Goal: Task Accomplishment & Management: Manage account settings

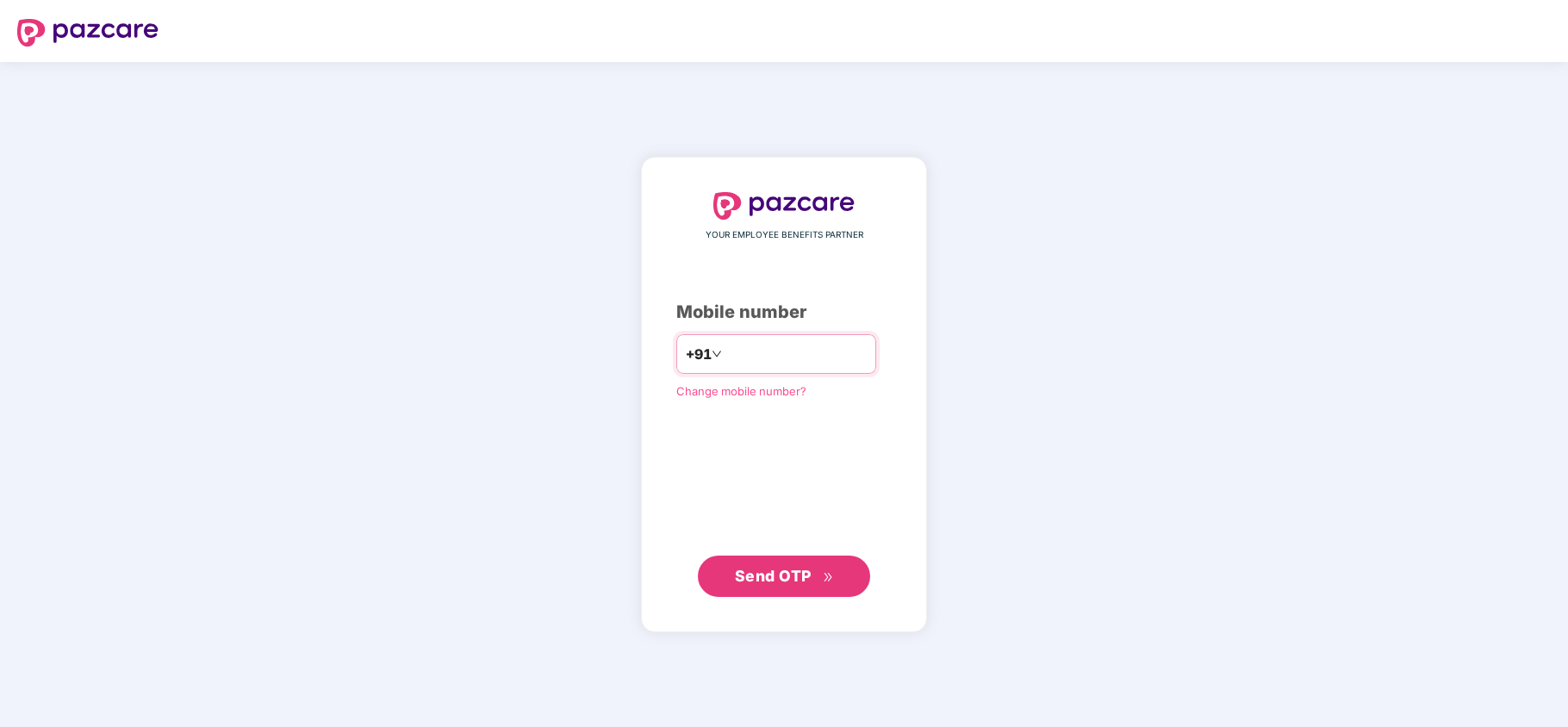
type input "*"
type input "**********"
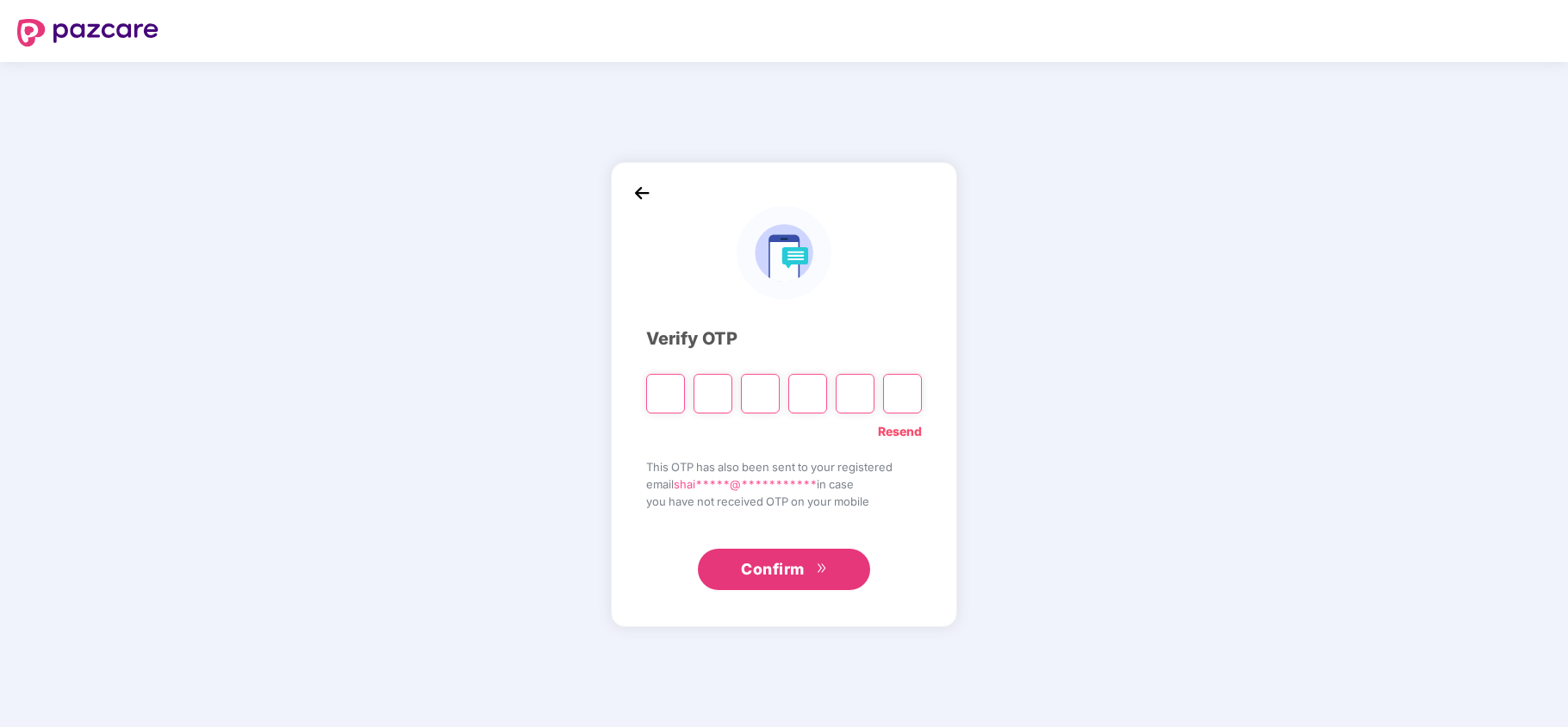
type input "*"
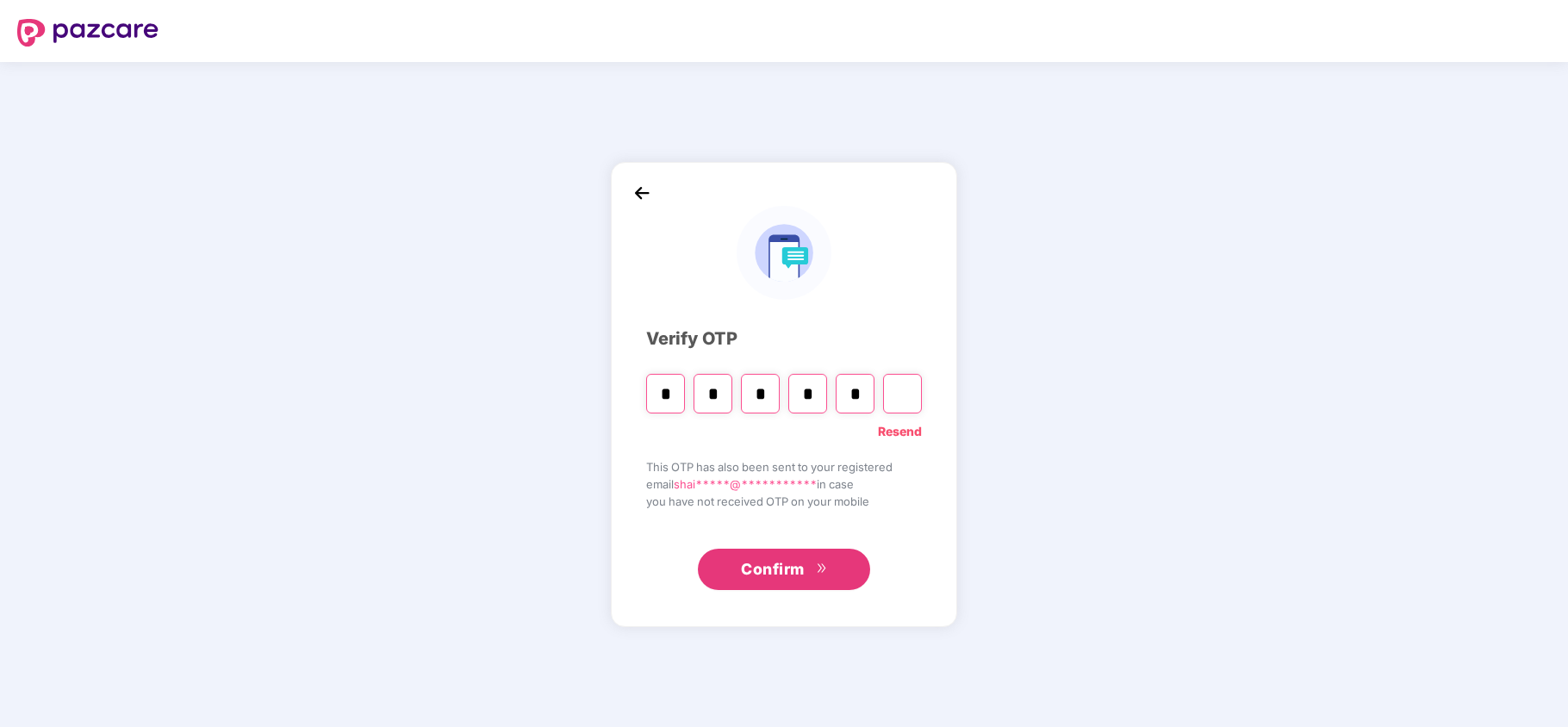
type input "*"
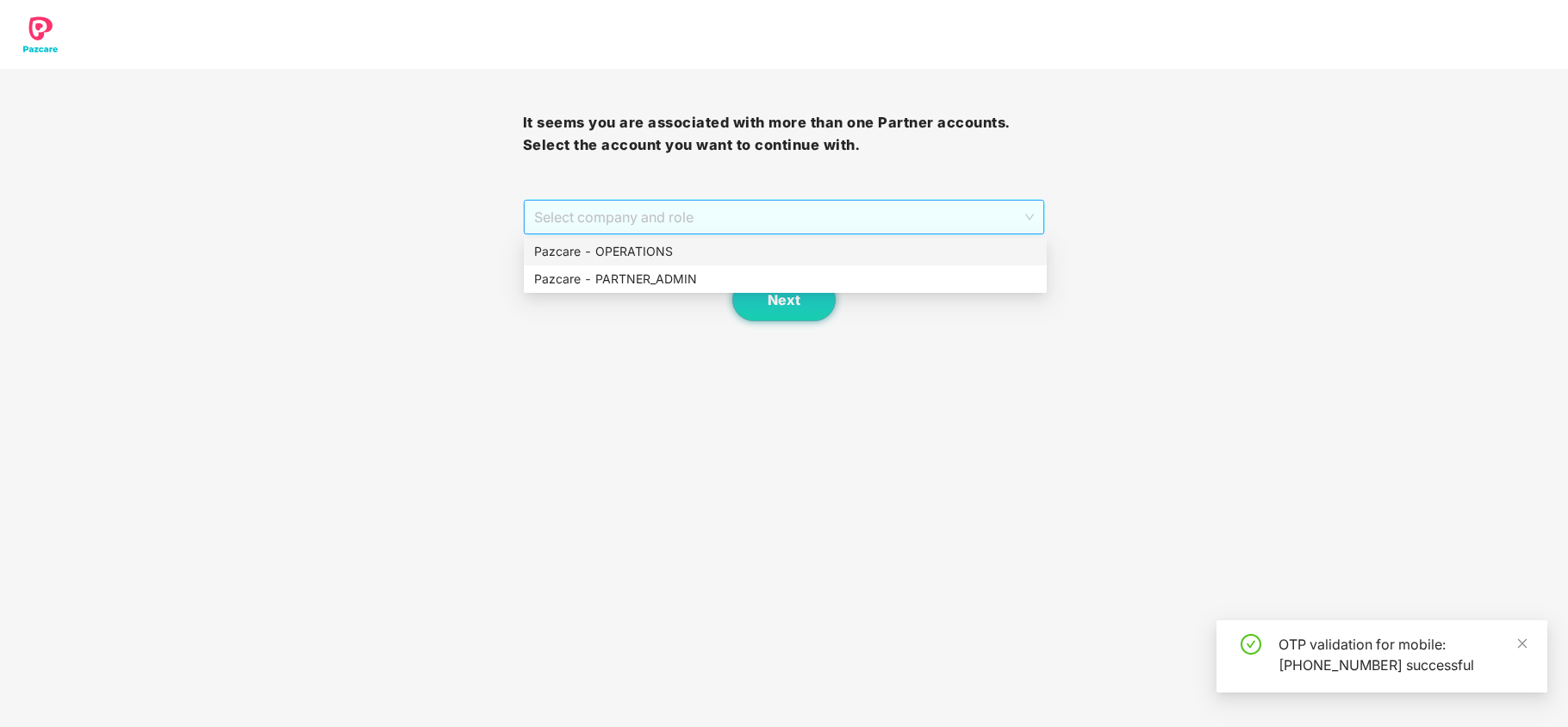
click at [586, 225] on span "Select company and role" at bounding box center [784, 217] width 501 height 33
click at [580, 267] on div "Pazcare - PARTNER_ADMIN" at bounding box center [786, 279] width 523 height 28
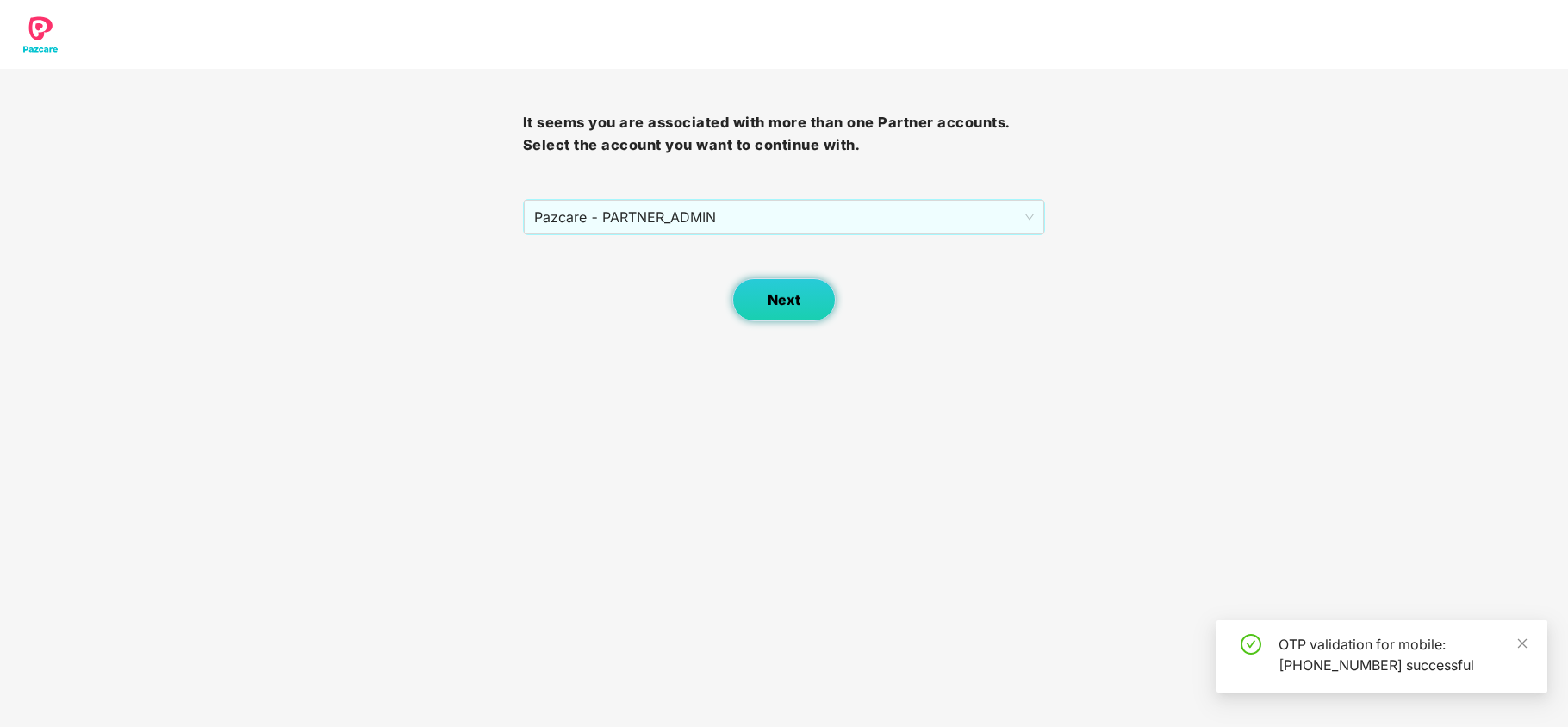
click at [780, 296] on span "Next" at bounding box center [784, 300] width 33 height 16
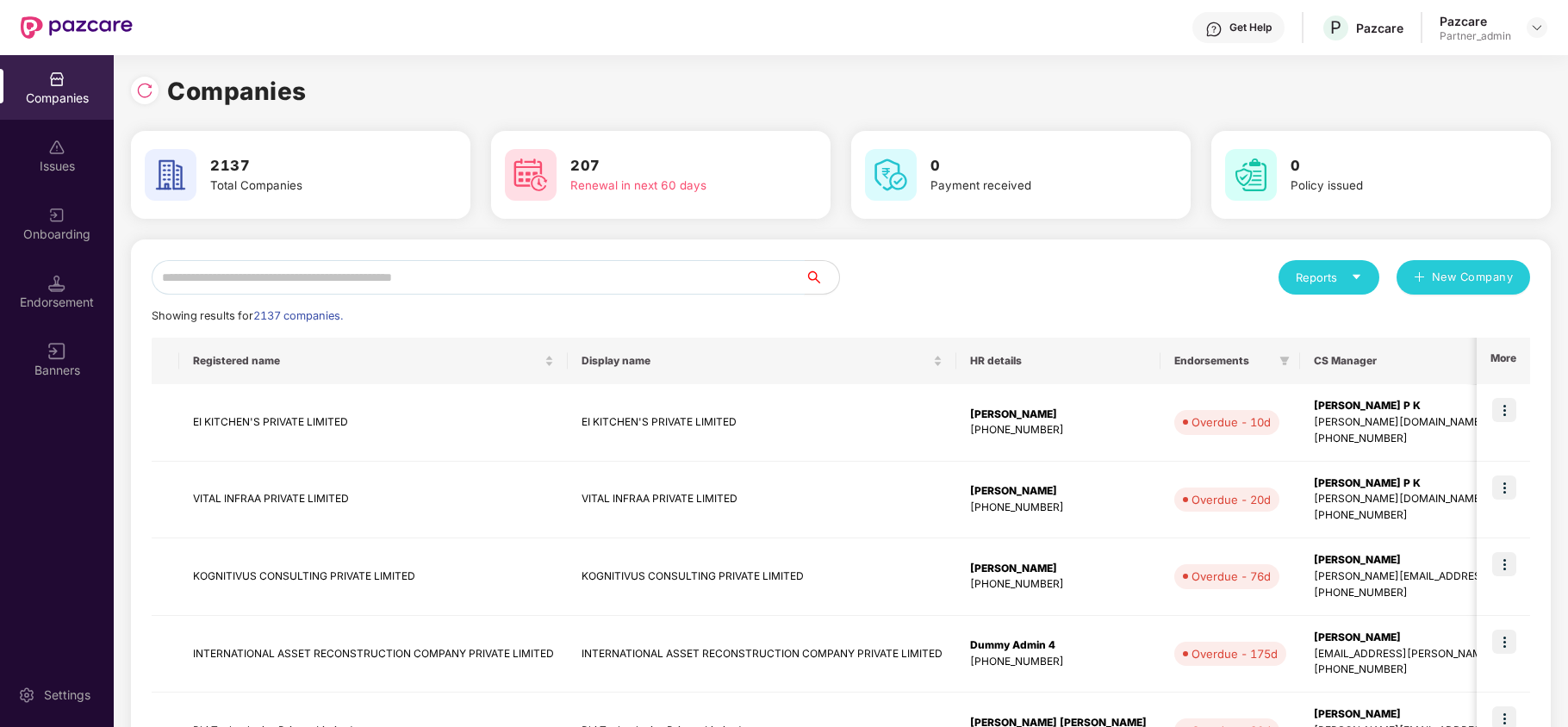
click at [417, 276] on input "text" at bounding box center [478, 277] width 653 height 35
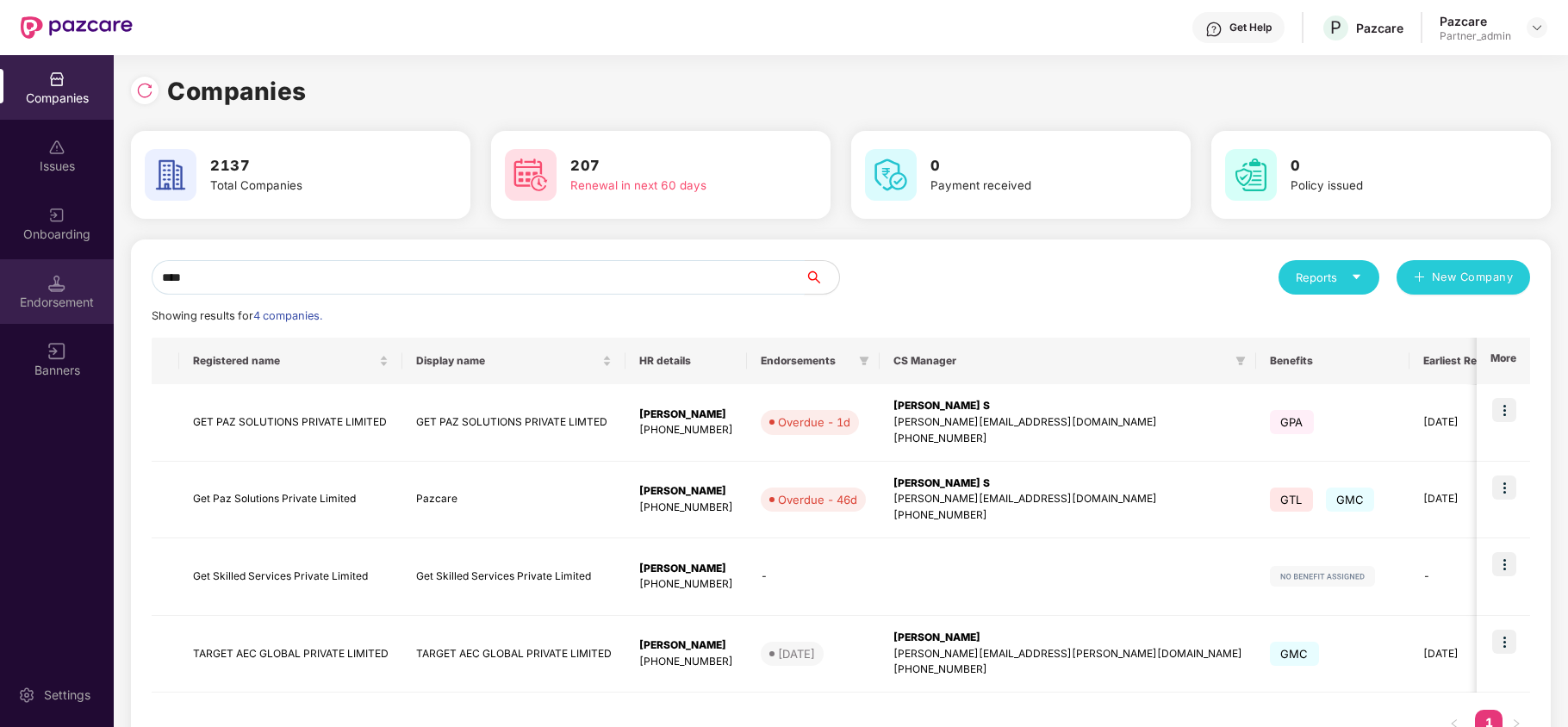
type input "***"
click at [88, 276] on div "Endorsement" at bounding box center [57, 291] width 114 height 65
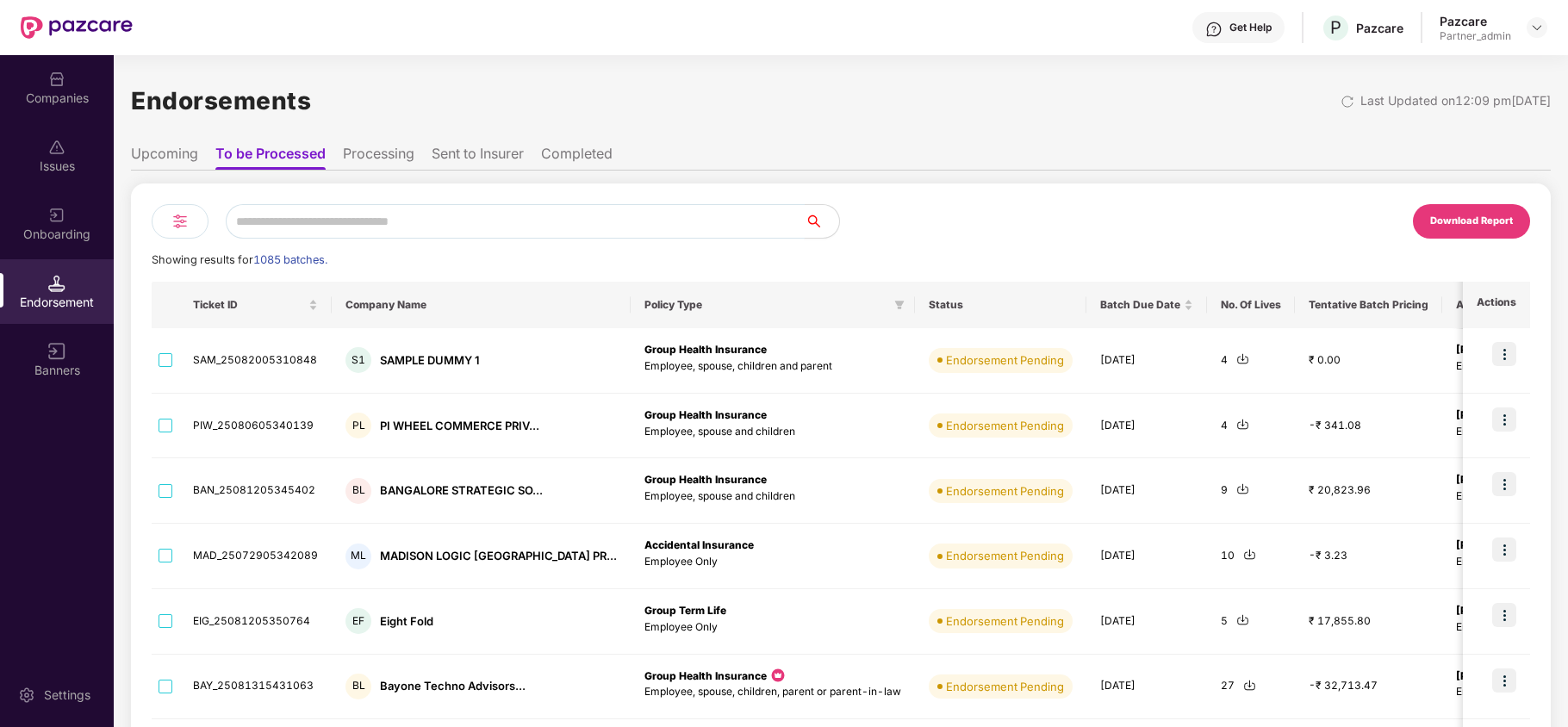
click at [364, 218] on input "text" at bounding box center [515, 221] width 579 height 35
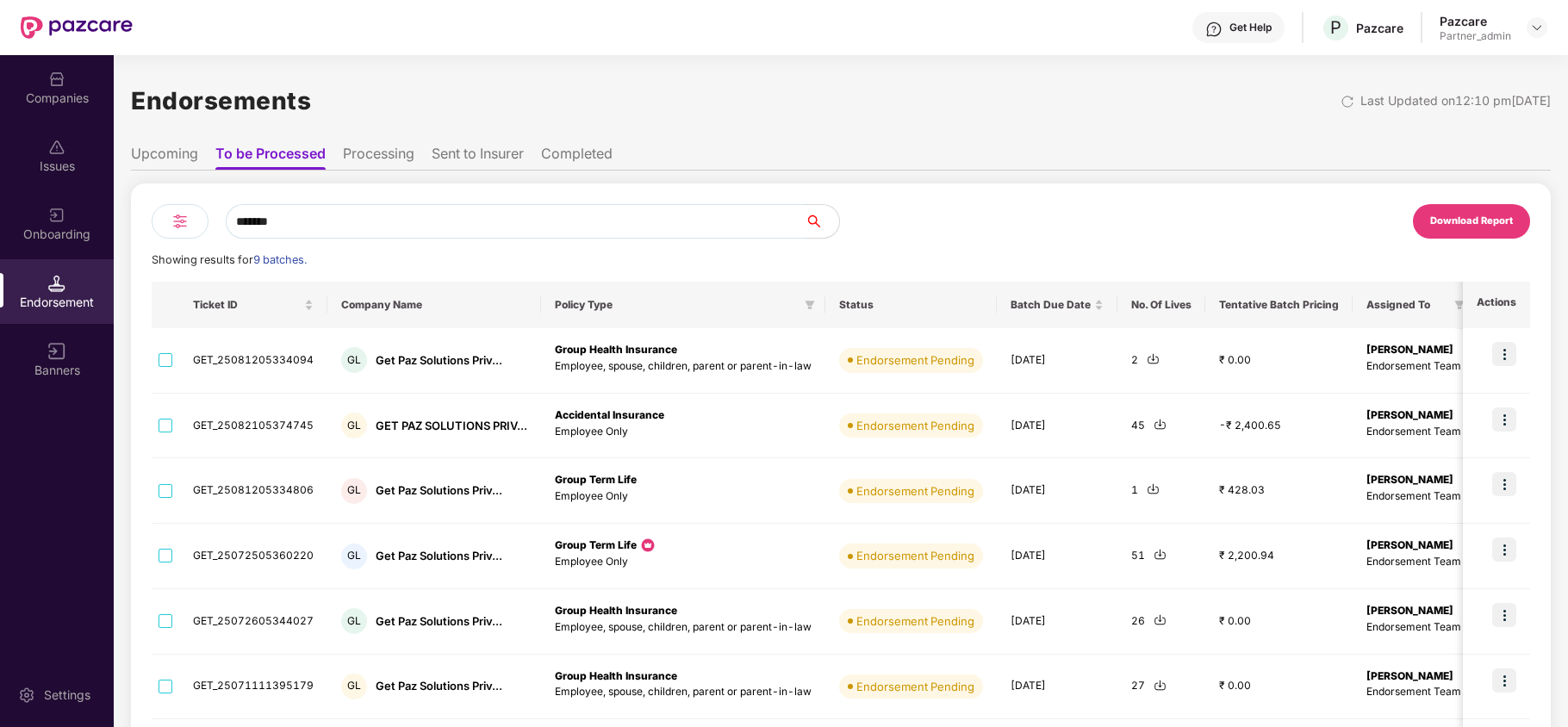
type input "*******"
click at [188, 226] on img at bounding box center [180, 221] width 20 height 20
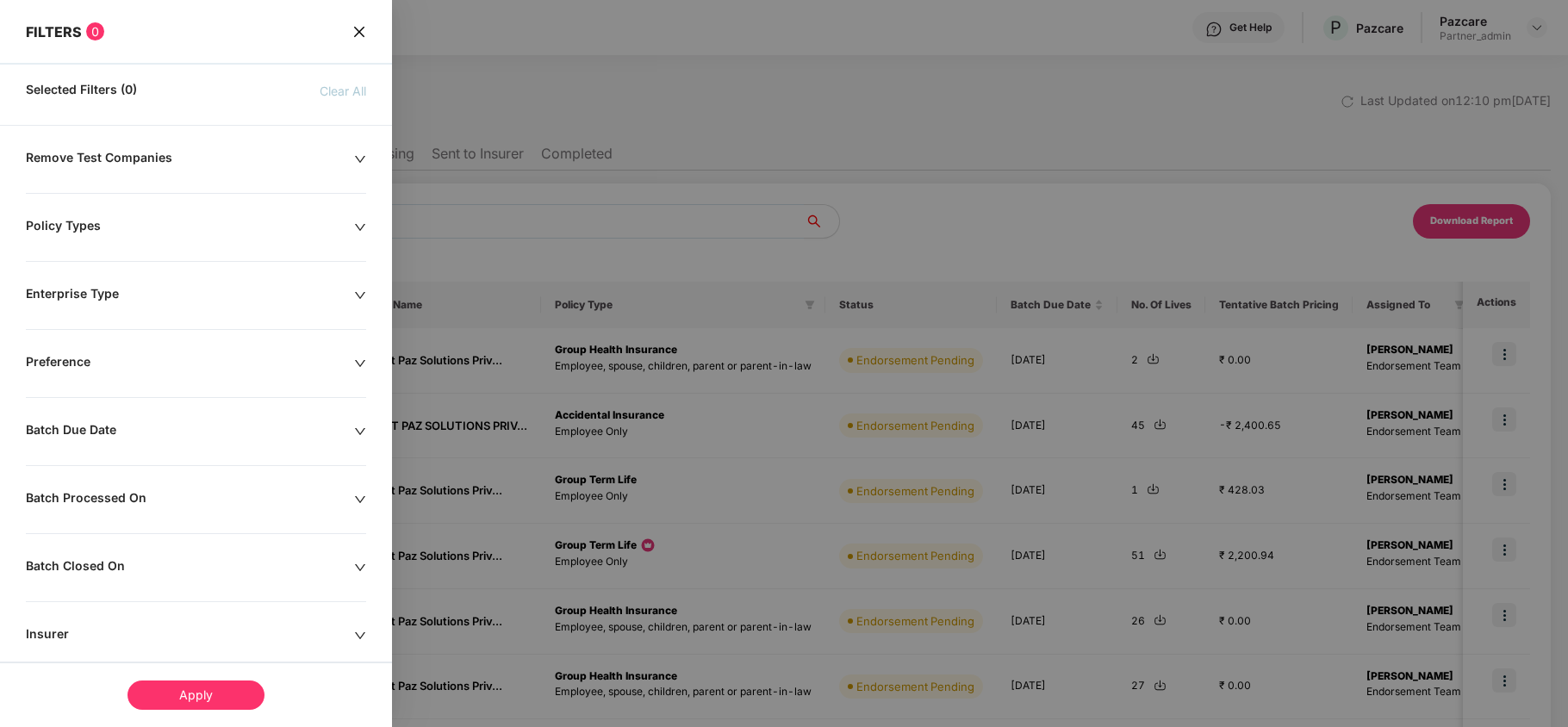
click at [96, 215] on div "Remove Test Companies Policy Types Enterprise Type Preference Batch Due Date Ba…" at bounding box center [196, 558] width 392 height 818
click at [95, 224] on div "Policy Types" at bounding box center [190, 227] width 328 height 19
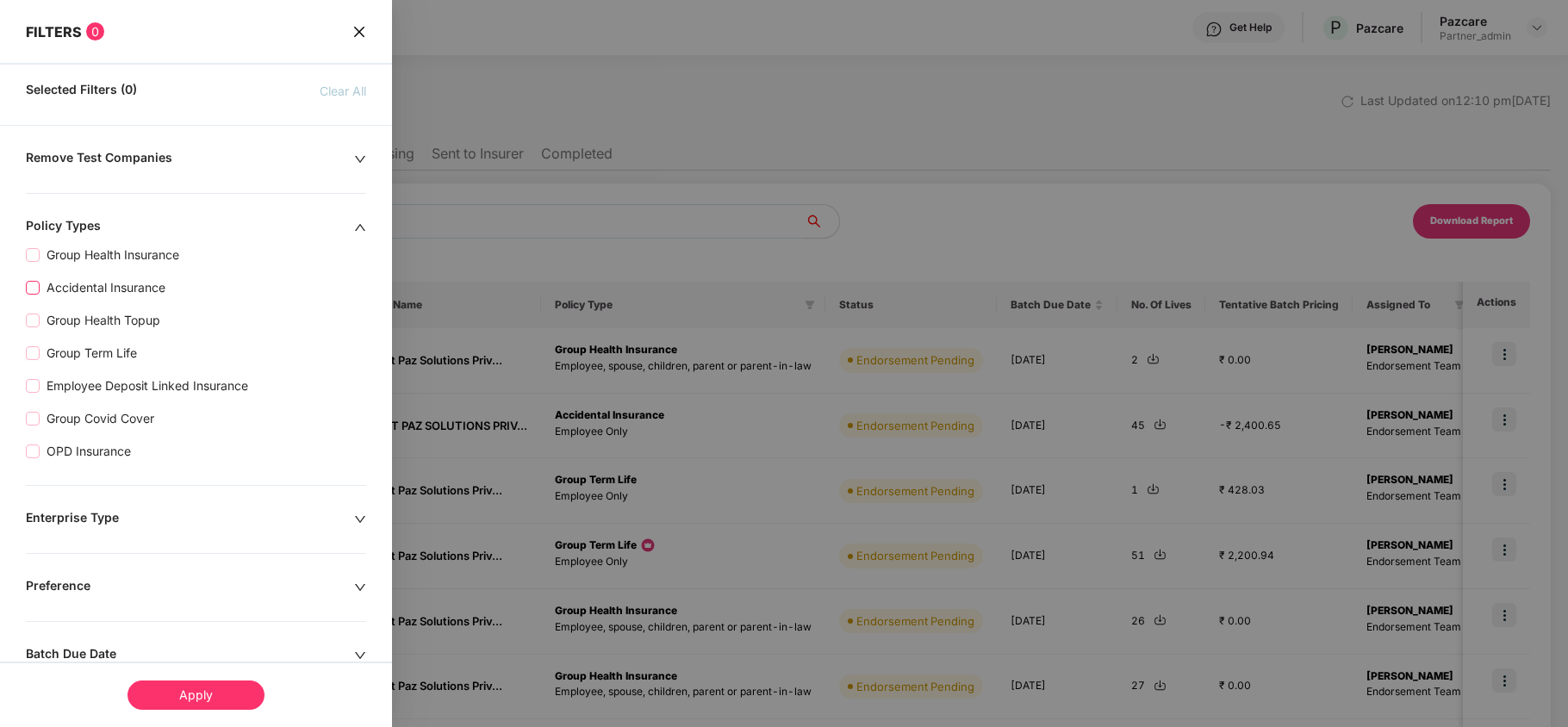
click at [118, 291] on span "Accidental Insurance" at bounding box center [106, 287] width 133 height 19
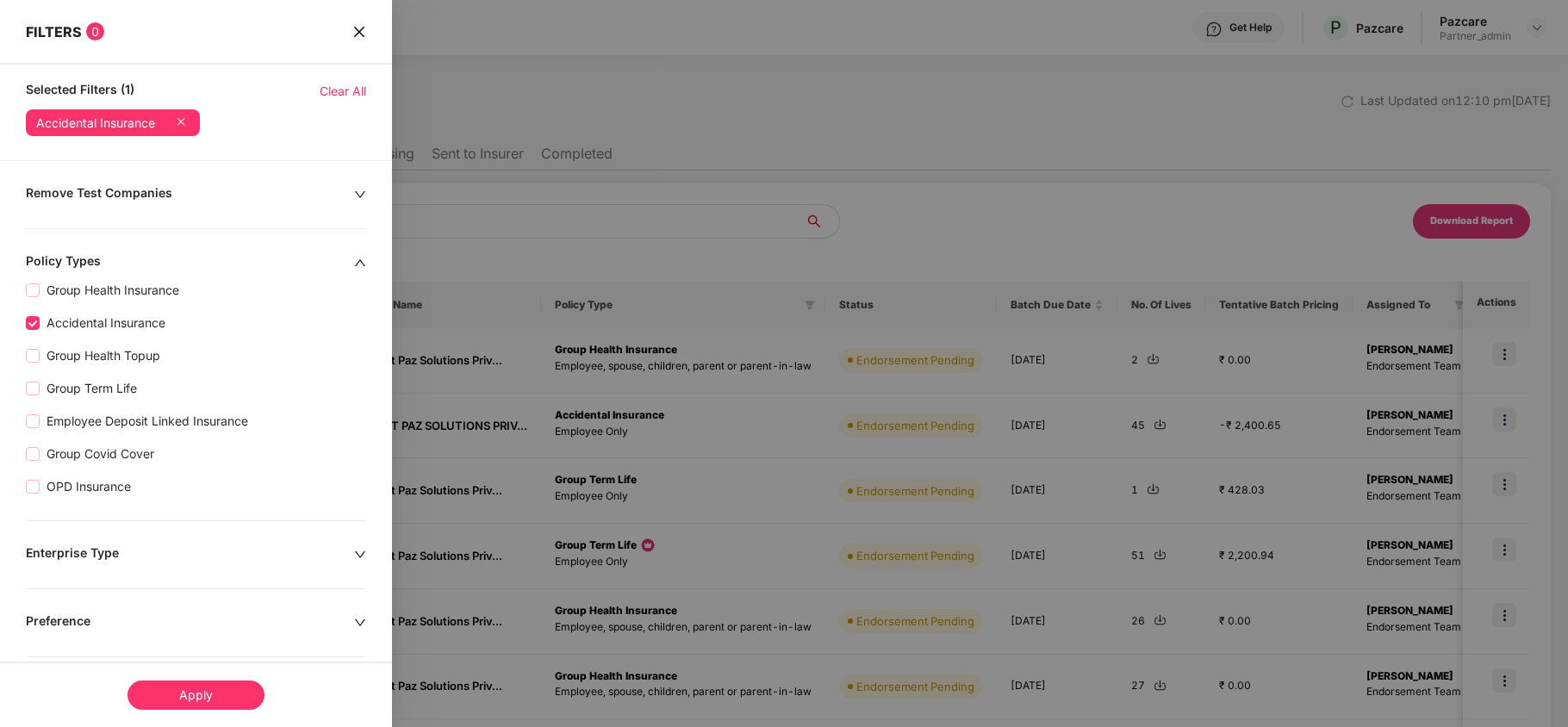
click at [197, 687] on div "Apply" at bounding box center [196, 695] width 137 height 29
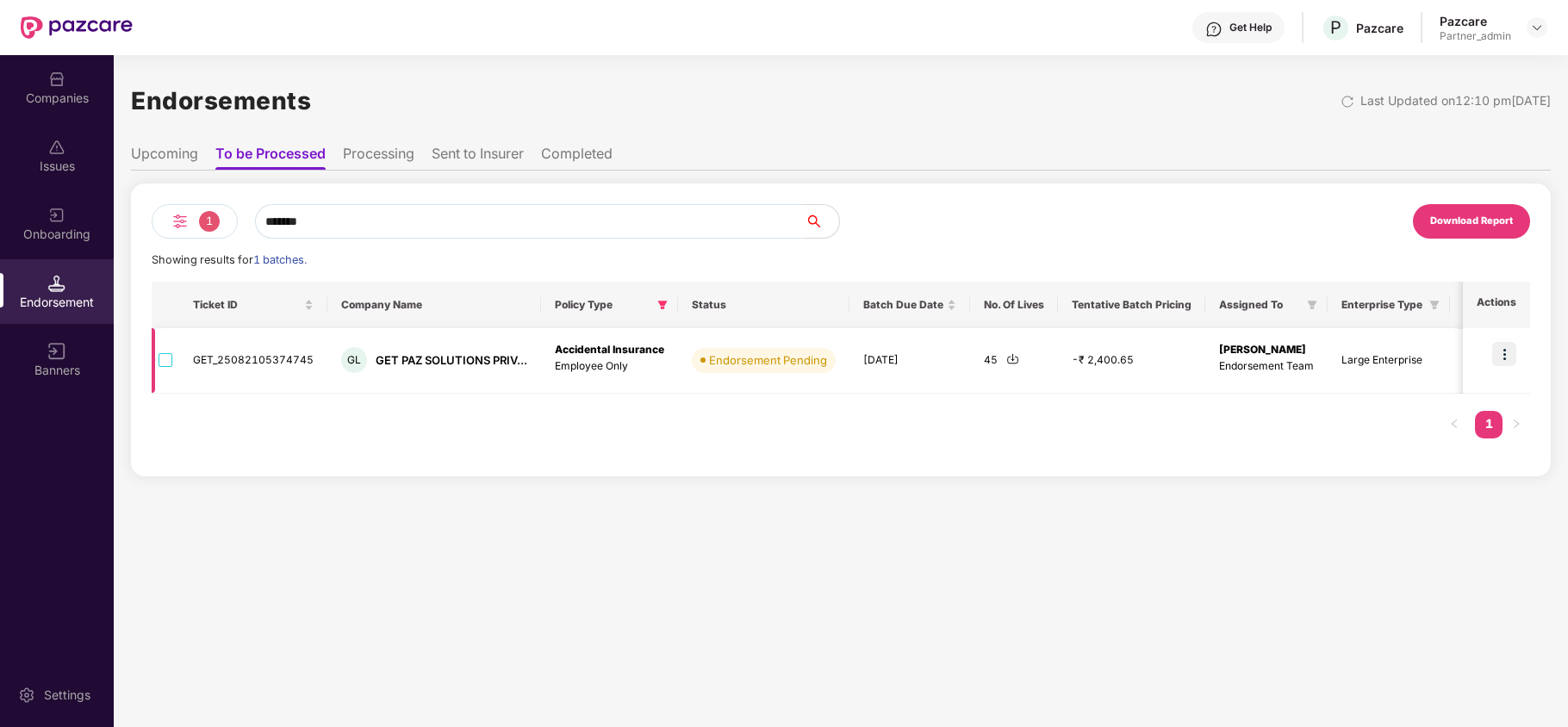
click at [1006, 359] on img at bounding box center [1013, 359] width 13 height 13
click at [32, 73] on div "Companies" at bounding box center [57, 87] width 114 height 65
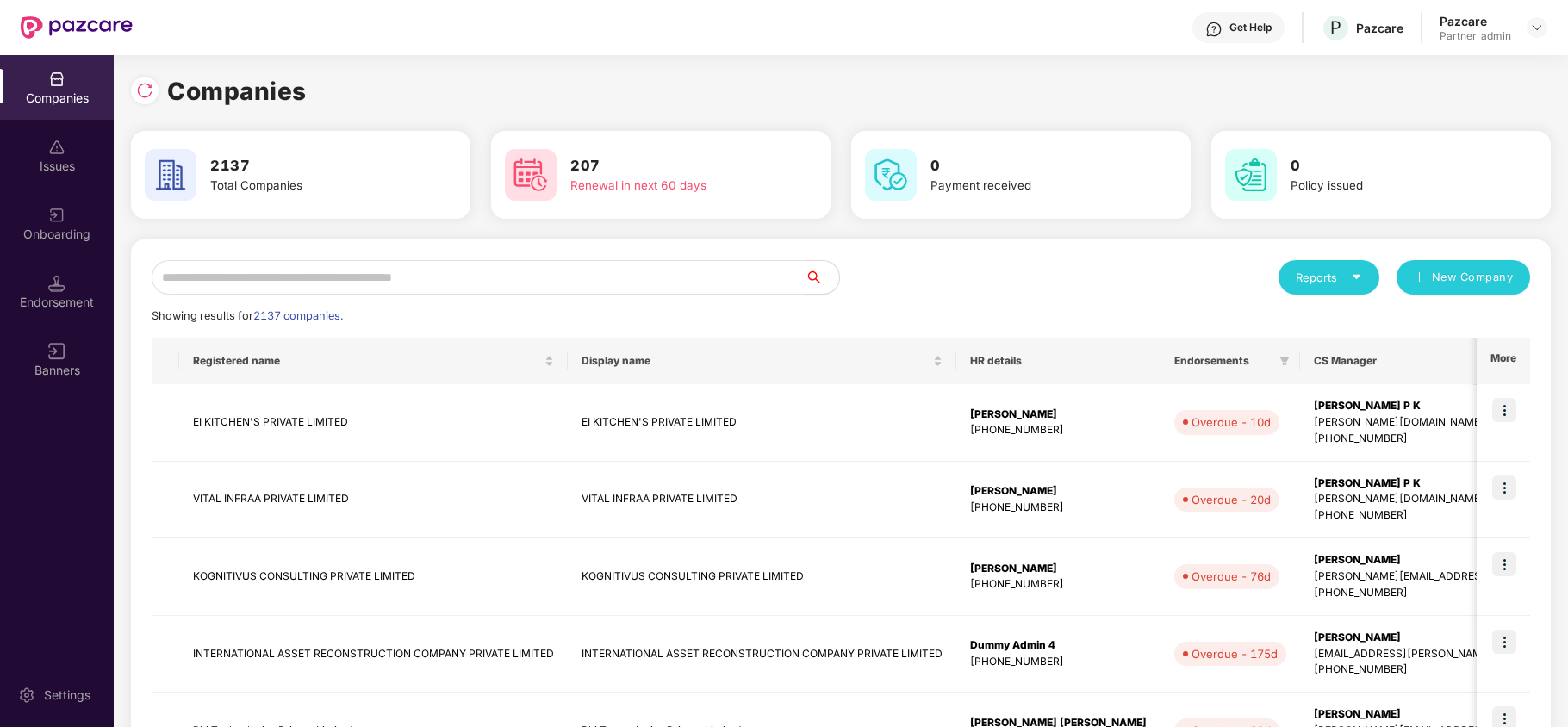
click at [386, 286] on input "text" at bounding box center [478, 277] width 653 height 35
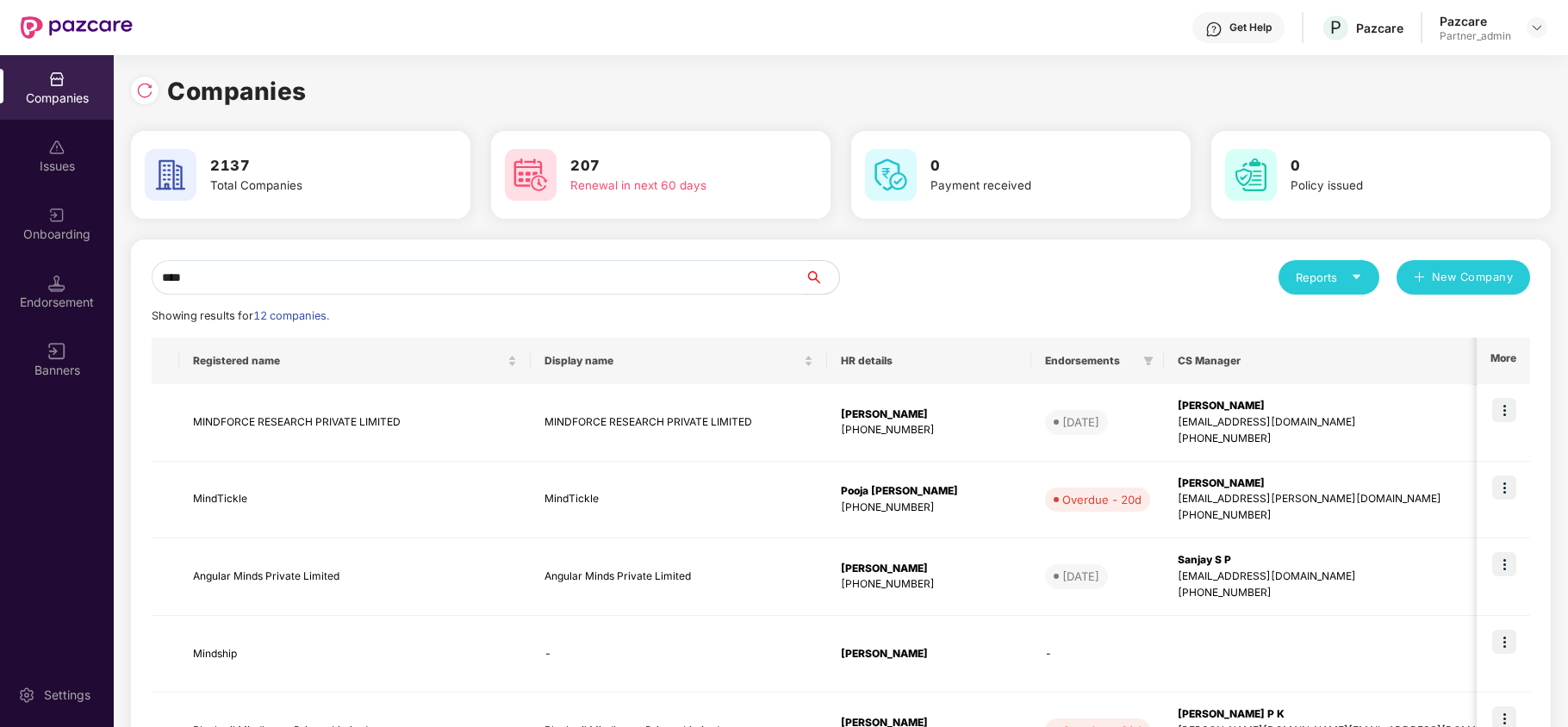
type input "****"
click at [1531, 24] on img at bounding box center [1537, 27] width 13 height 13
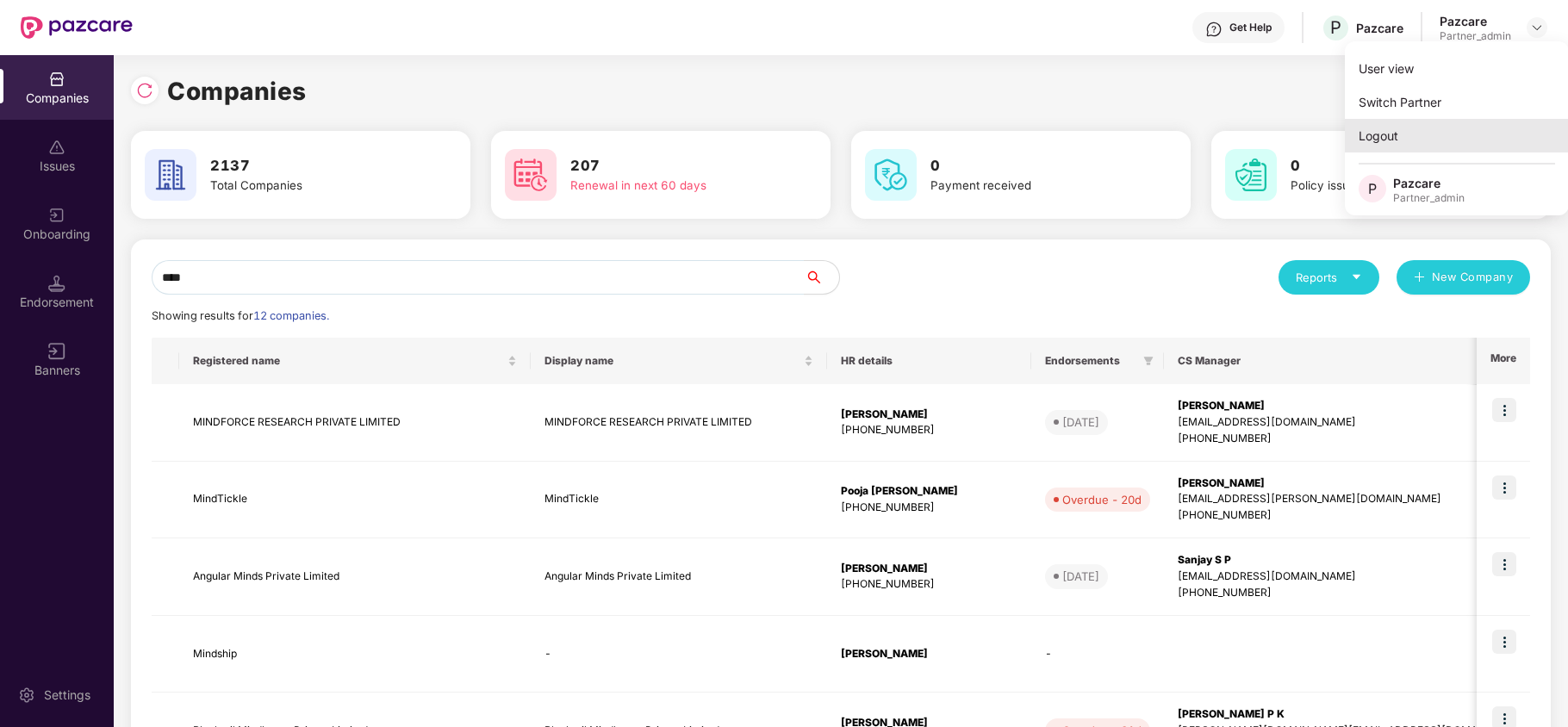
click at [1424, 149] on div "Logout" at bounding box center [1458, 136] width 224 height 34
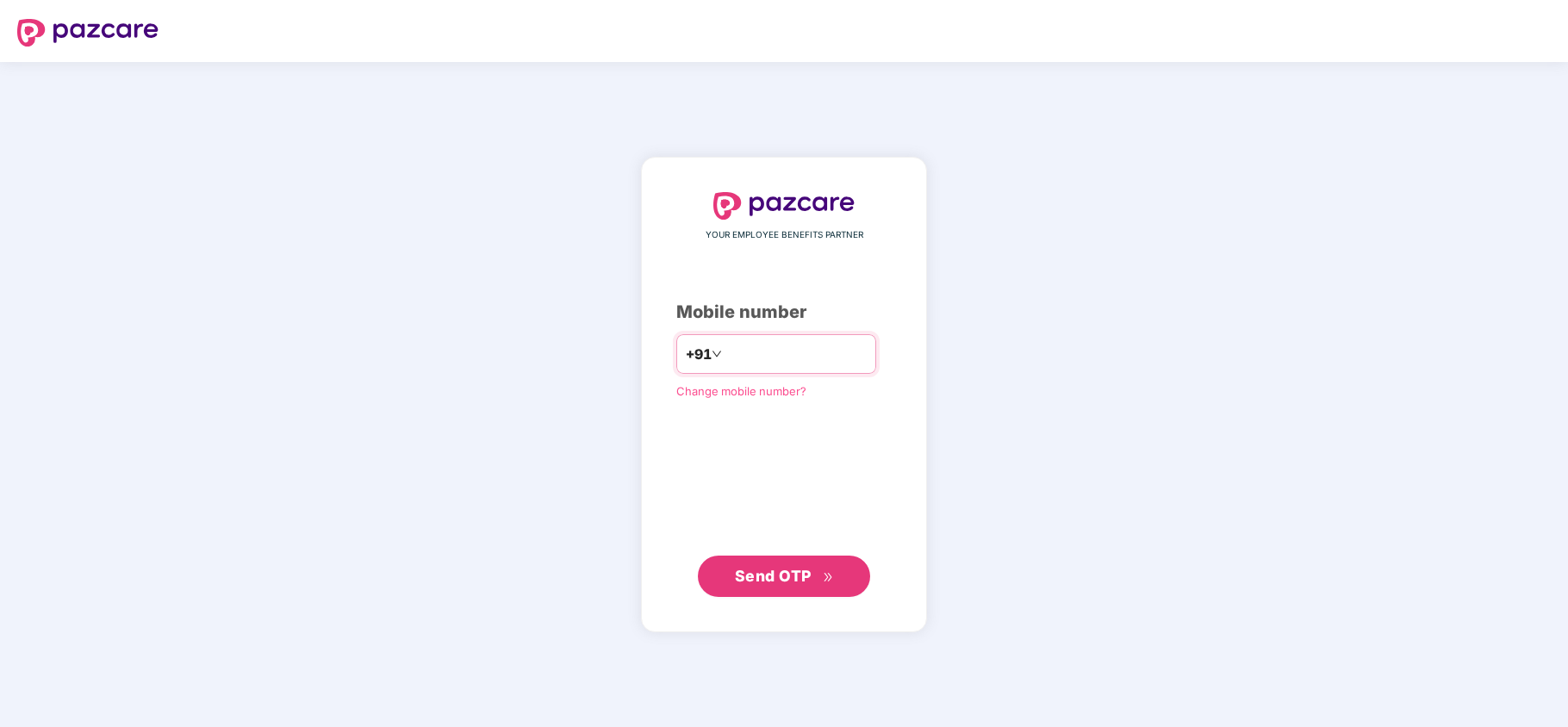
click at [837, 348] on input "number" at bounding box center [796, 353] width 141 height 28
type input "**********"
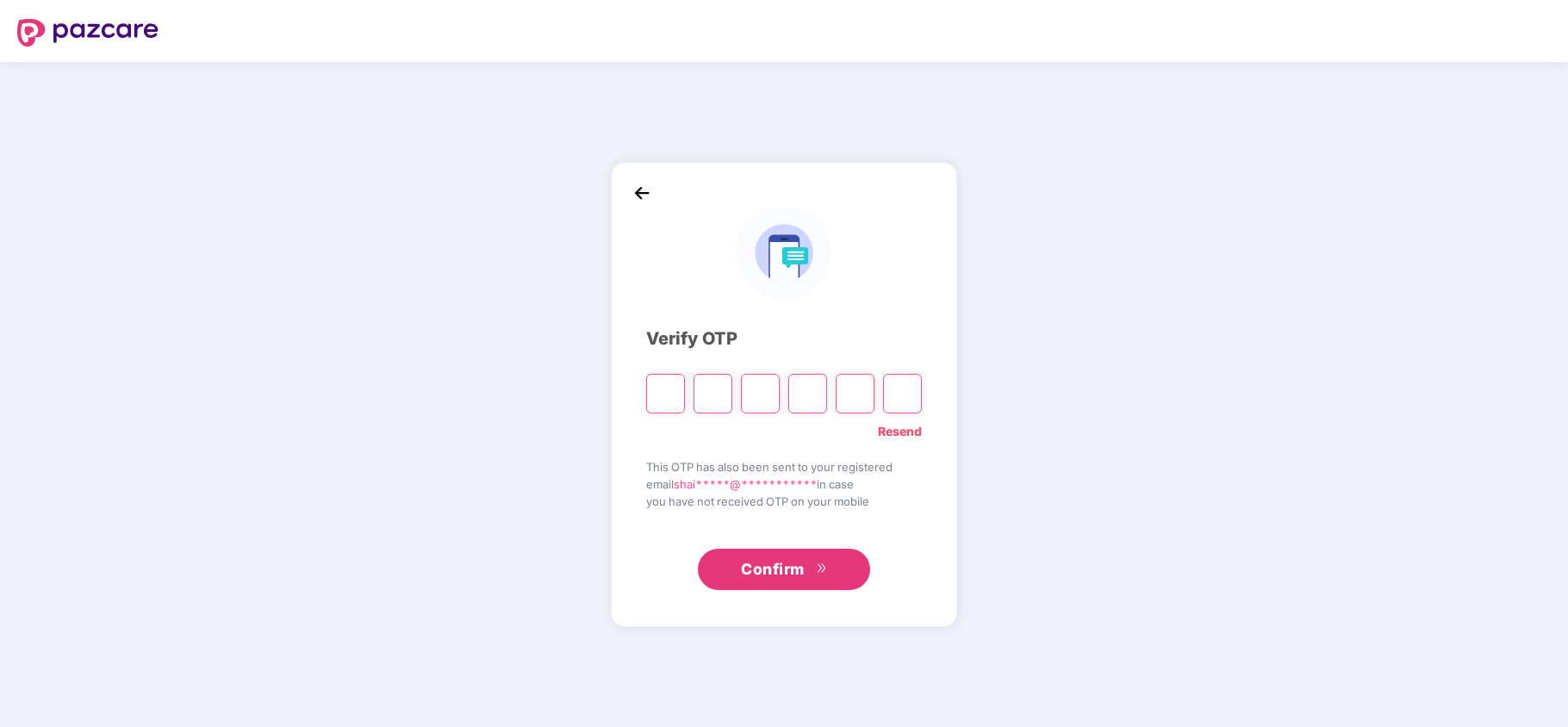
type input "*"
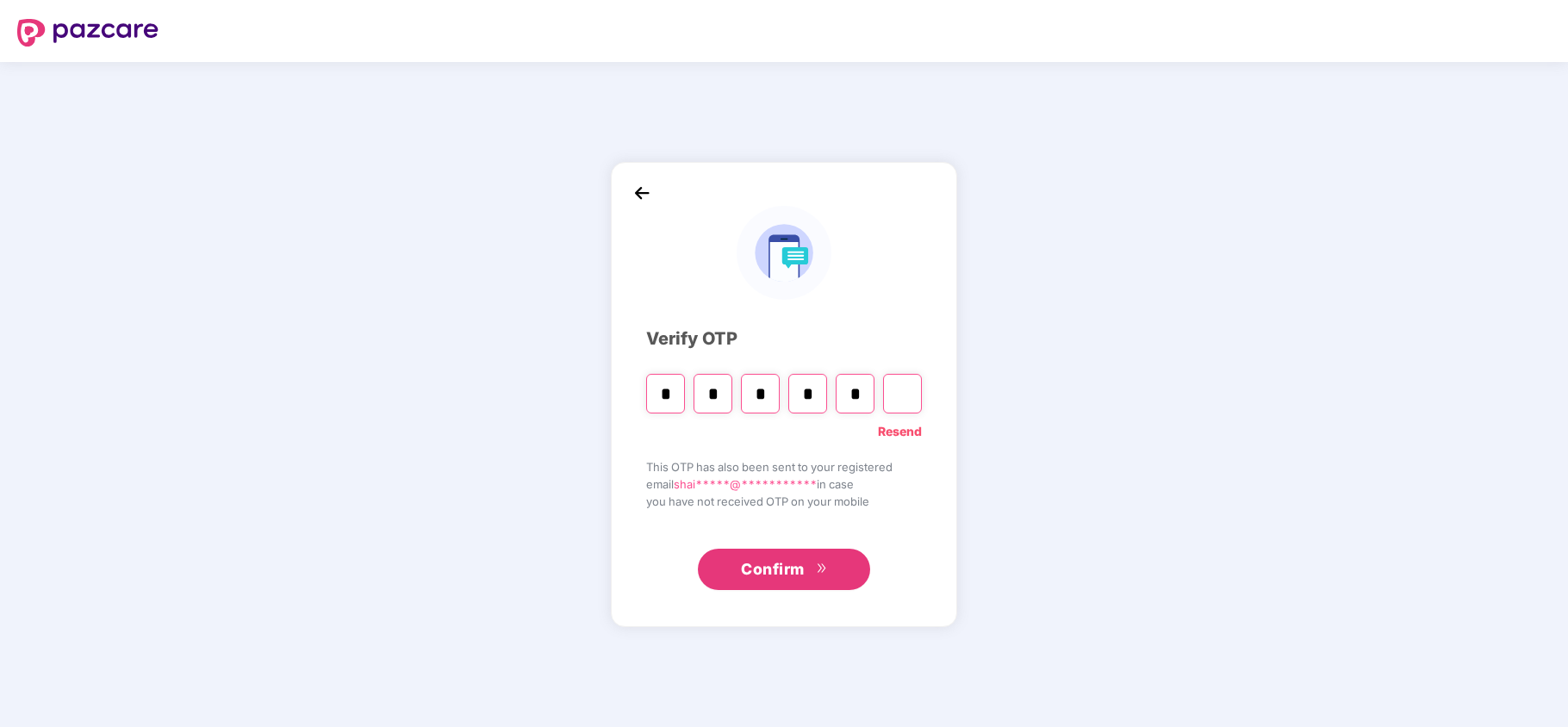
type input "*"
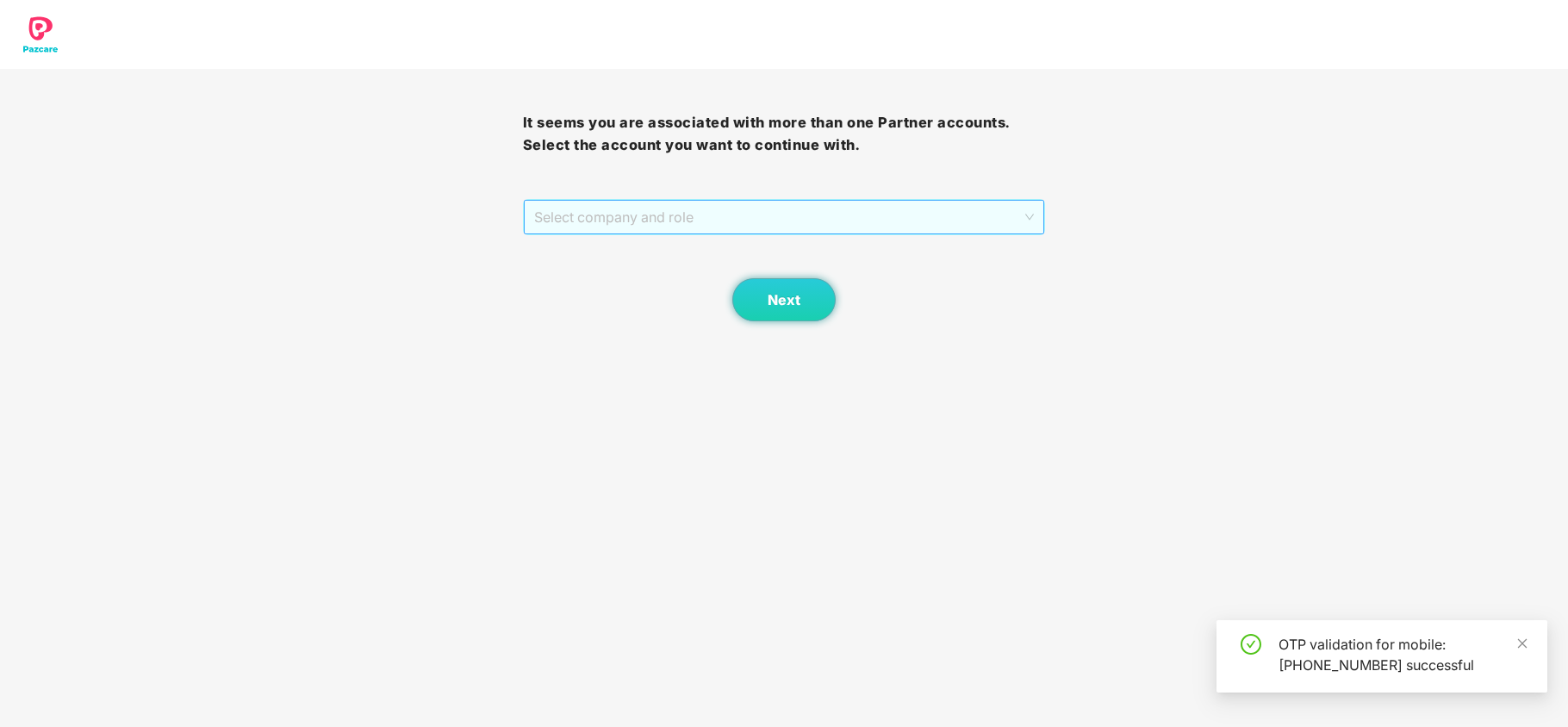
click at [628, 231] on span "Select company and role" at bounding box center [784, 217] width 501 height 33
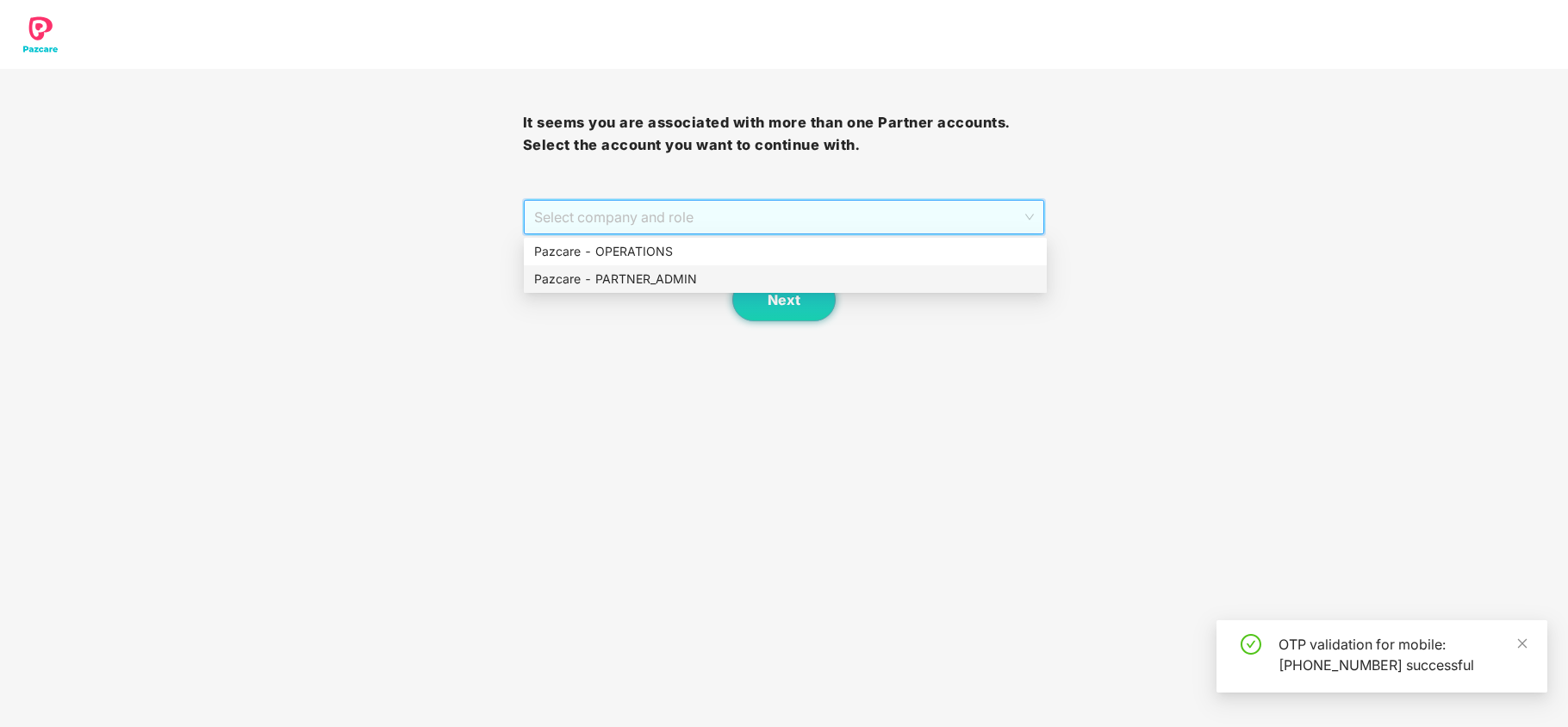
click at [621, 281] on div "Pazcare - PARTNER_ADMIN" at bounding box center [785, 279] width 503 height 19
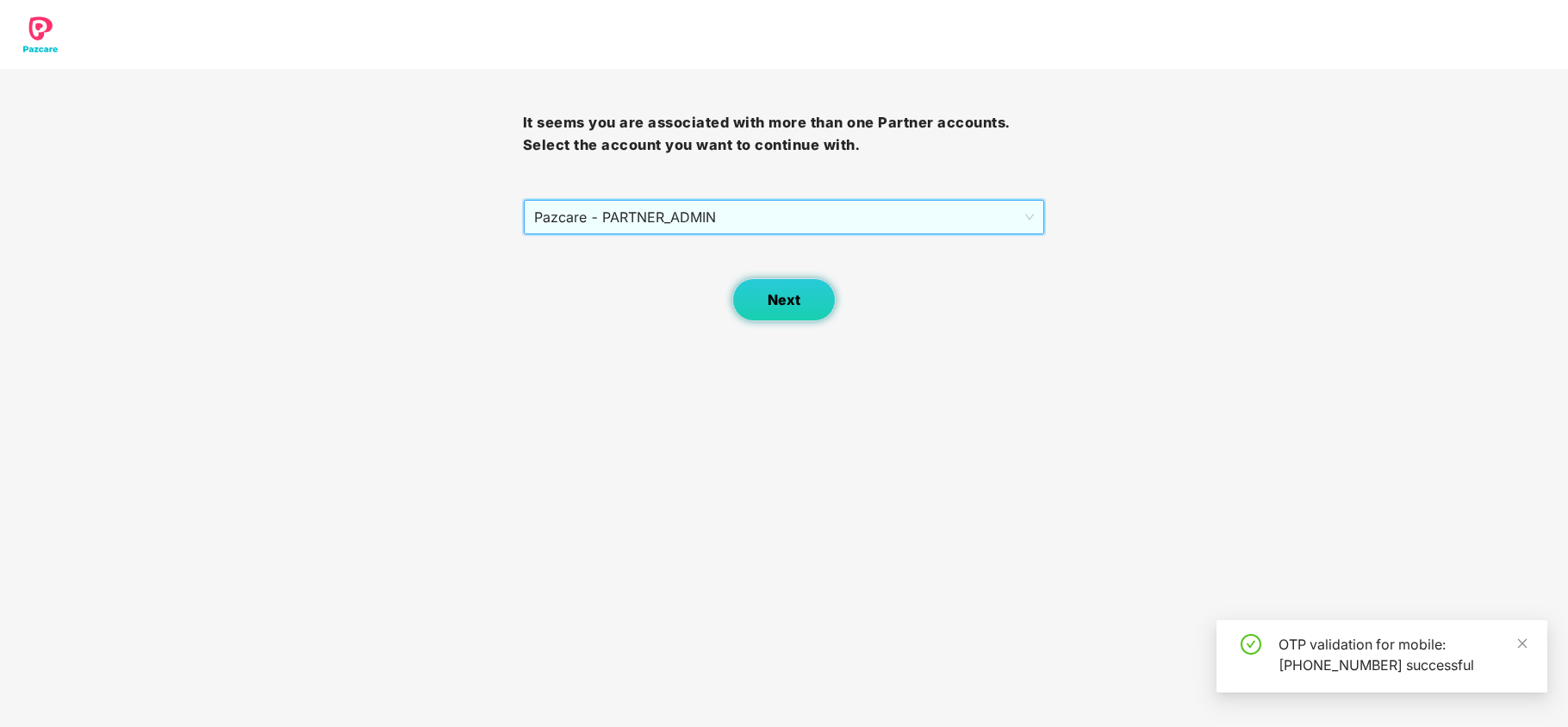
click at [772, 311] on button "Next" at bounding box center [784, 300] width 103 height 43
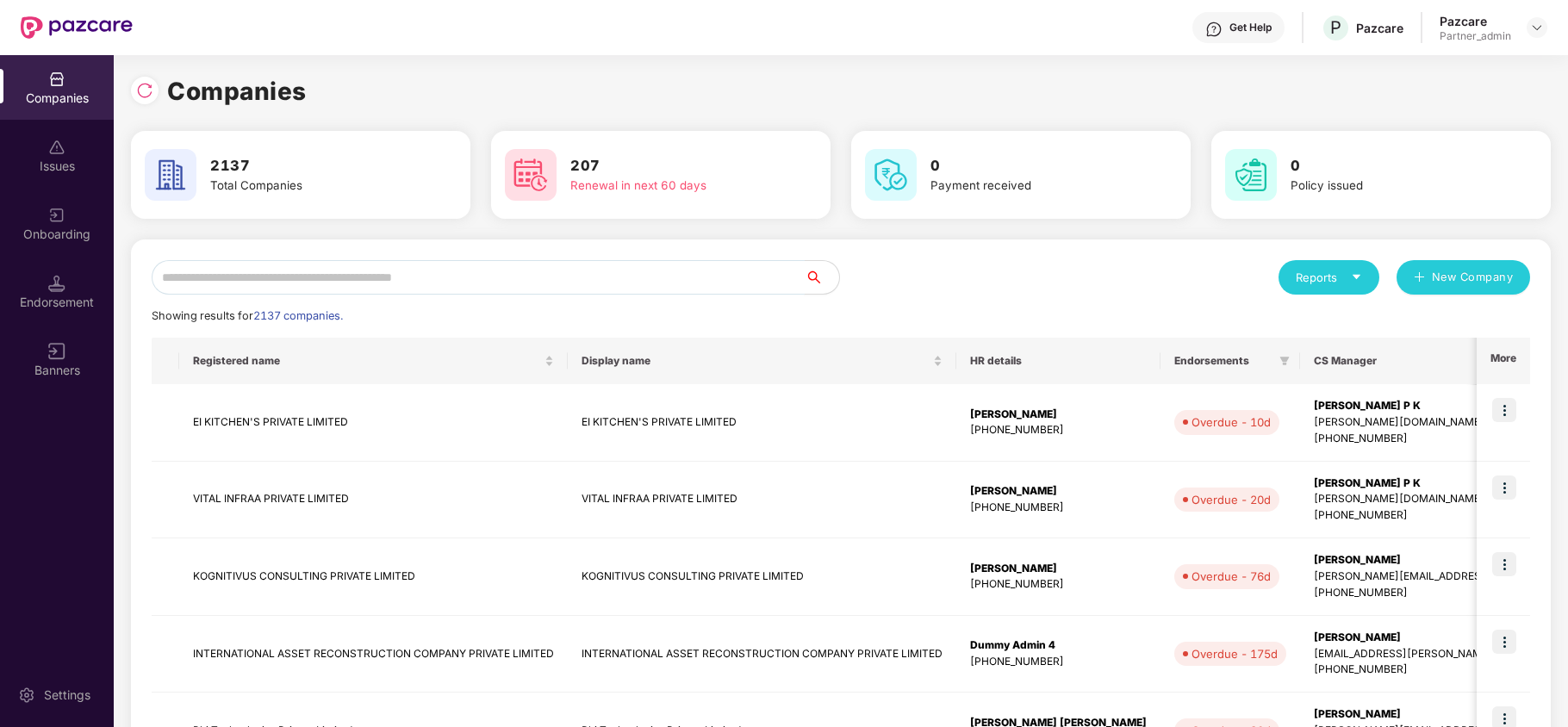
click at [357, 279] on input "text" at bounding box center [478, 277] width 653 height 35
paste input "**********"
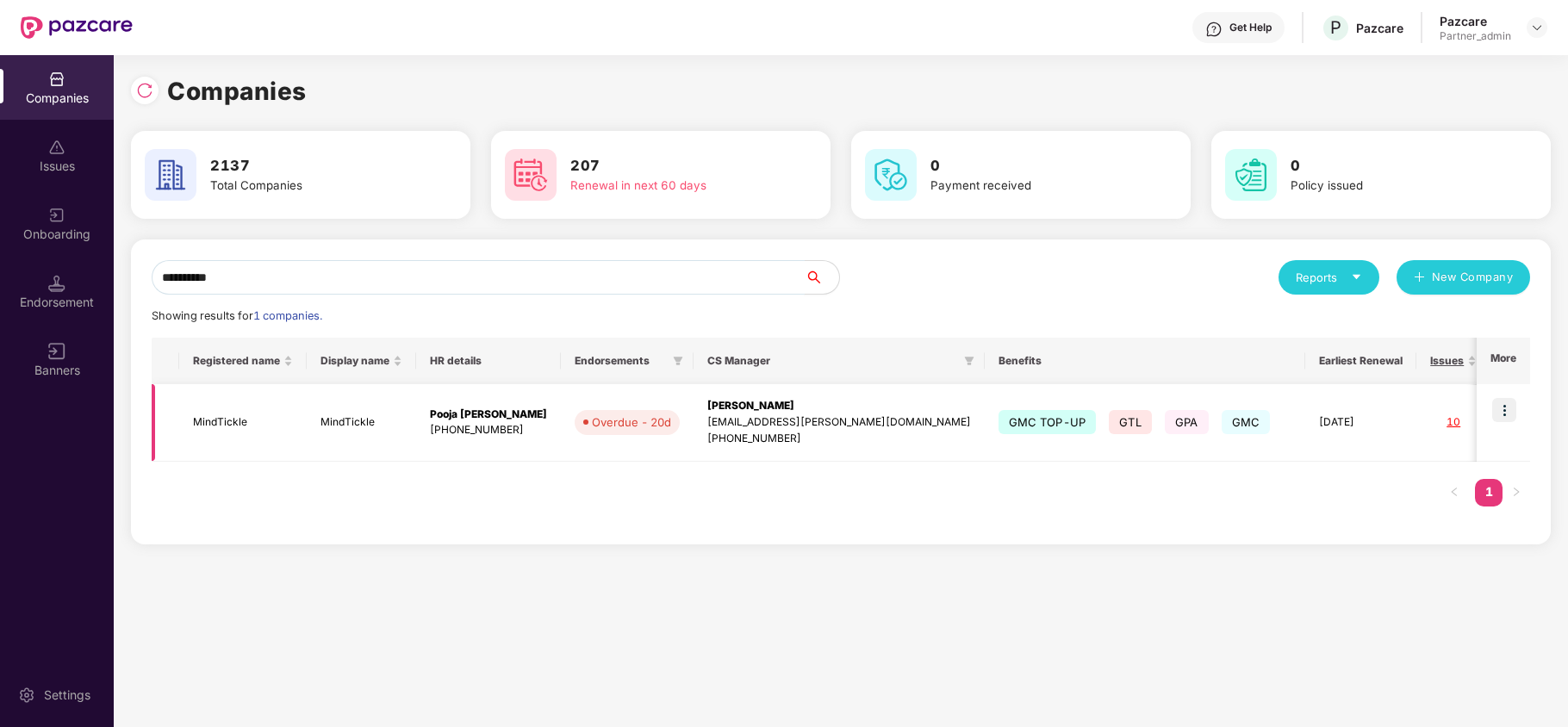
type input "**********"
click at [1504, 408] on img at bounding box center [1504, 409] width 24 height 24
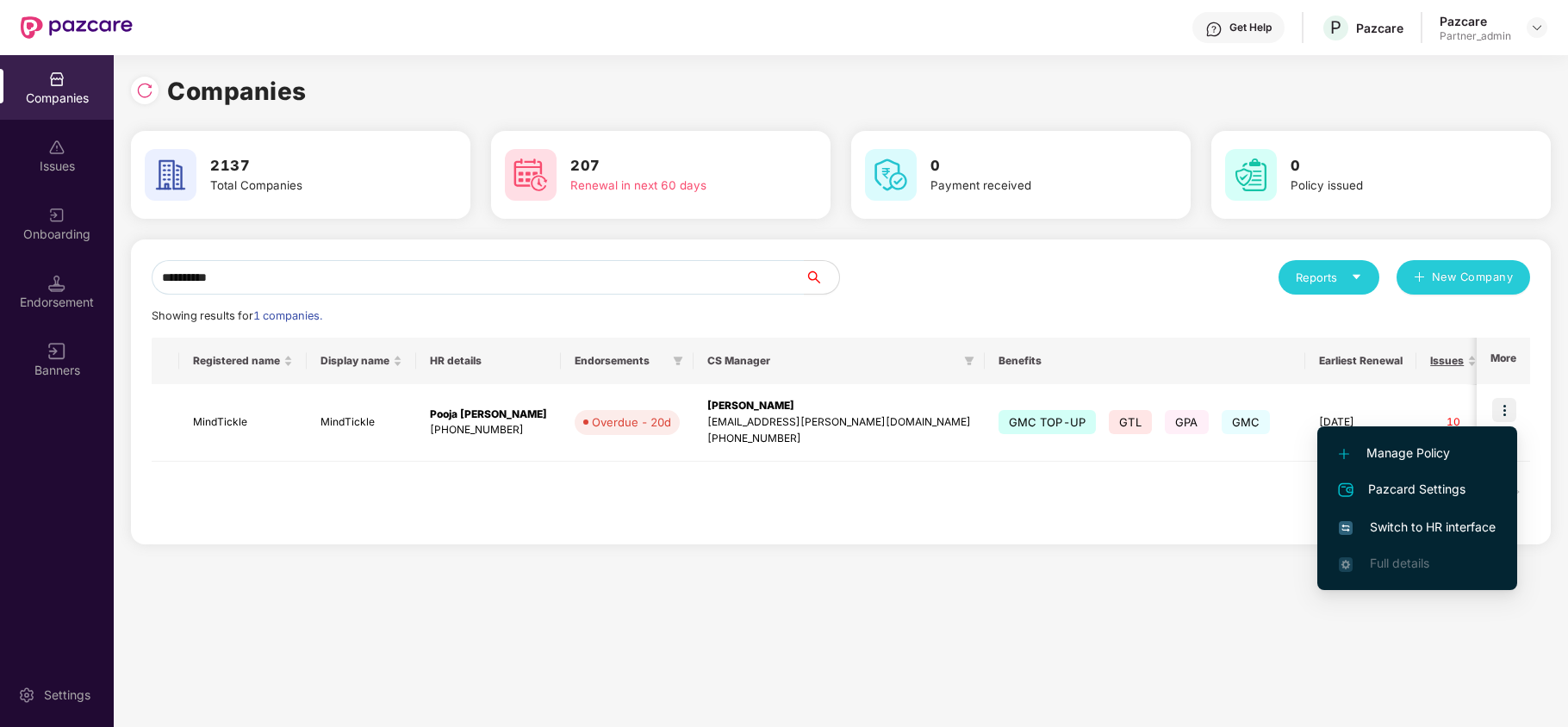
click at [1403, 529] on span "Switch to HR interface" at bounding box center [1418, 527] width 157 height 19
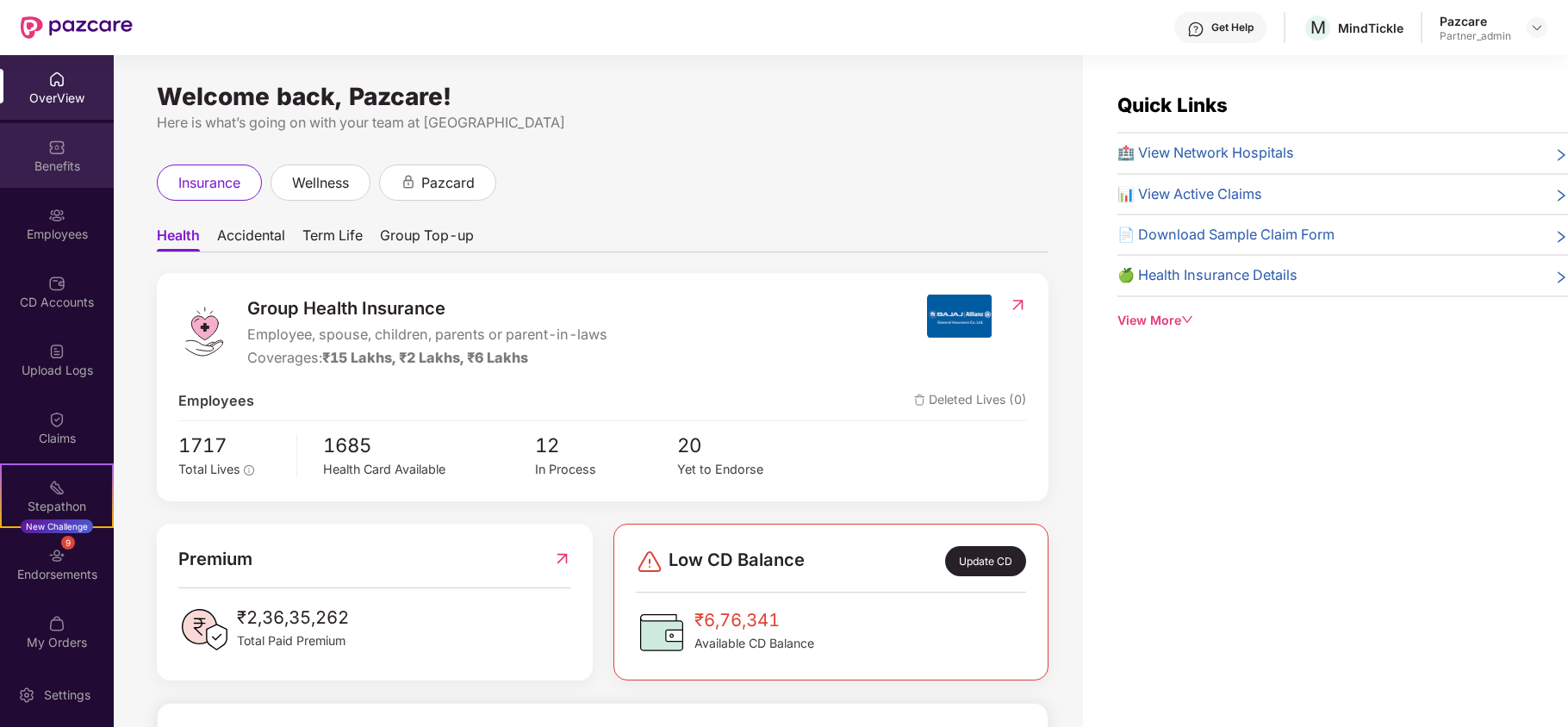
click at [48, 169] on div "Benefits" at bounding box center [57, 166] width 114 height 17
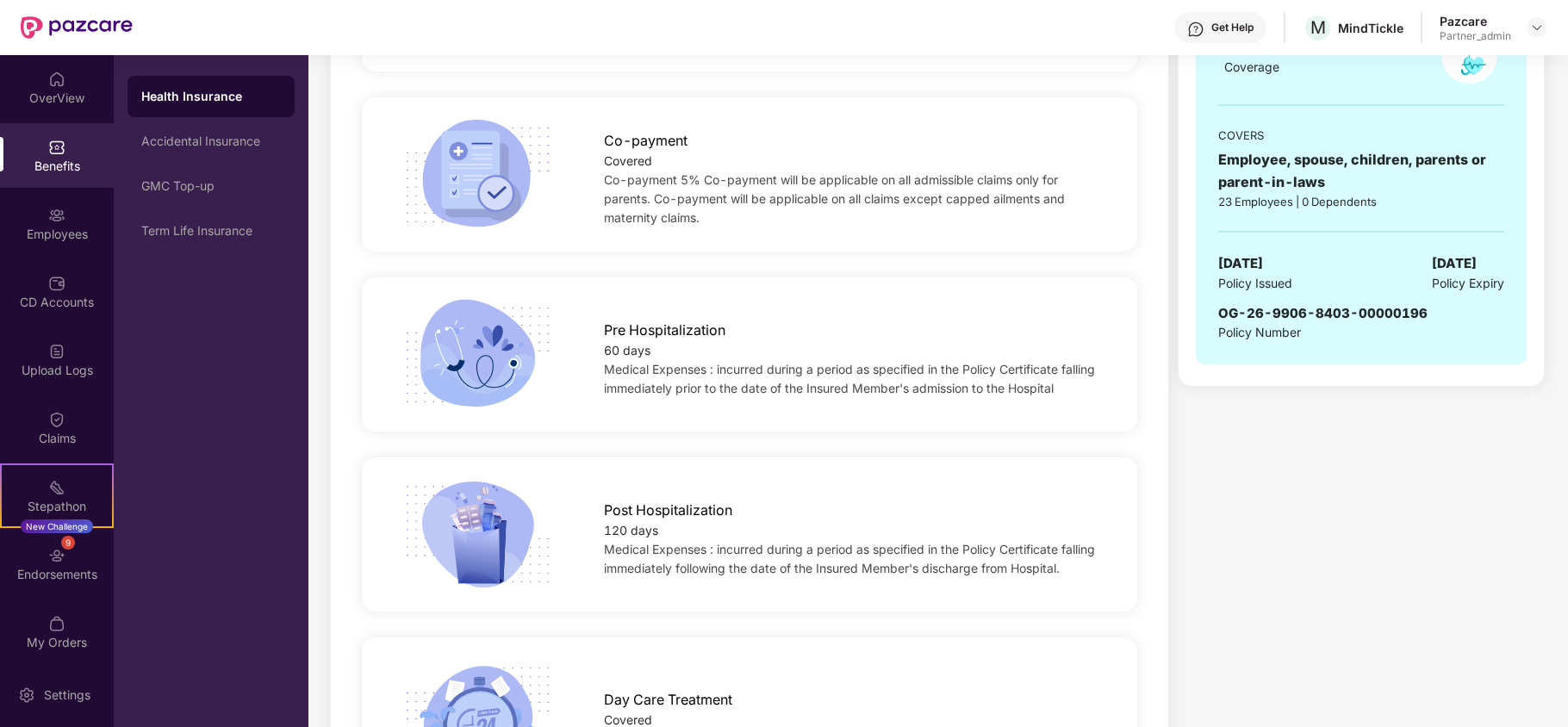
scroll to position [918, 0]
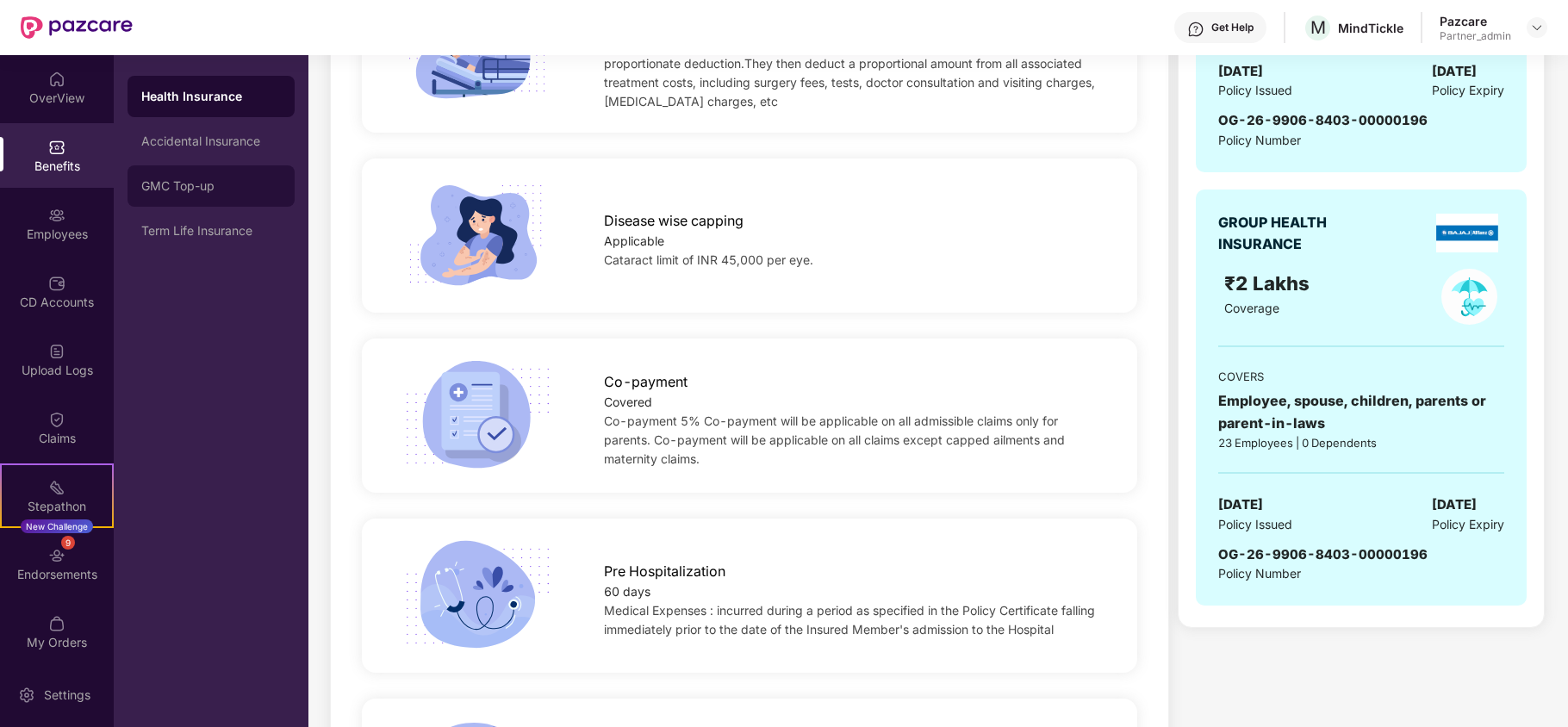
click at [200, 188] on div "GMC Top-up" at bounding box center [211, 185] width 140 height 13
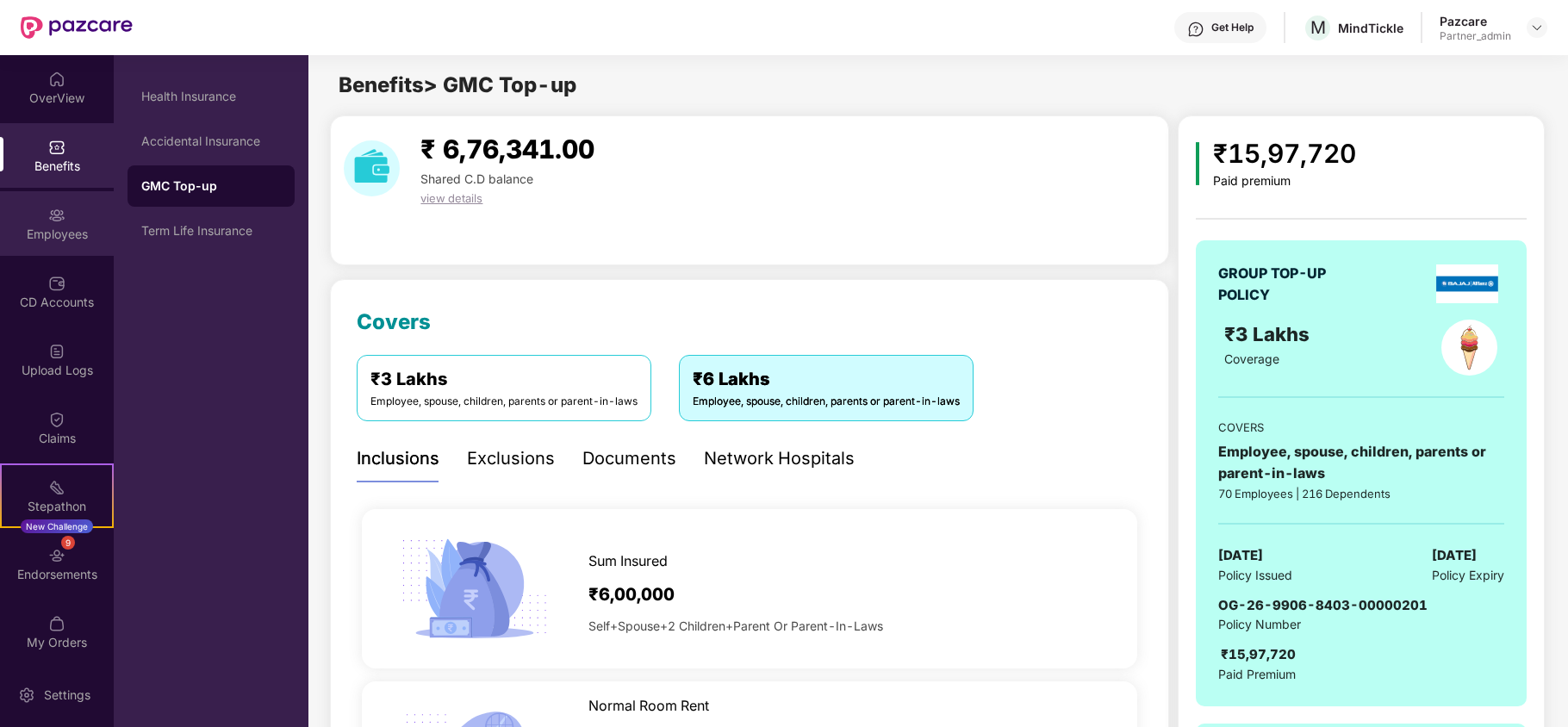
click at [36, 249] on div "Employees" at bounding box center [57, 223] width 114 height 65
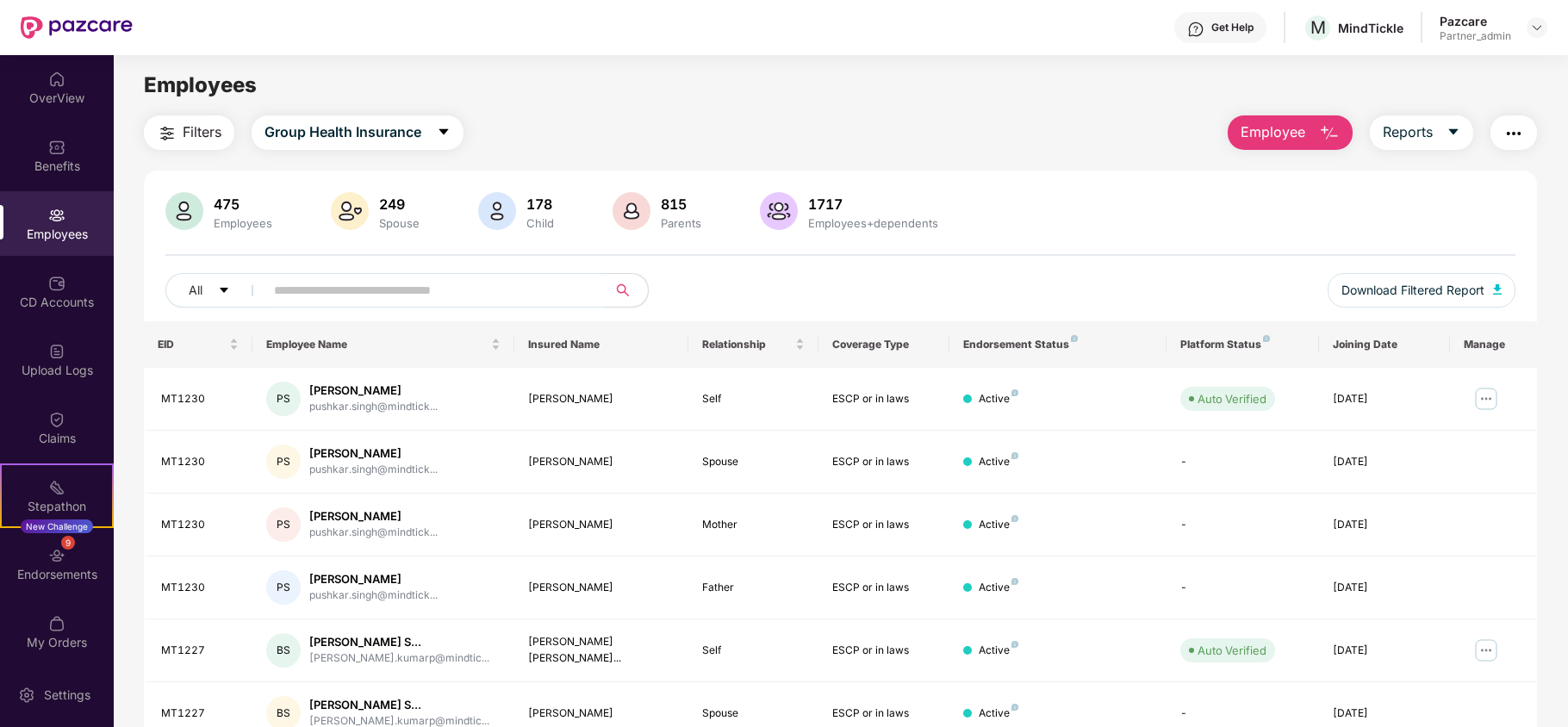
click at [190, 132] on span "Filters" at bounding box center [202, 133] width 39 height 21
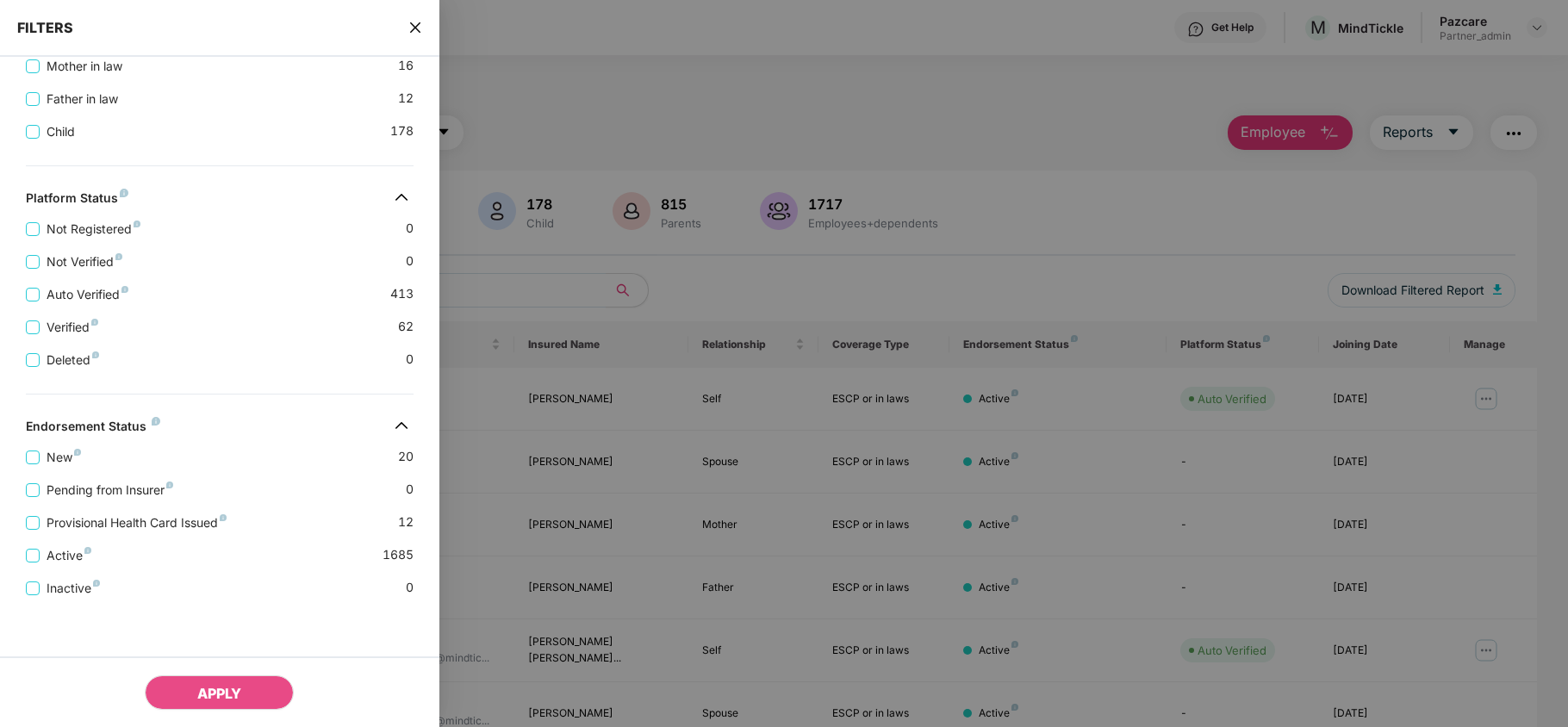
scroll to position [598, 0]
click at [415, 28] on icon "close" at bounding box center [415, 28] width 11 height 11
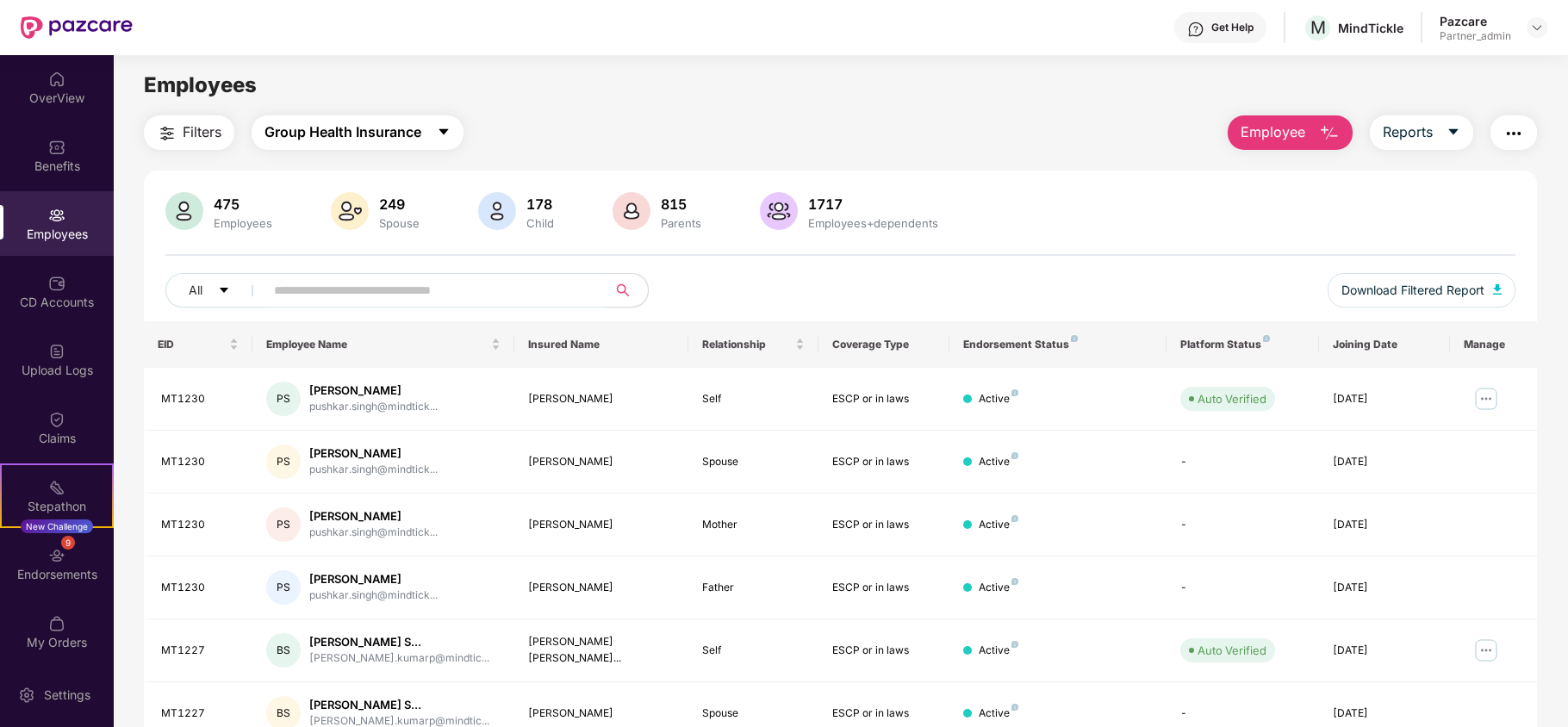
click at [352, 138] on span "Group Health Insurance" at bounding box center [343, 133] width 157 height 21
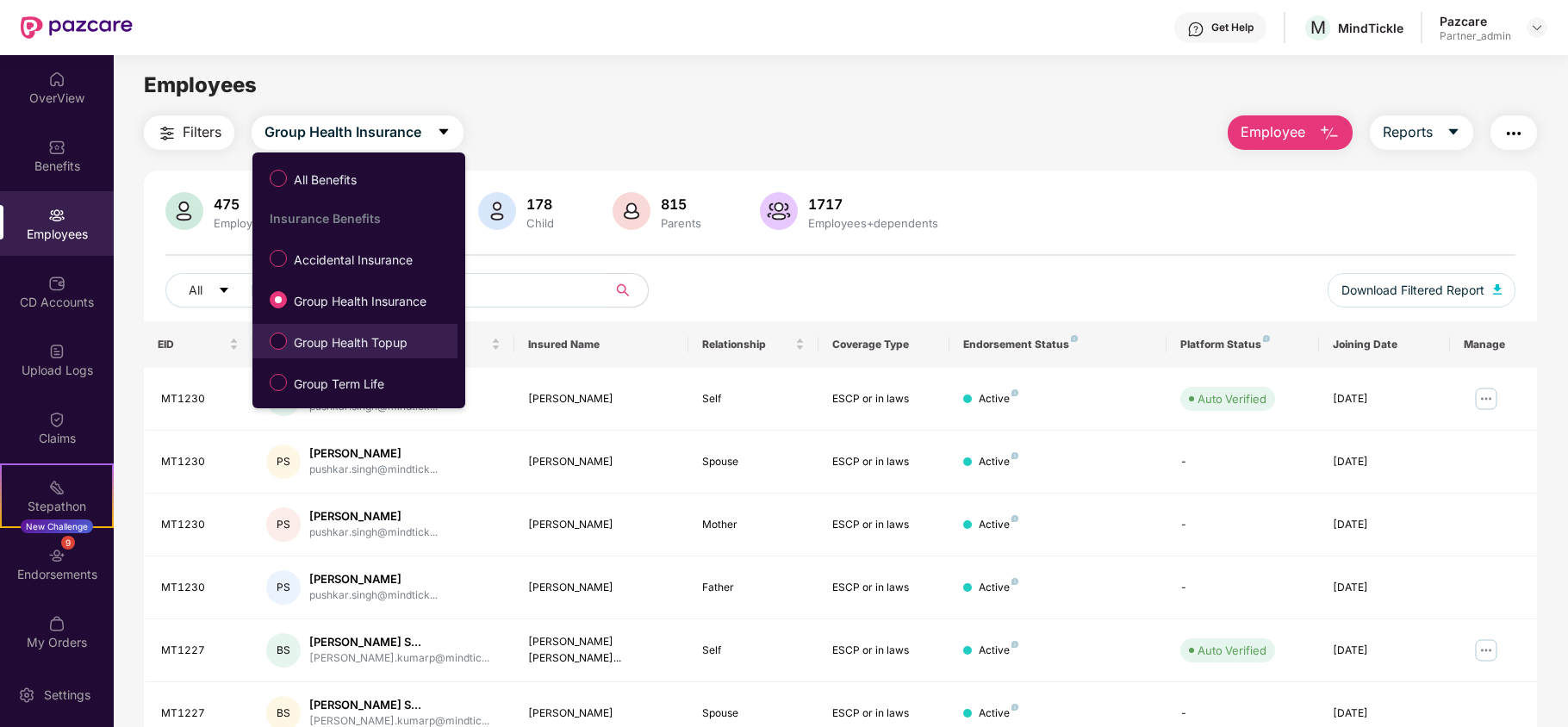
click at [369, 343] on span "Group Health Topup" at bounding box center [350, 343] width 127 height 19
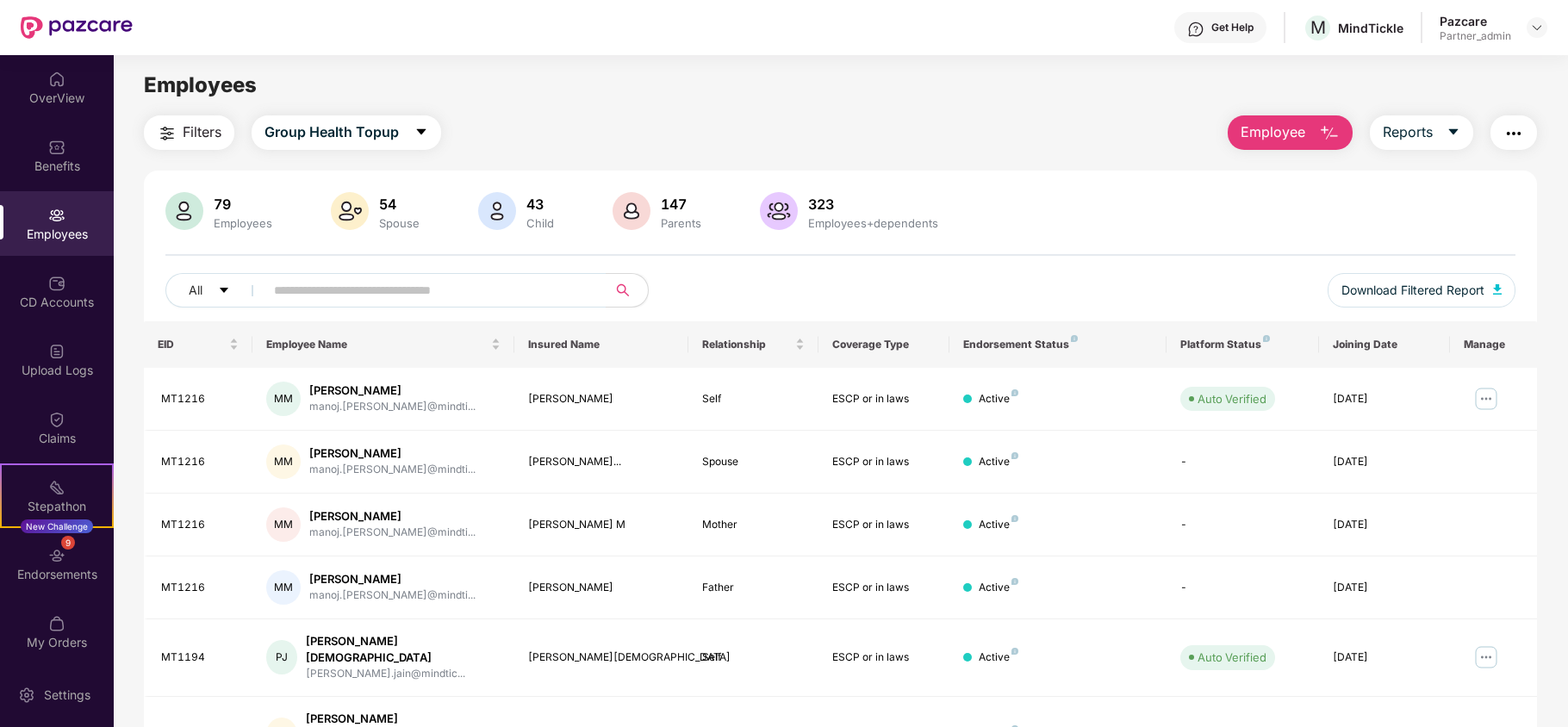
click at [201, 128] on span "Filters" at bounding box center [202, 133] width 39 height 21
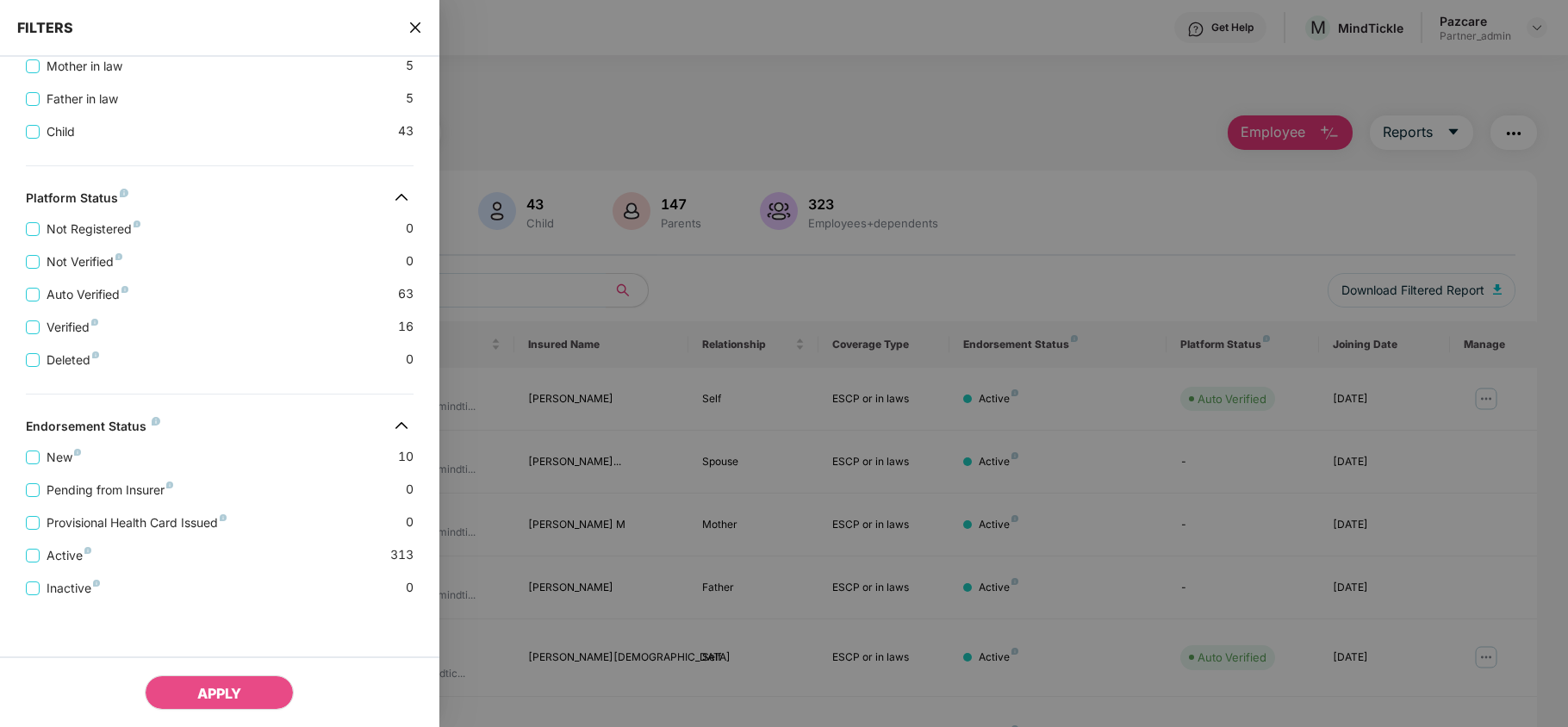
click at [417, 19] on span "close" at bounding box center [415, 27] width 13 height 17
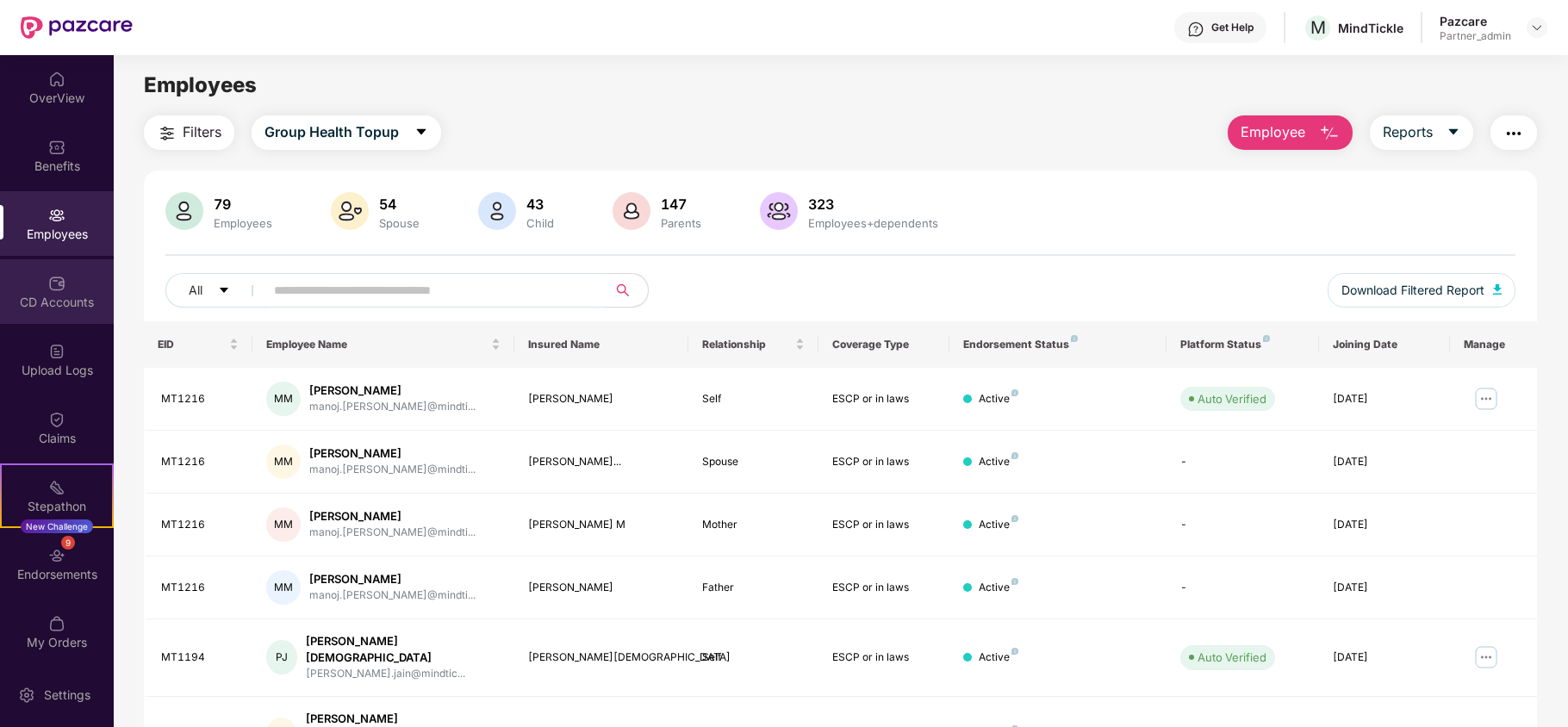
click at [52, 297] on div "CD Accounts" at bounding box center [57, 302] width 114 height 17
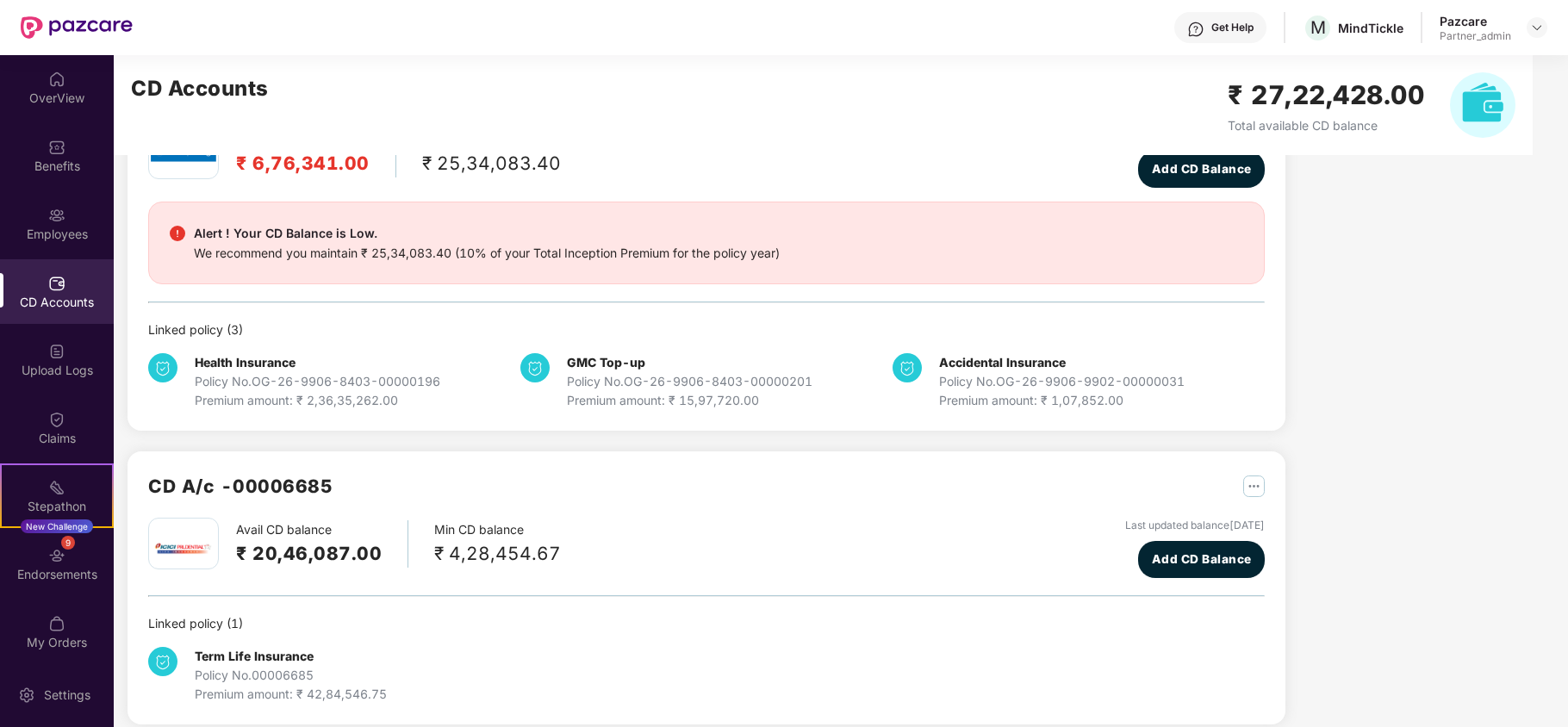
scroll to position [134, 0]
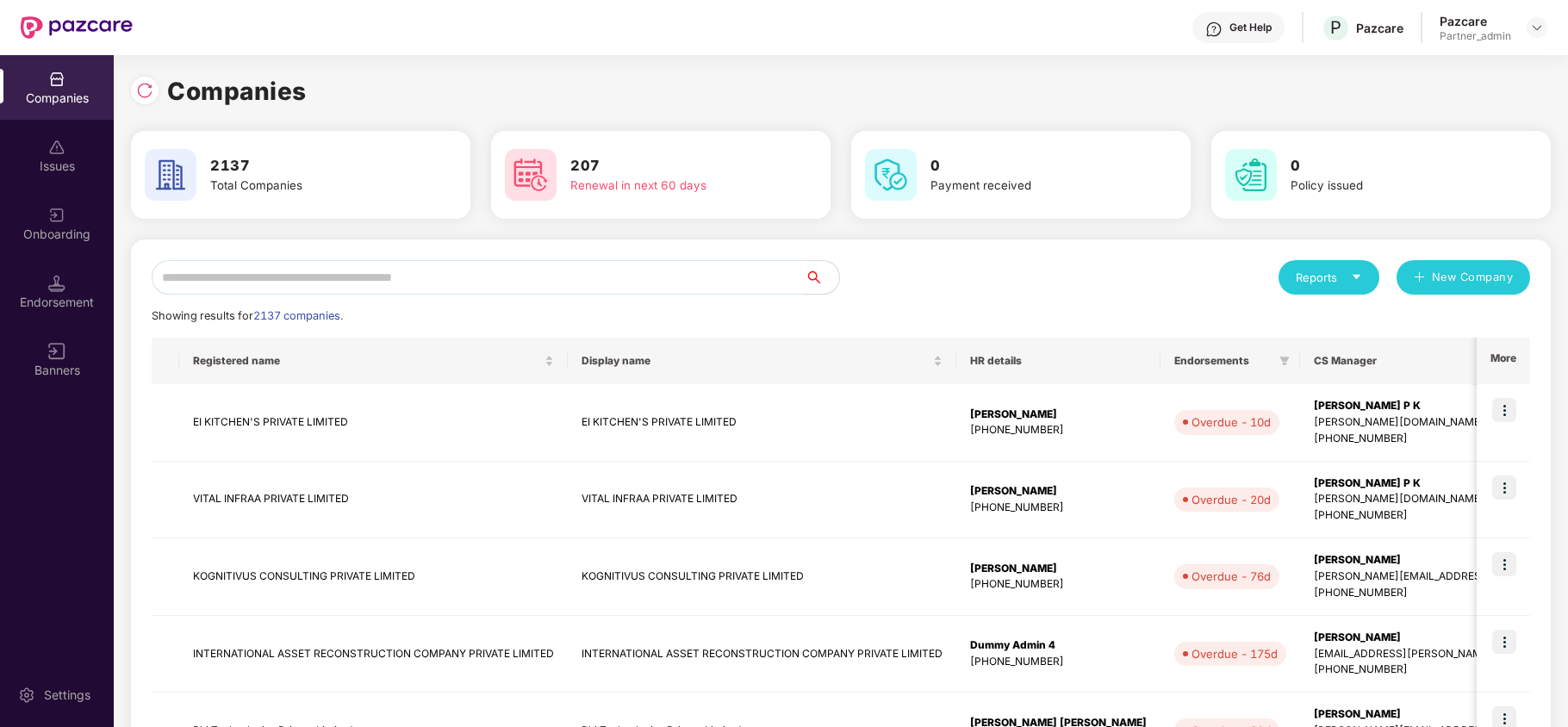
click at [208, 284] on input "text" at bounding box center [478, 277] width 653 height 35
paste input "**********"
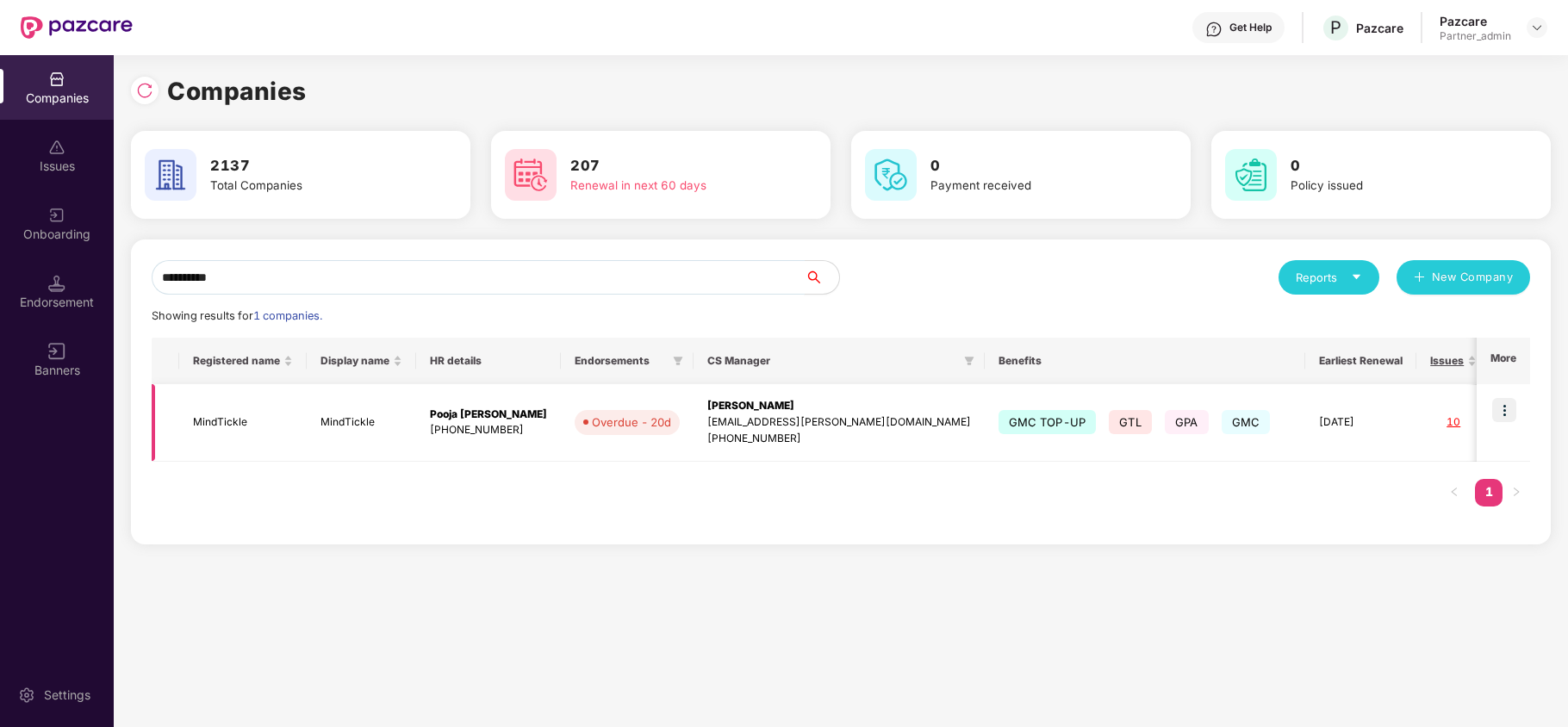
type input "**********"
click at [218, 424] on td "MindTickle" at bounding box center [242, 423] width 127 height 77
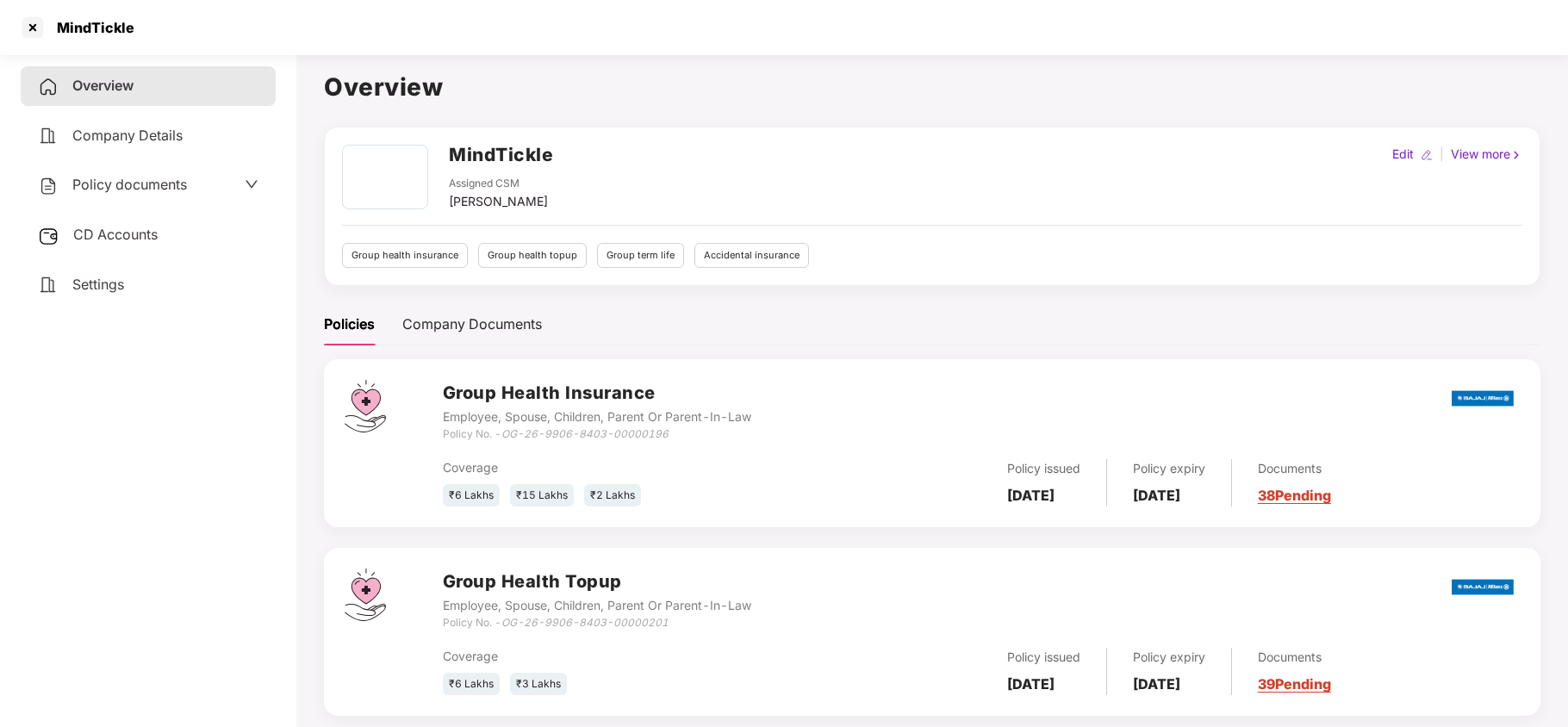
click at [105, 276] on span "Settings" at bounding box center [98, 284] width 52 height 17
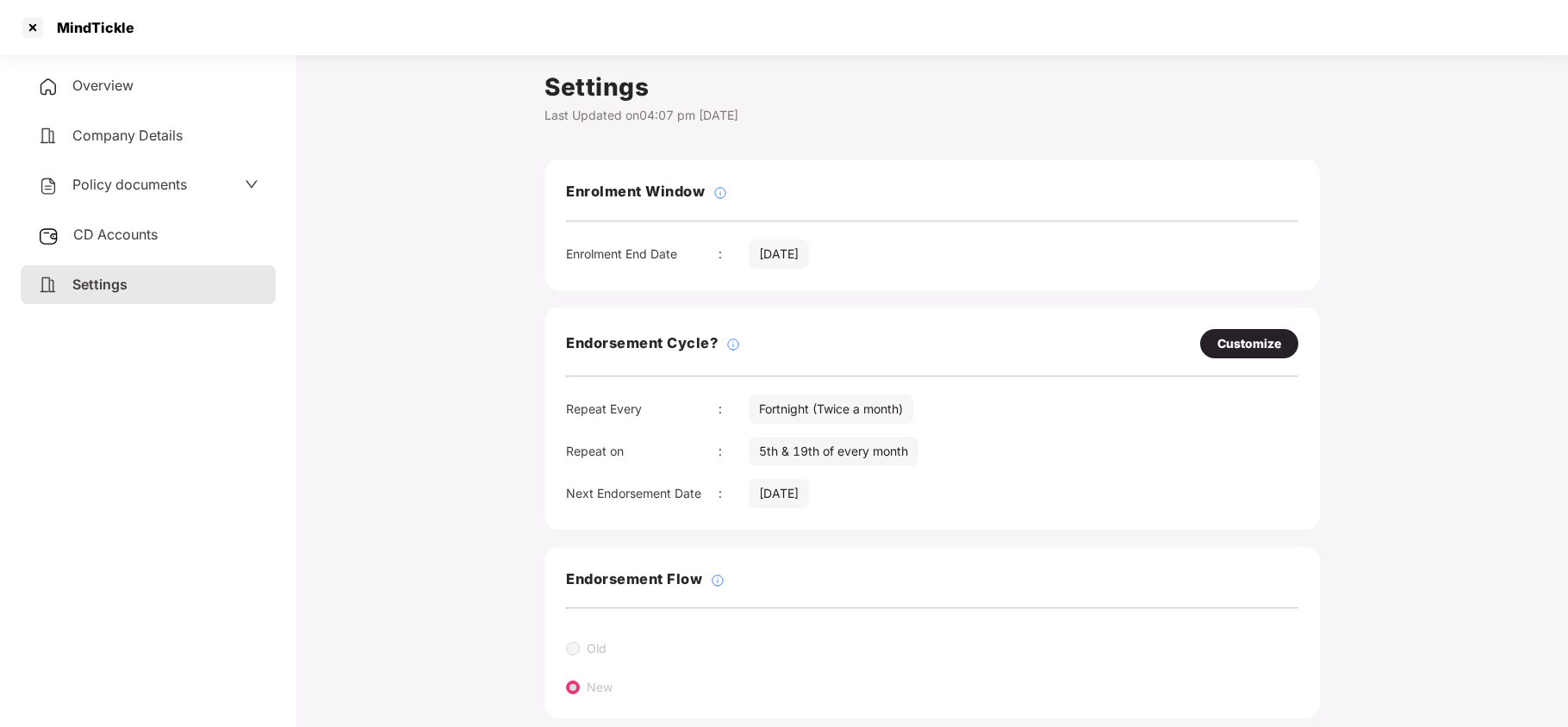
click at [155, 183] on span "Policy documents" at bounding box center [129, 184] width 115 height 17
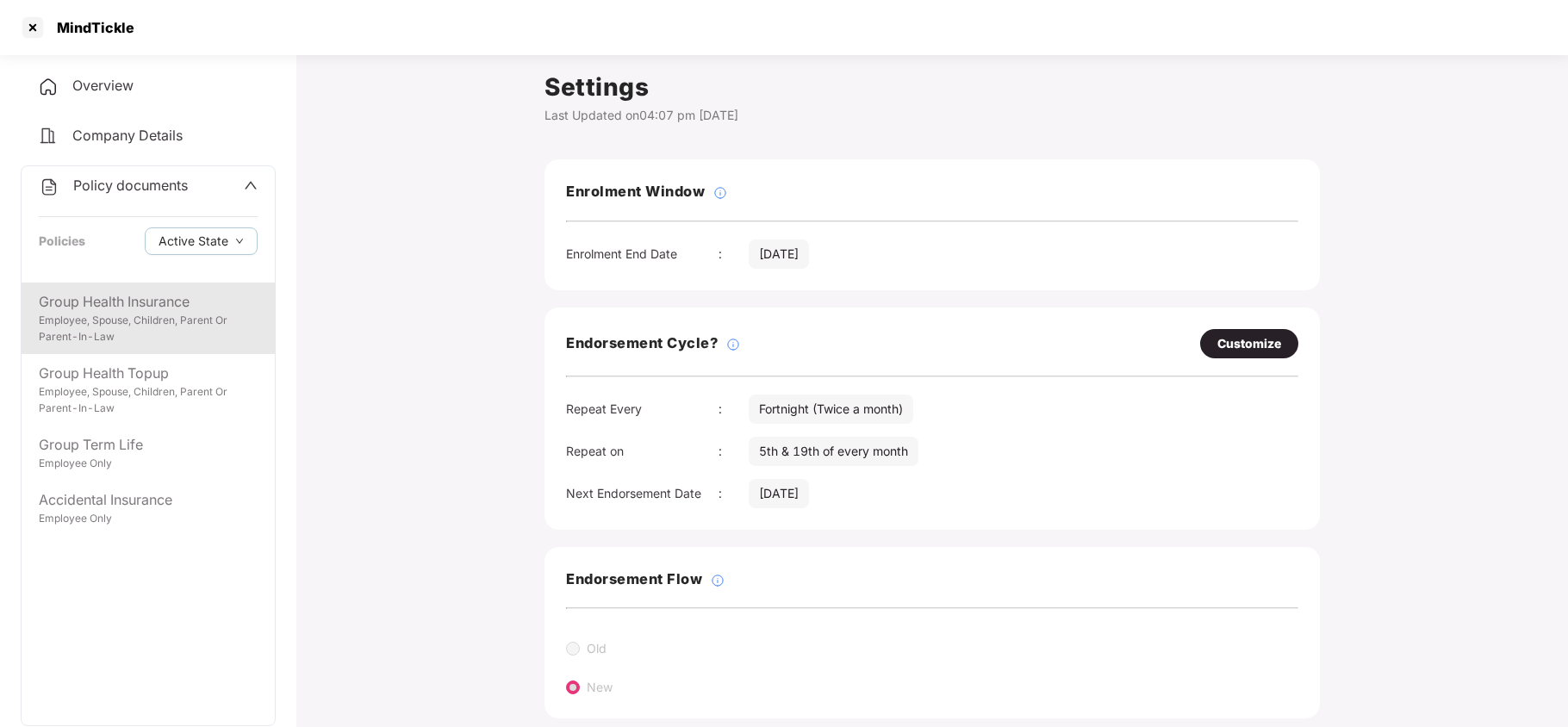
click at [150, 326] on div "Employee, Spouse, Children, Parent Or Parent-In-Law" at bounding box center [149, 328] width 219 height 33
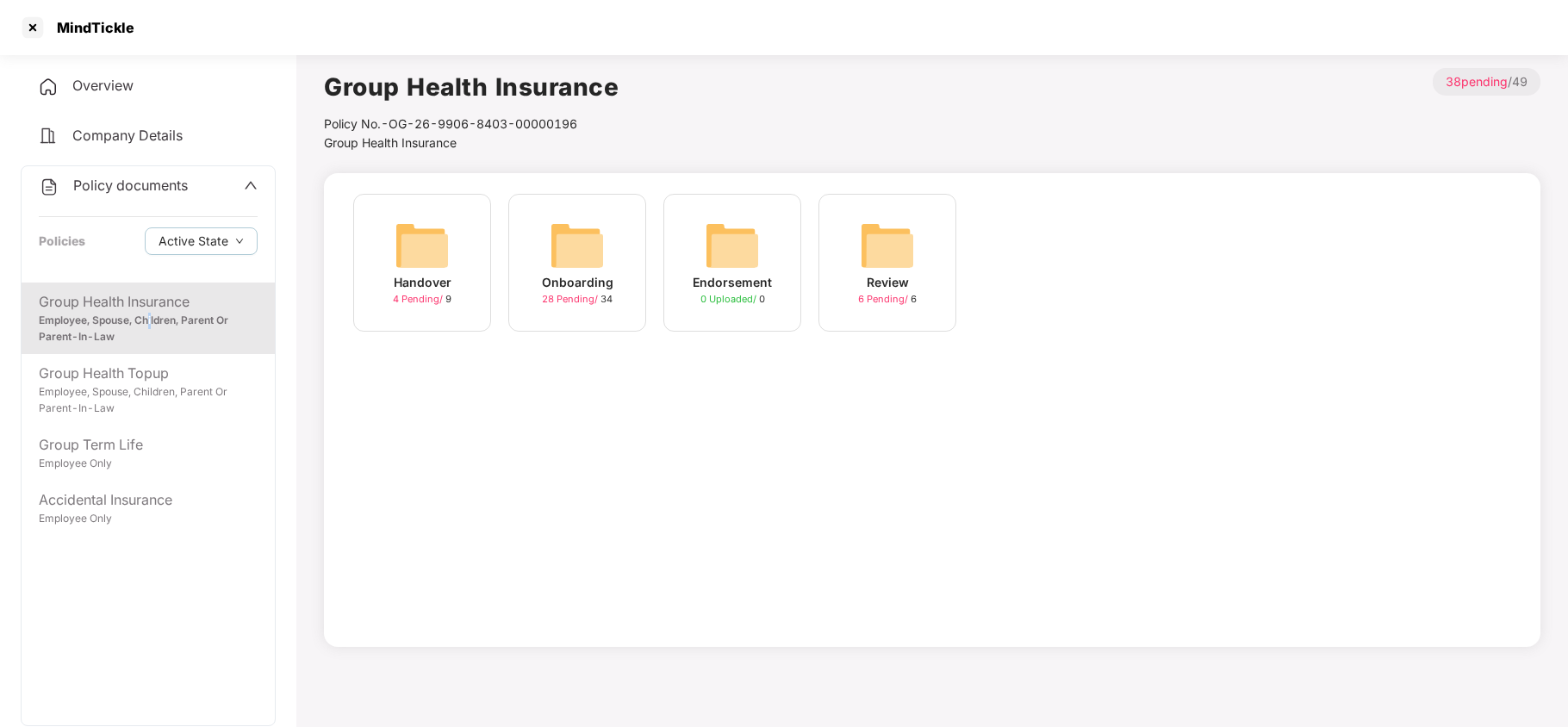
click at [574, 243] on img at bounding box center [578, 246] width 55 height 55
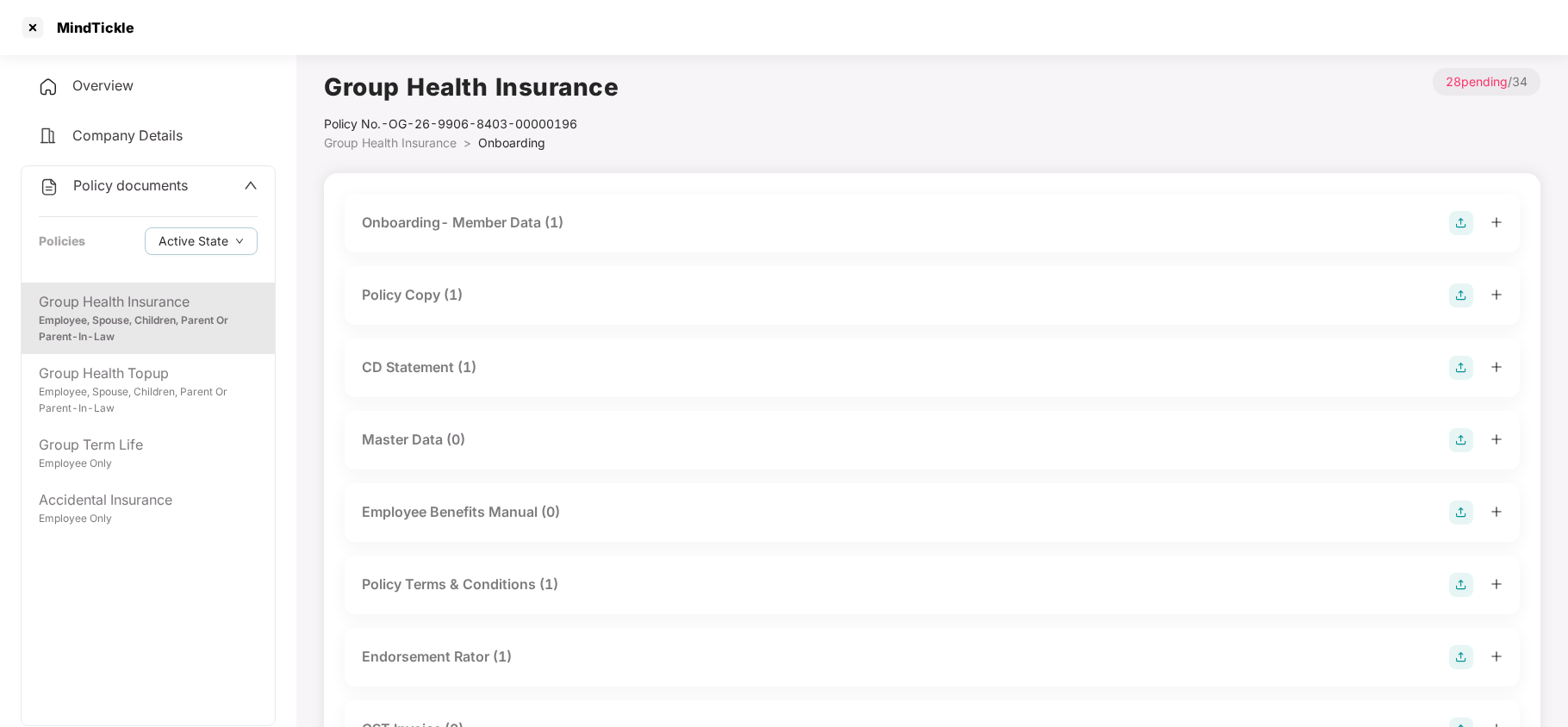
drag, startPoint x: 445, startPoint y: 297, endPoint x: 487, endPoint y: 319, distance: 47.4
click at [449, 297] on div "Policy Copy (1)" at bounding box center [412, 295] width 101 height 21
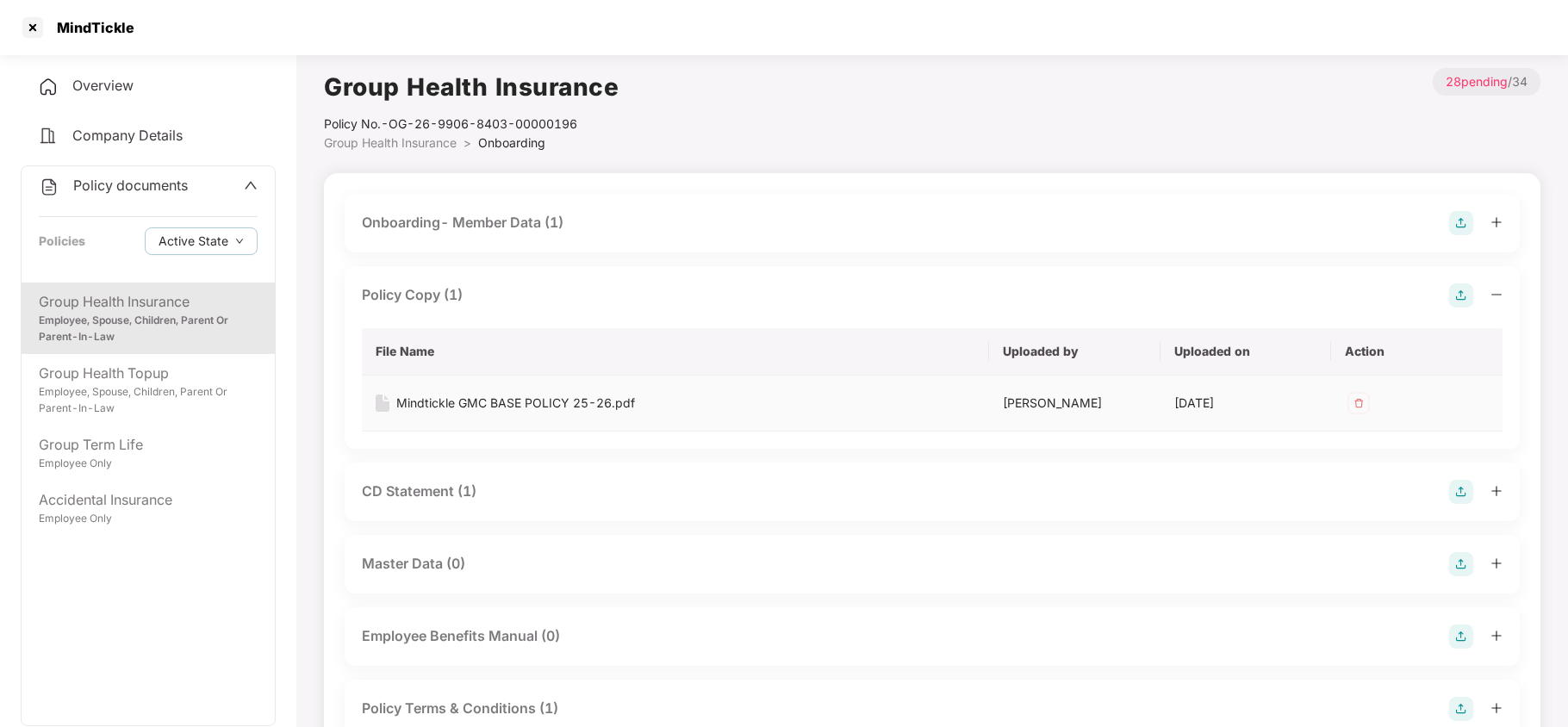
click at [521, 397] on div "Mindtickle GMC BASE POLICY 25-26.pdf" at bounding box center [515, 403] width 238 height 19
click at [443, 494] on div "CD Statement (1)" at bounding box center [419, 491] width 115 height 21
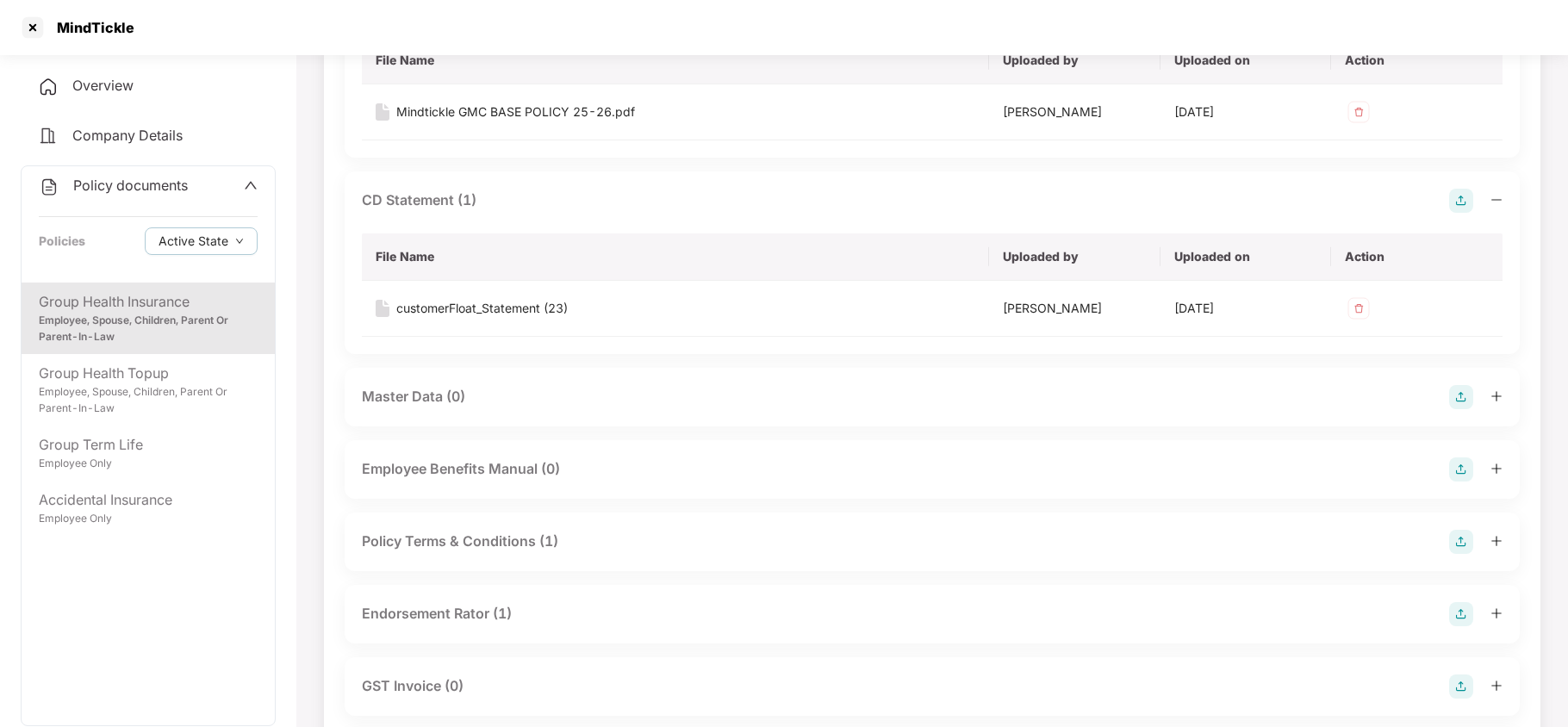
scroll to position [344, 0]
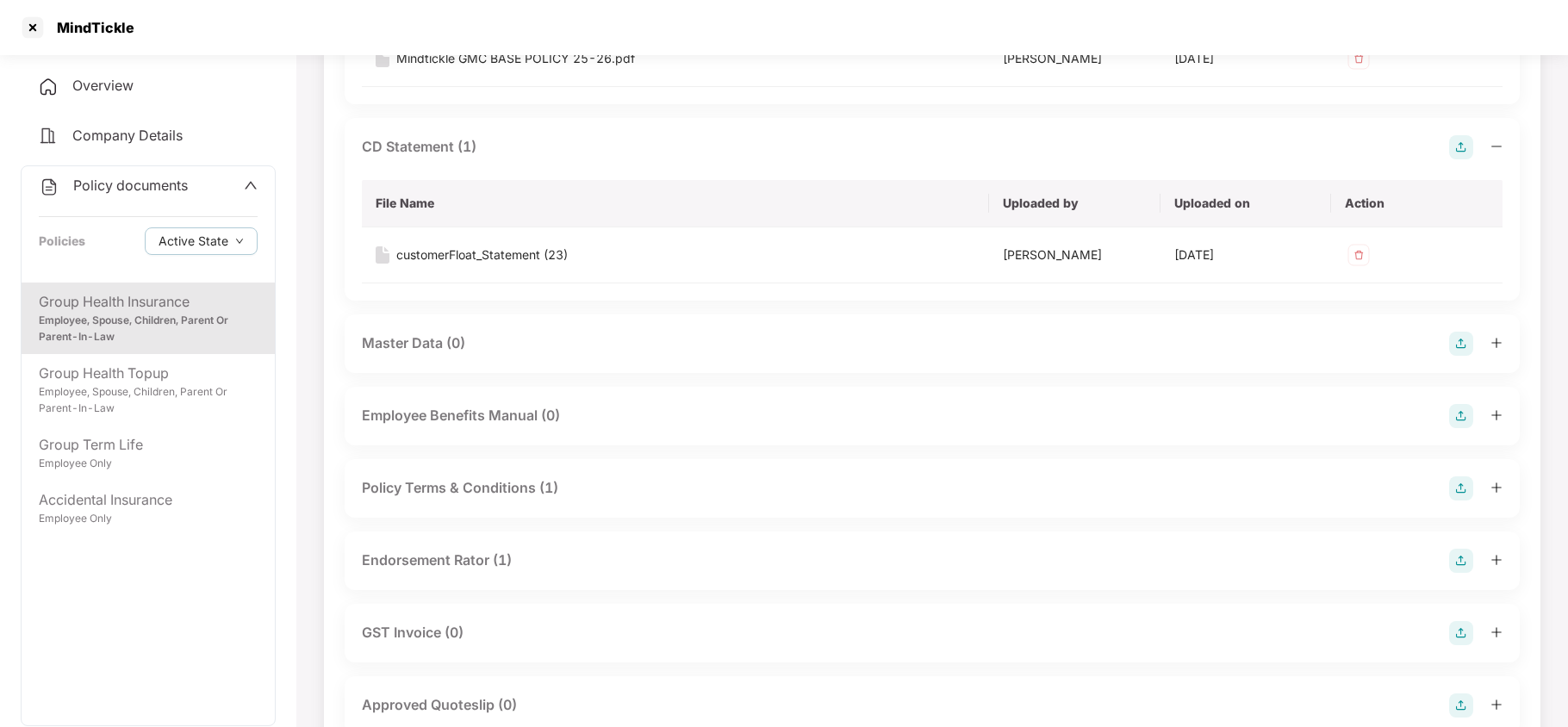
click at [474, 563] on div "Endorsement Rator (1)" at bounding box center [437, 561] width 150 height 21
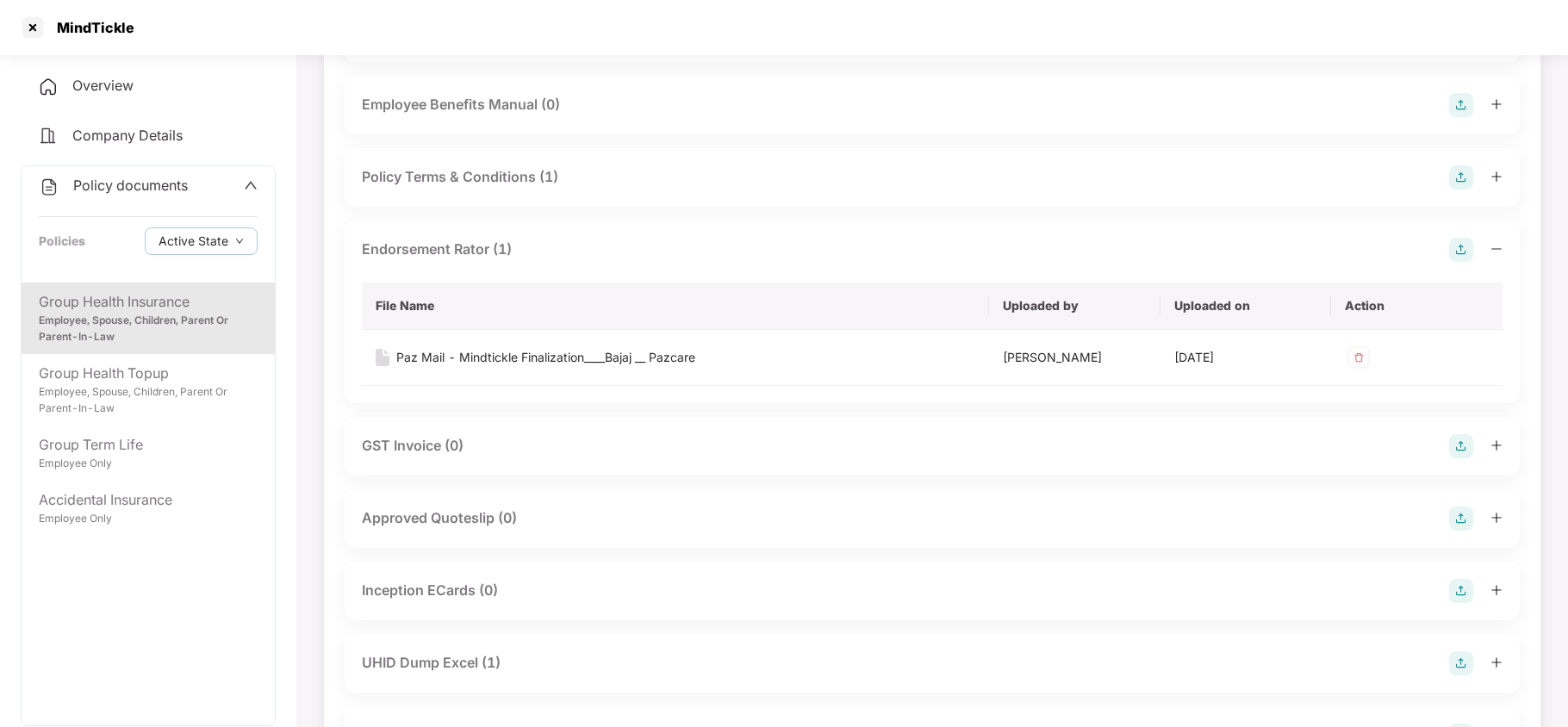
scroll to position [690, 0]
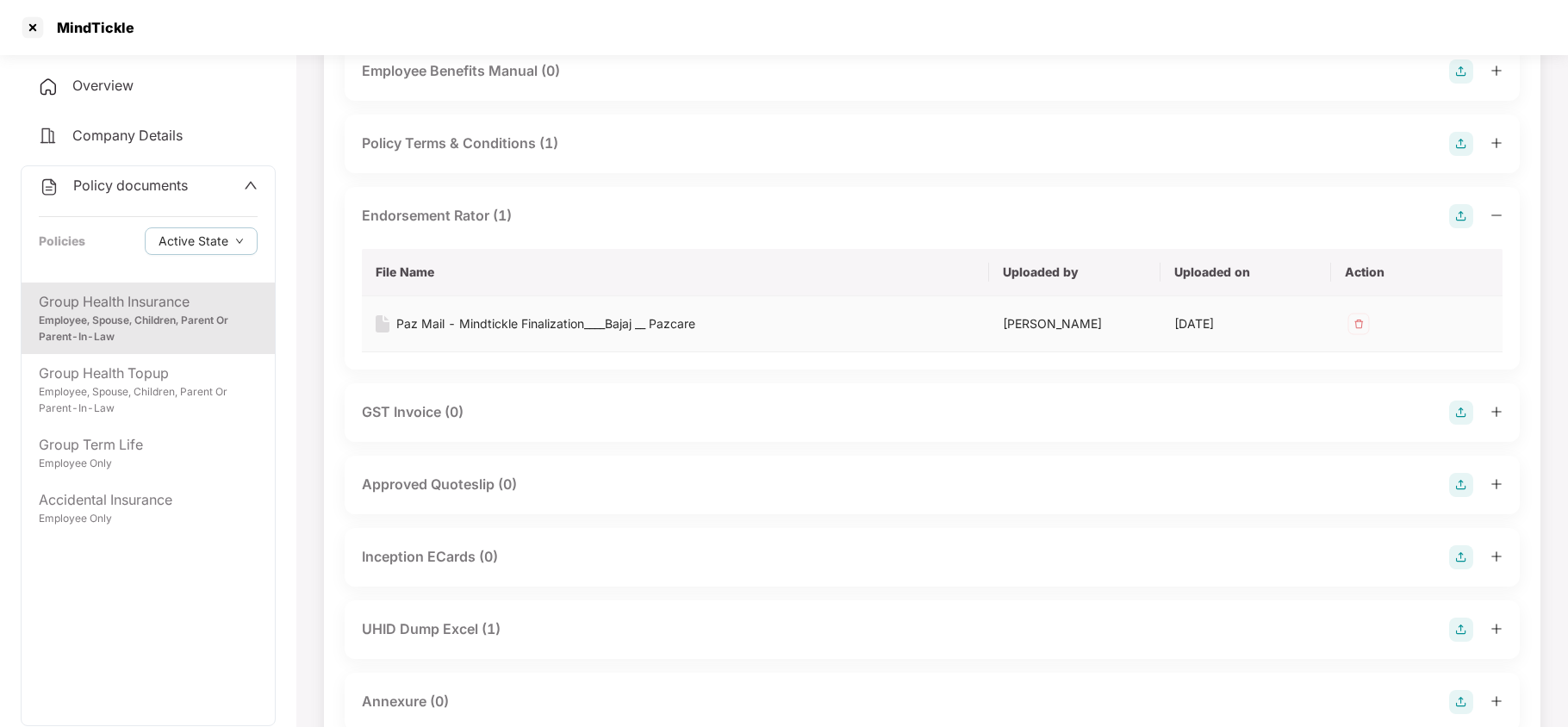
click at [618, 324] on div "Paz Mail - Mindtickle Finalization____Bajaj __ Pazcare" at bounding box center [546, 323] width 299 height 19
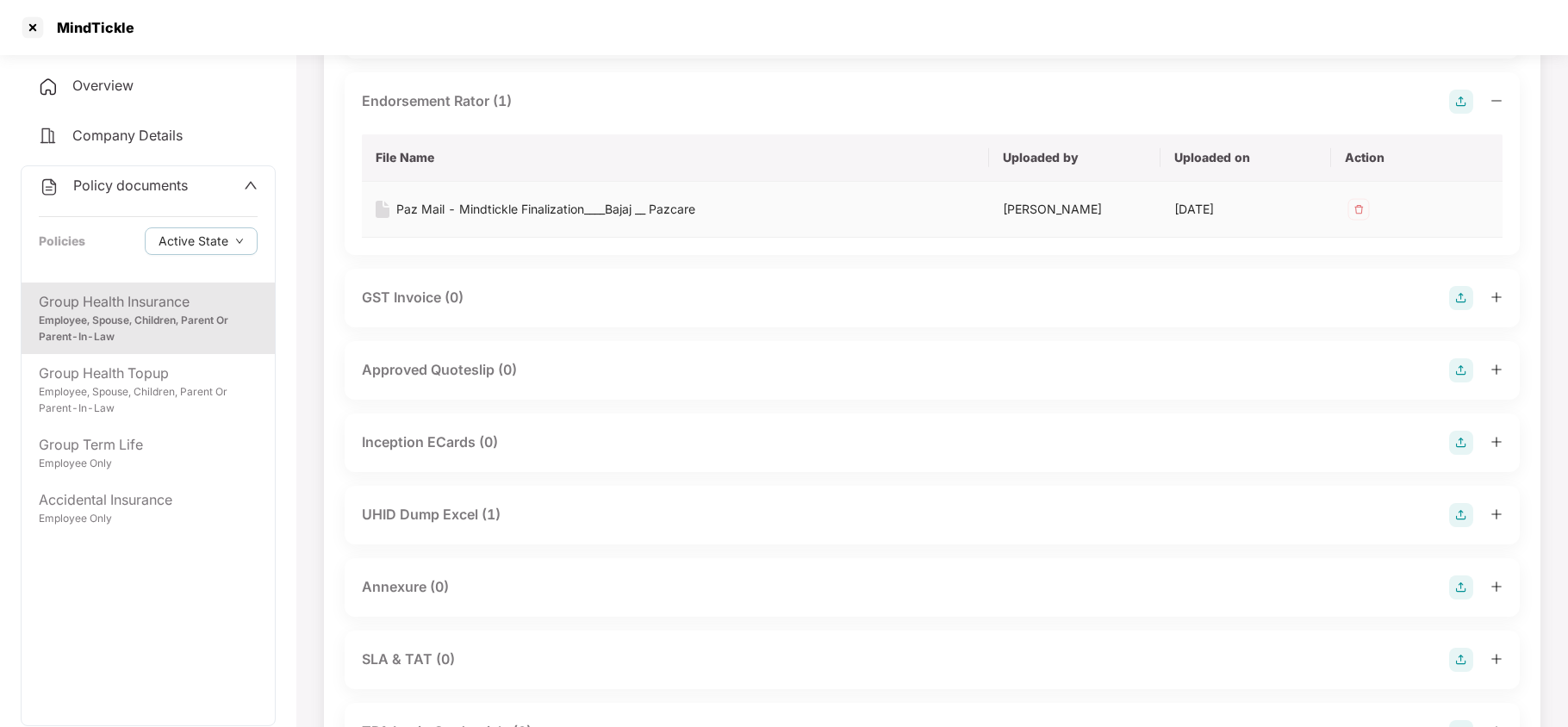
scroll to position [918, 0]
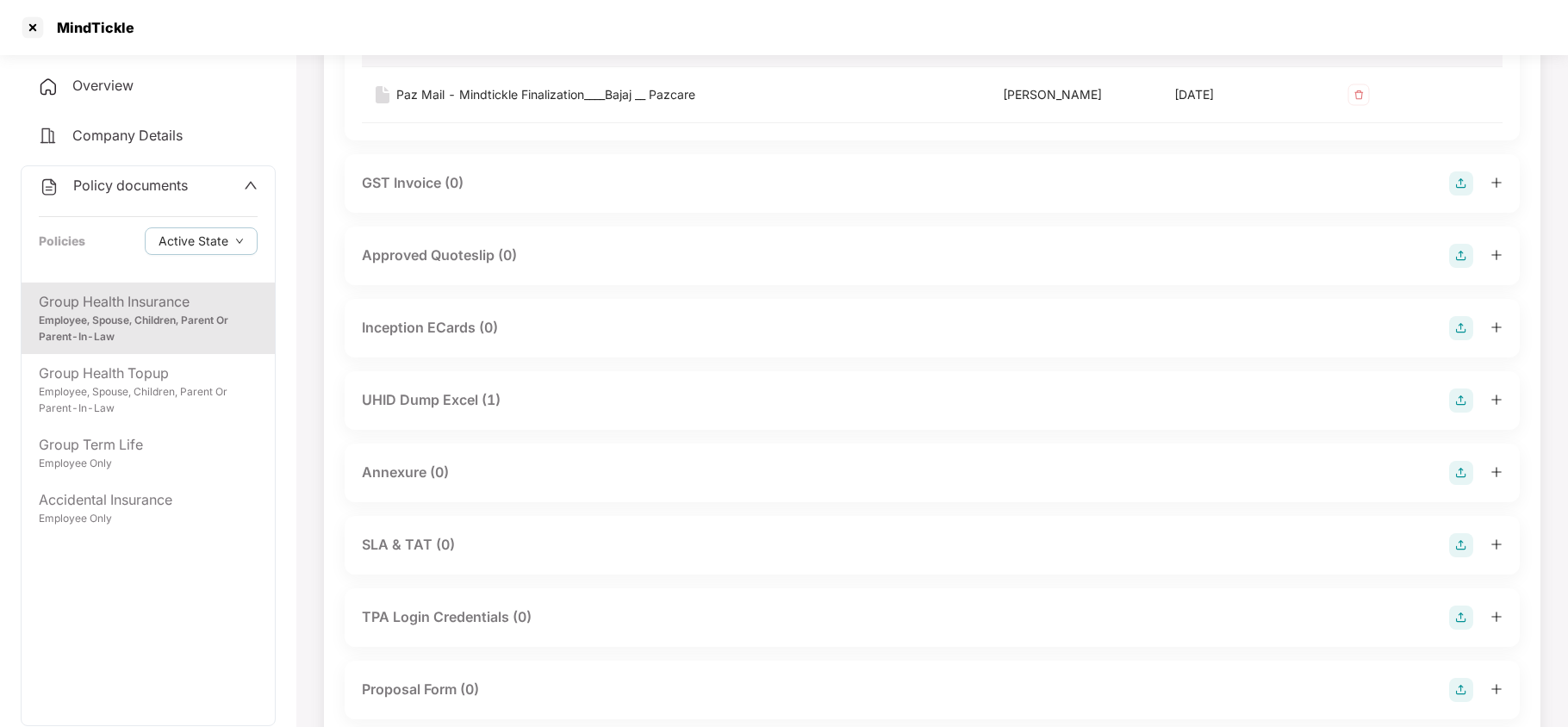
click at [386, 404] on div "UHID Dump Excel (1)" at bounding box center [432, 400] width 139 height 21
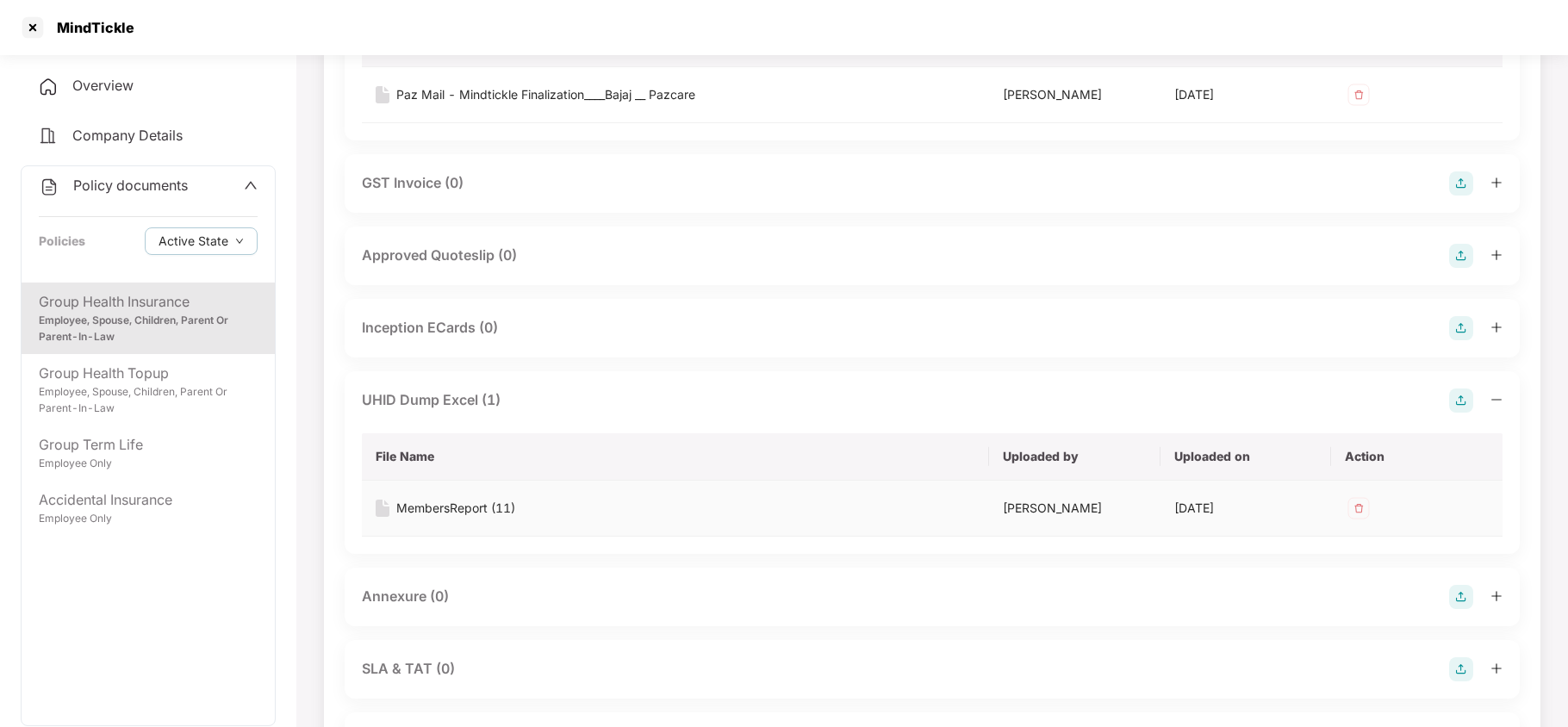
click at [458, 508] on div "MembersReport (11)" at bounding box center [456, 508] width 119 height 19
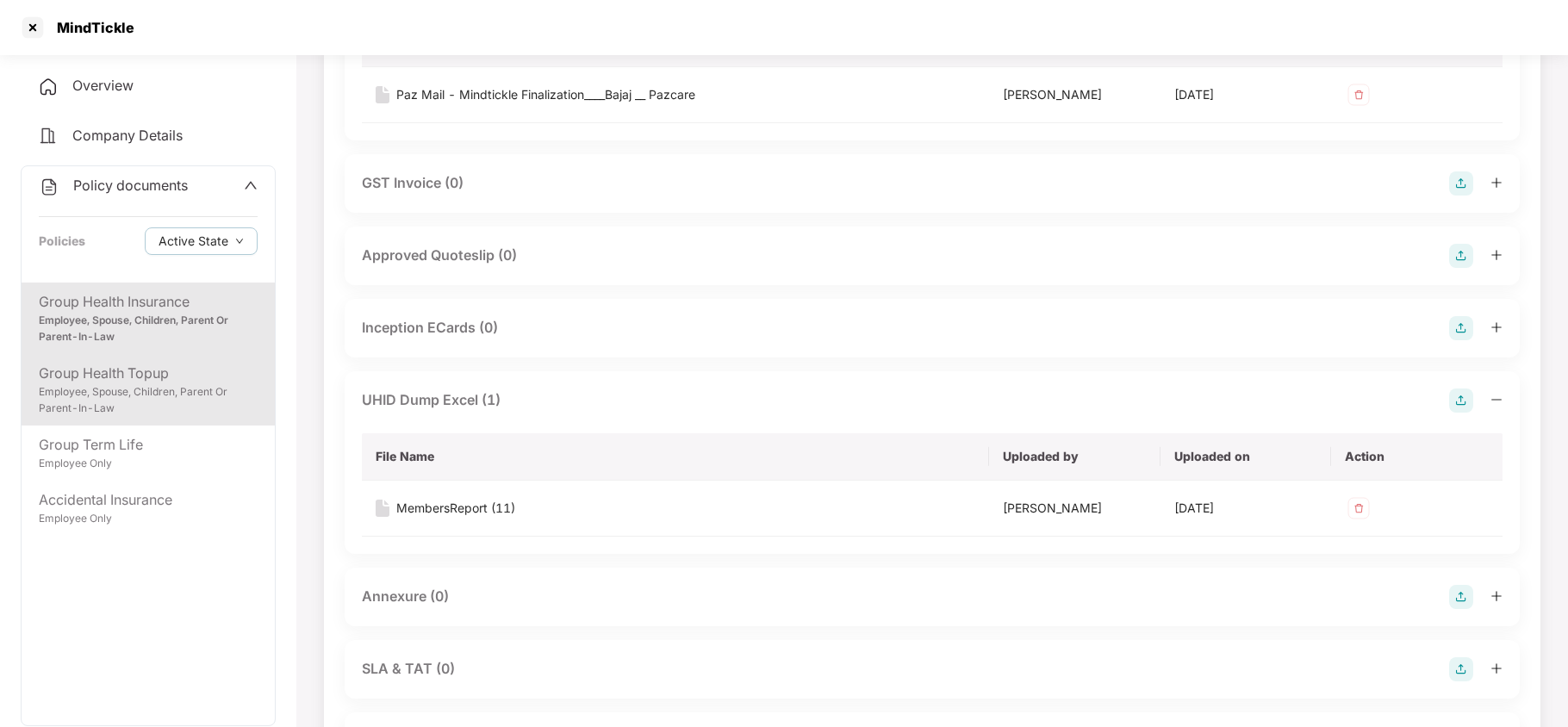
click at [159, 379] on div "Group Health Topup" at bounding box center [149, 374] width 219 height 21
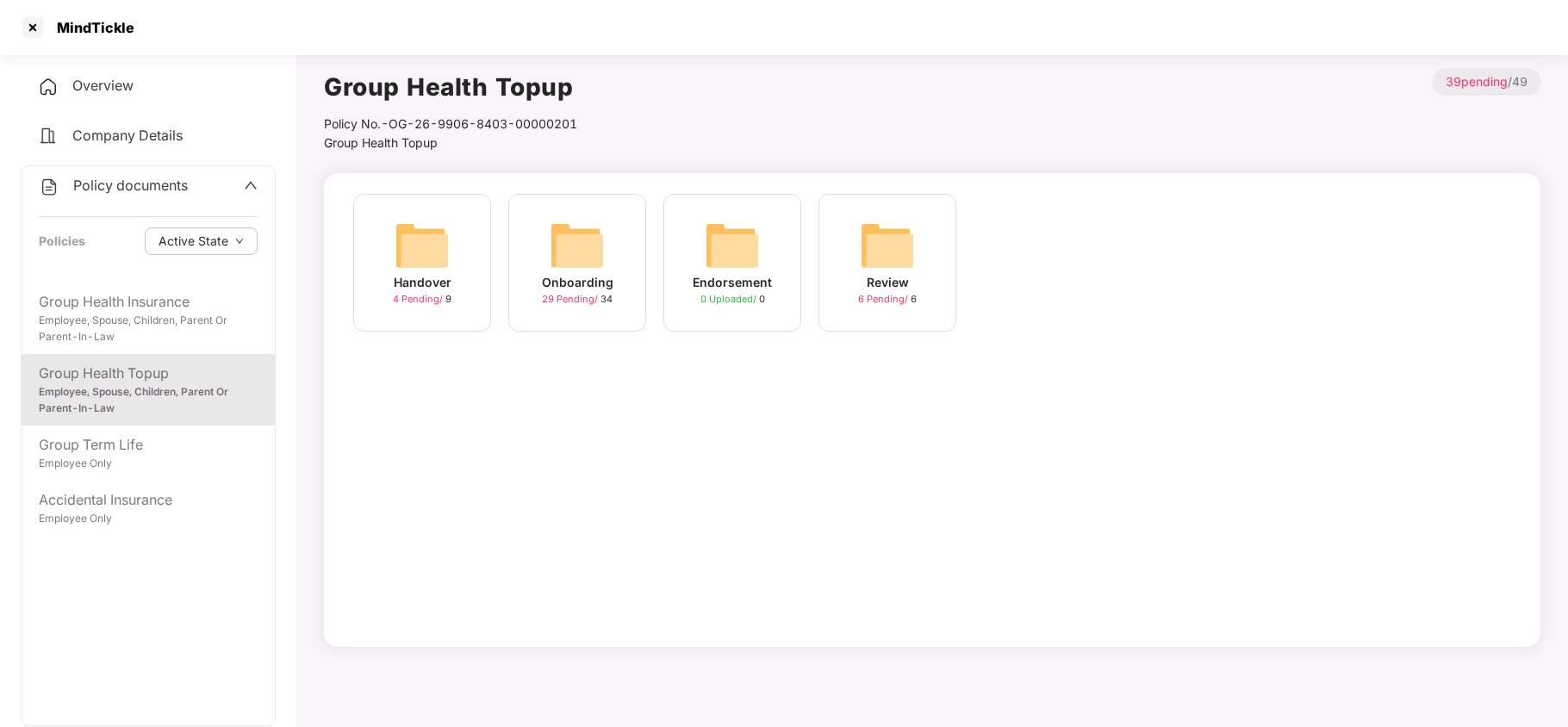
click at [546, 250] on div "Onboarding 29 Pending / 34" at bounding box center [577, 263] width 138 height 138
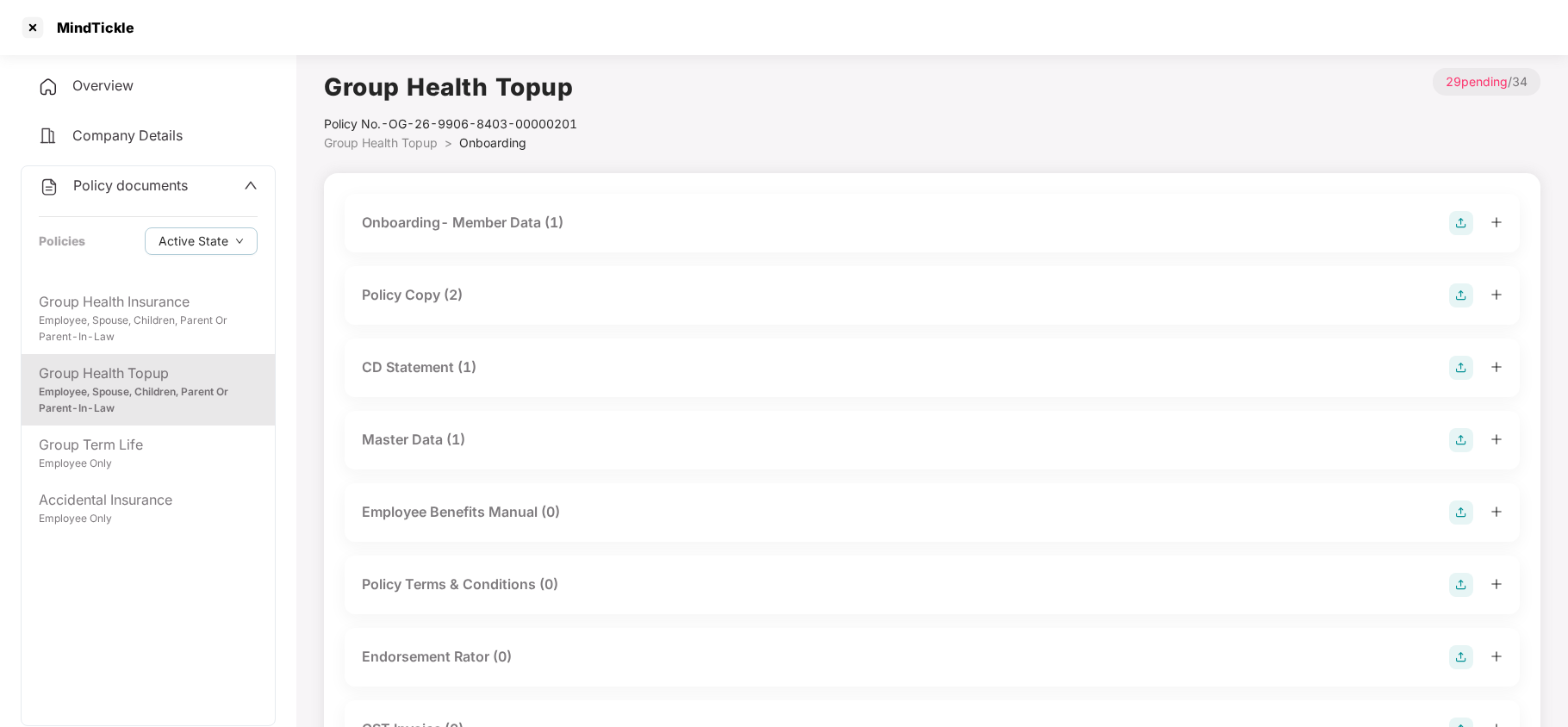
drag, startPoint x: 458, startPoint y: 294, endPoint x: 493, endPoint y: 317, distance: 41.9
click at [460, 296] on div "Policy Copy (2)" at bounding box center [412, 295] width 101 height 21
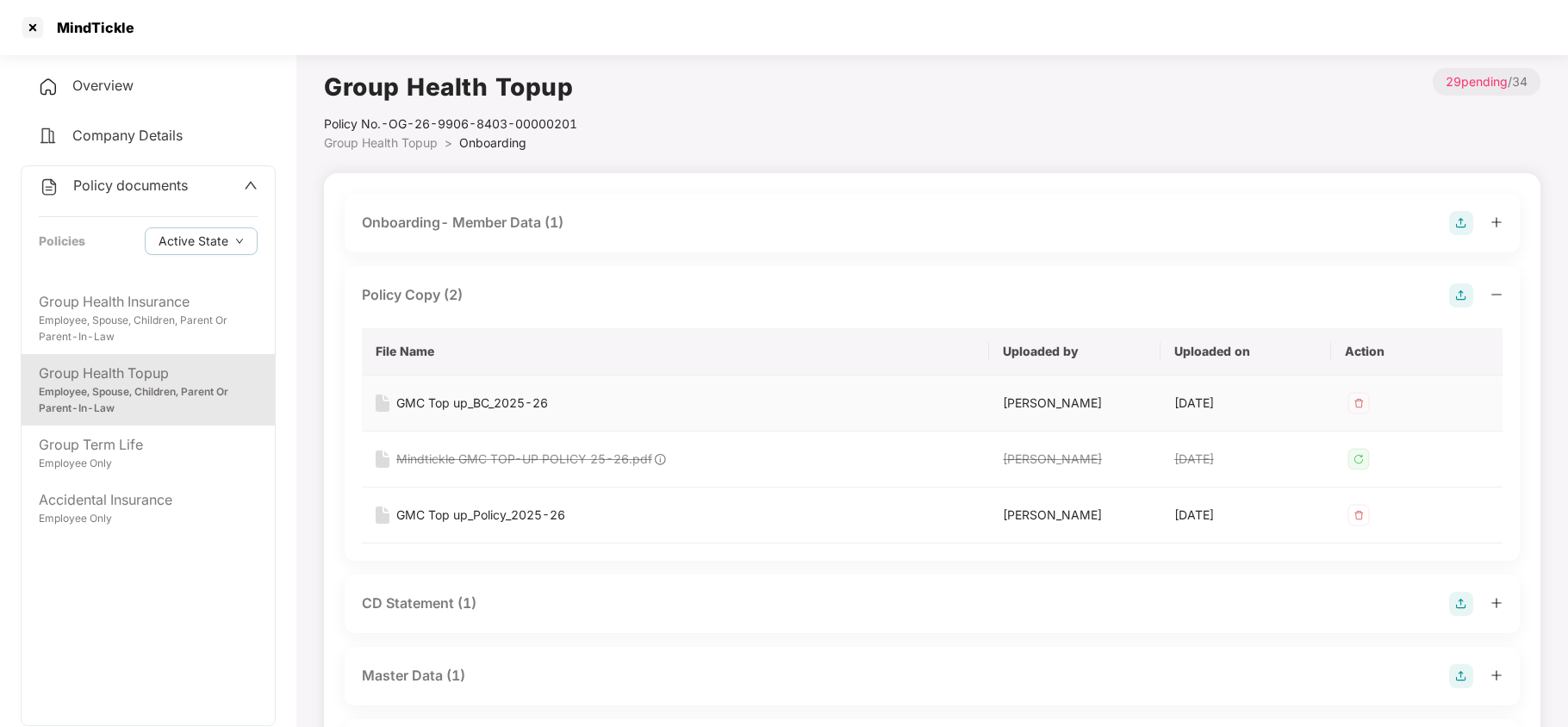
click at [494, 401] on div "GMC Top up_BC_2025-26" at bounding box center [472, 403] width 151 height 19
click at [511, 512] on div "GMC Top up_Policy_2025-26" at bounding box center [481, 514] width 169 height 19
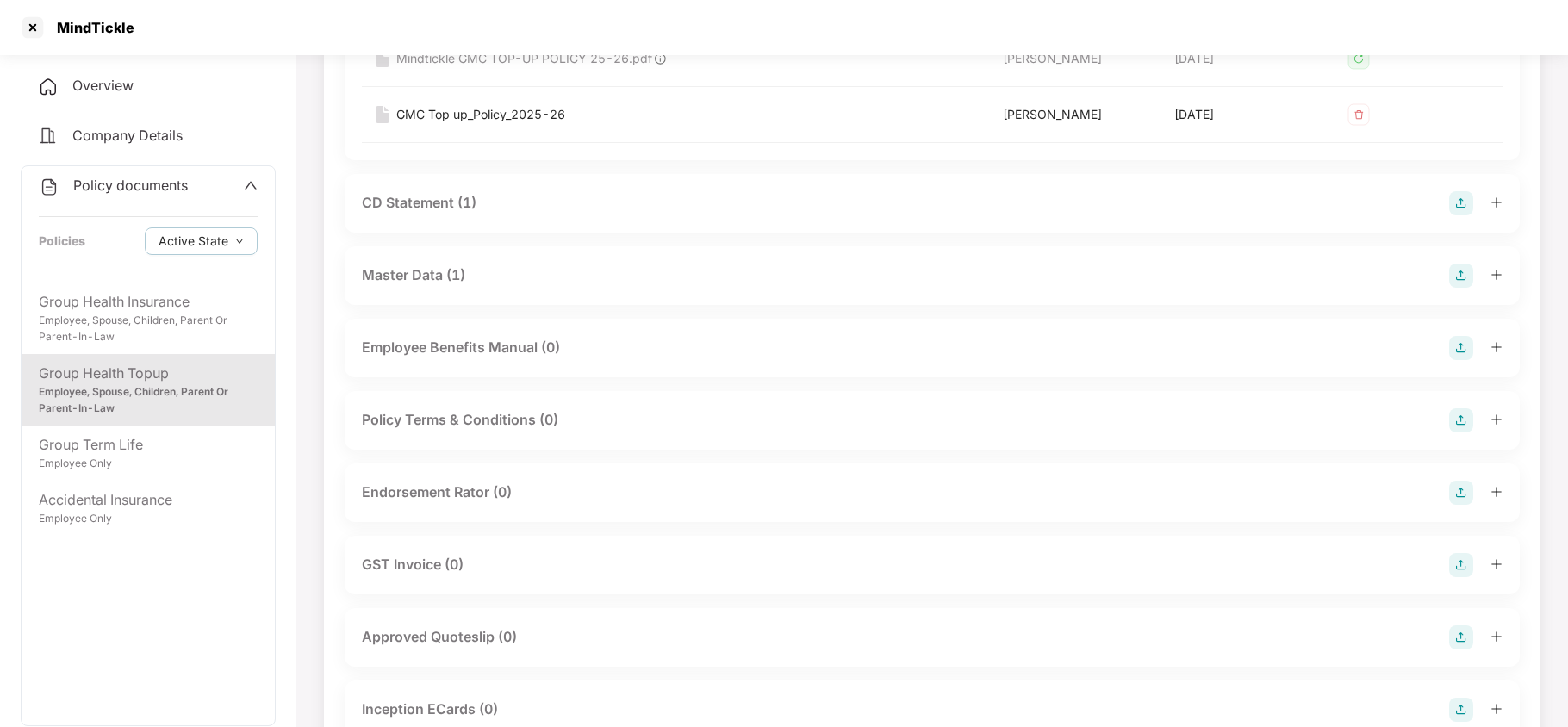
scroll to position [344, 0]
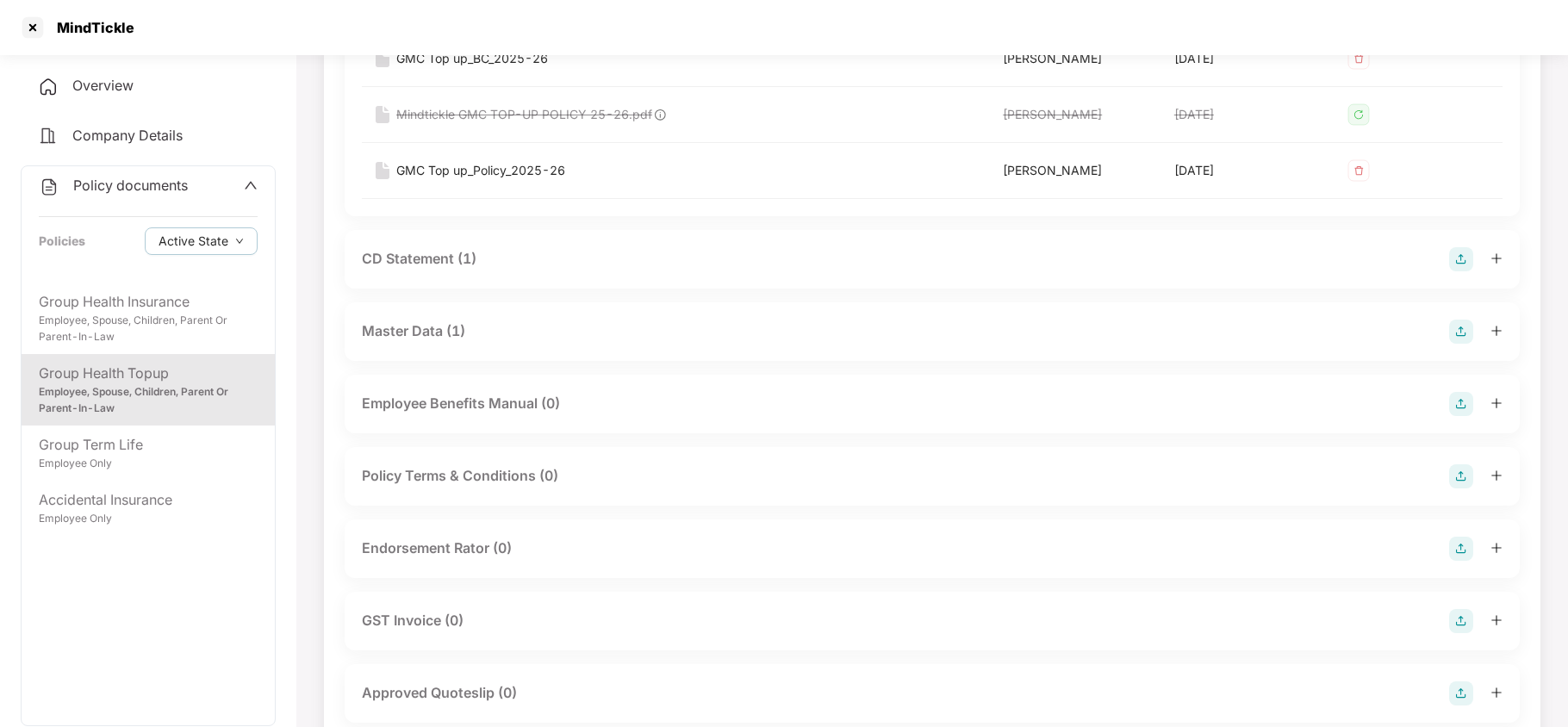
click at [429, 324] on div "Master Data (1)" at bounding box center [414, 331] width 103 height 21
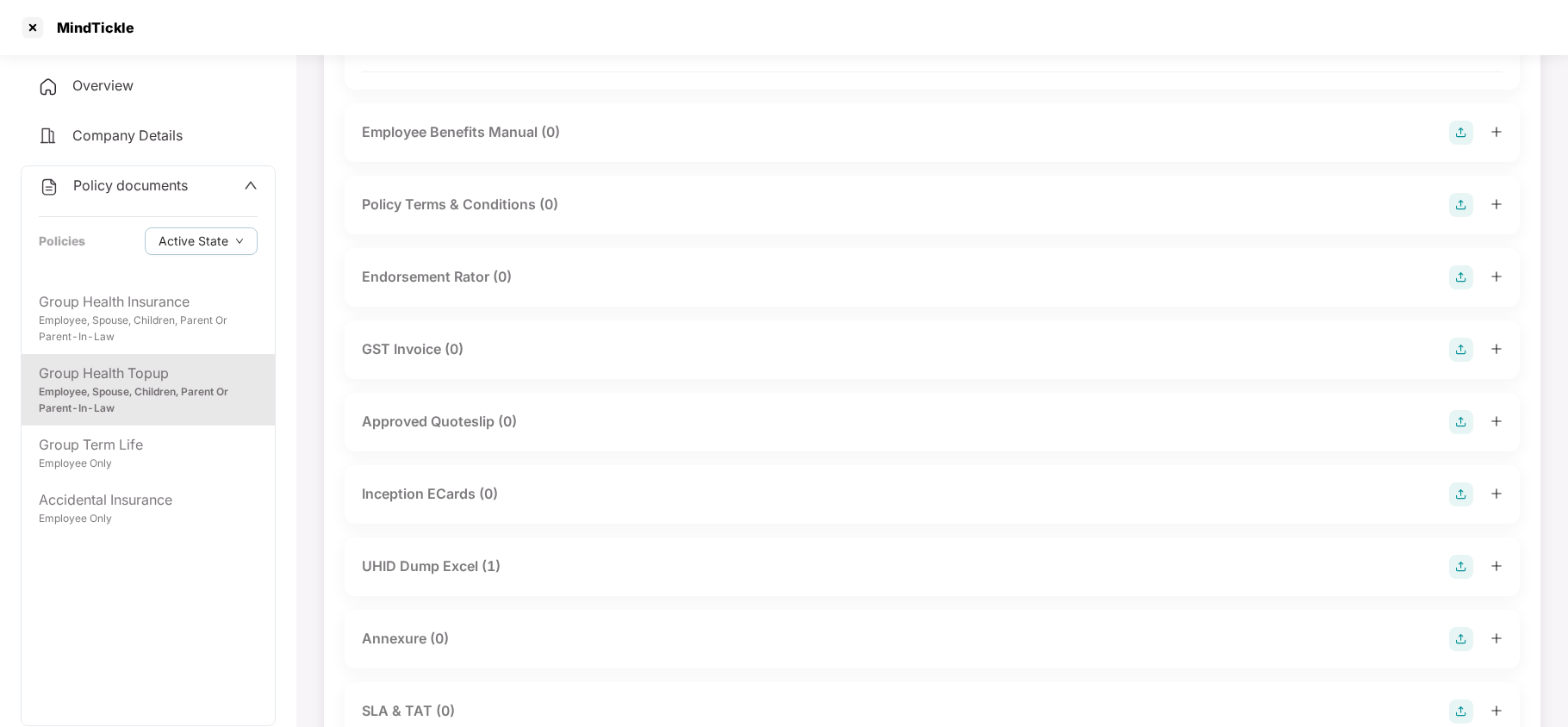
scroll to position [918, 0]
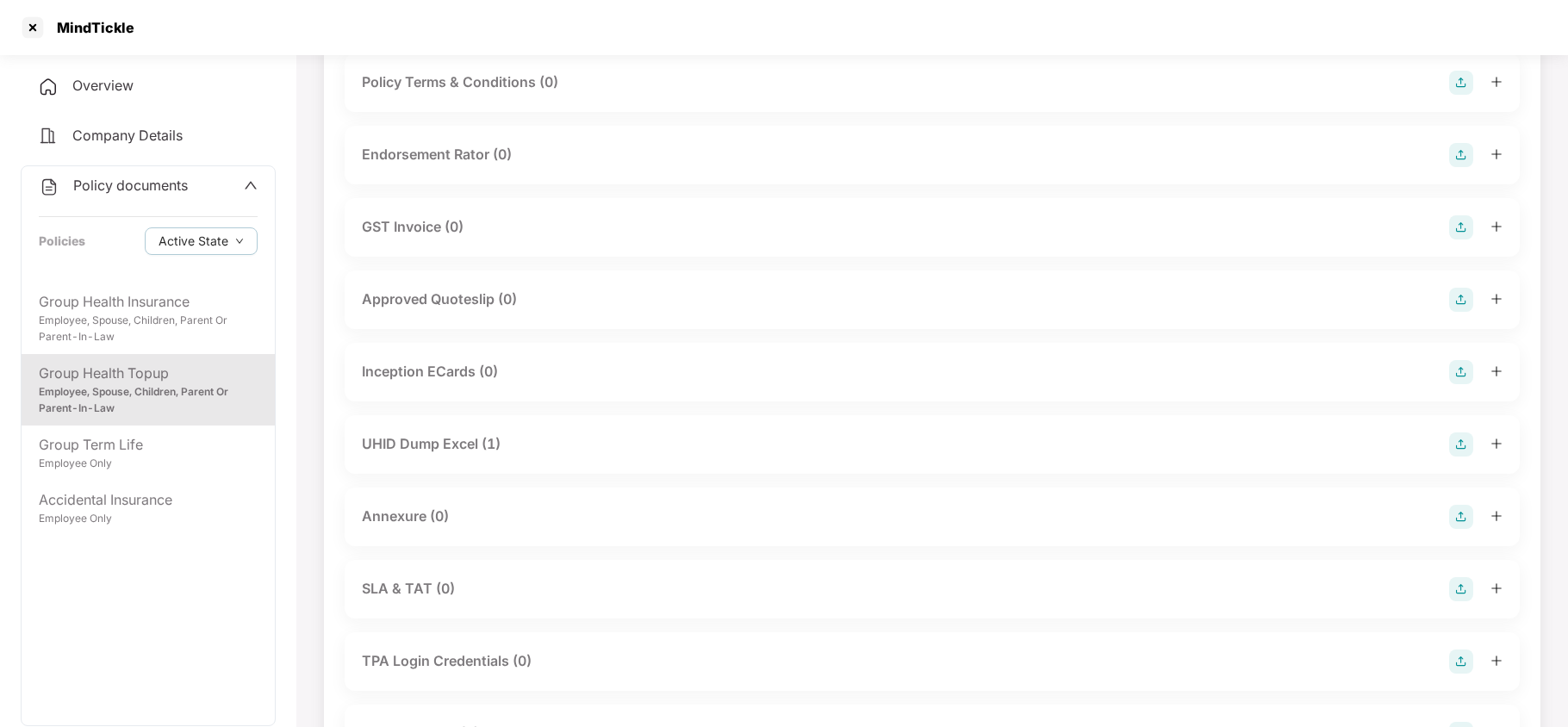
click at [404, 451] on div "UHID Dump Excel (1)" at bounding box center [432, 444] width 139 height 21
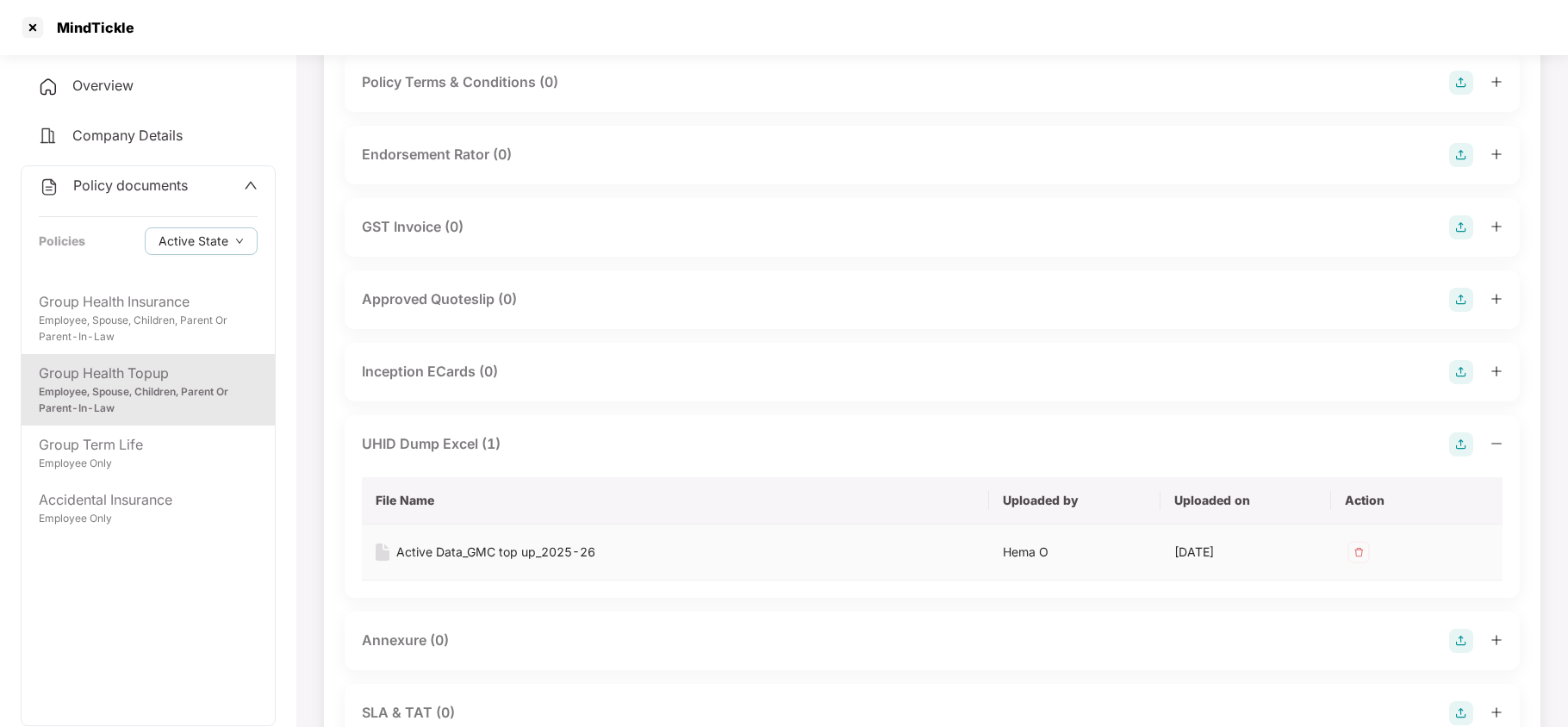
click at [553, 553] on div "Active Data_GMC top up_2025-26" at bounding box center [496, 552] width 199 height 19
click at [31, 18] on div at bounding box center [32, 27] width 28 height 28
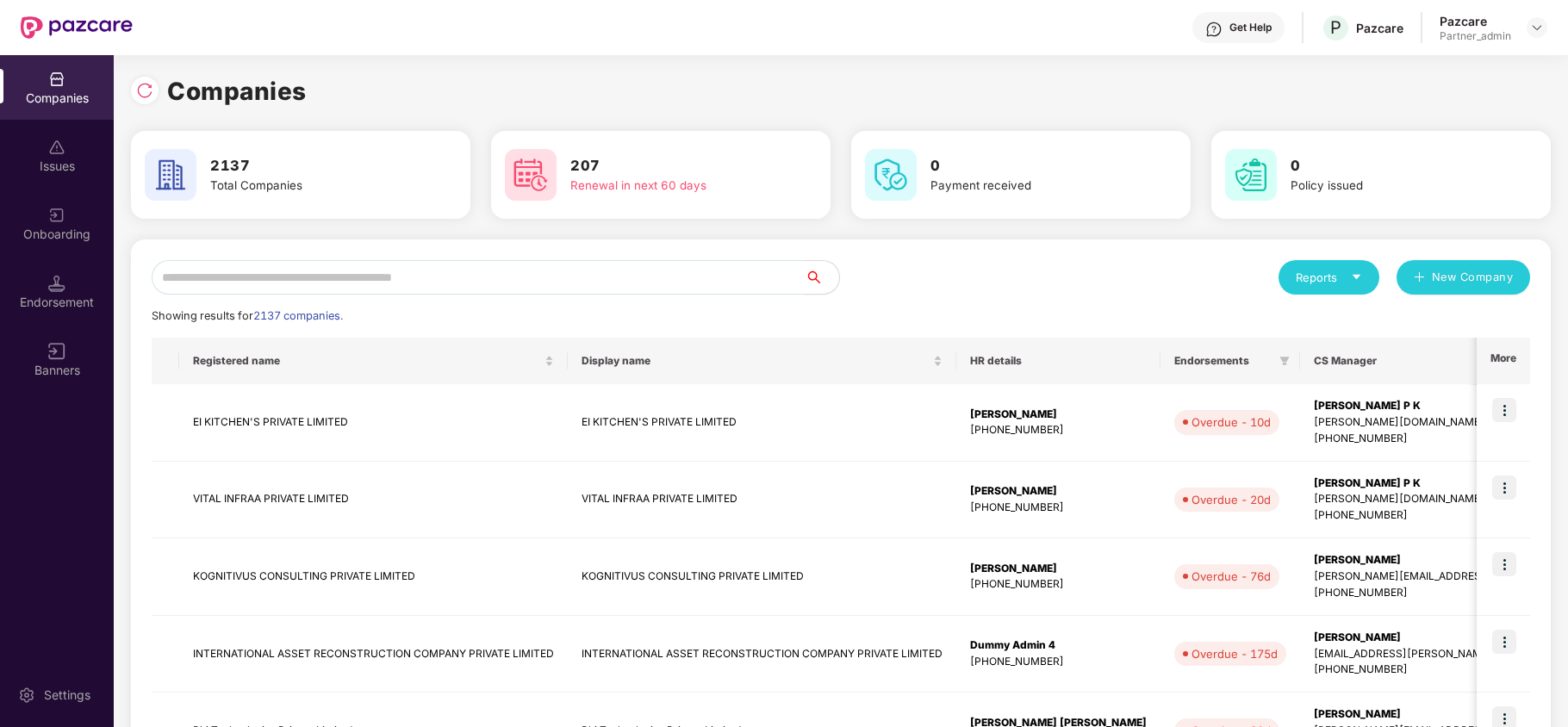
click at [43, 74] on div "Companies" at bounding box center [57, 87] width 114 height 65
click at [1063, 336] on div "Reports New Company Showing results for 2137 companies. Registered name Display…" at bounding box center [840, 739] width 1378 height 957
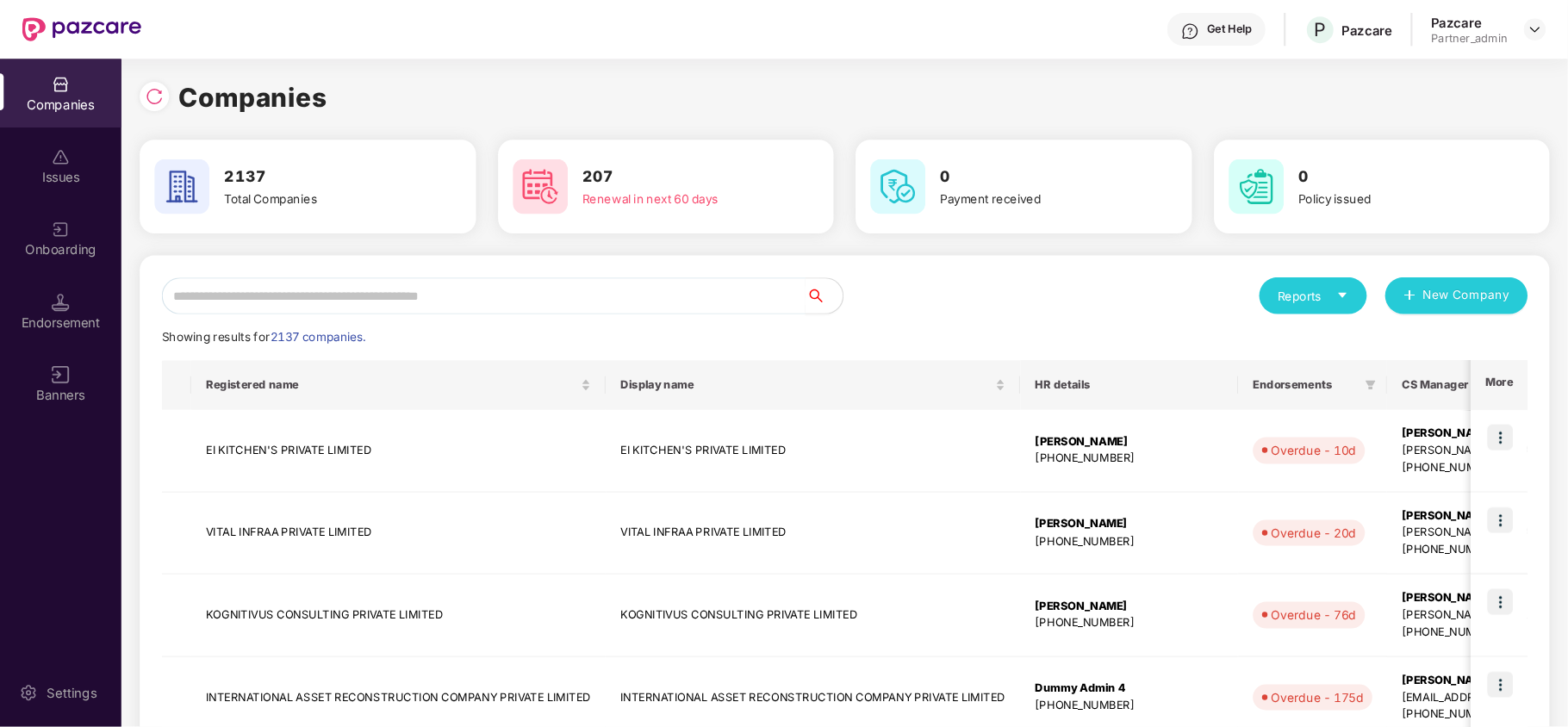
scroll to position [0, 1]
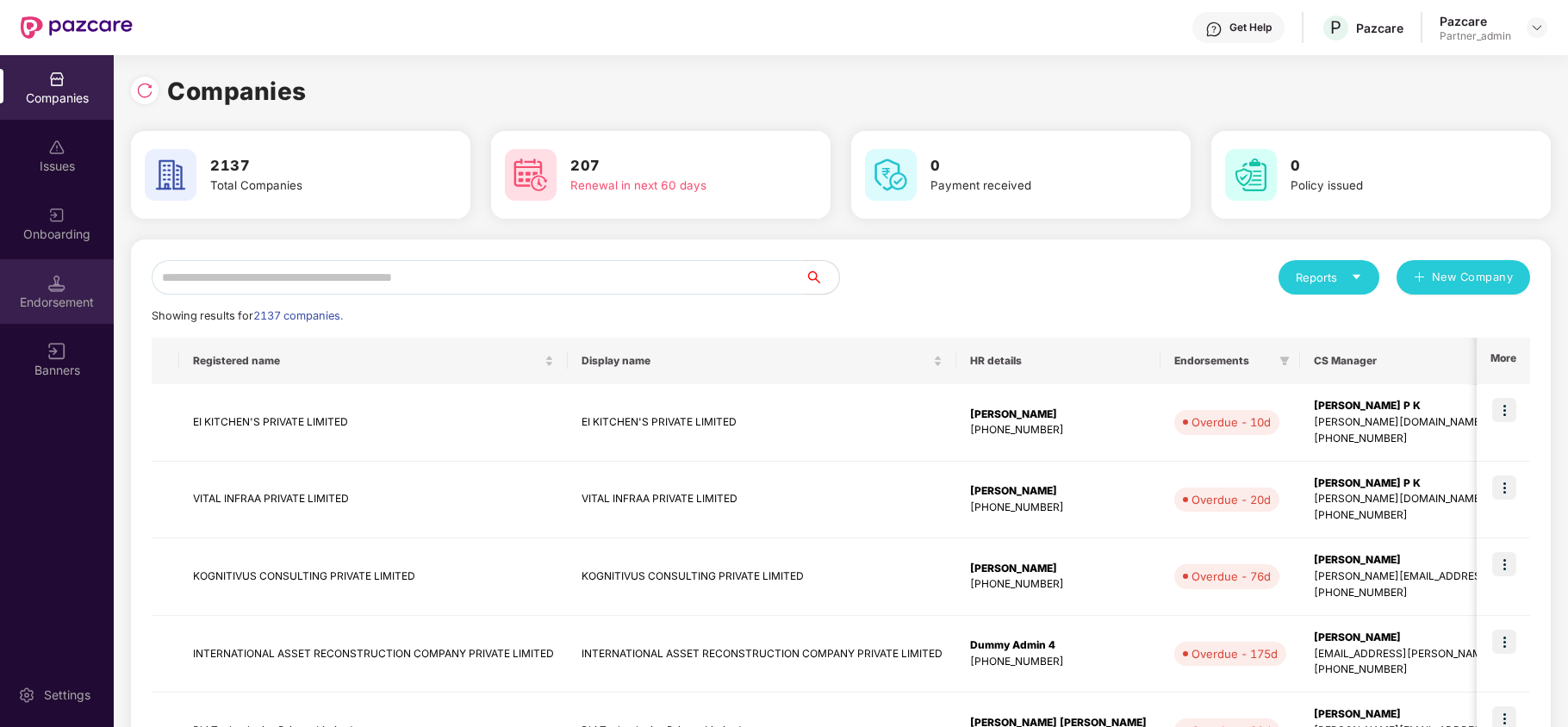
click at [57, 298] on div "Endorsement" at bounding box center [57, 302] width 114 height 17
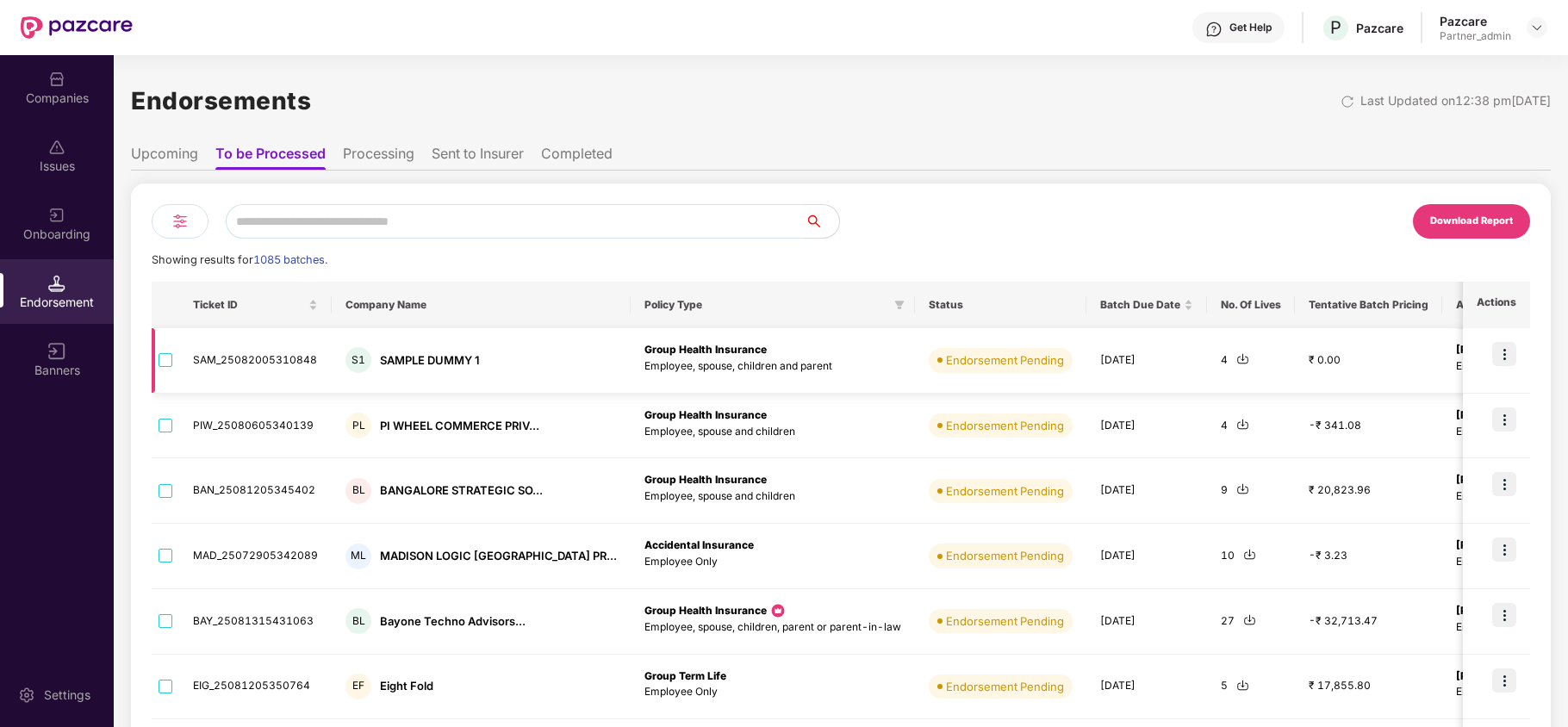
drag, startPoint x: 1014, startPoint y: 356, endPoint x: 1098, endPoint y: 356, distance: 84.0
click at [1098, 356] on td "[DATE]" at bounding box center [1147, 361] width 121 height 66
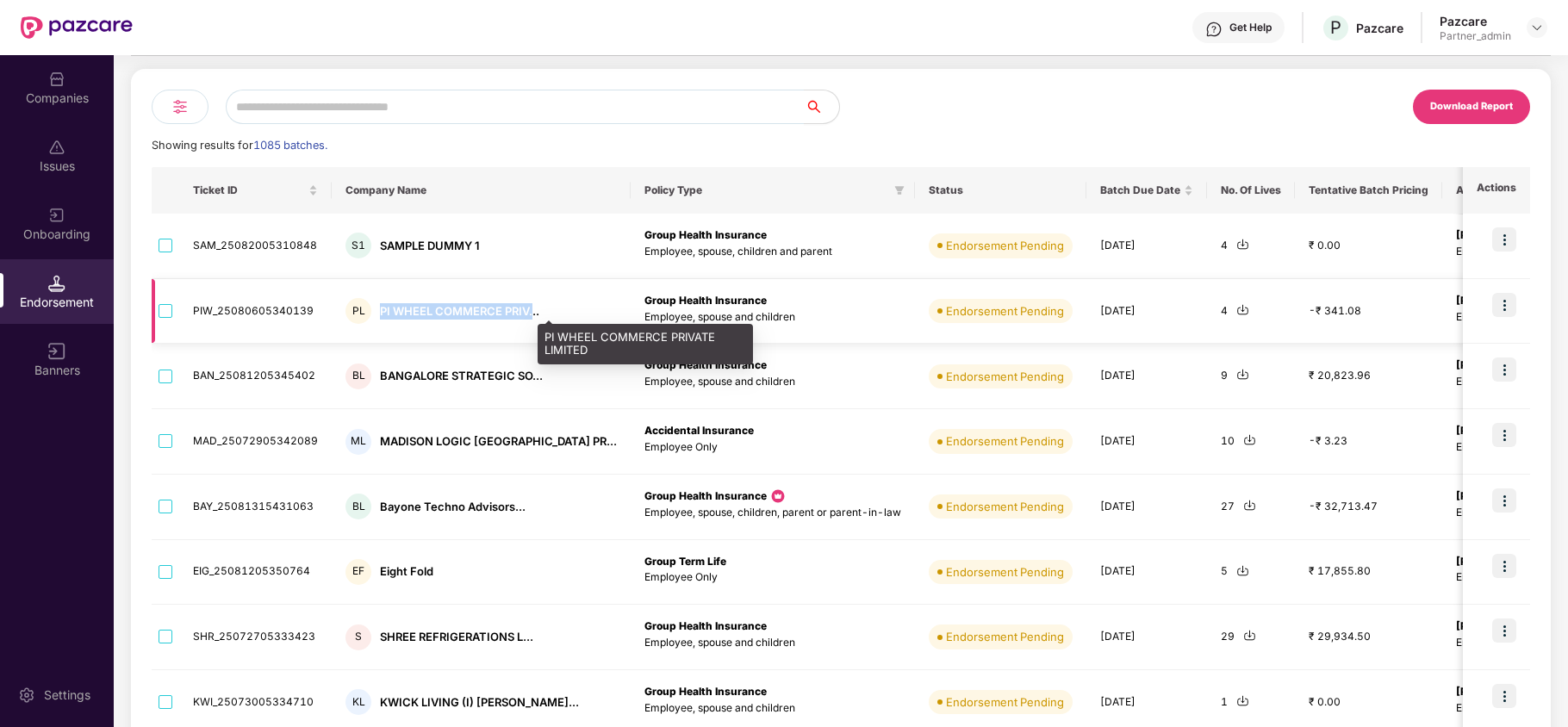
drag, startPoint x: 376, startPoint y: 312, endPoint x: 529, endPoint y: 318, distance: 153.1
click at [529, 318] on div "PI WHEEL COMMERCE PRIV..." at bounding box center [459, 311] width 159 height 16
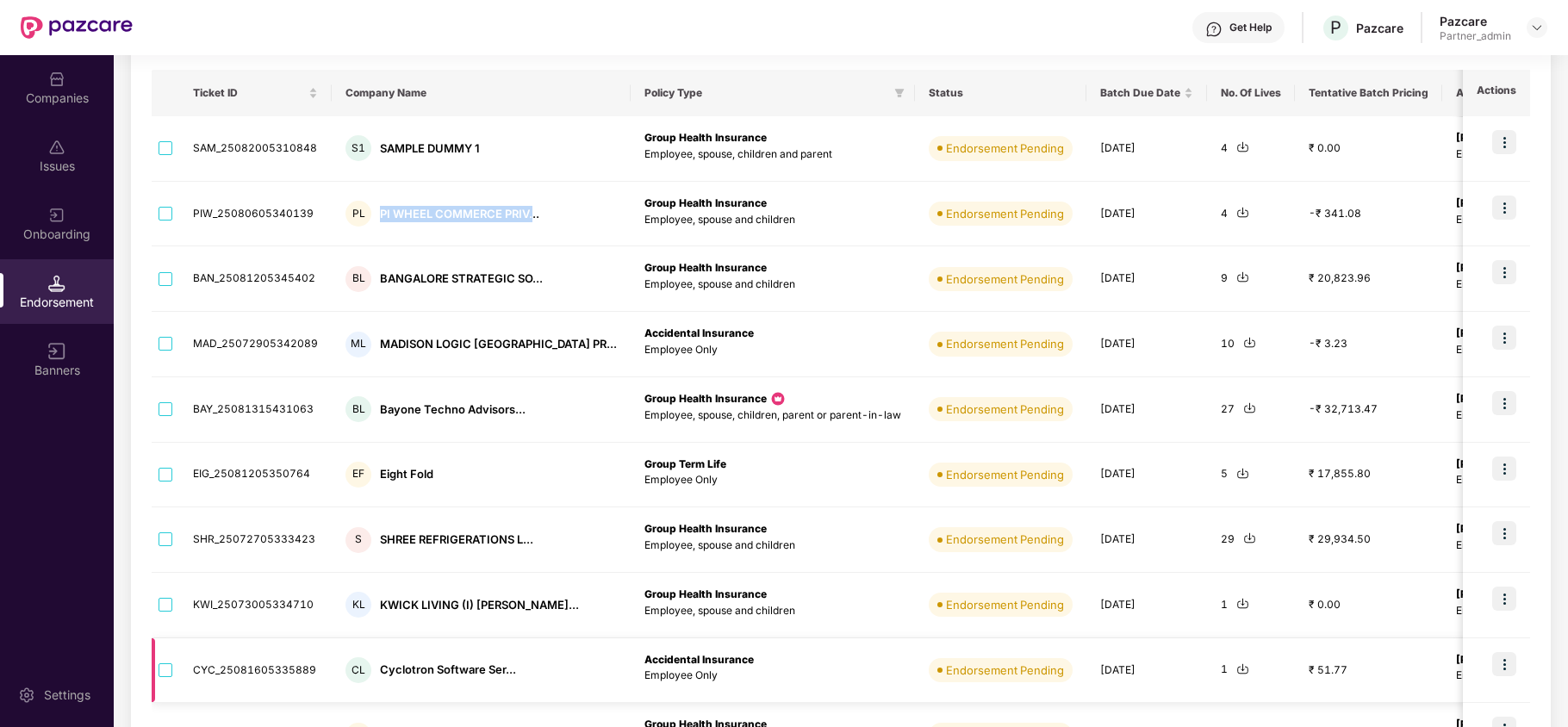
scroll to position [0, 0]
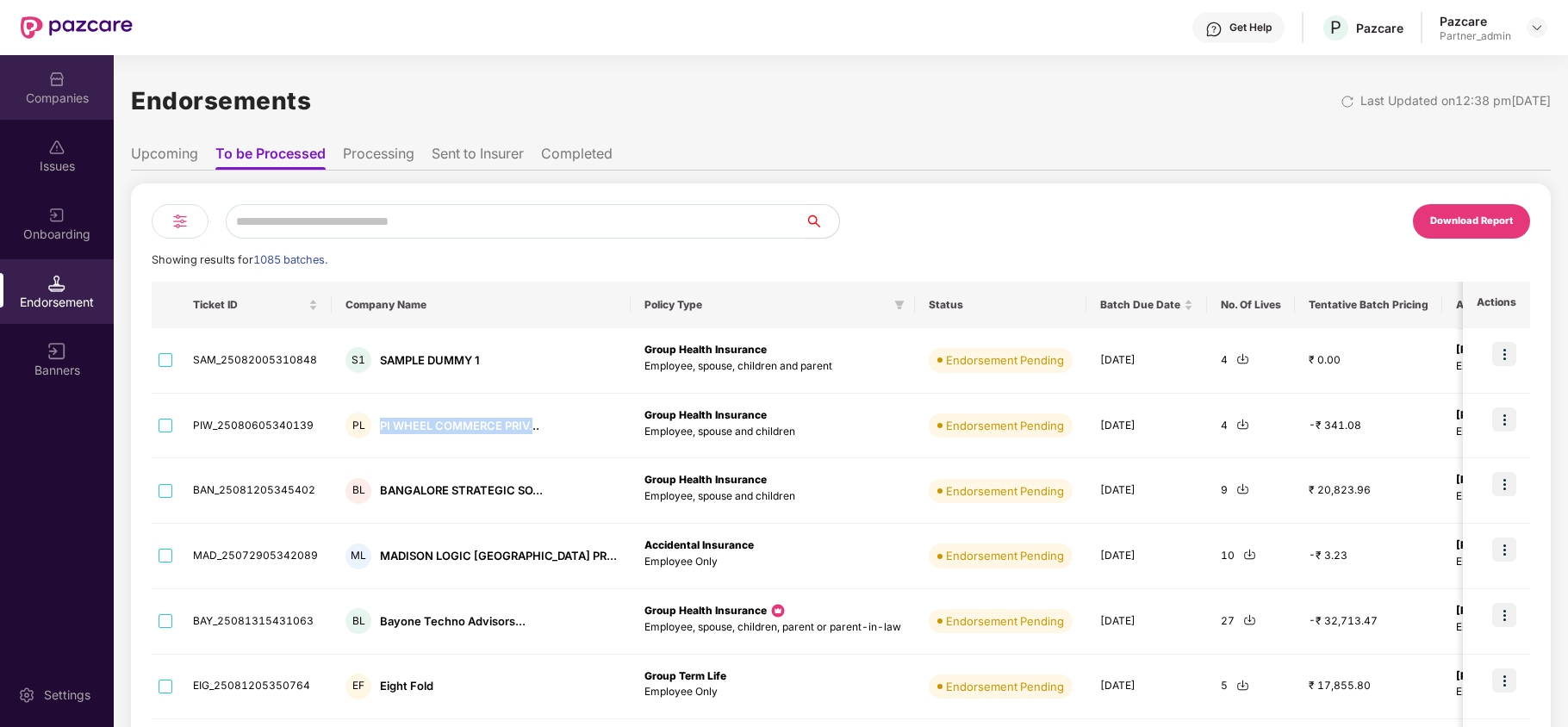
click at [52, 86] on img at bounding box center [56, 78] width 17 height 17
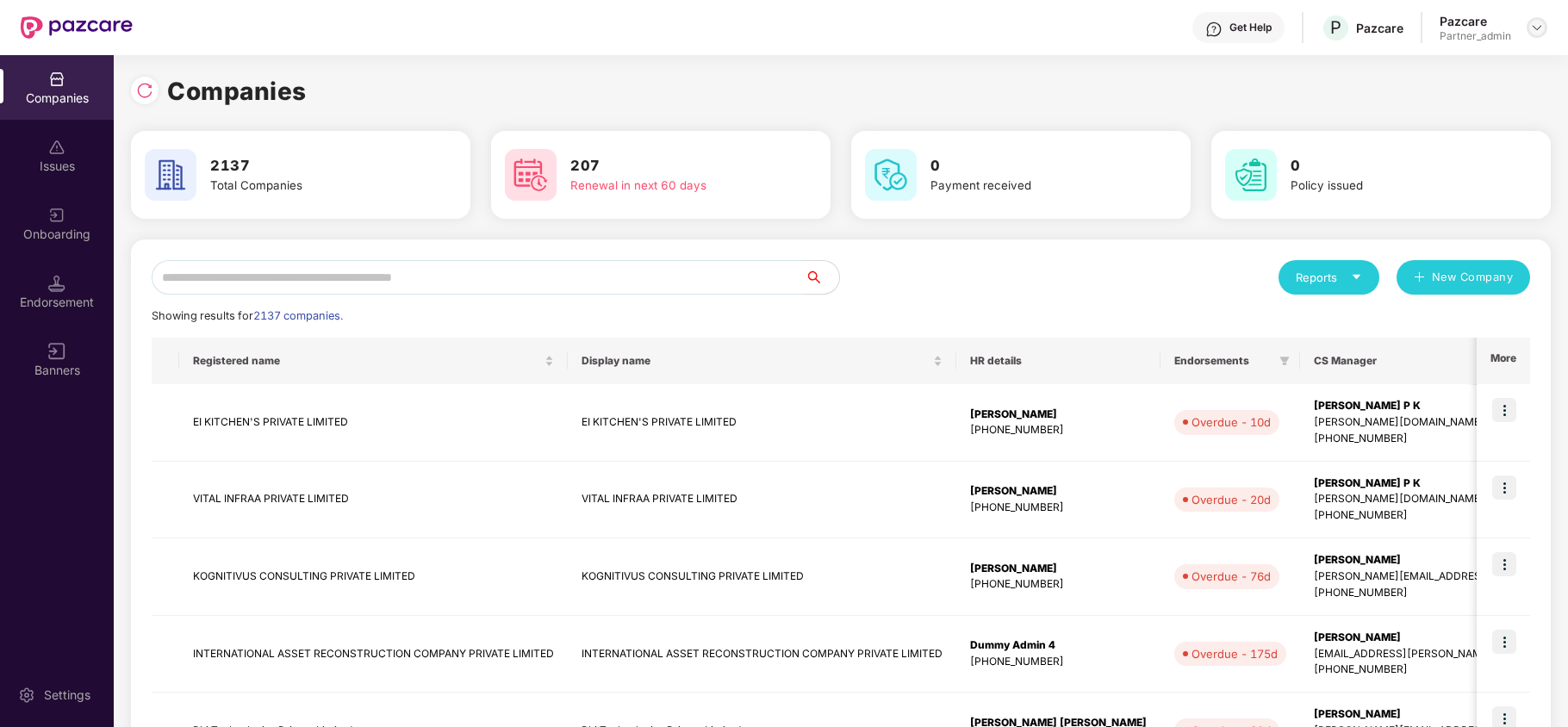
click at [1535, 36] on div at bounding box center [1537, 27] width 20 height 20
click at [1431, 101] on div "Switch Partner" at bounding box center [1458, 102] width 224 height 34
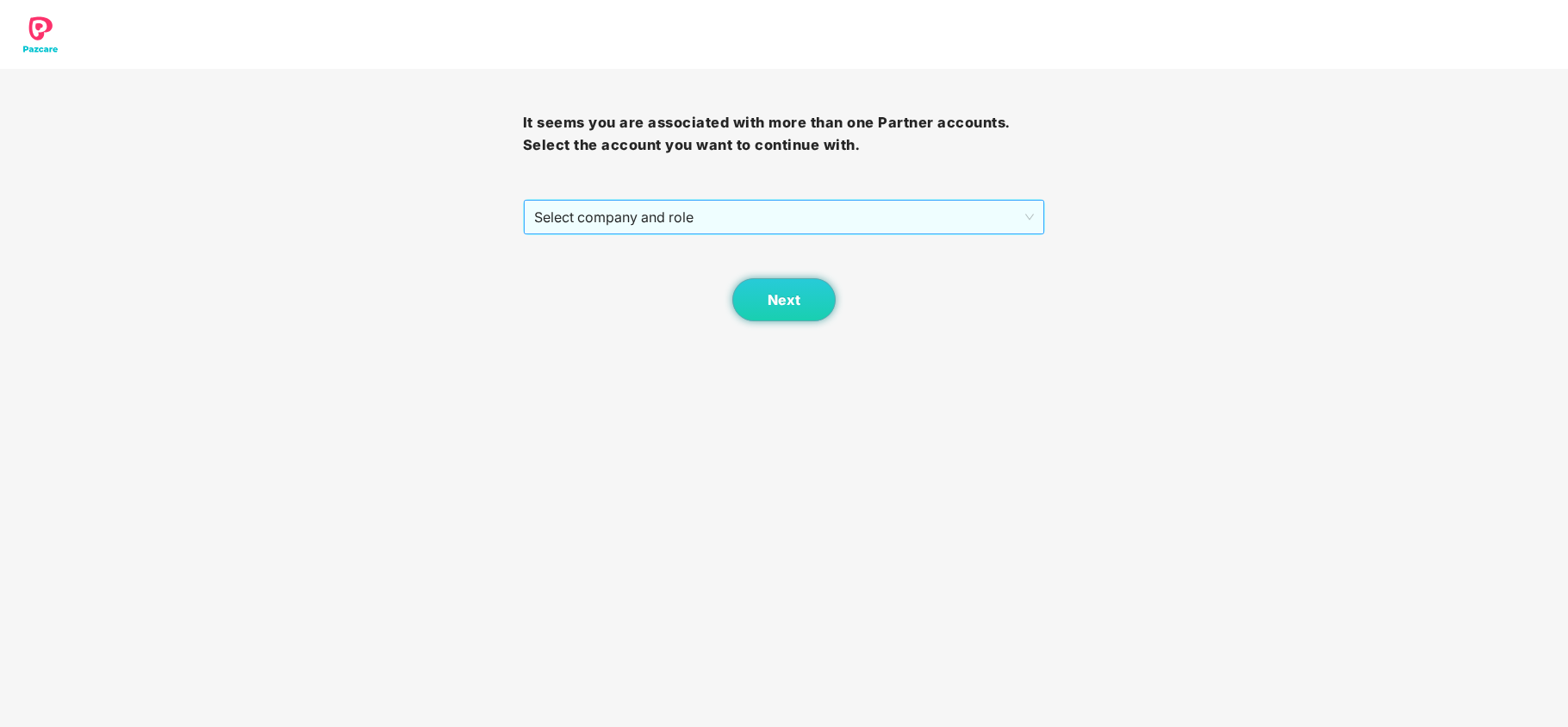
click at [610, 226] on span "Select company and role" at bounding box center [784, 217] width 501 height 33
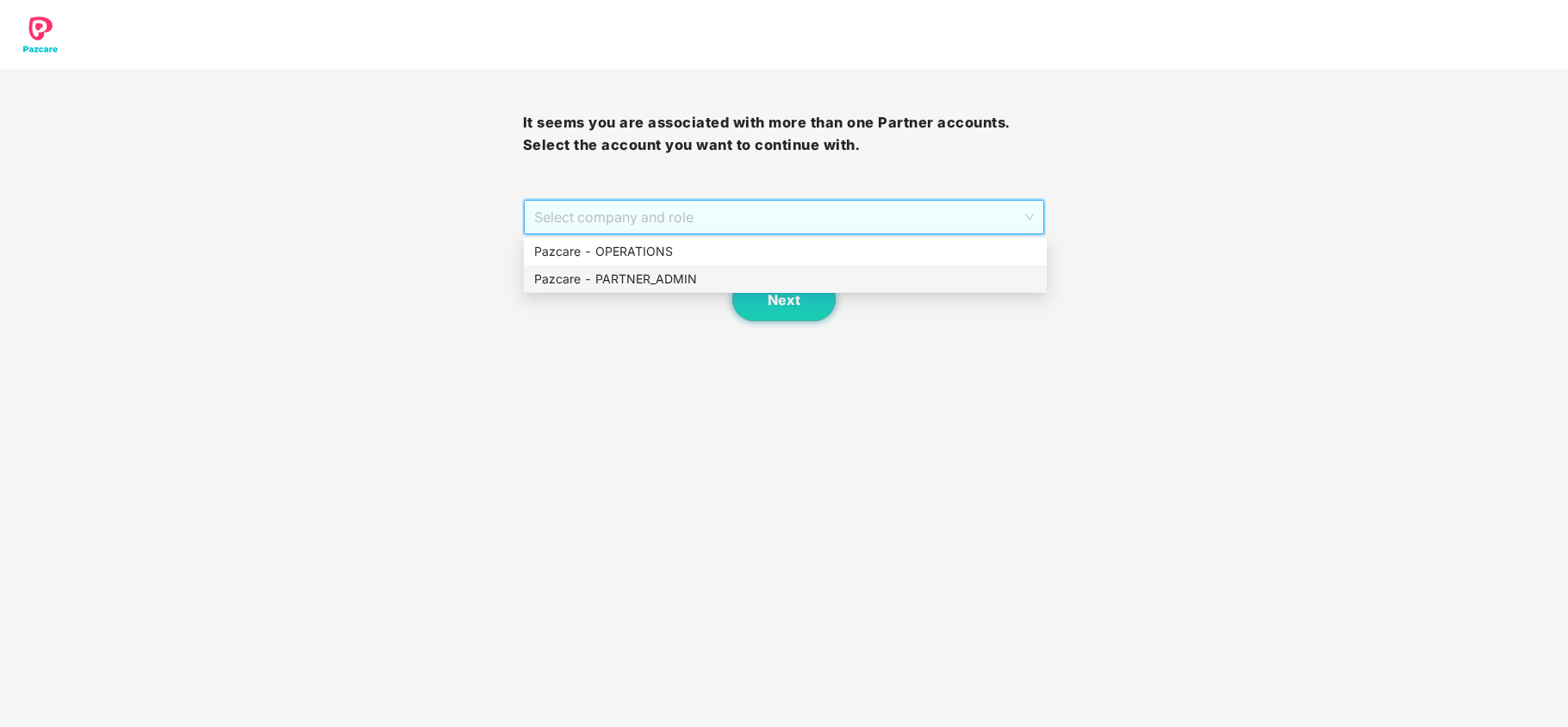
click at [650, 280] on div "Pazcare - PARTNER_ADMIN" at bounding box center [785, 279] width 503 height 19
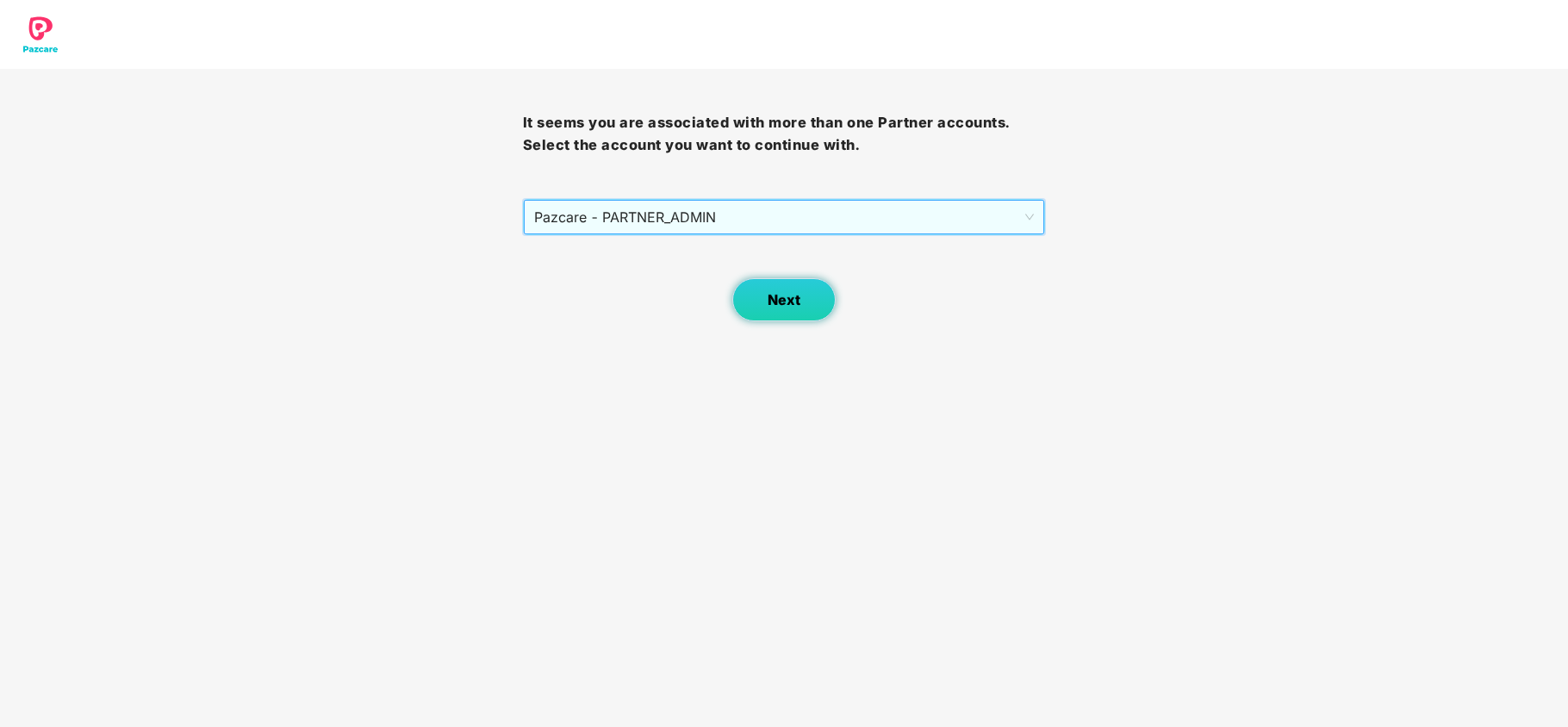
click at [770, 300] on span "Next" at bounding box center [784, 300] width 33 height 16
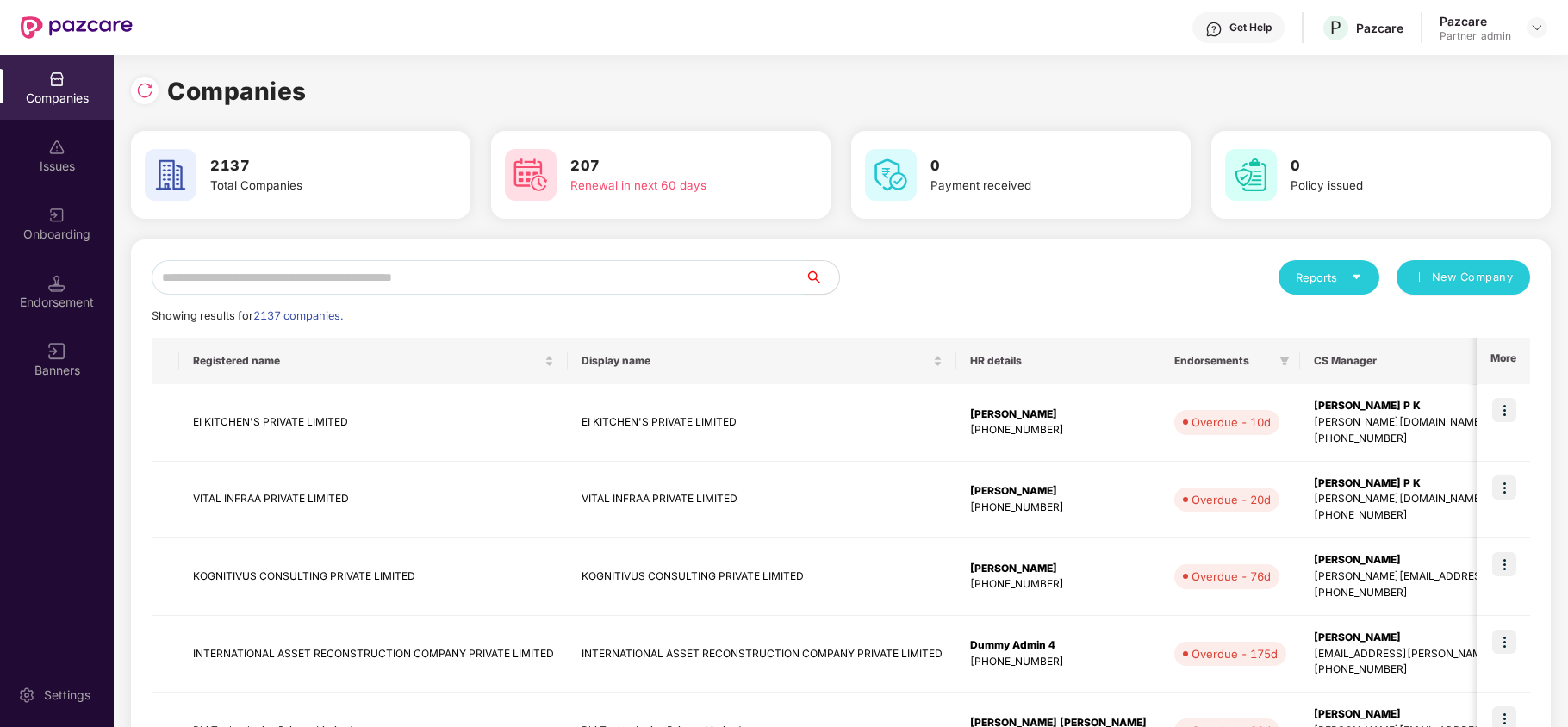
click at [388, 266] on input "text" at bounding box center [478, 277] width 653 height 35
click at [388, 267] on input "text" at bounding box center [478, 277] width 653 height 35
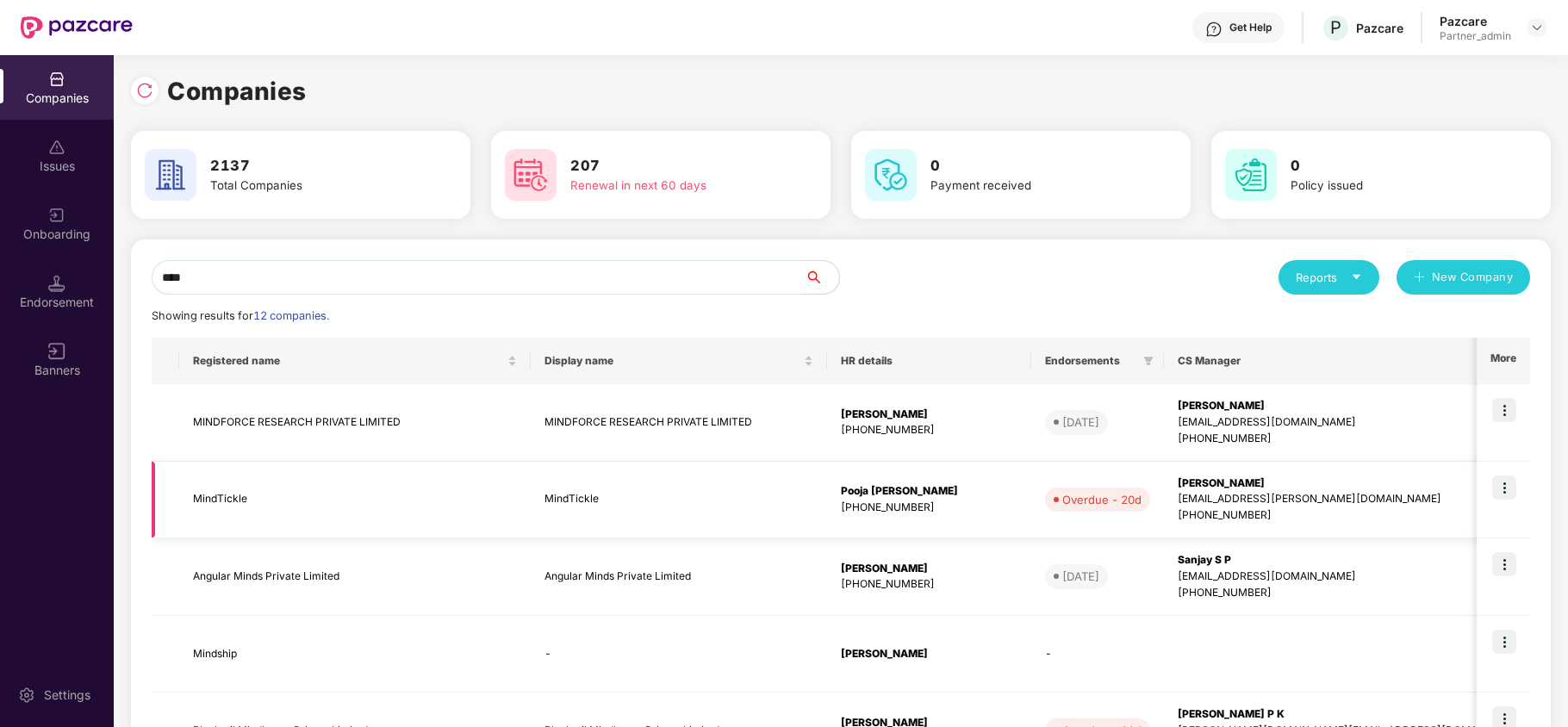
type input "****"
click at [222, 489] on td "MindTickle" at bounding box center [354, 500] width 352 height 77
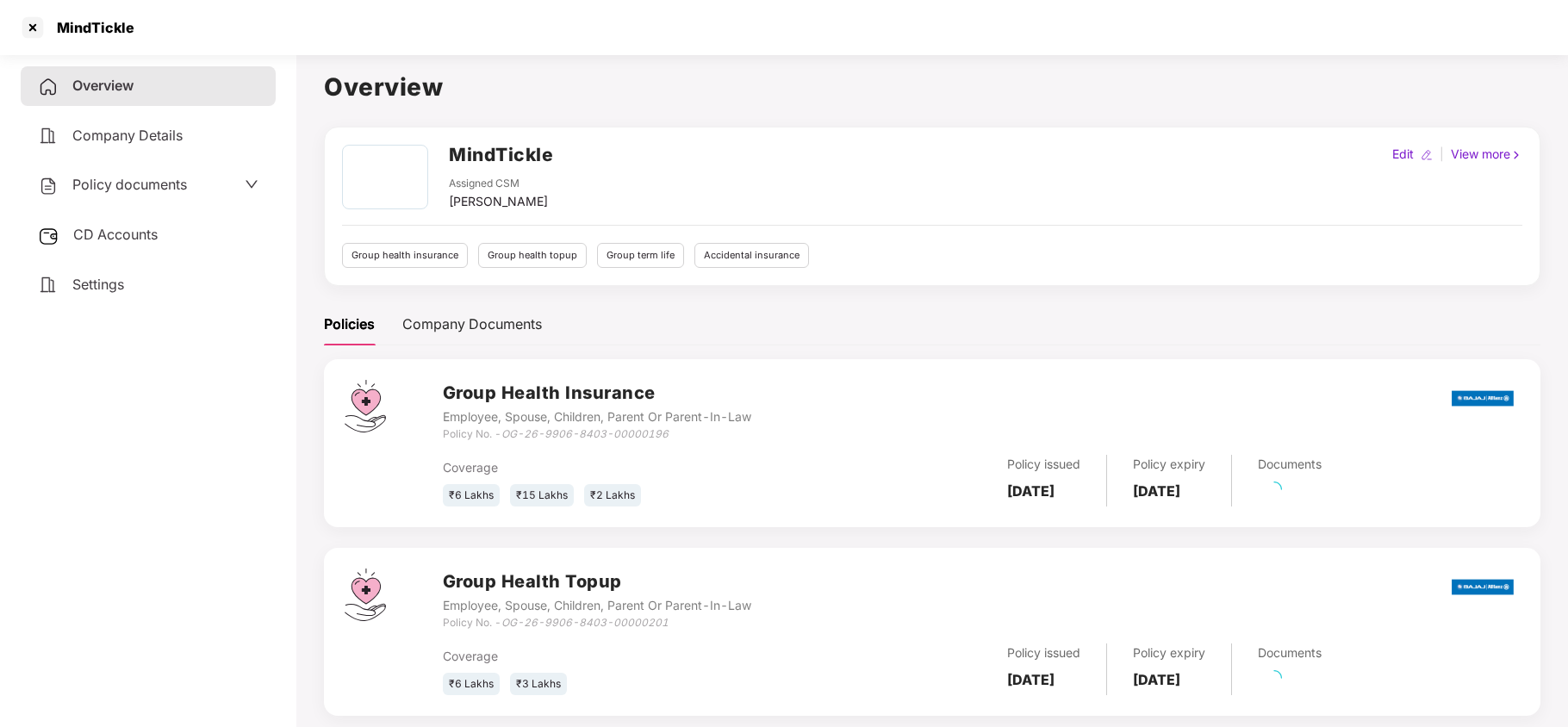
click at [115, 191] on div "Policy documents" at bounding box center [113, 185] width 150 height 22
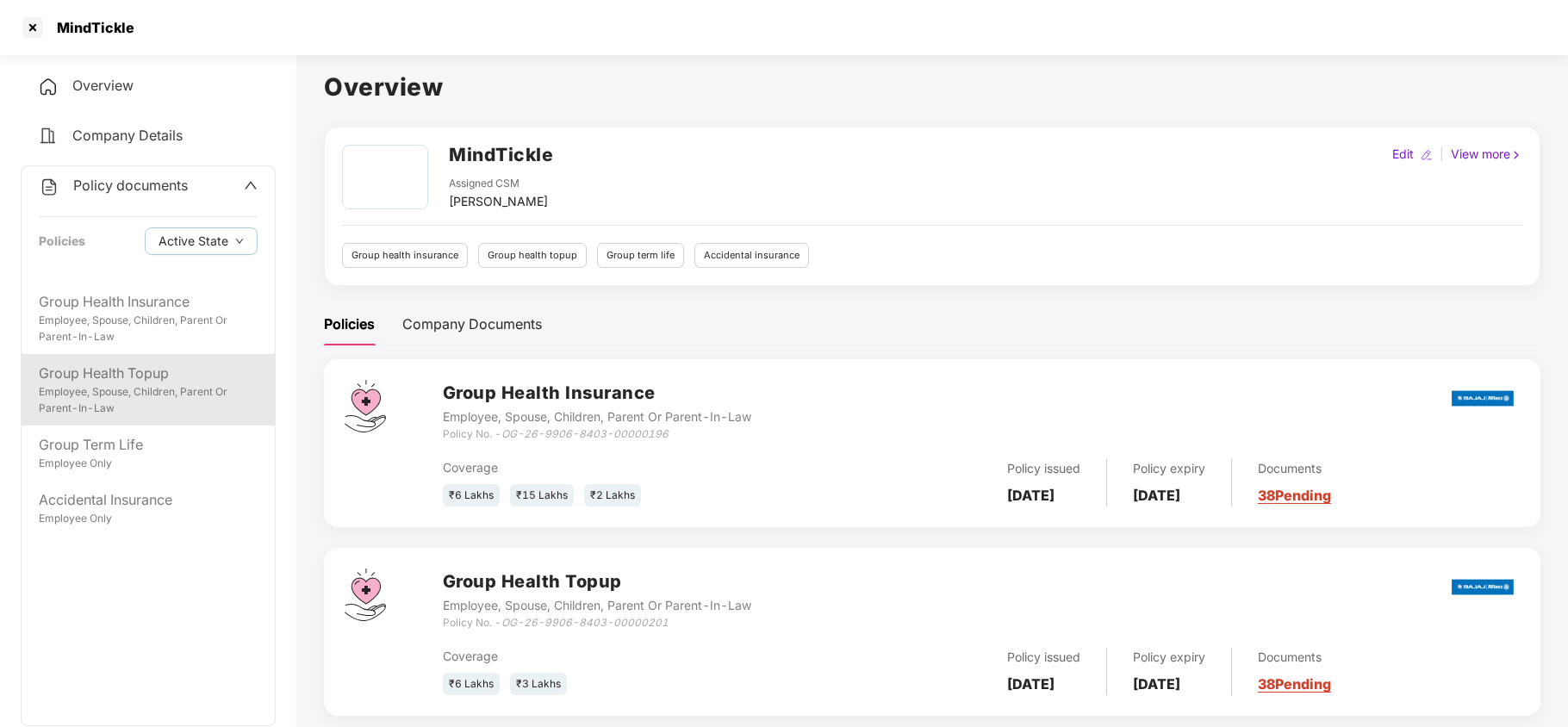
click at [127, 396] on div "Employee, Spouse, Children, Parent Or Parent-In-Law" at bounding box center [149, 400] width 219 height 33
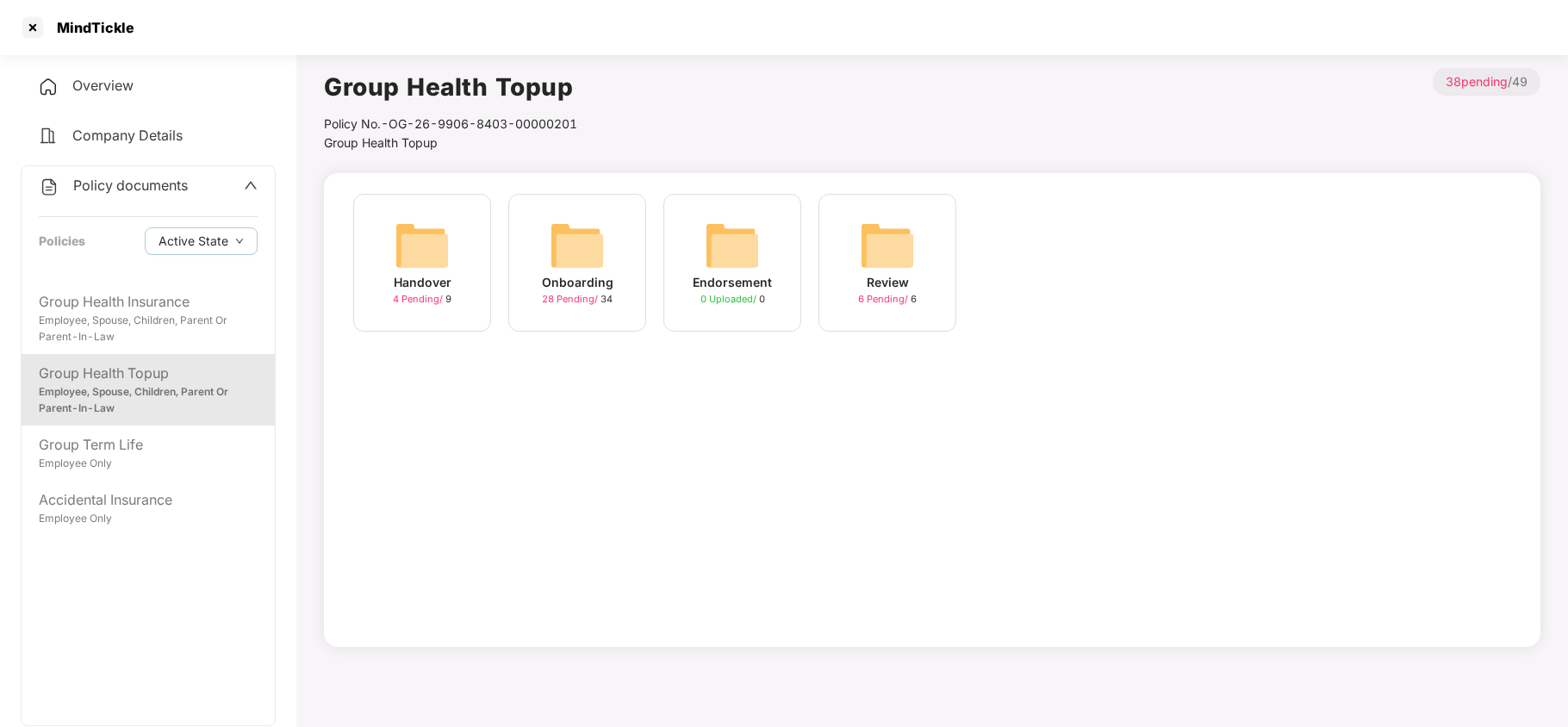
click at [596, 257] on img at bounding box center [578, 246] width 55 height 55
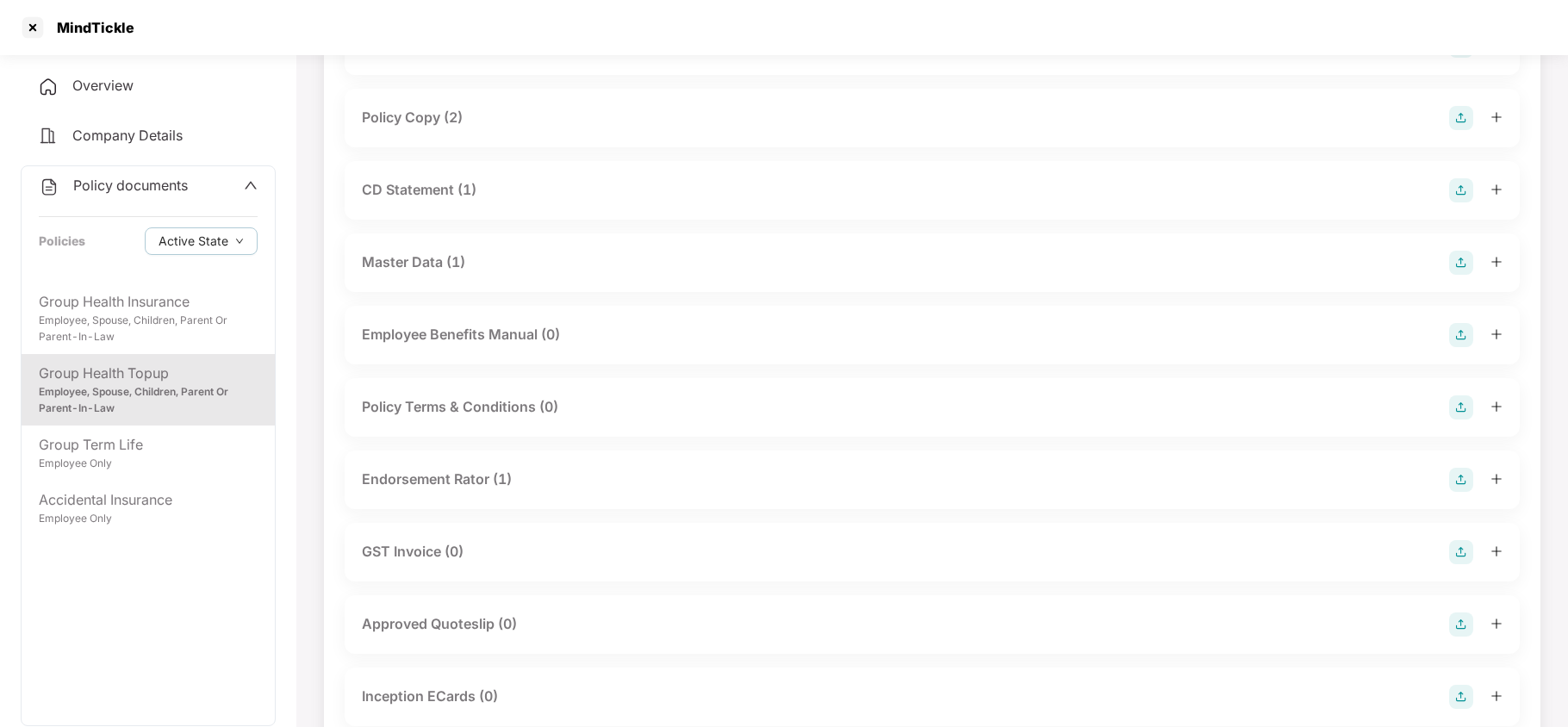
scroll to position [230, 0]
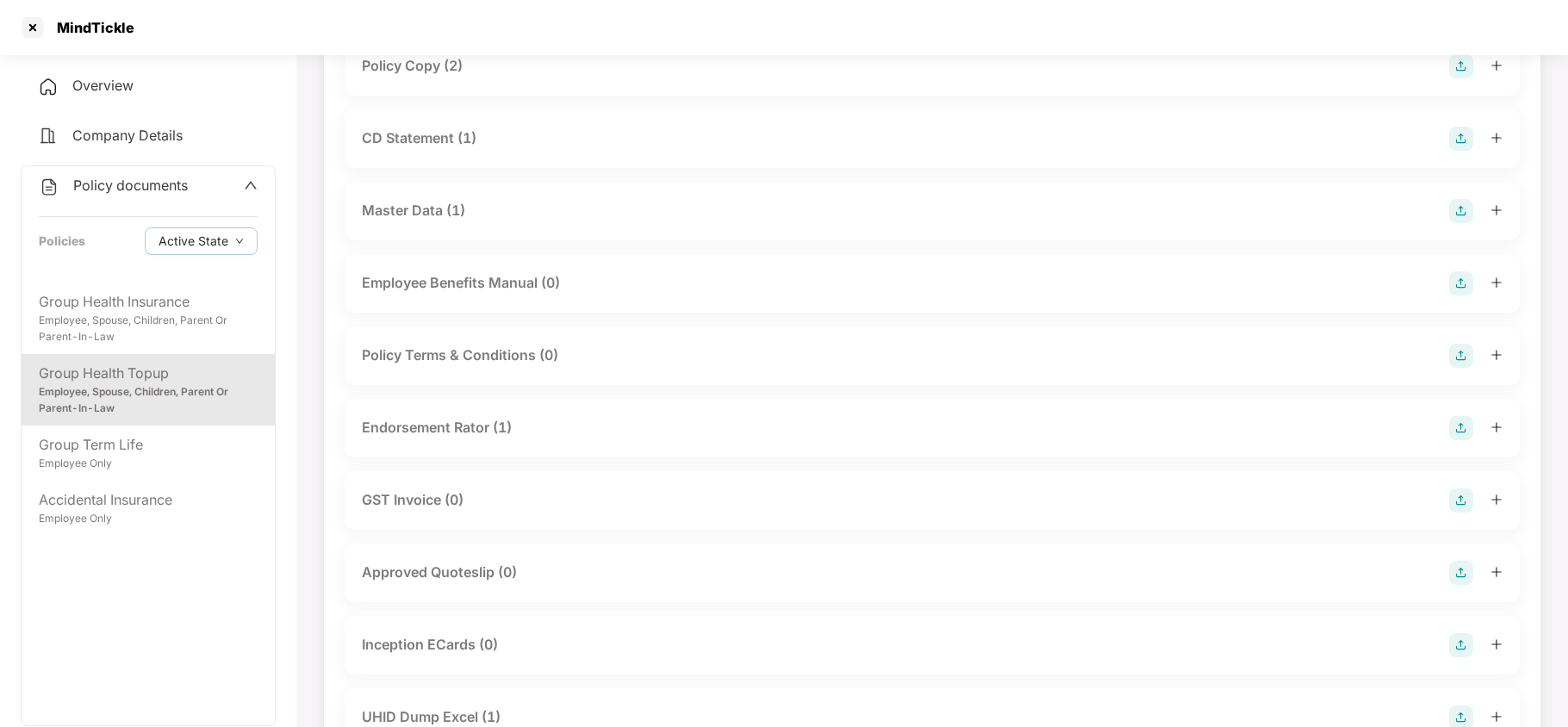
click at [462, 417] on div "Endorsement Rator (1)" at bounding box center [437, 428] width 150 height 21
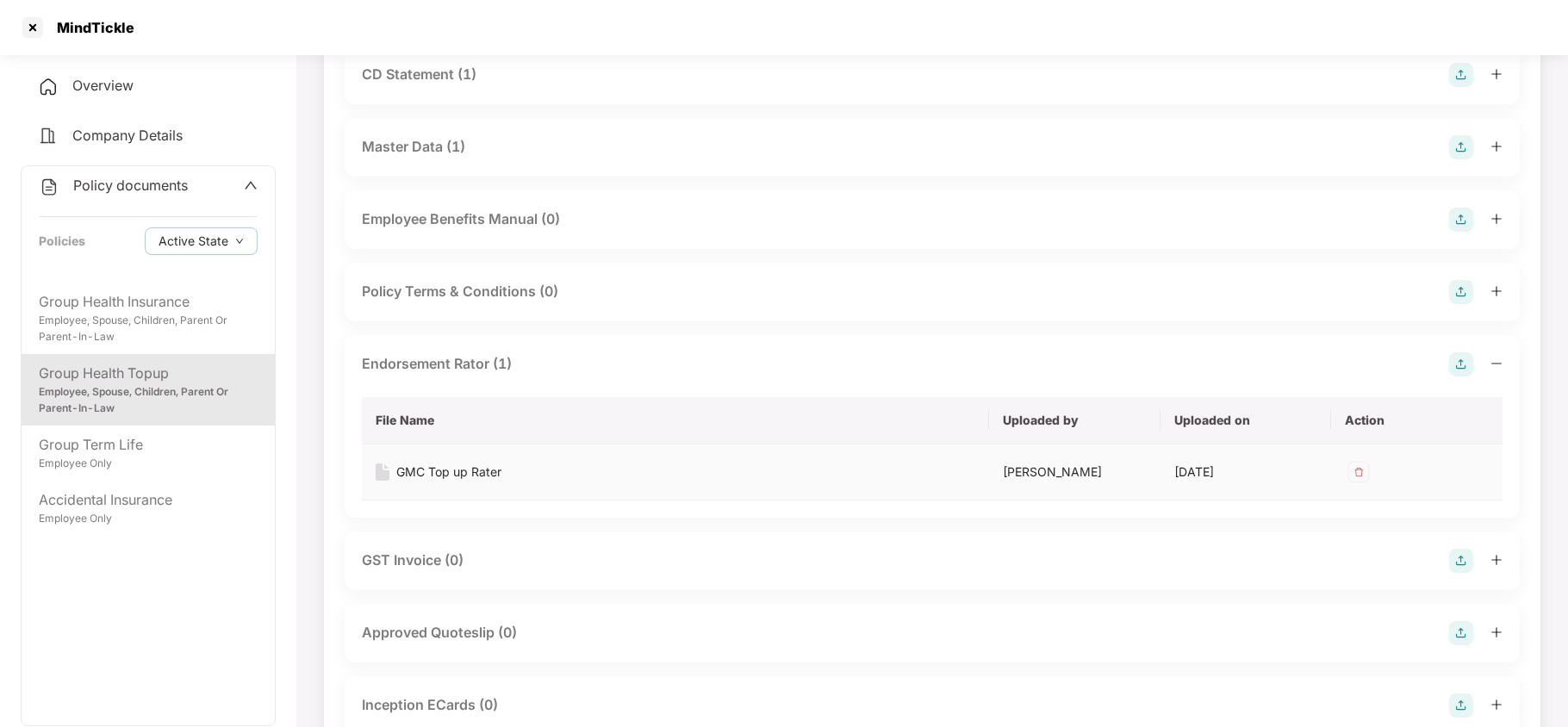
scroll to position [344, 0]
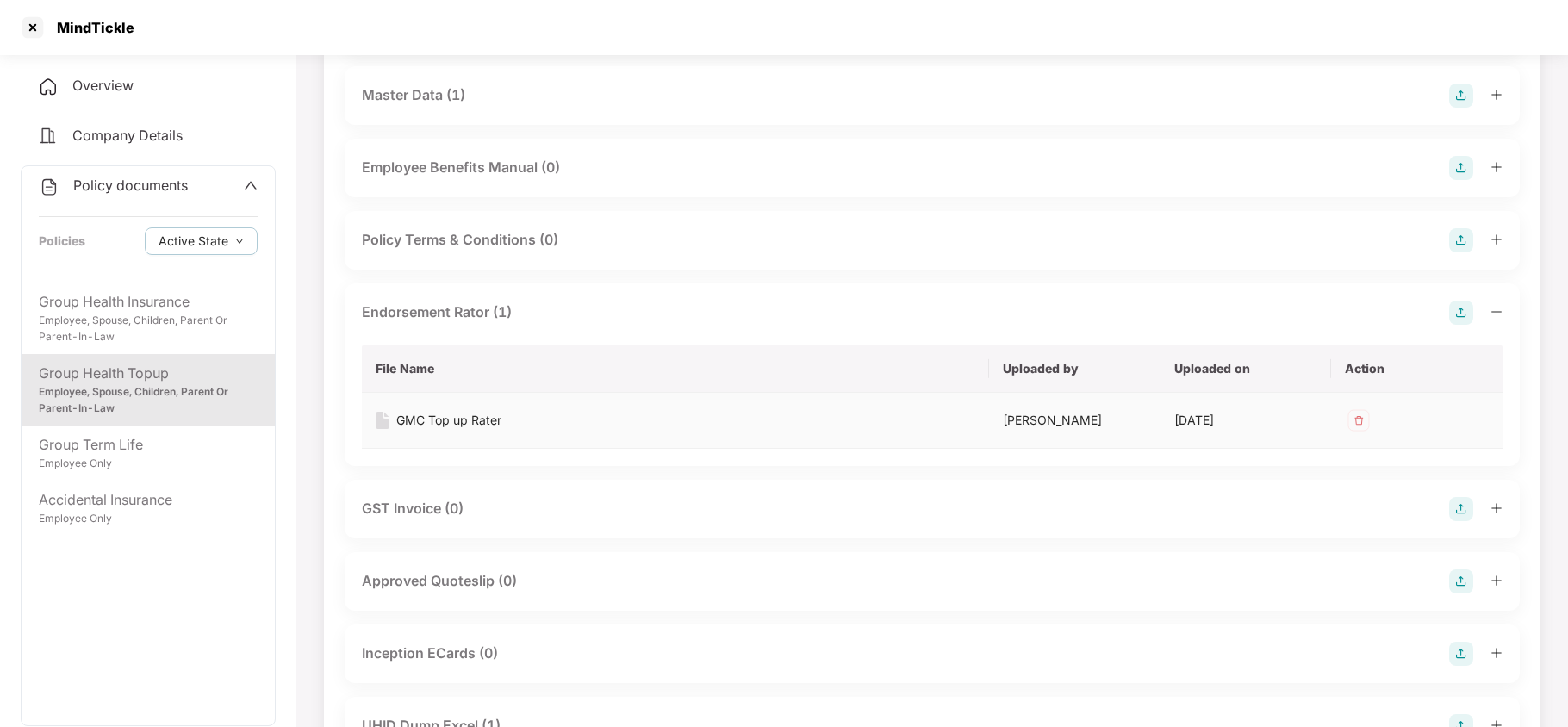
click at [470, 411] on div "GMC Top up Rater" at bounding box center [449, 420] width 105 height 19
click at [138, 495] on div "Accidental Insurance" at bounding box center [149, 500] width 219 height 21
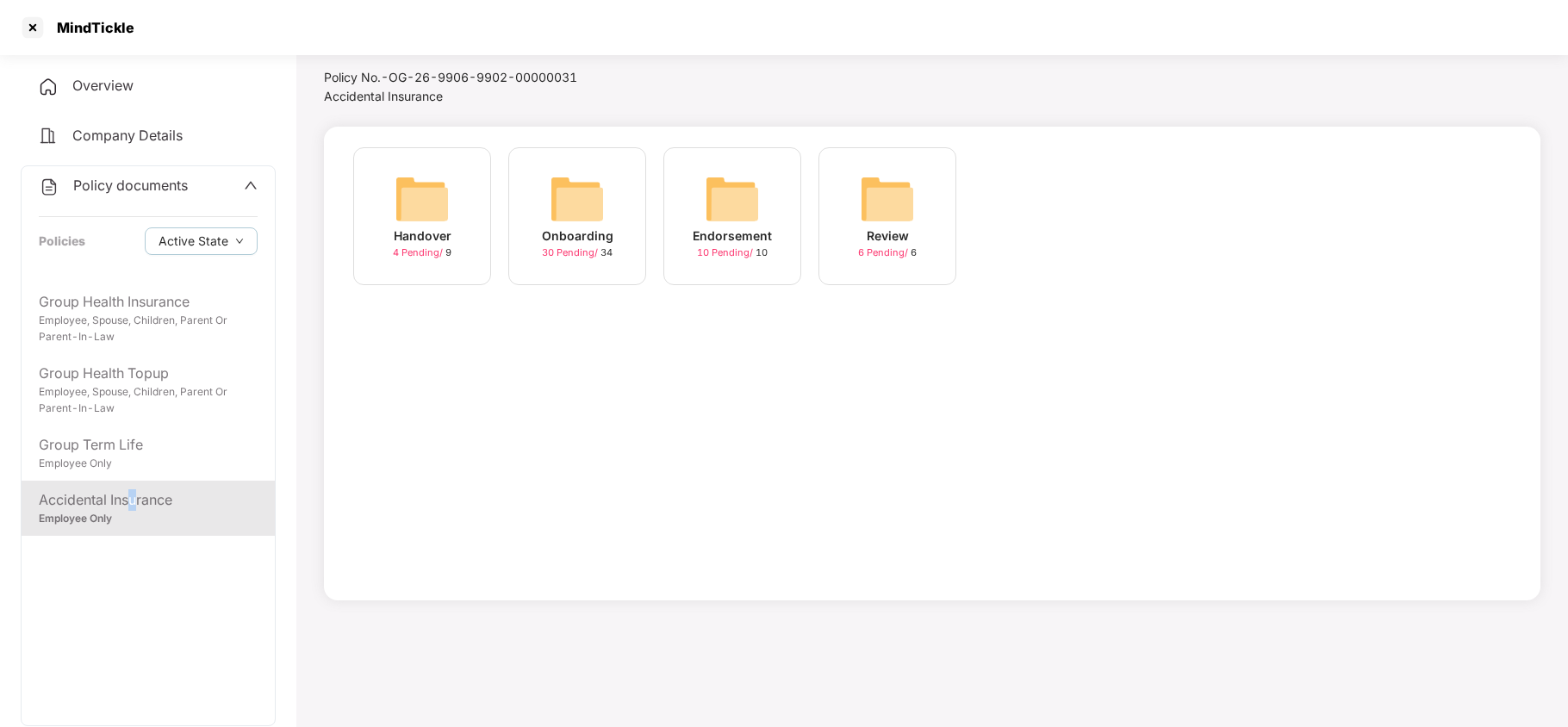
click at [586, 204] on img at bounding box center [578, 199] width 55 height 55
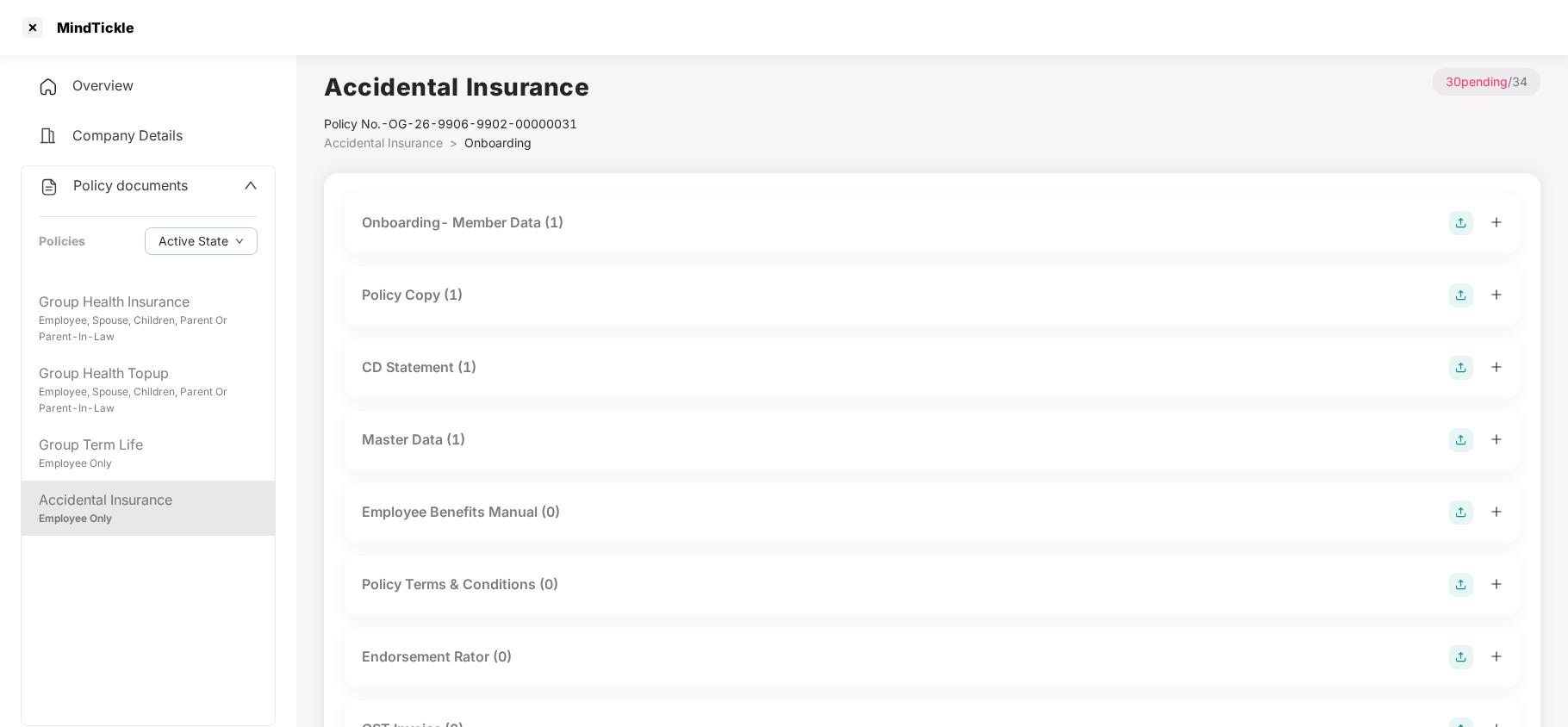
click at [432, 294] on div "Policy Copy (1)" at bounding box center [412, 295] width 101 height 21
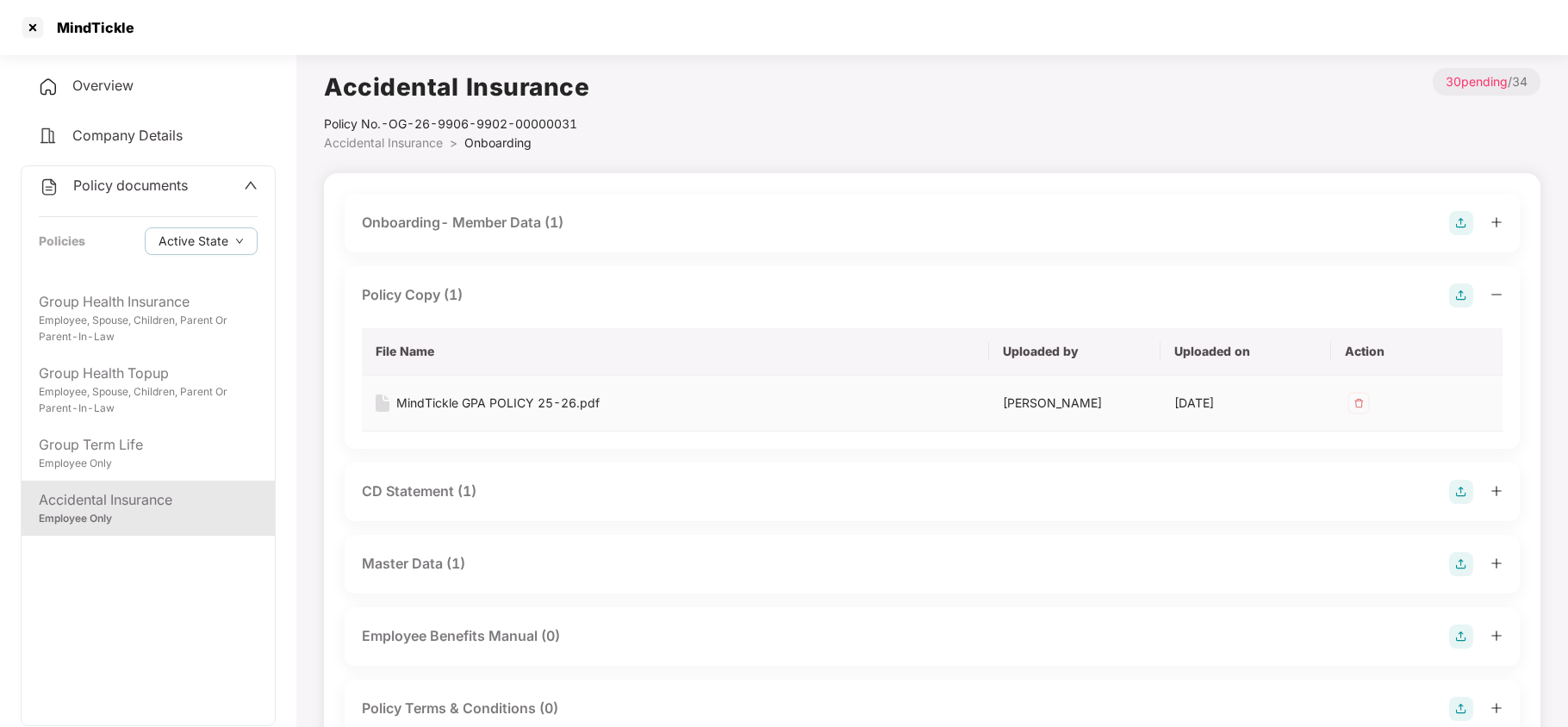
click at [510, 394] on div "MindTickle GPA POLICY 25-26.pdf" at bounding box center [497, 403] width 204 height 19
click at [429, 484] on div "CD Statement (1)" at bounding box center [419, 491] width 115 height 21
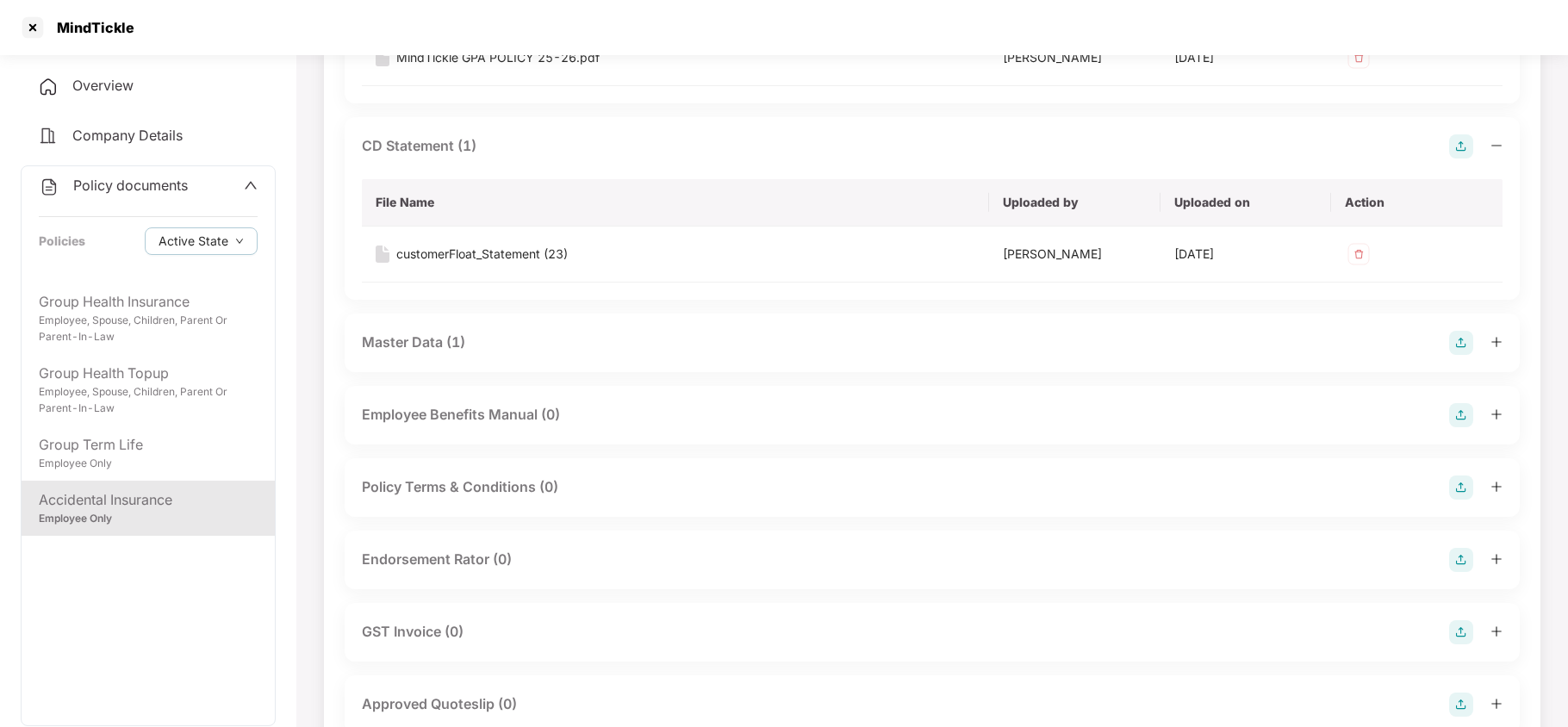
scroll to position [344, 0]
click at [440, 350] on div "Master Data (1)" at bounding box center [414, 343] width 103 height 21
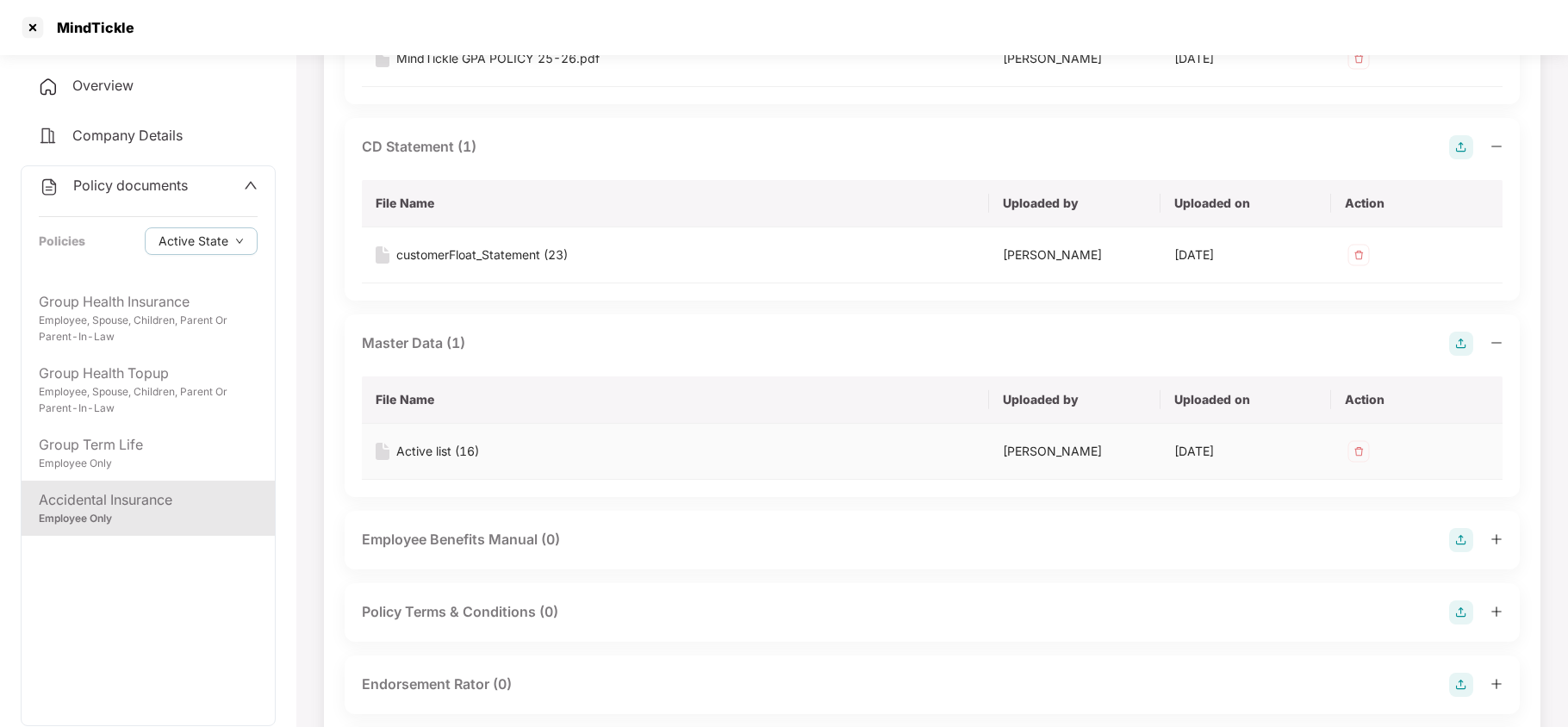
click at [442, 448] on div "Active list (16)" at bounding box center [437, 451] width 83 height 19
click at [31, 28] on div at bounding box center [32, 27] width 28 height 28
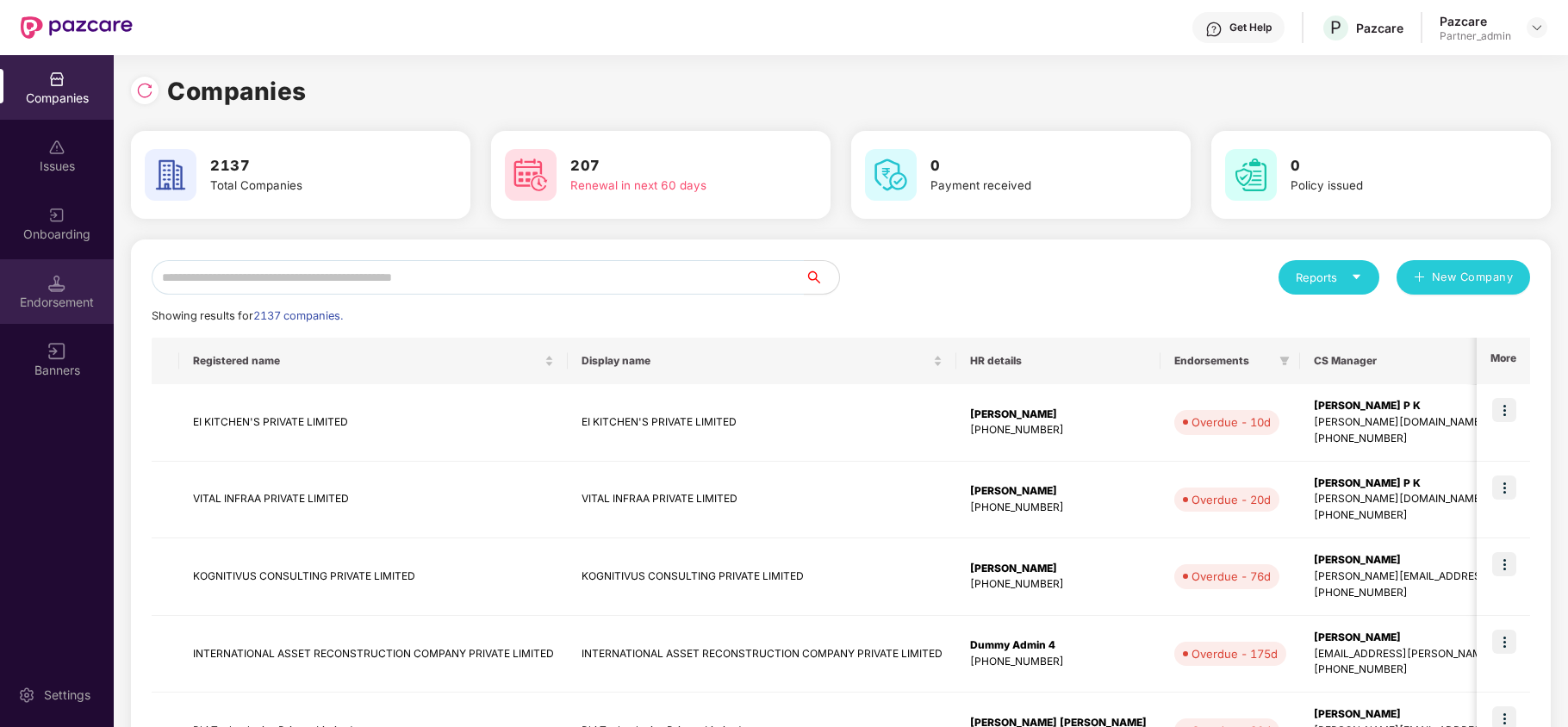
click at [35, 289] on div "Endorsement" at bounding box center [57, 291] width 114 height 65
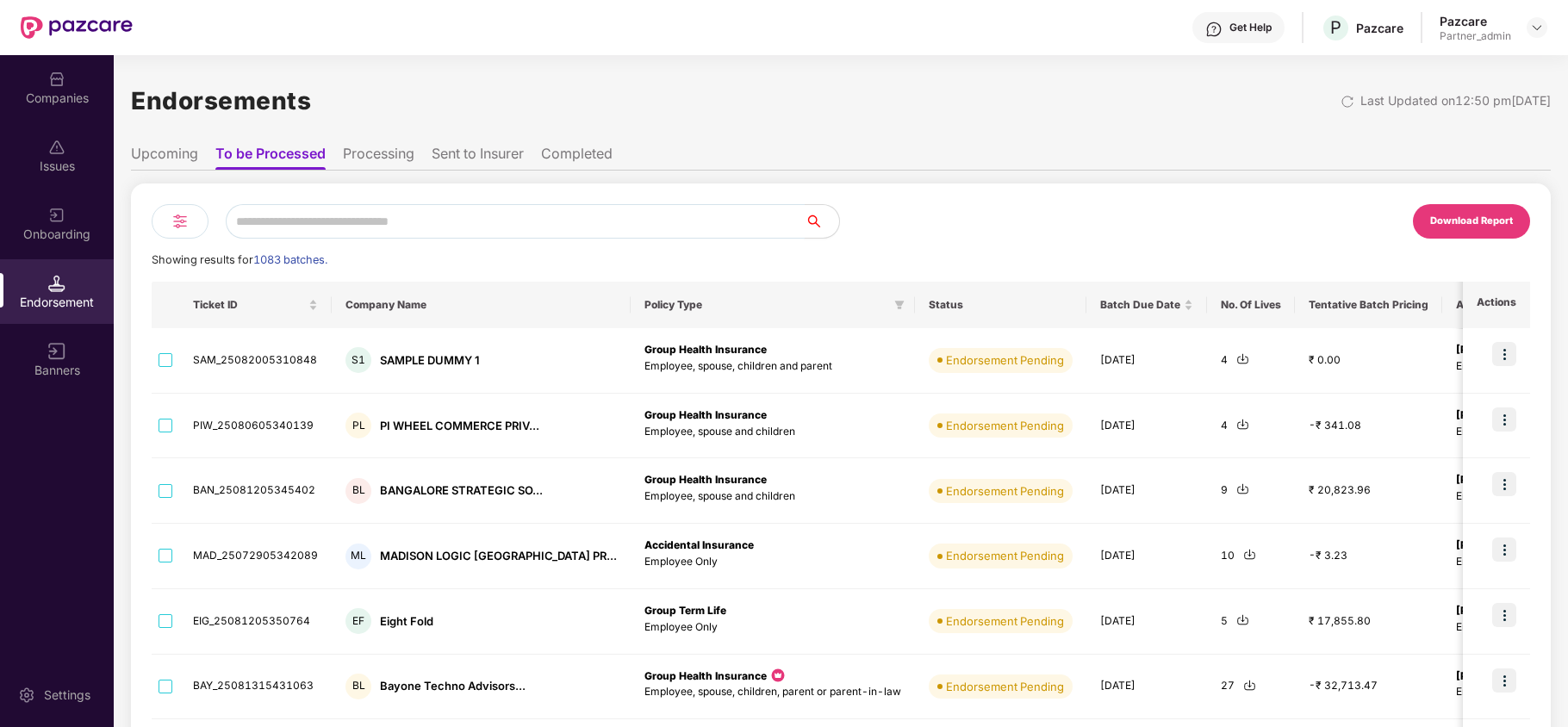
click at [339, 224] on input "text" at bounding box center [515, 221] width 579 height 35
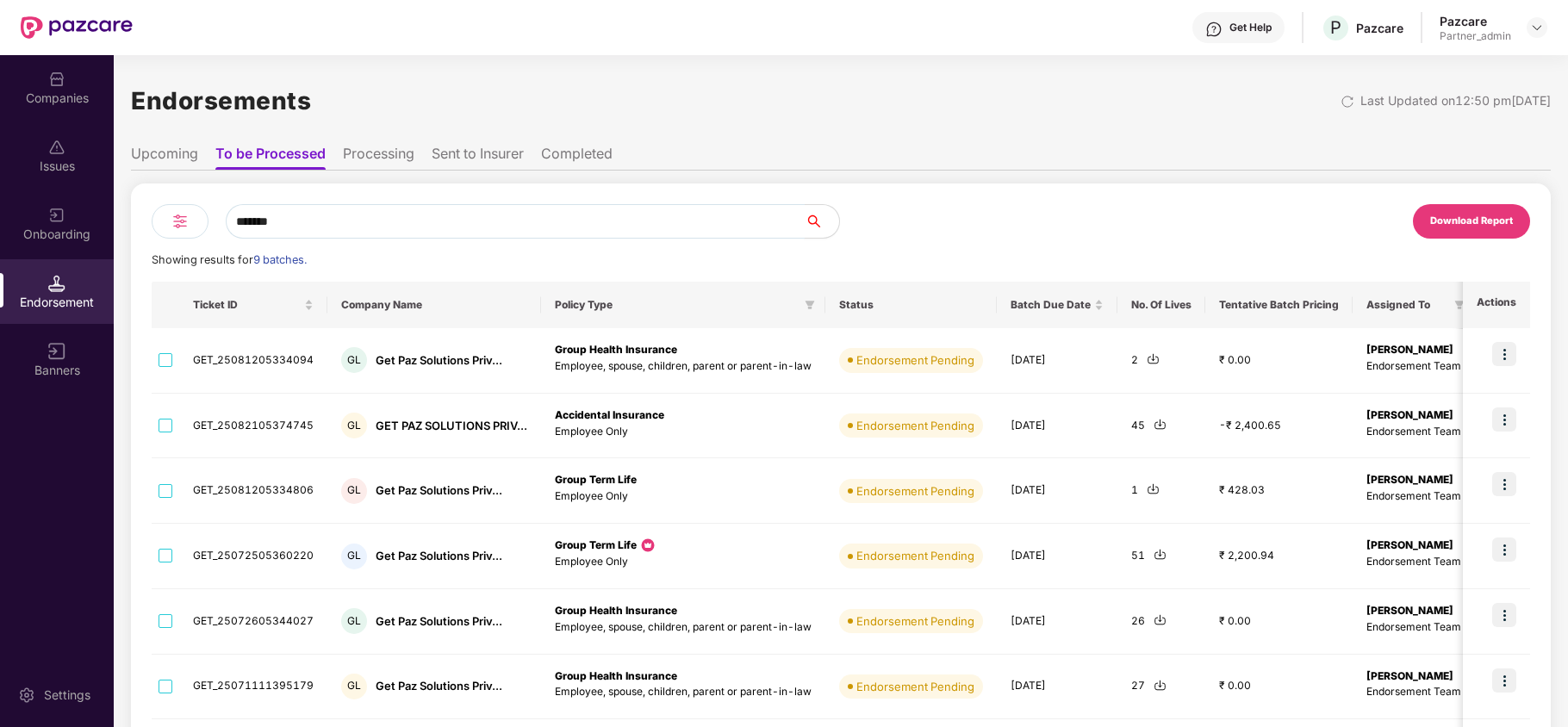
type input "*******"
click at [191, 218] on div at bounding box center [180, 221] width 57 height 35
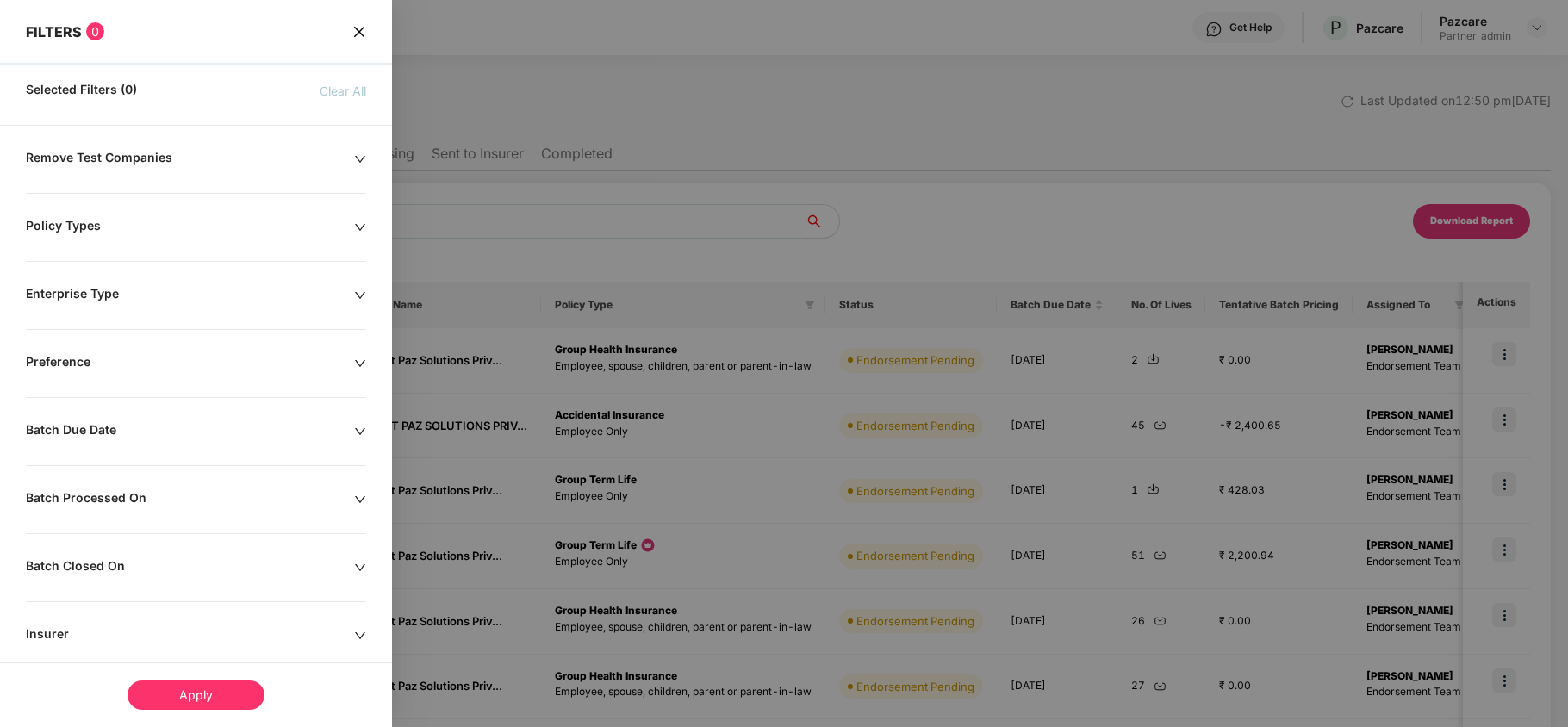
click at [68, 228] on div "Policy Types" at bounding box center [190, 227] width 328 height 19
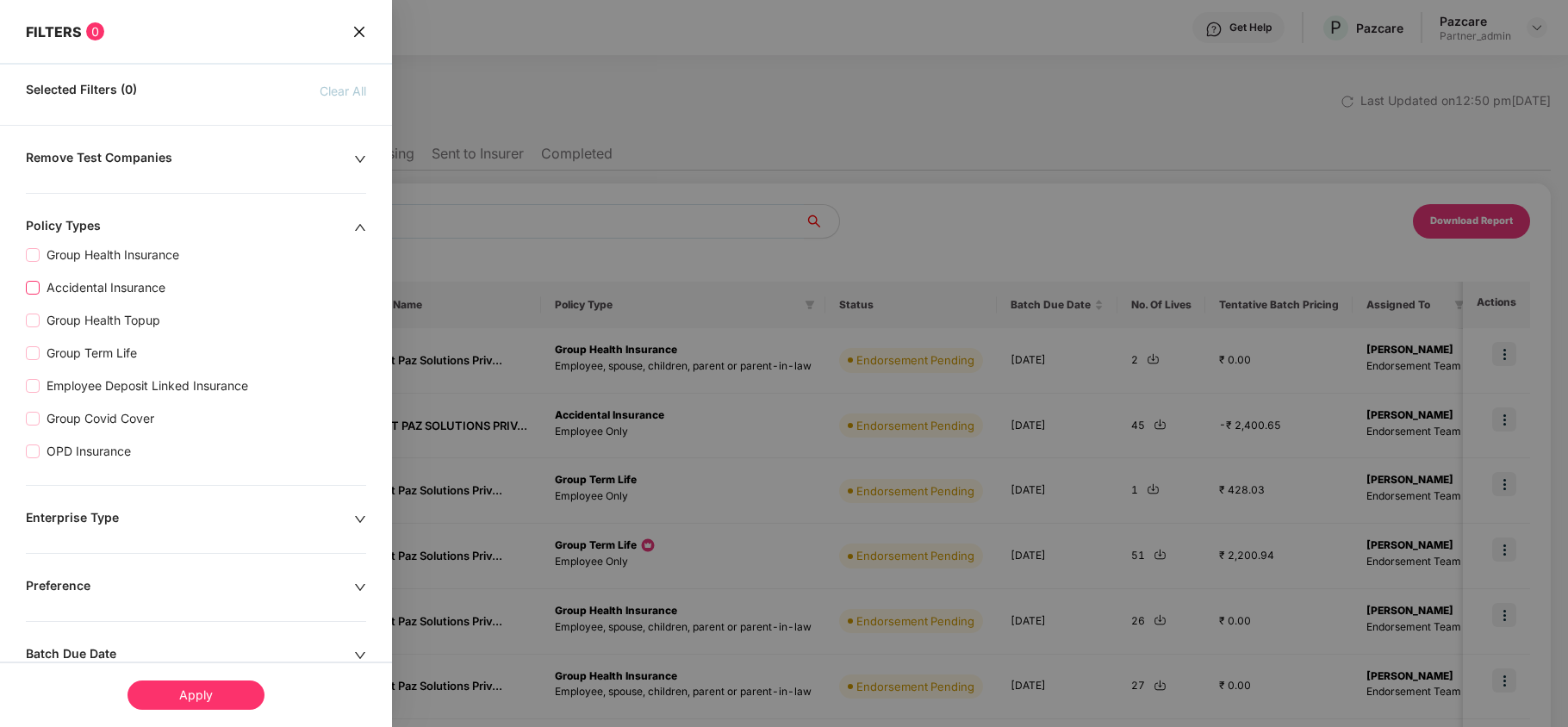
drag, startPoint x: 116, startPoint y: 278, endPoint x: 122, endPoint y: 300, distance: 22.8
click at [116, 281] on div "Accidental Insurance" at bounding box center [196, 280] width 340 height 33
click at [108, 293] on span "Accidental Insurance" at bounding box center [106, 287] width 133 height 19
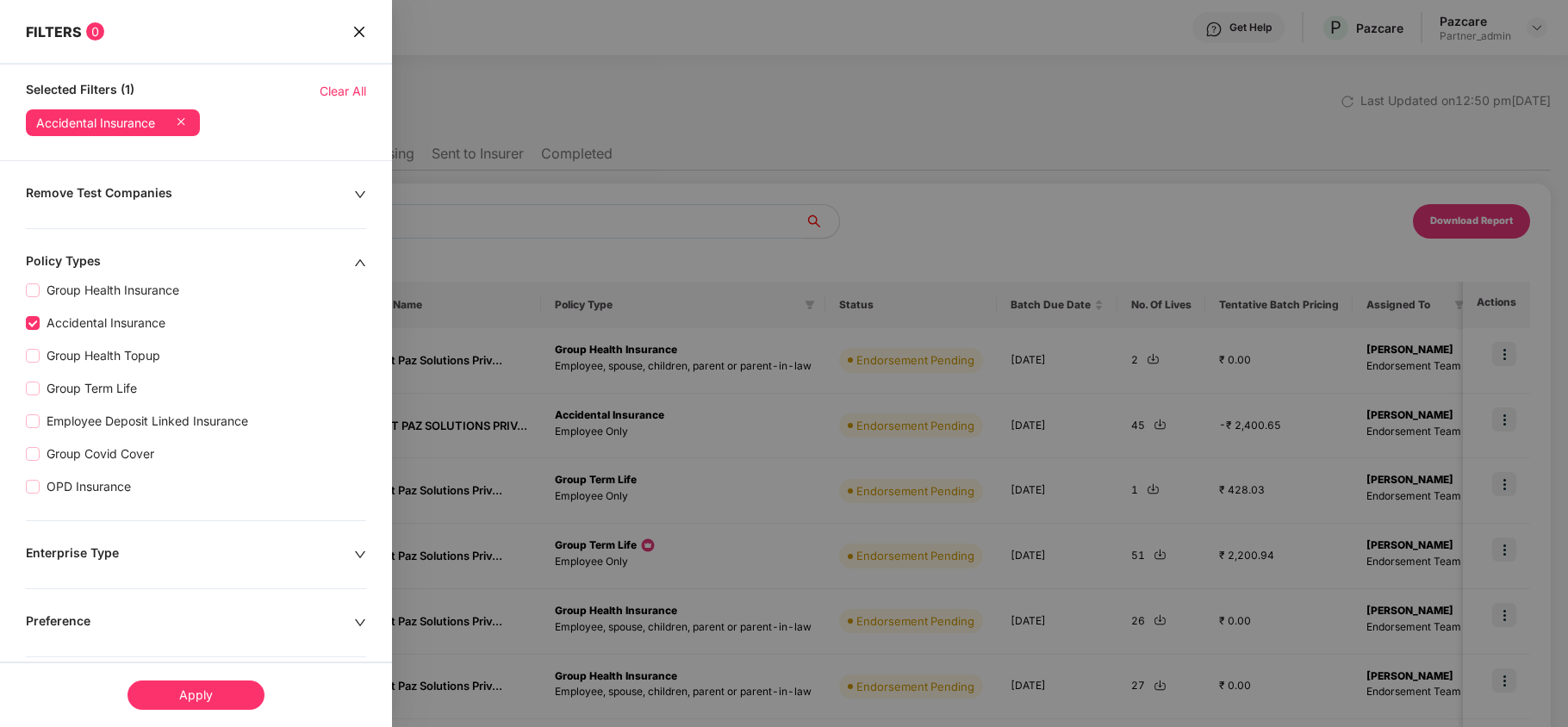
click at [177, 687] on div "Apply" at bounding box center [196, 695] width 137 height 29
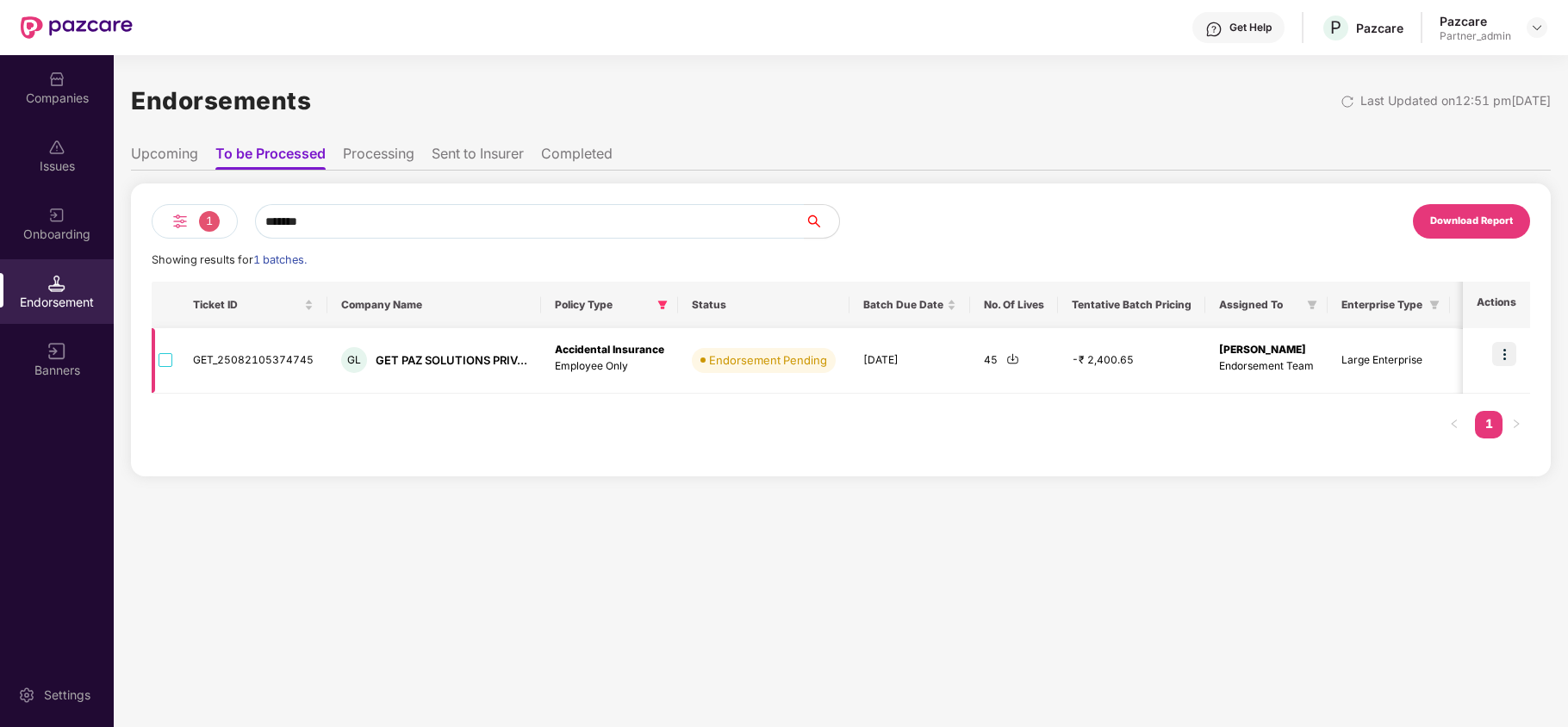
click at [1507, 348] on img at bounding box center [1504, 353] width 24 height 24
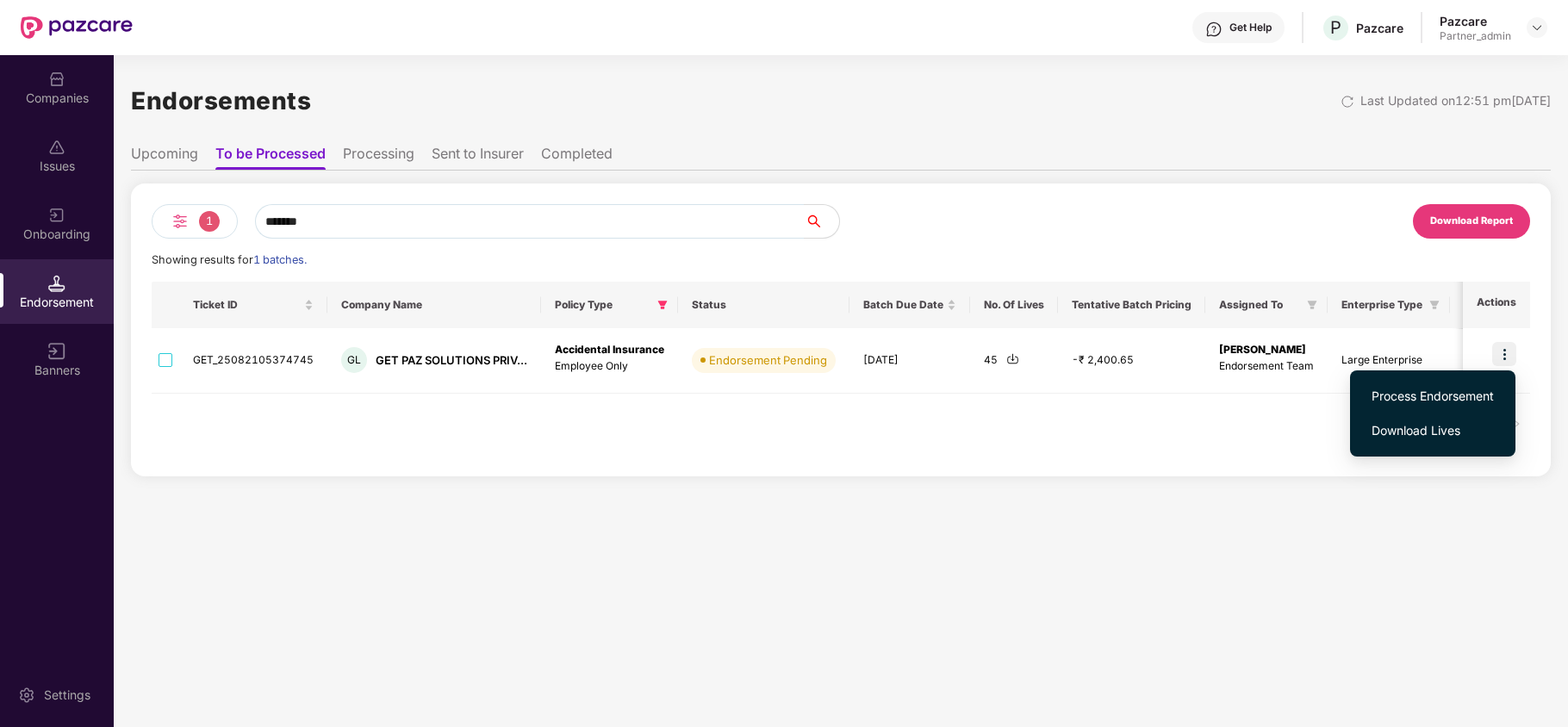
click at [1461, 398] on span "Process Endorsement" at bounding box center [1434, 396] width 123 height 19
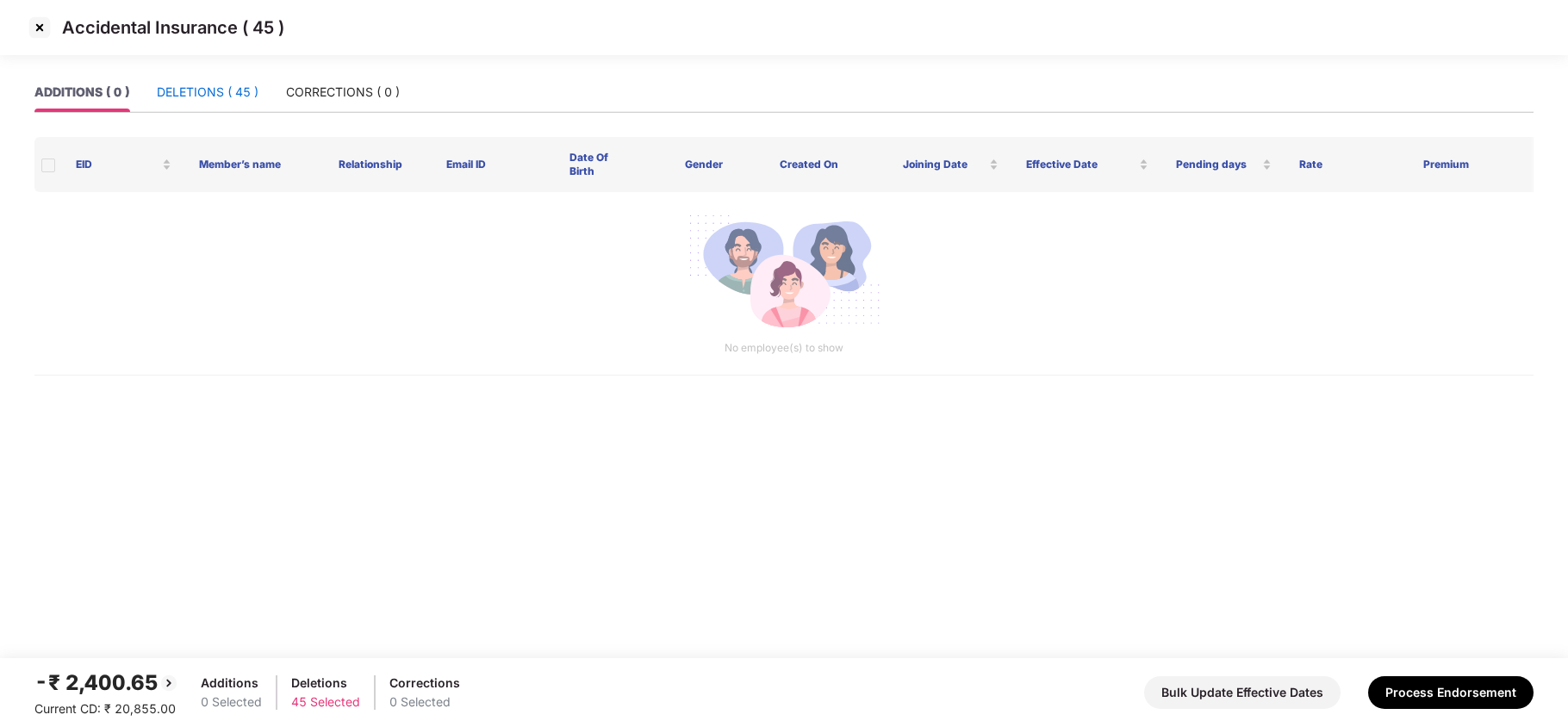
click at [211, 94] on div "DELETIONS ( 45 )" at bounding box center [207, 92] width 101 height 19
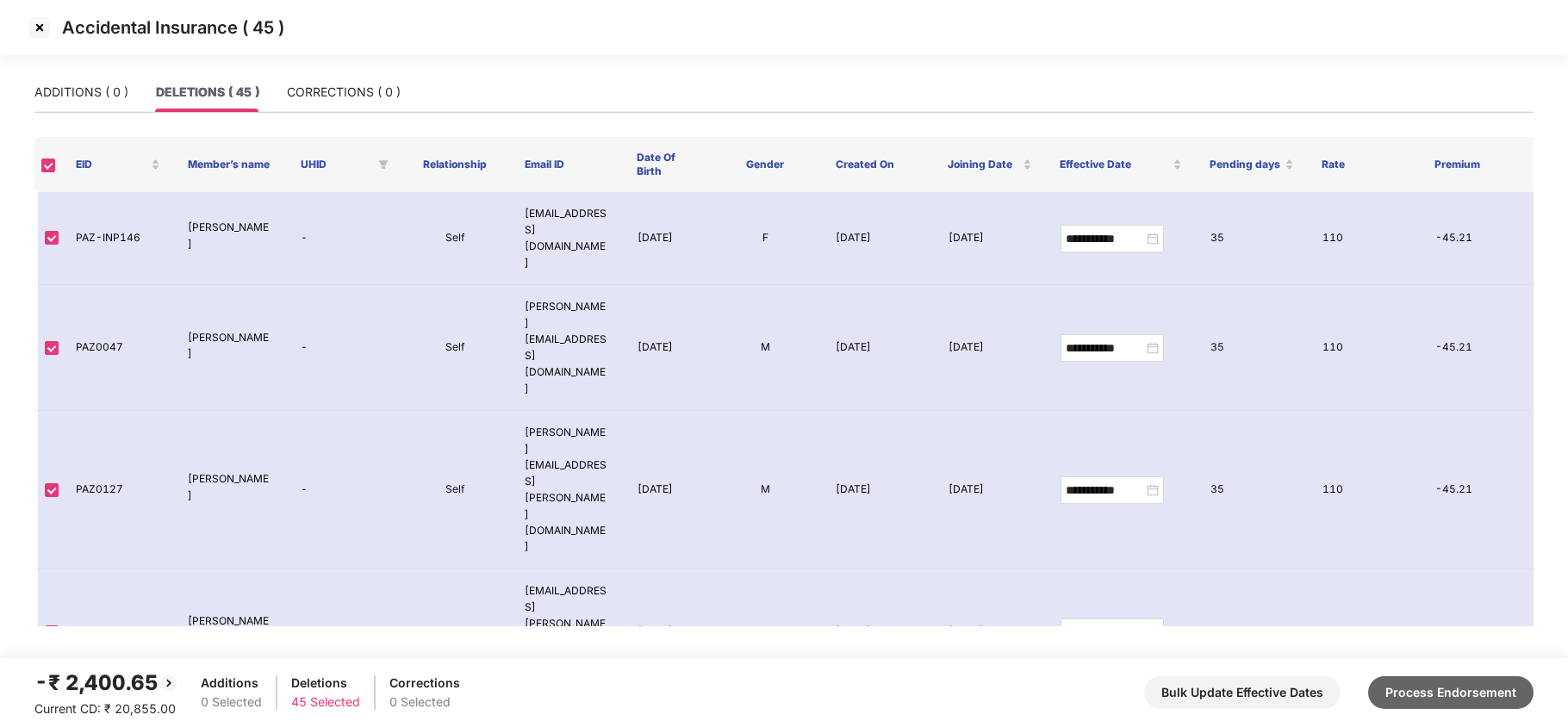
click at [1455, 687] on button "Process Endorsement" at bounding box center [1451, 692] width 166 height 33
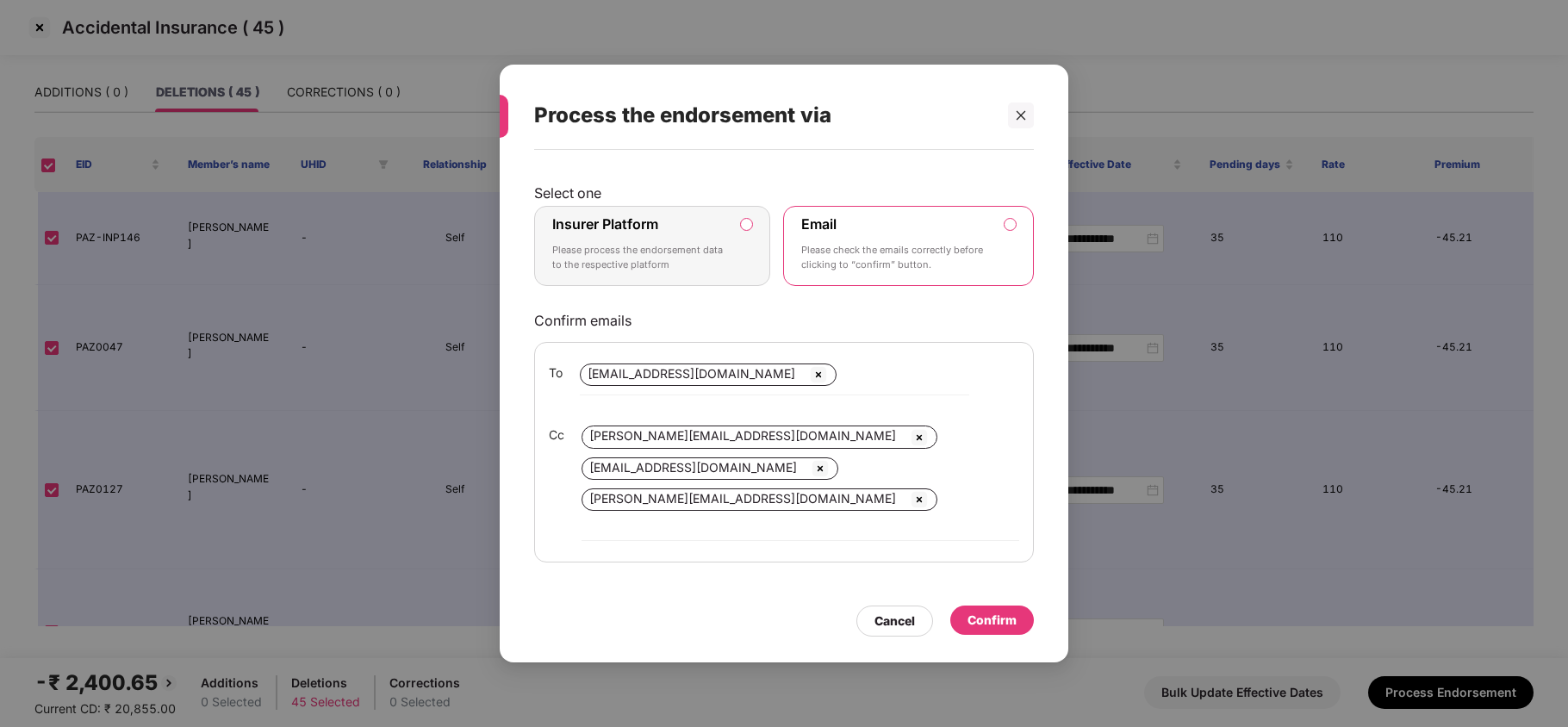
click at [714, 259] on p "Please process the endorsement data to the respective platform" at bounding box center [641, 258] width 176 height 30
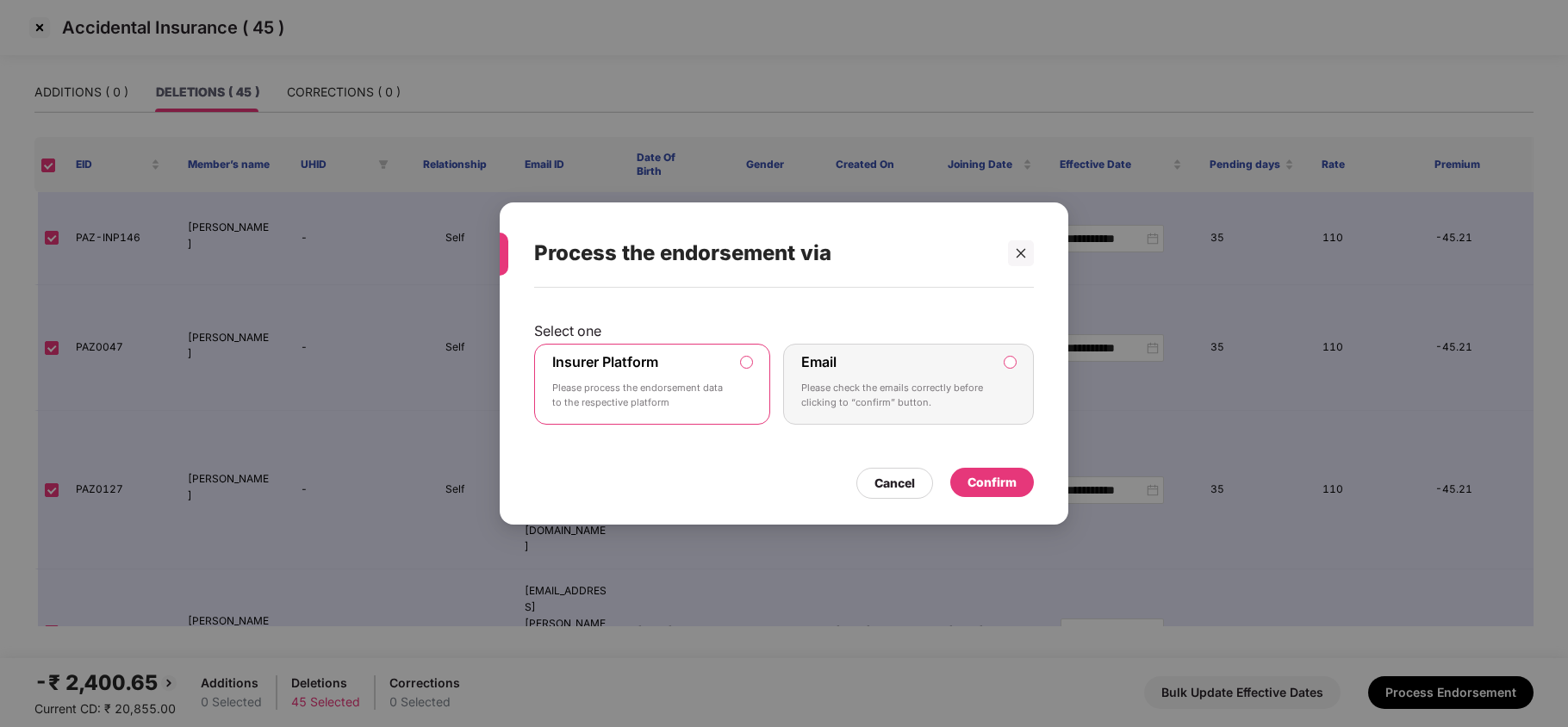
click at [992, 479] on div "Confirm" at bounding box center [991, 482] width 49 height 19
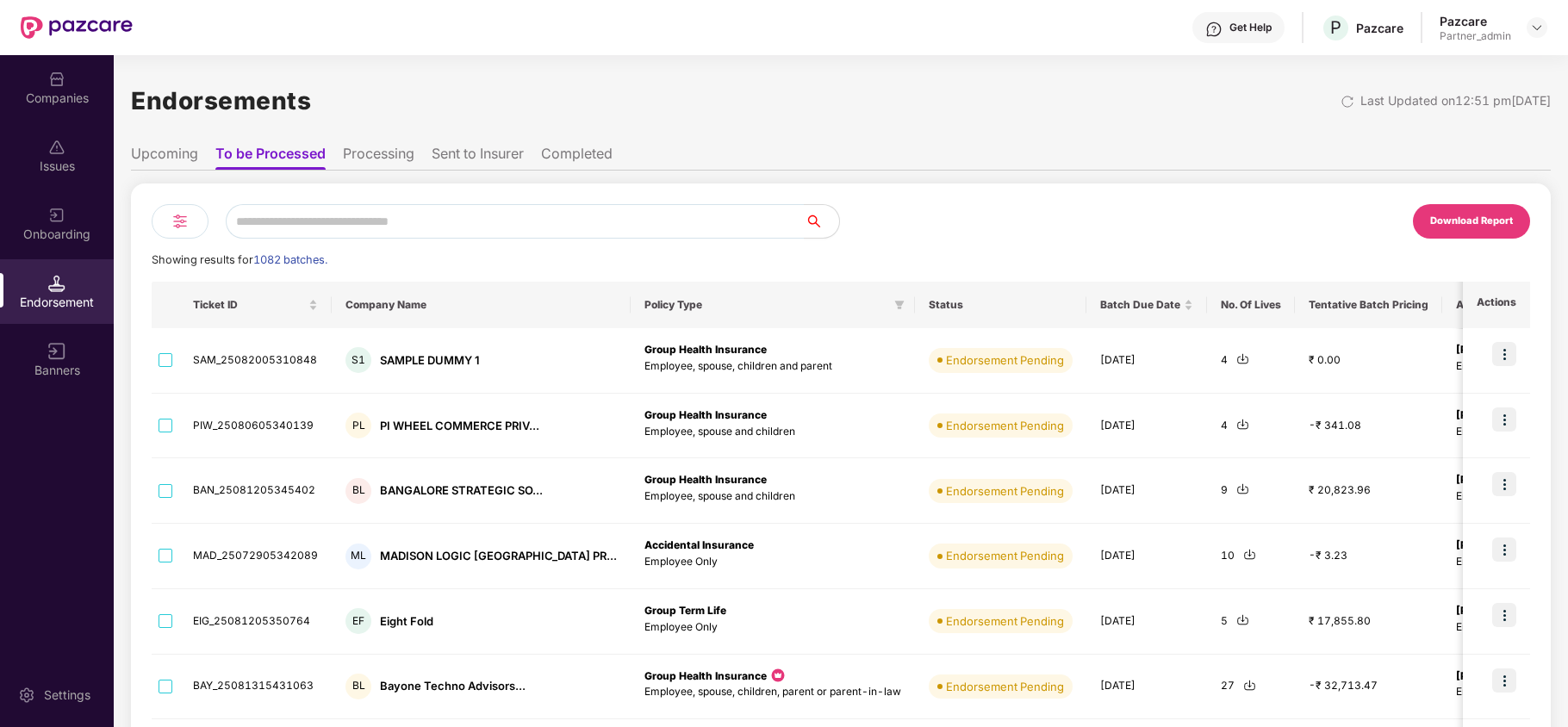
click at [55, 91] on div "Companies" at bounding box center [57, 98] width 114 height 17
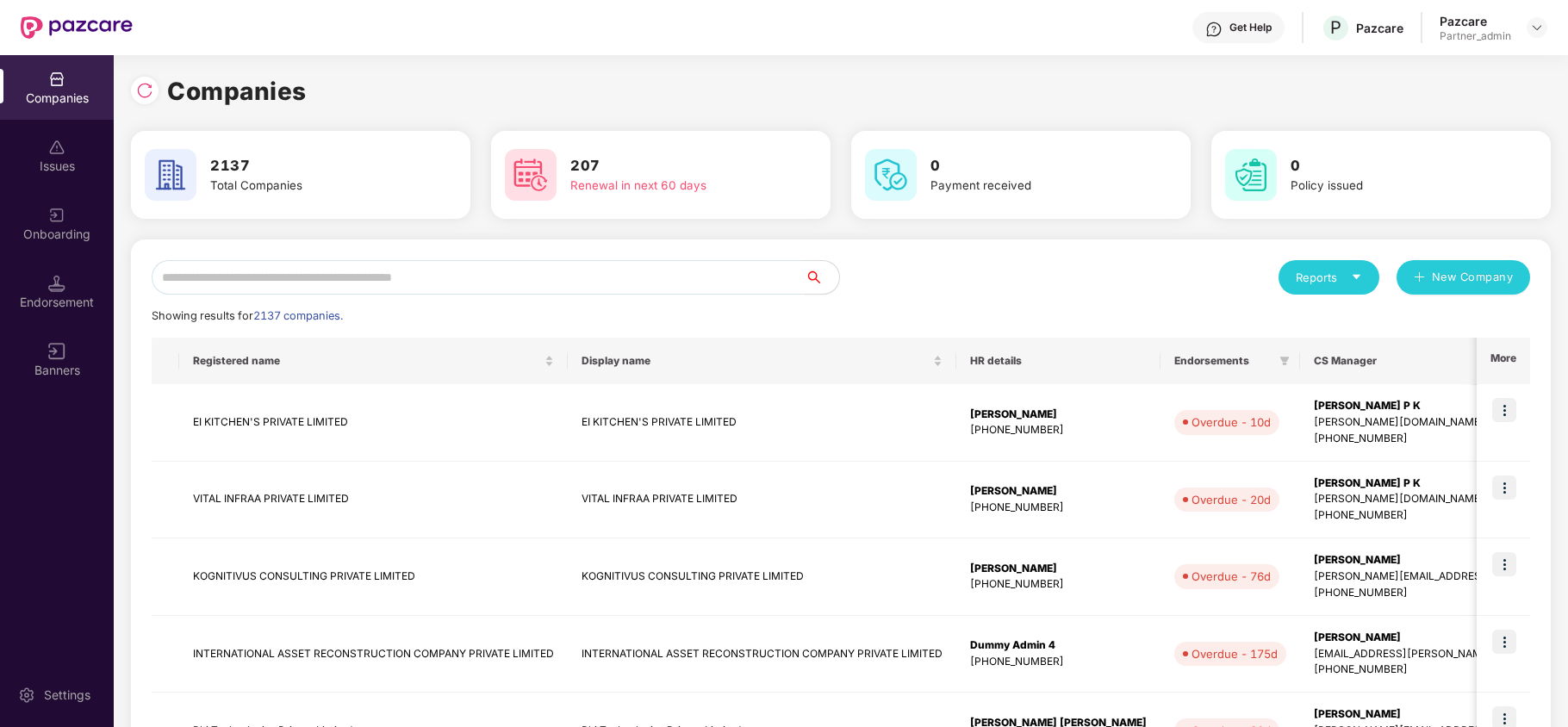
click at [298, 278] on input "text" at bounding box center [478, 277] width 653 height 35
paste input "*******"
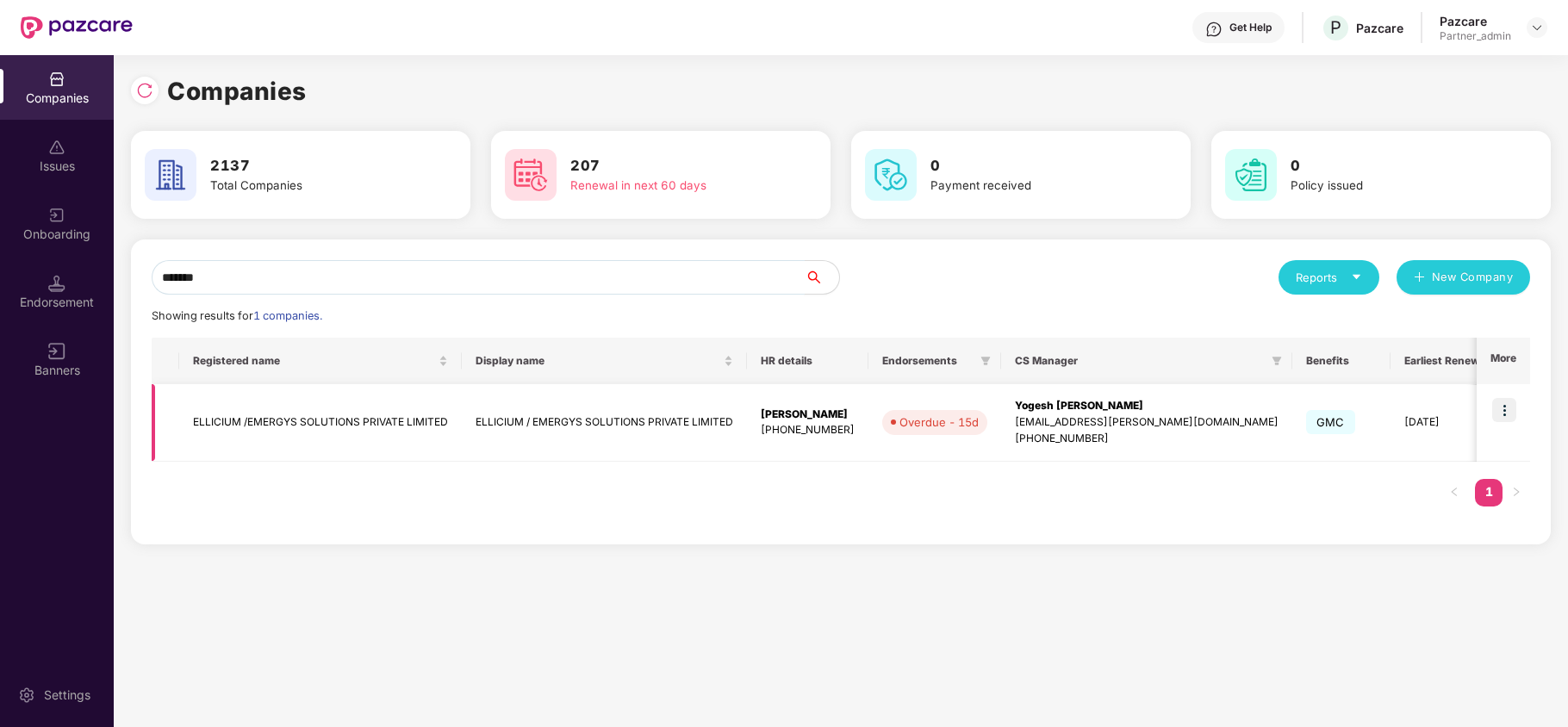
type input "*******"
click at [229, 432] on td "ELLICIUM /EMERGYS SOLUTIONS PRIVATE LIMITED" at bounding box center [320, 423] width 283 height 77
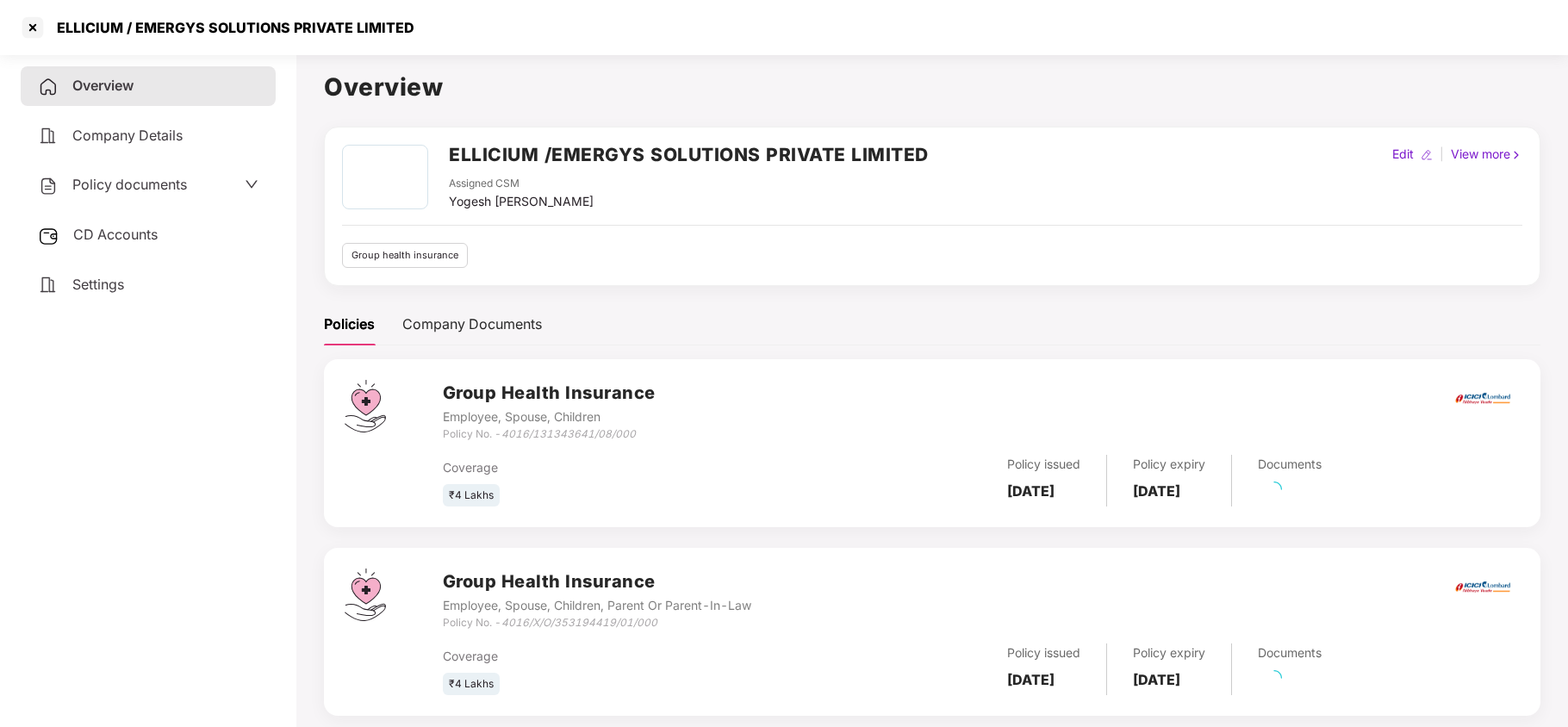
click at [127, 181] on span "Policy documents" at bounding box center [129, 184] width 115 height 17
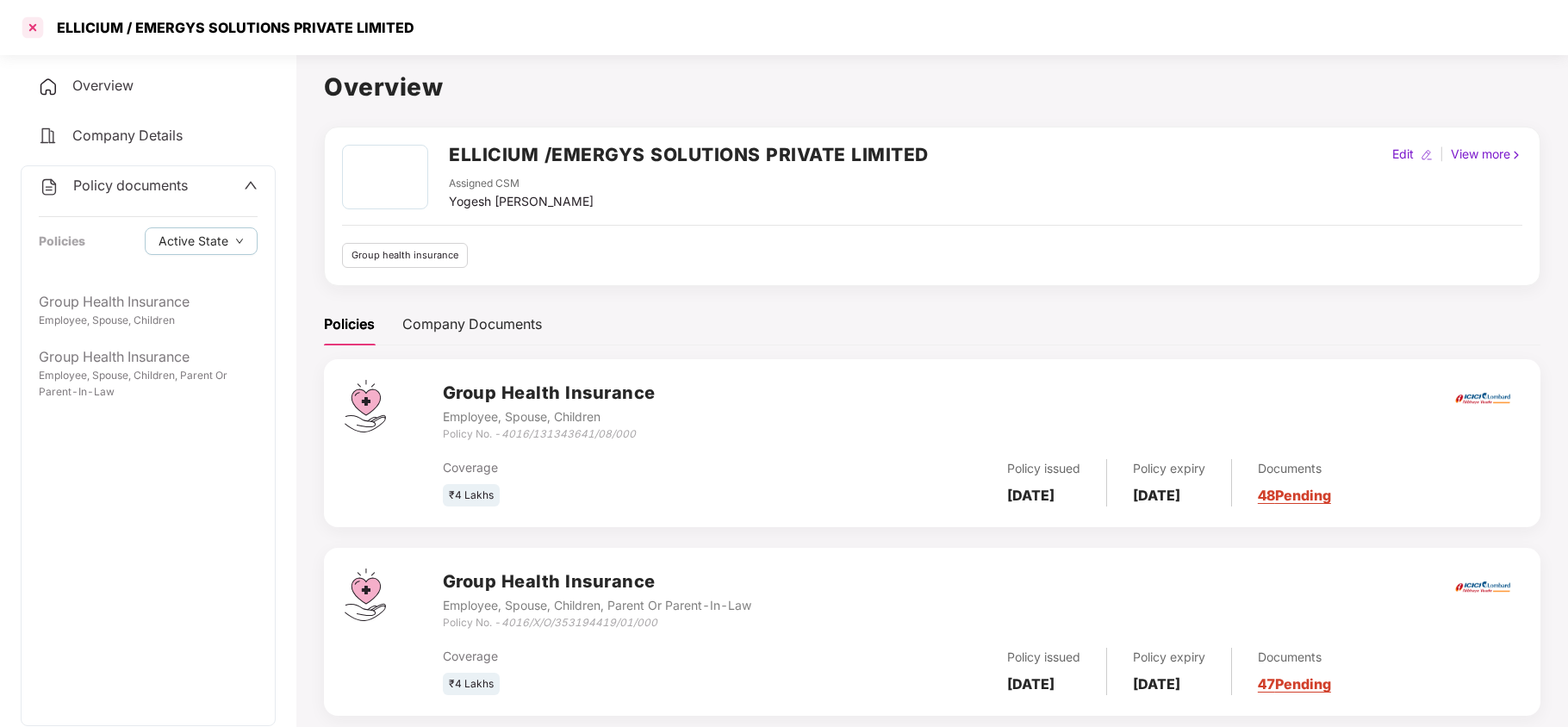
click at [32, 24] on div at bounding box center [32, 27] width 28 height 28
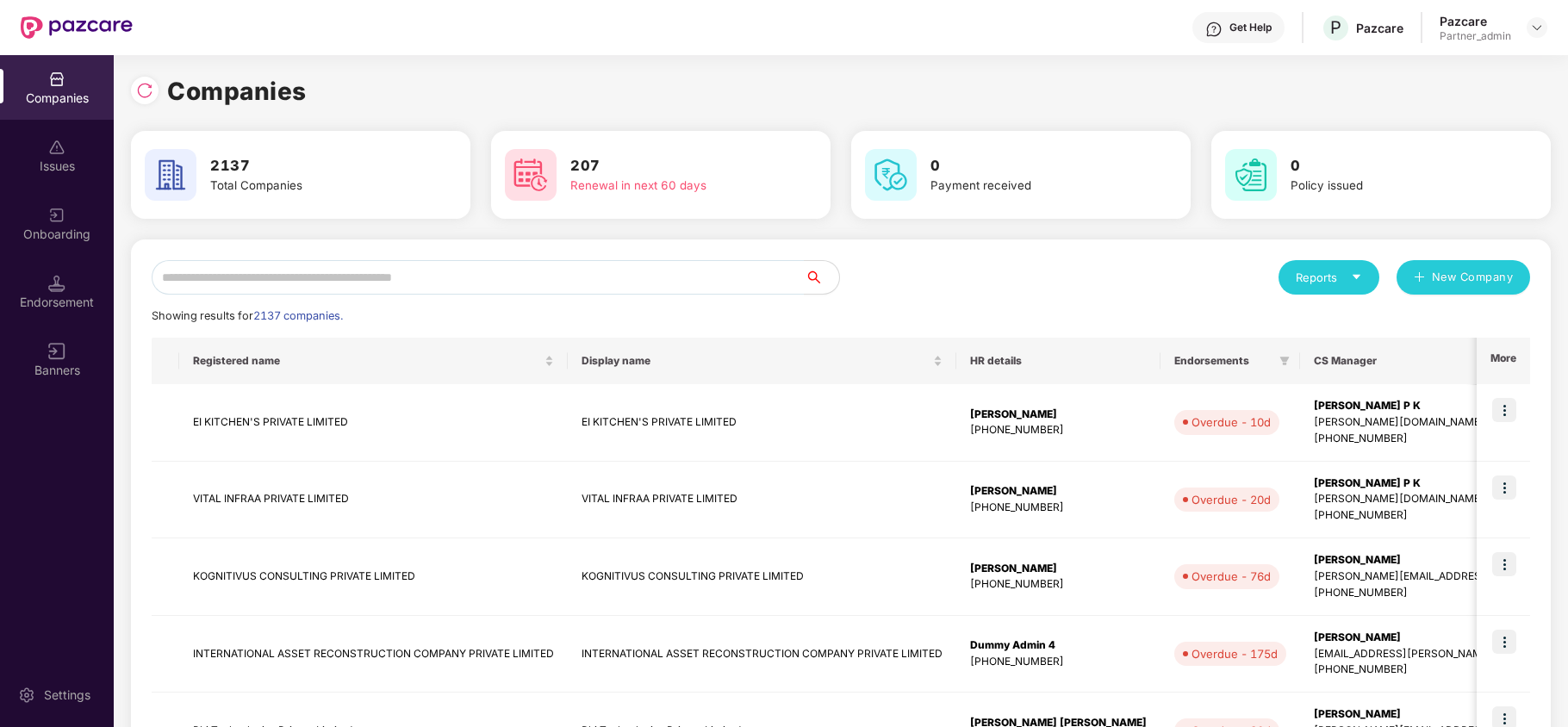
click at [295, 298] on div "Reports New Company Showing results for 2137 companies. Registered name Display…" at bounding box center [840, 739] width 1378 height 957
click at [295, 290] on input "text" at bounding box center [478, 277] width 653 height 35
paste input "*******"
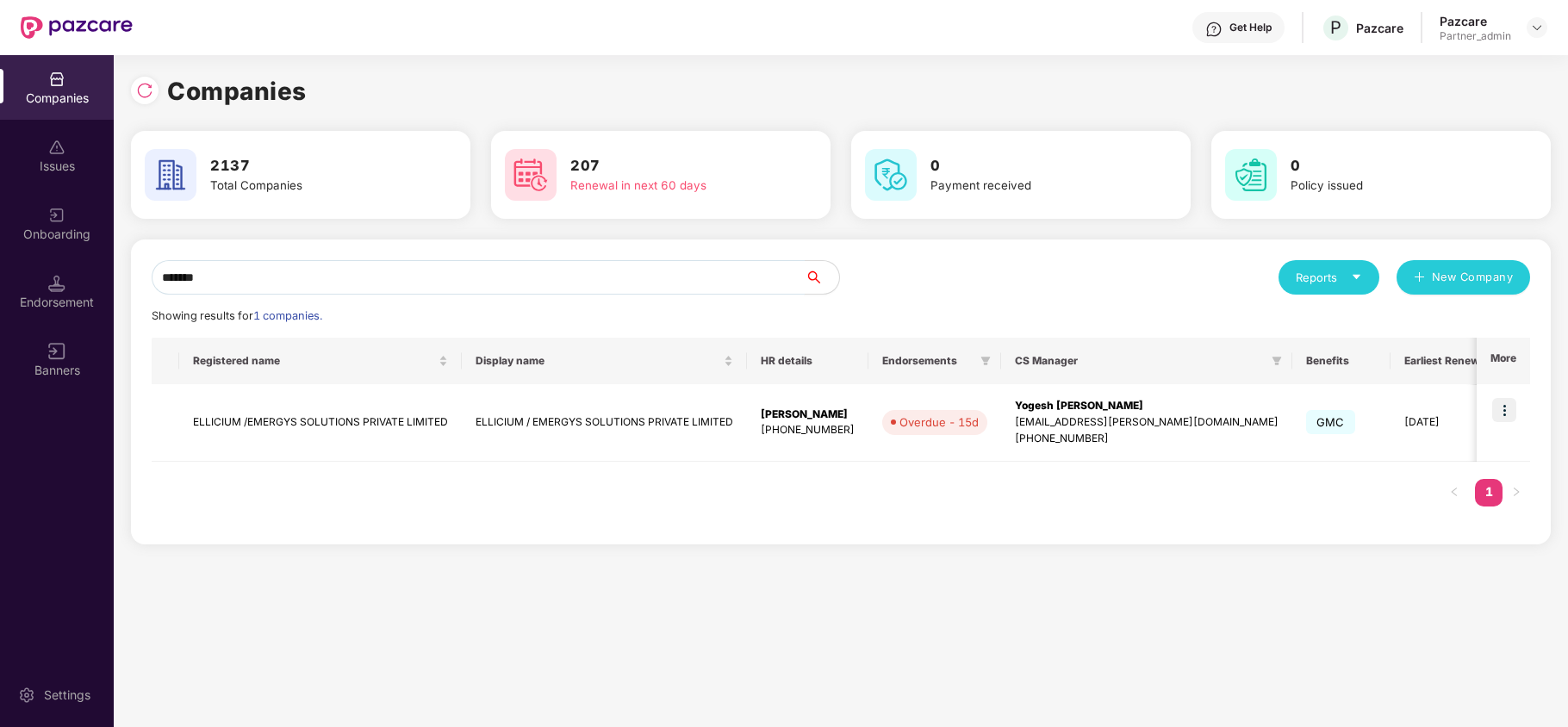
type input "*******"
click at [271, 422] on td "ELLICIUM /EMERGYS SOLUTIONS PRIVATE LIMITED" at bounding box center [320, 423] width 283 height 77
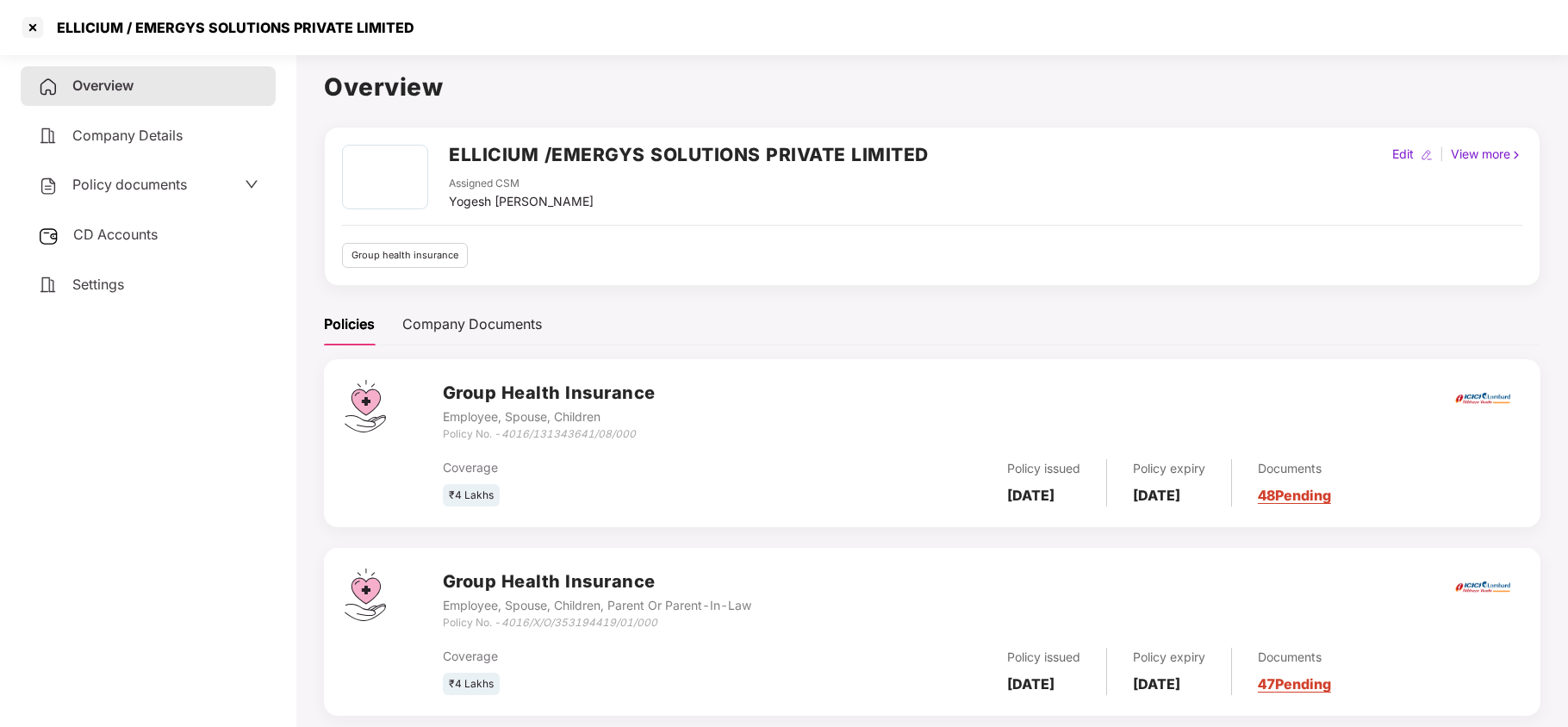
click at [159, 190] on span "Policy documents" at bounding box center [129, 184] width 115 height 17
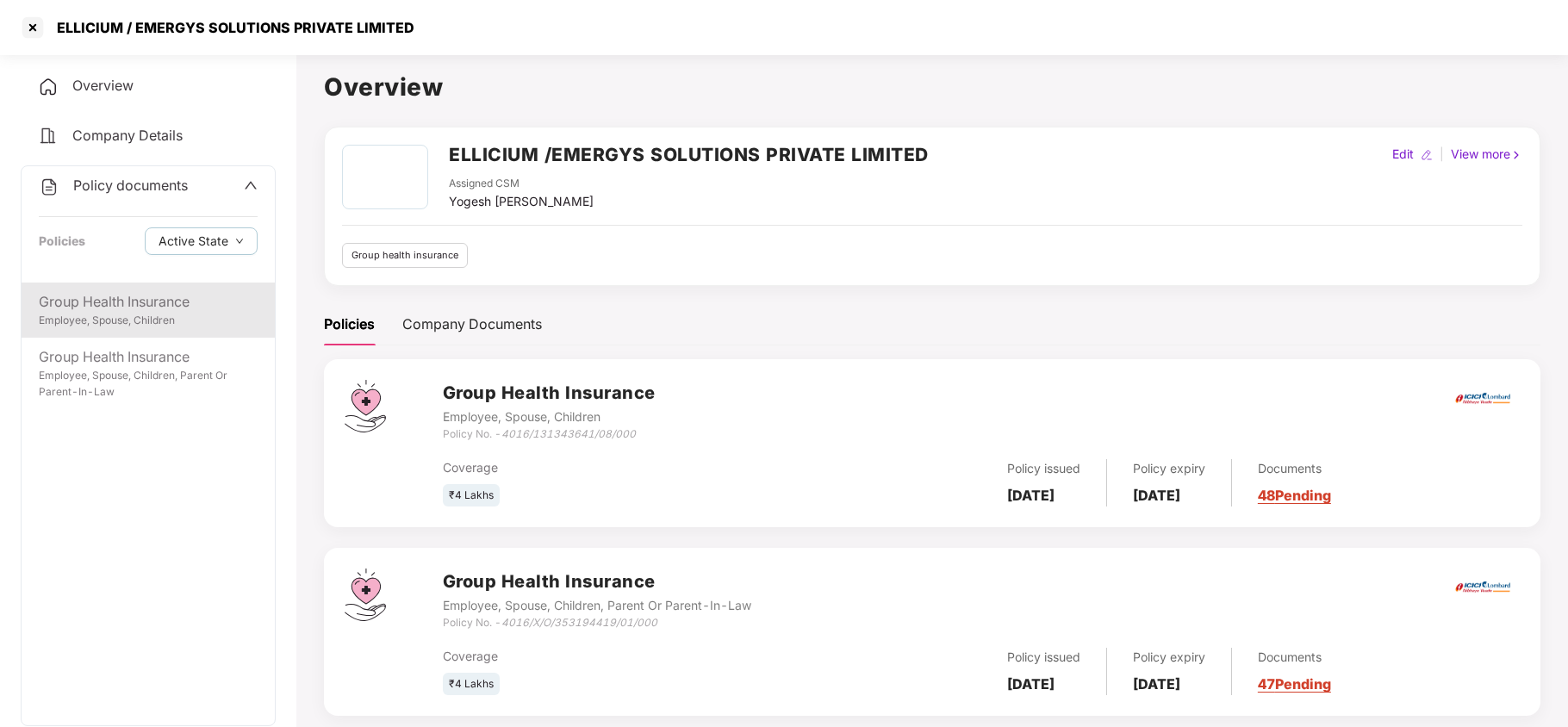
click at [194, 291] on div "Group Health Insurance" at bounding box center [149, 302] width 219 height 21
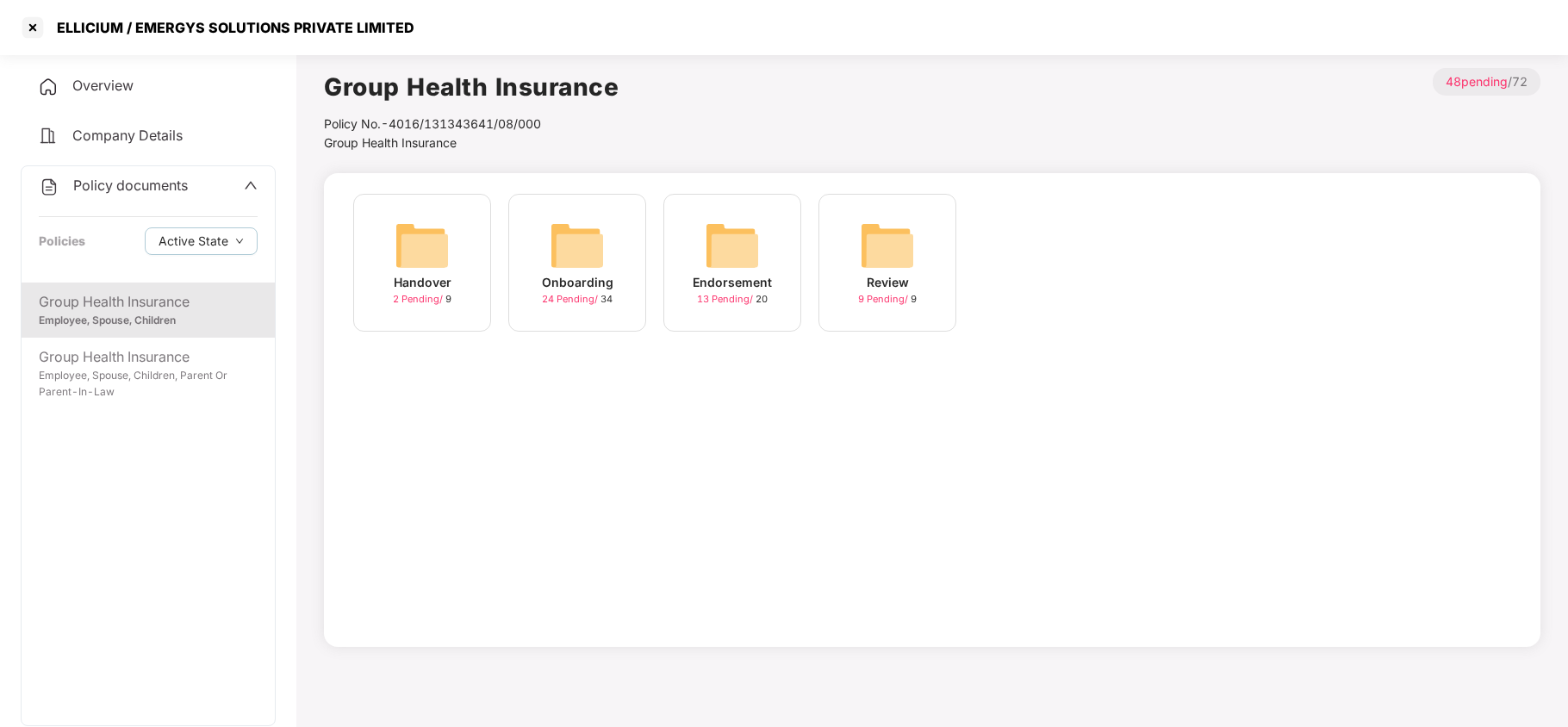
click at [583, 254] on img at bounding box center [578, 246] width 55 height 55
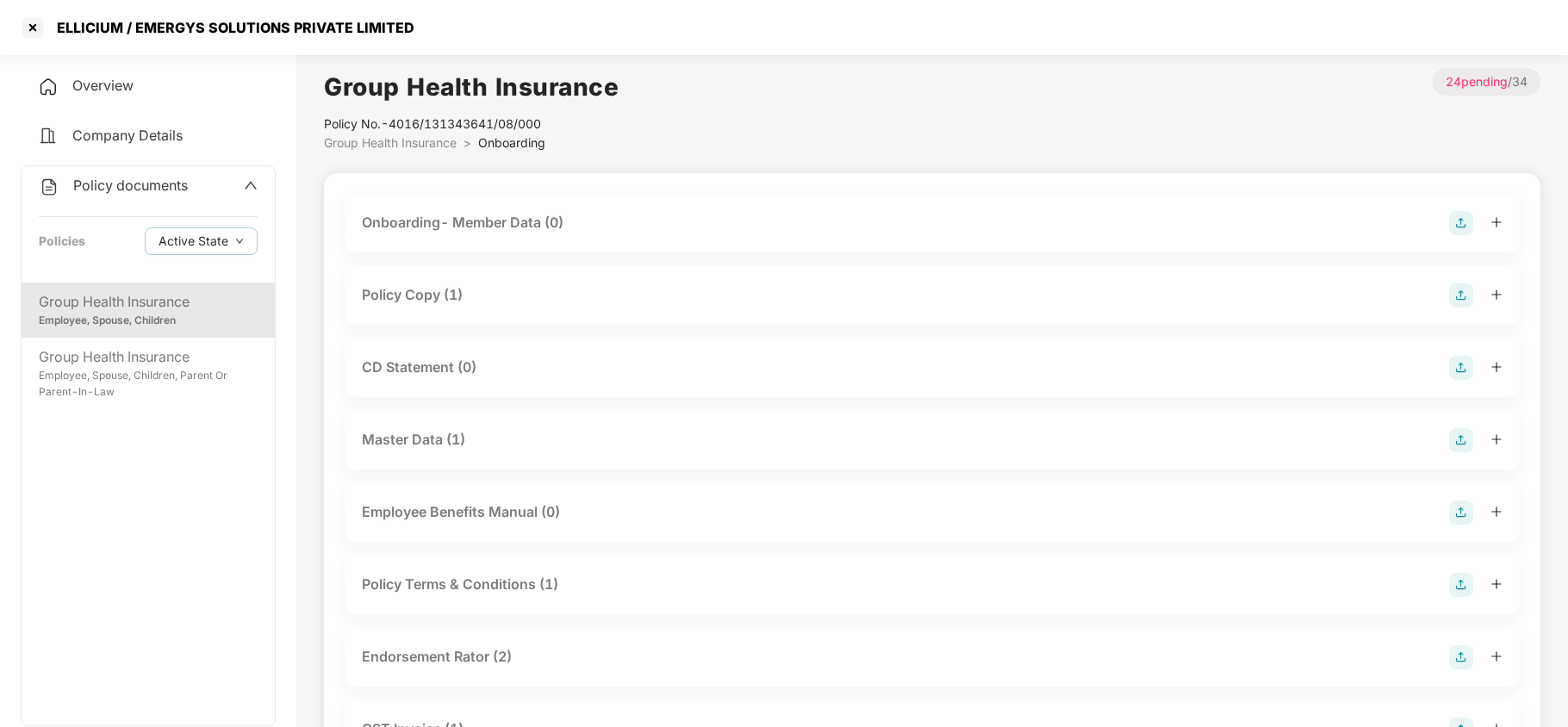
click at [449, 301] on div "Policy Copy (1)" at bounding box center [412, 295] width 101 height 21
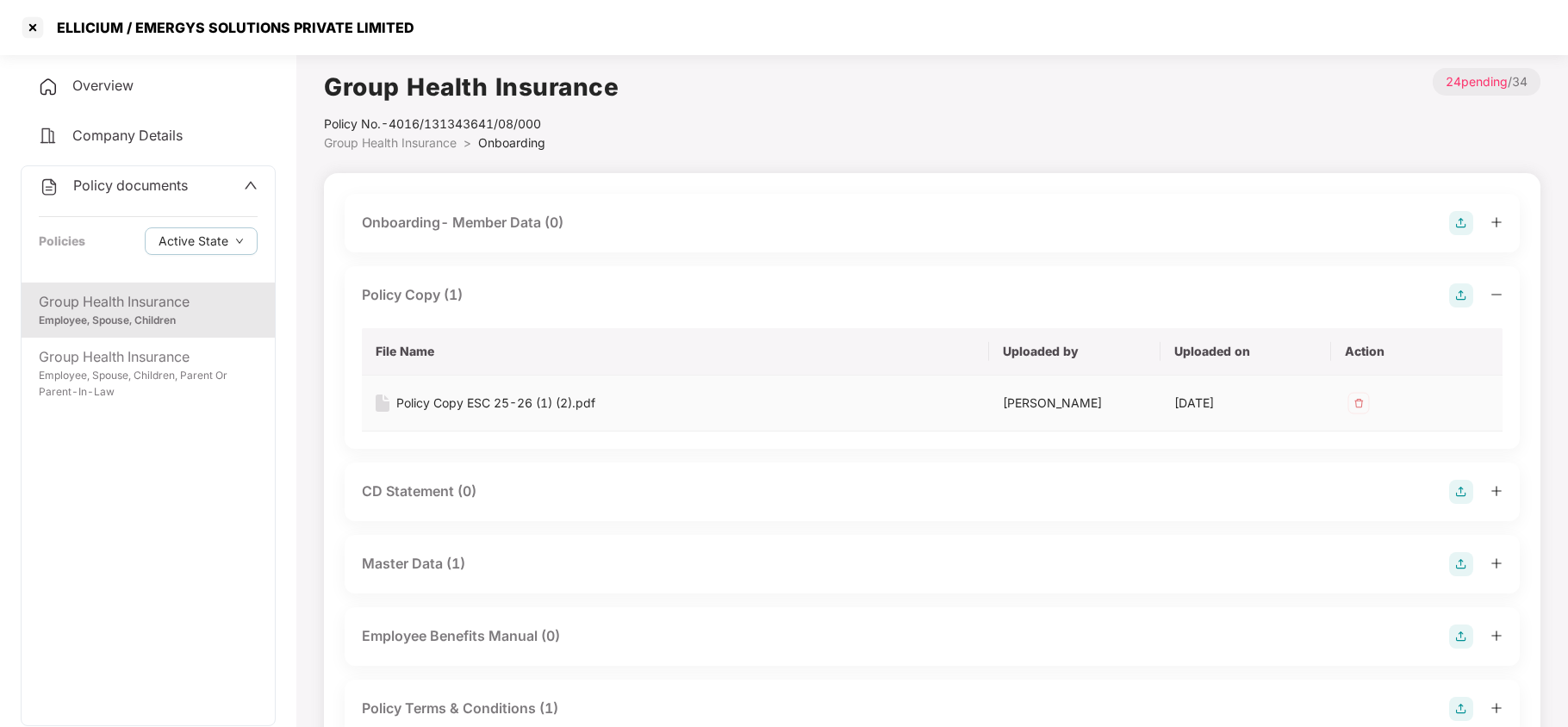
click at [498, 408] on div "Policy Copy ESC 25-26 (1) (2).pdf" at bounding box center [496, 403] width 199 height 19
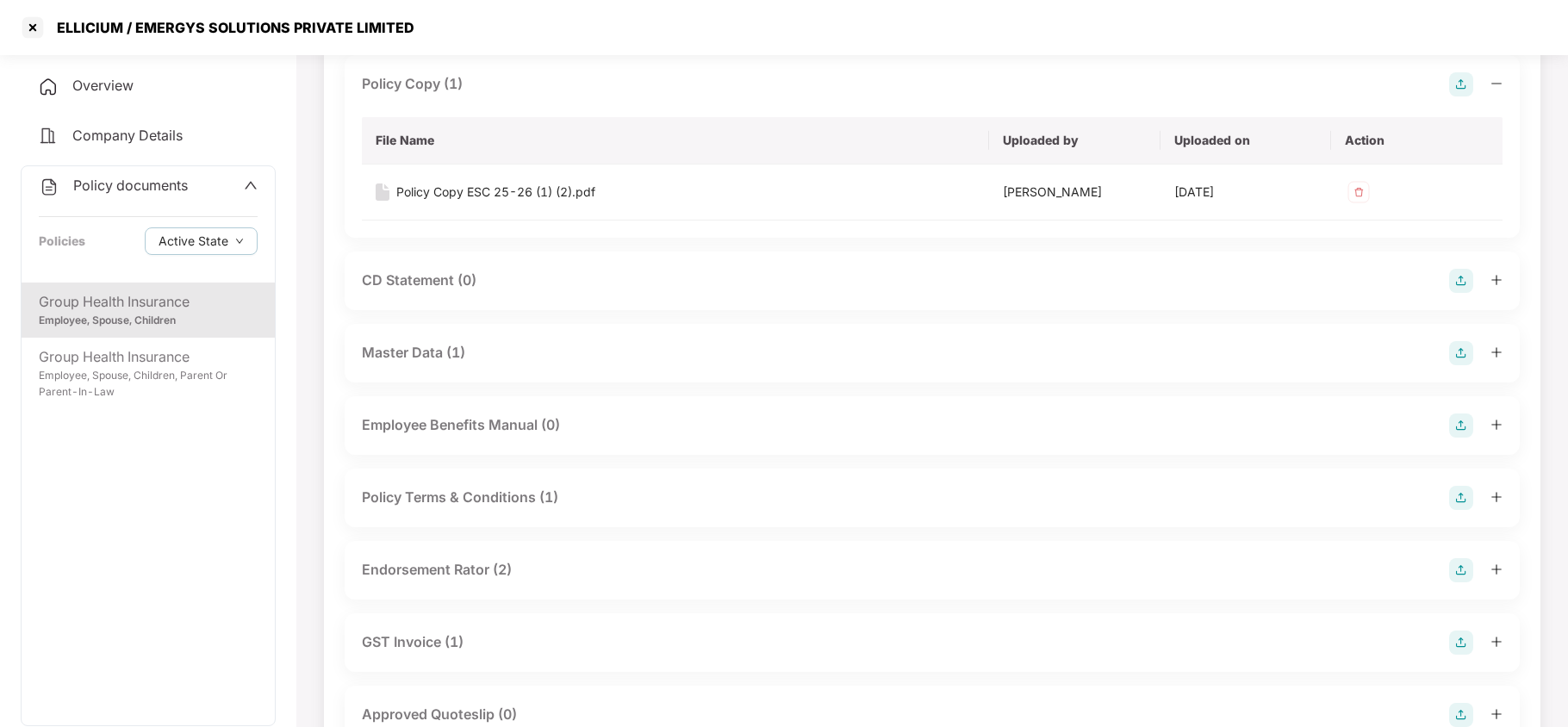
scroll to position [230, 0]
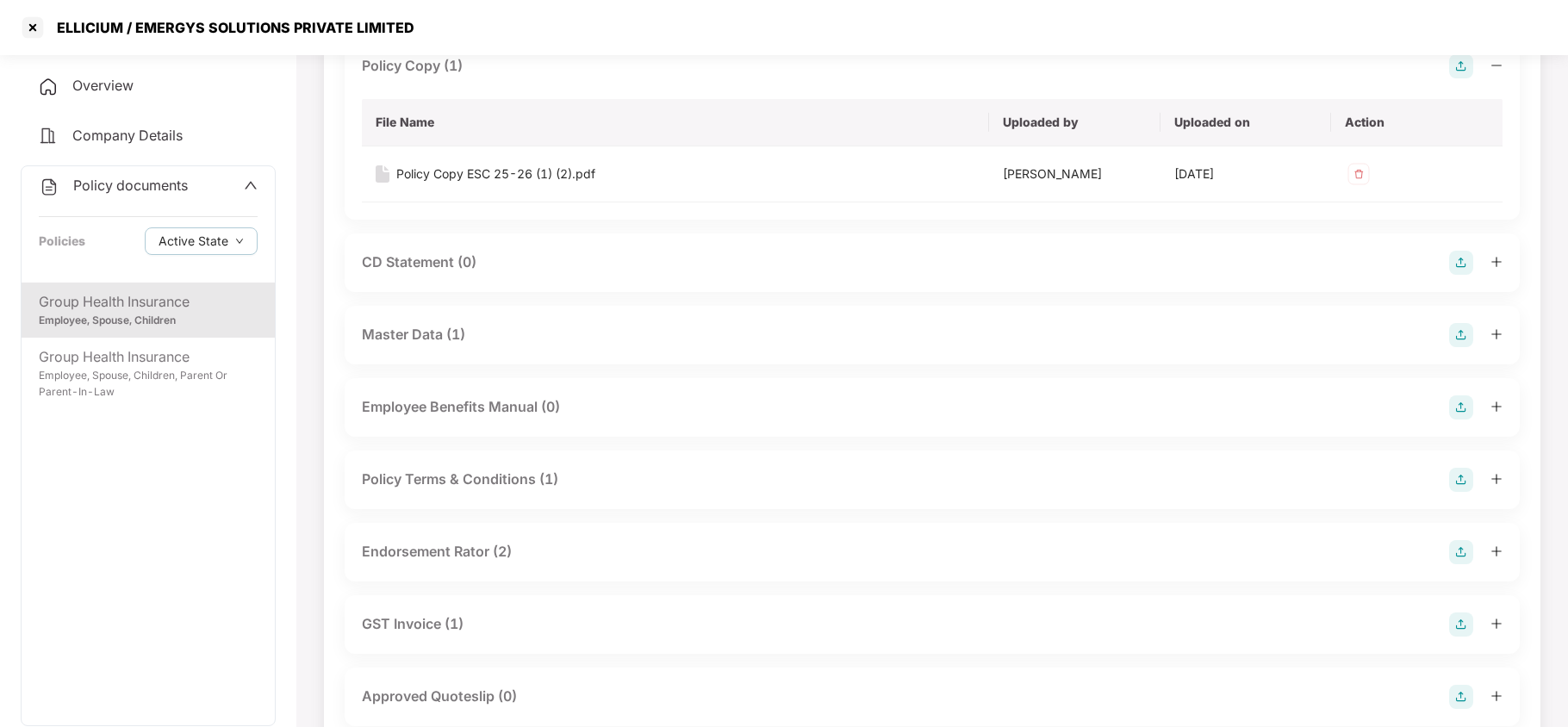
click at [428, 329] on div "Master Data (1)" at bounding box center [414, 335] width 103 height 21
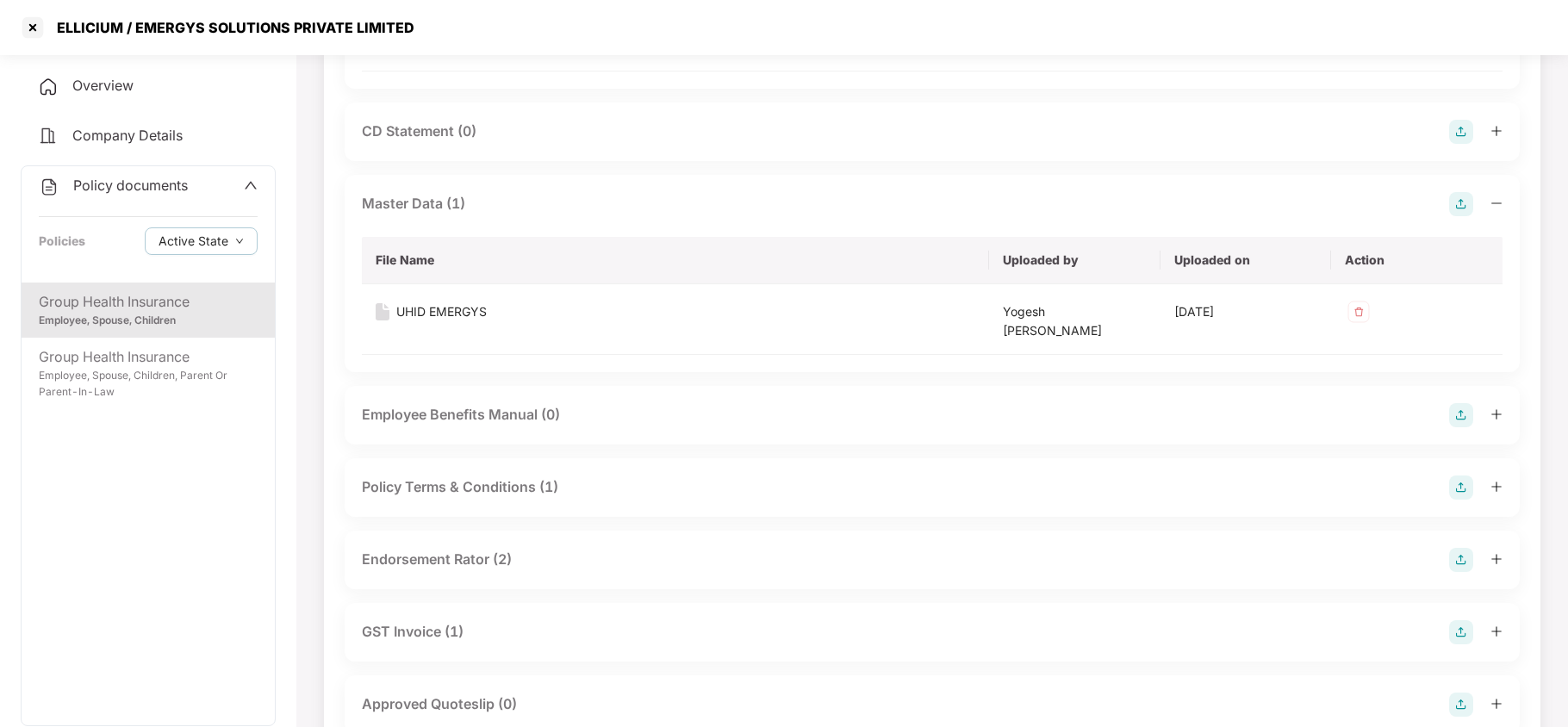
scroll to position [459, 0]
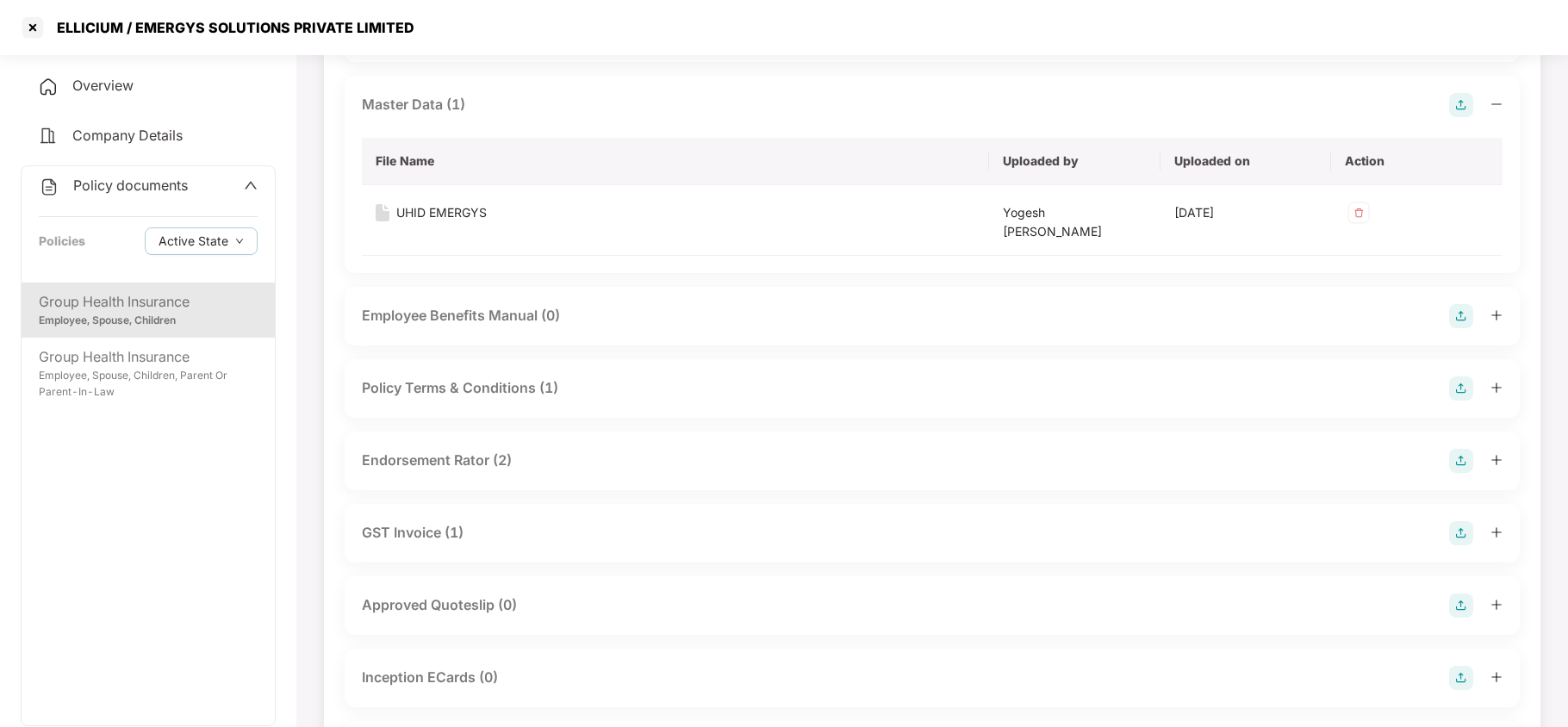
drag, startPoint x: 481, startPoint y: 462, endPoint x: 531, endPoint y: 455, distance: 50.5
click at [484, 462] on div "Endorsement Rator (2)" at bounding box center [437, 460] width 150 height 21
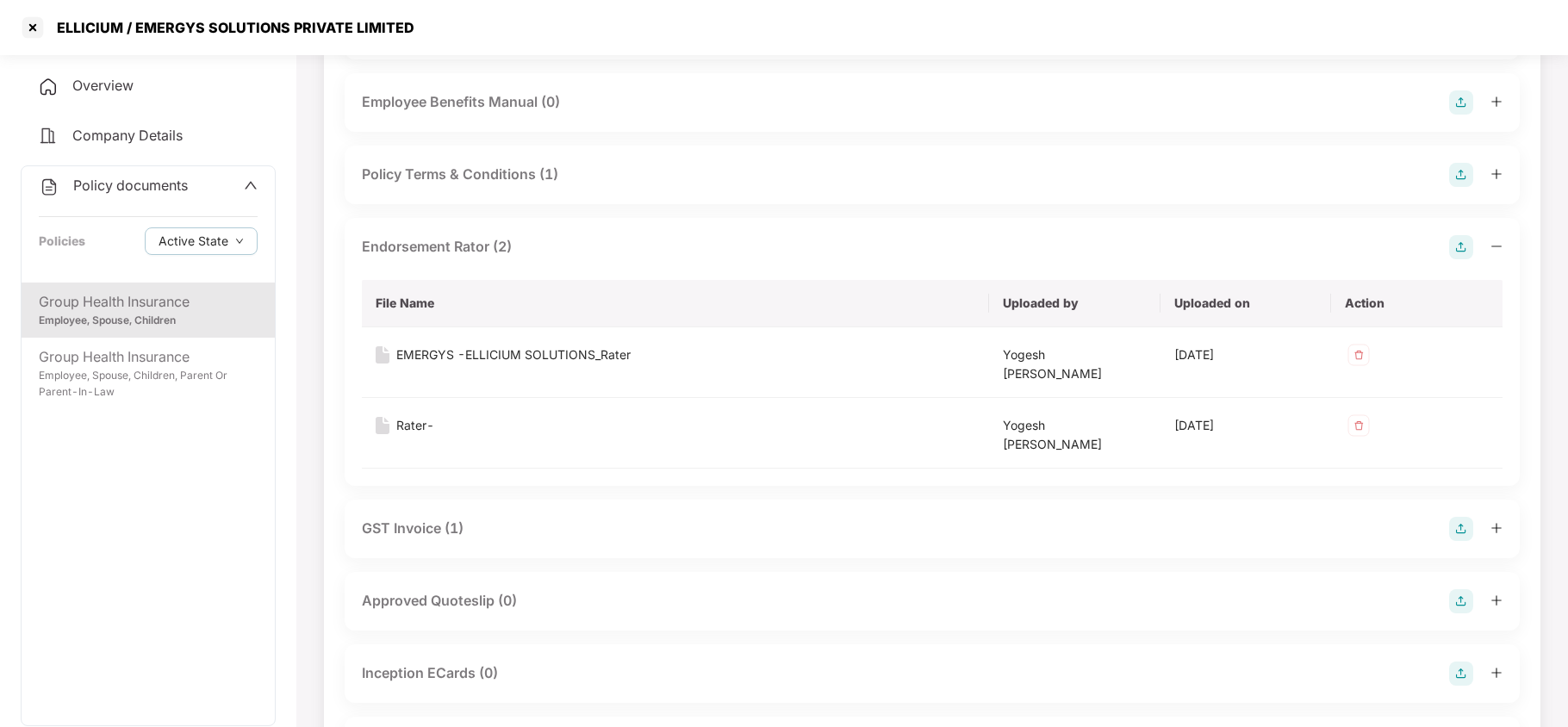
scroll to position [690, 0]
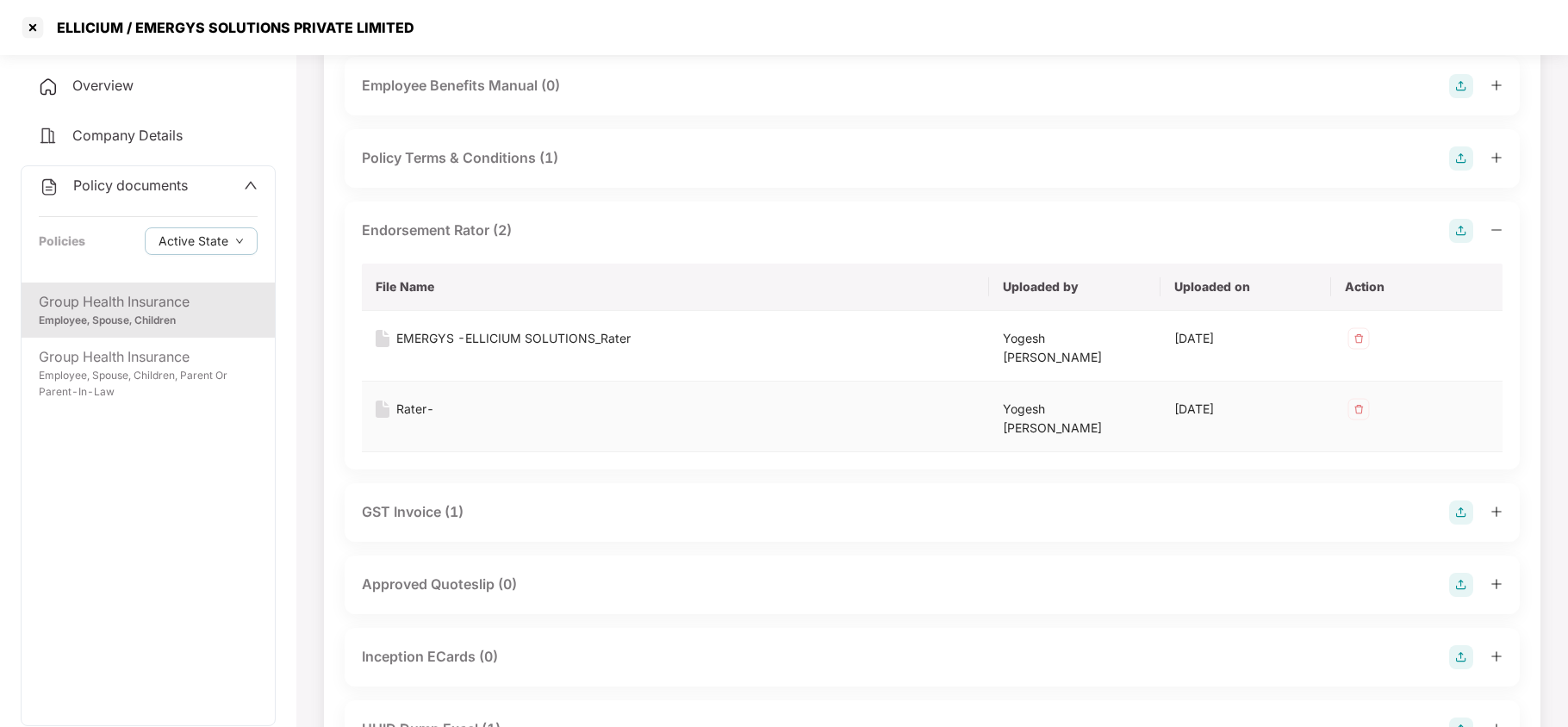
click at [404, 412] on div "Rater-" at bounding box center [415, 408] width 38 height 19
click at [513, 336] on div "EMERGYS -ELLICIUM SOLUTIONS_Rater" at bounding box center [513, 338] width 234 height 19
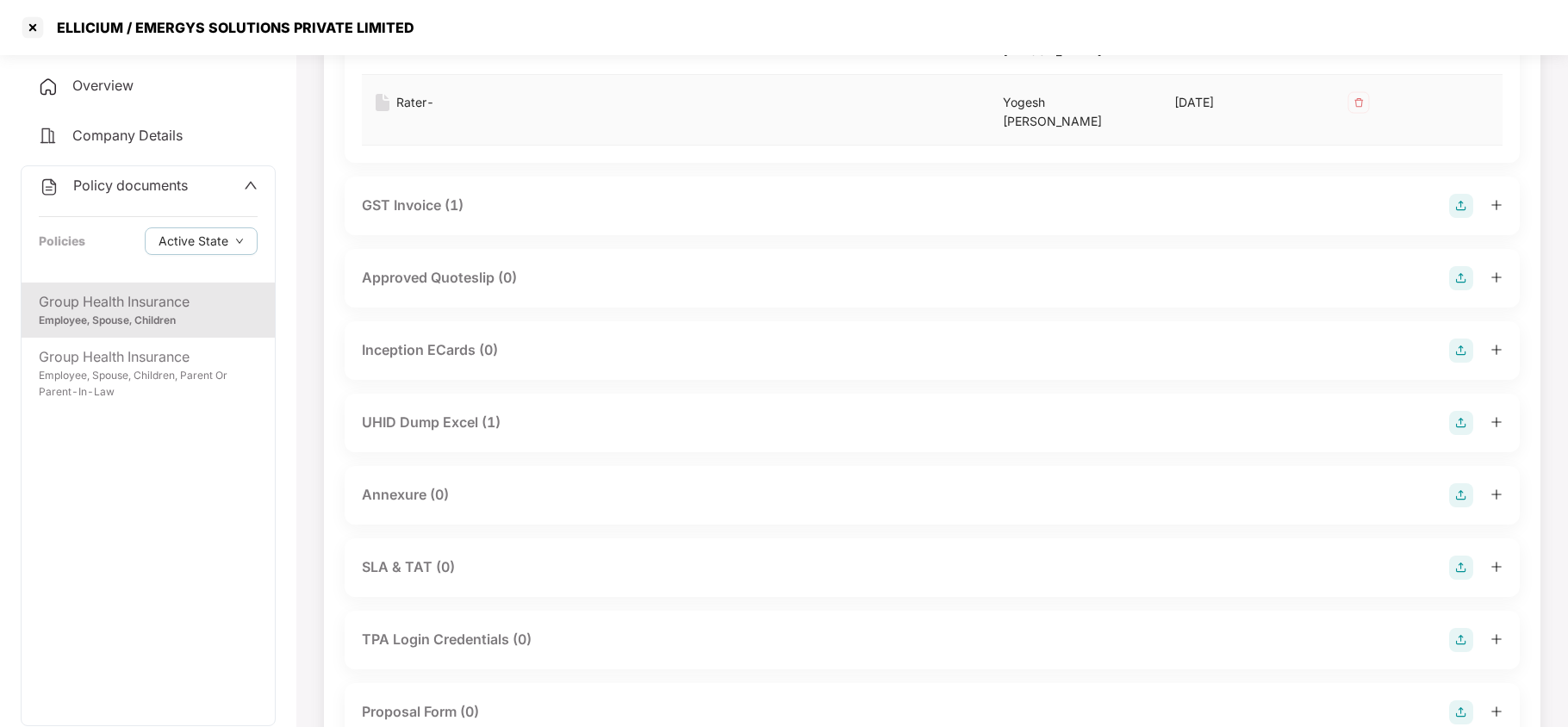
scroll to position [1034, 0]
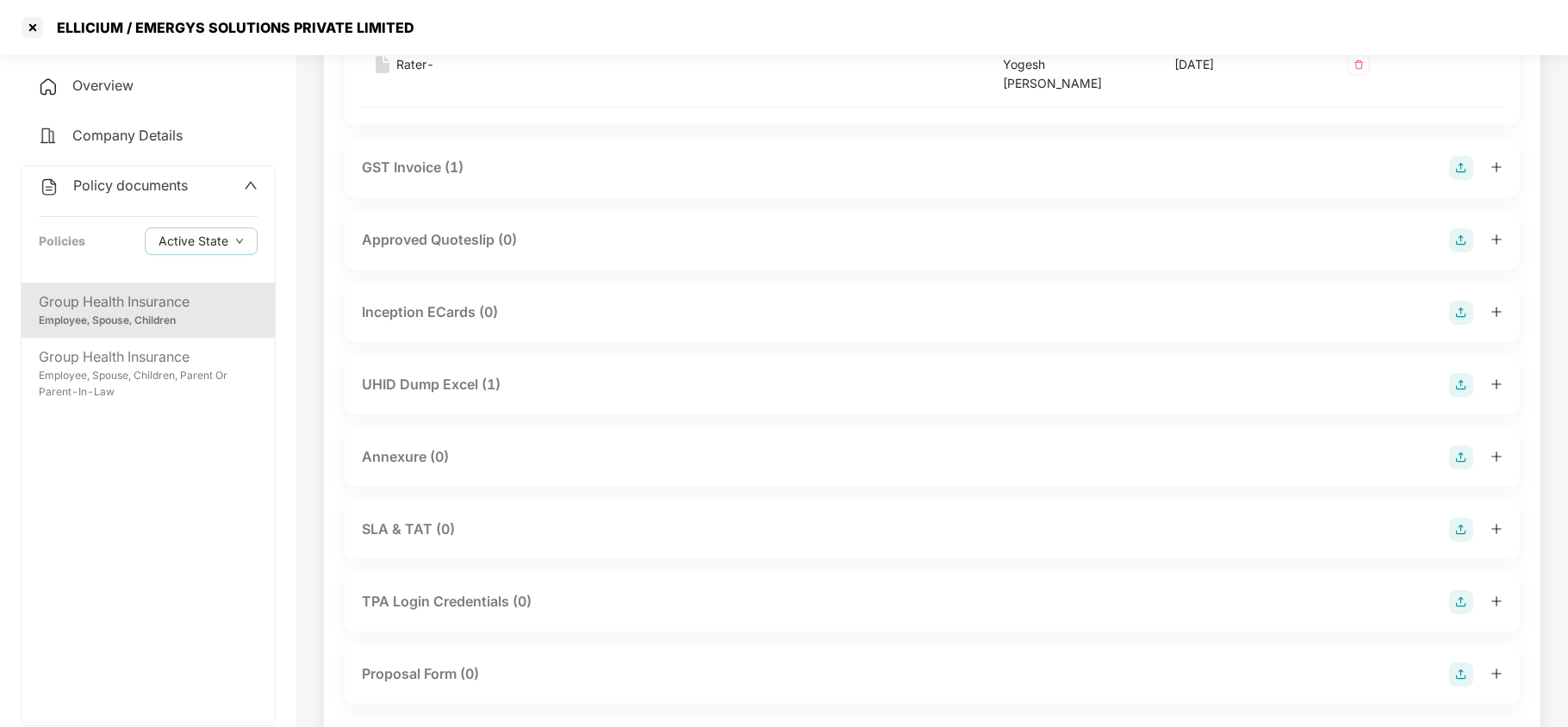
click at [494, 388] on div "UHID Dump Excel (1)" at bounding box center [432, 384] width 139 height 21
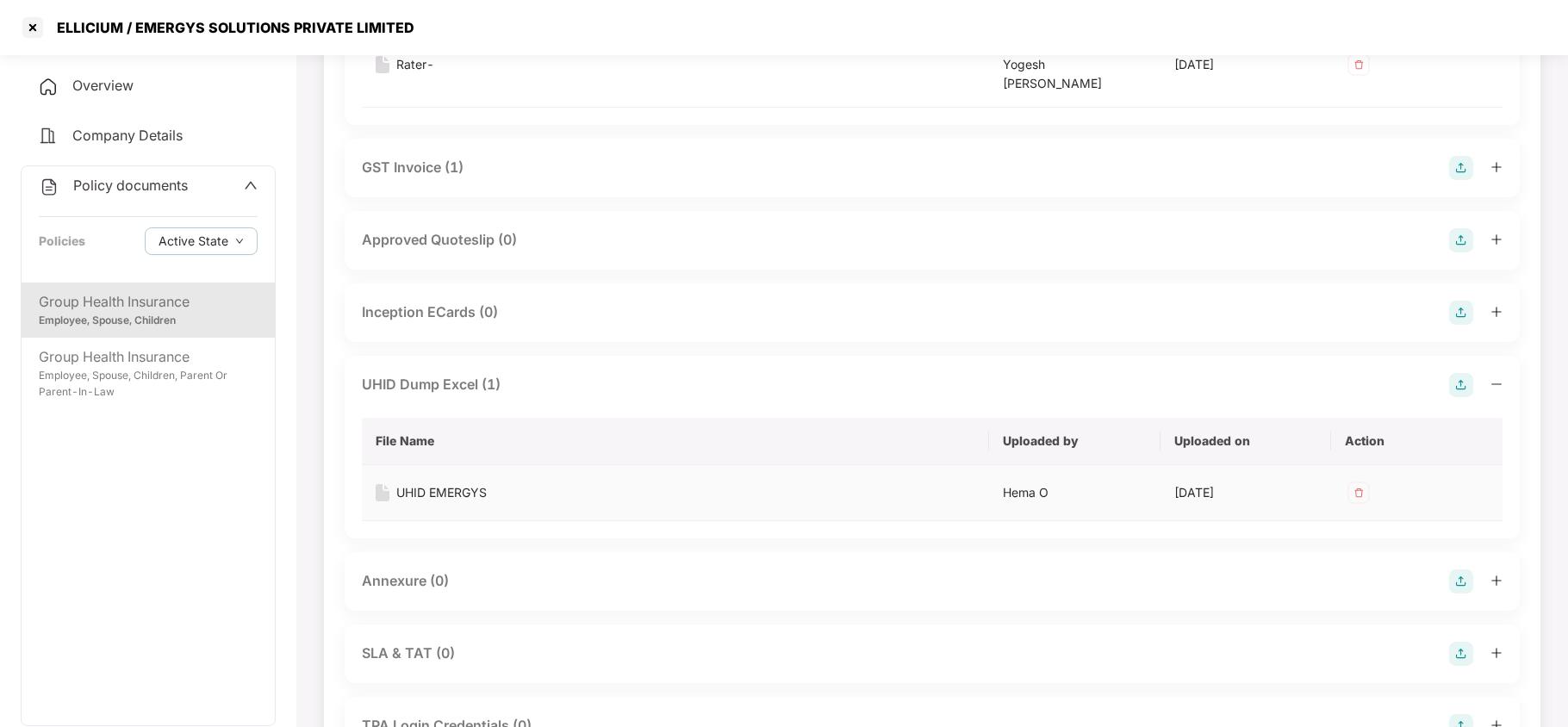
click at [458, 491] on div "UHID EMERGYS" at bounding box center [441, 492] width 91 height 19
click at [171, 188] on span "Policy documents" at bounding box center [130, 185] width 115 height 17
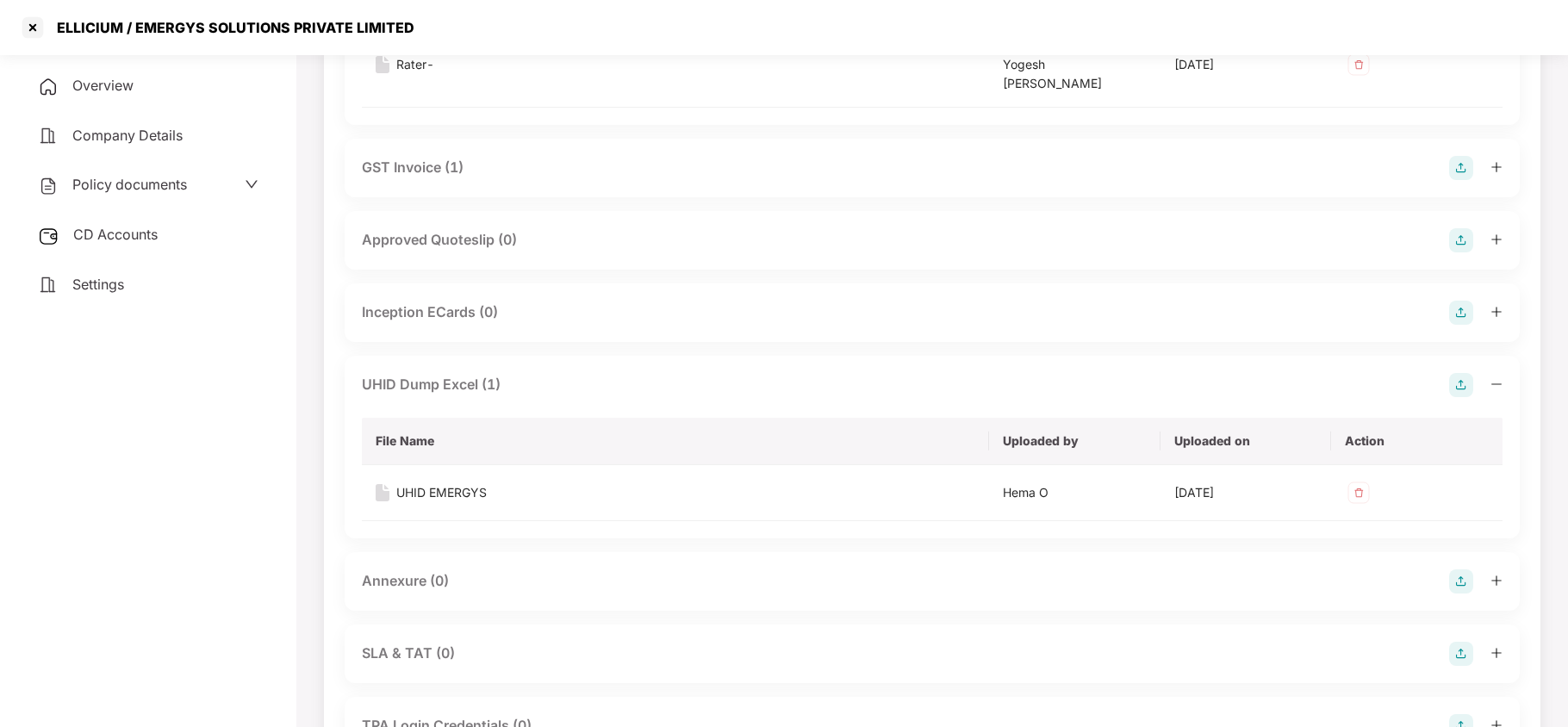
click at [103, 230] on span "CD Accounts" at bounding box center [115, 234] width 85 height 17
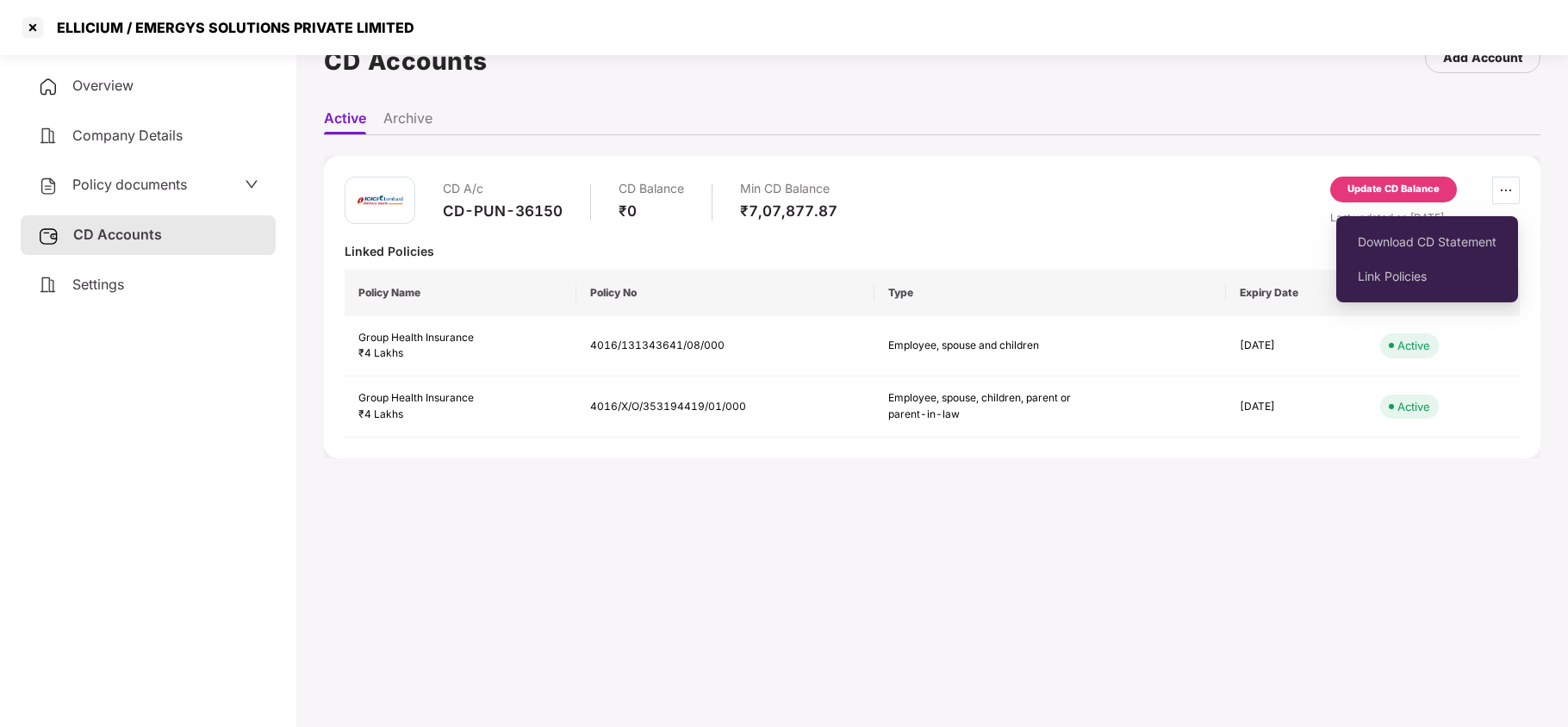
click at [1493, 193] on span "ellipsis" at bounding box center [1506, 190] width 26 height 13
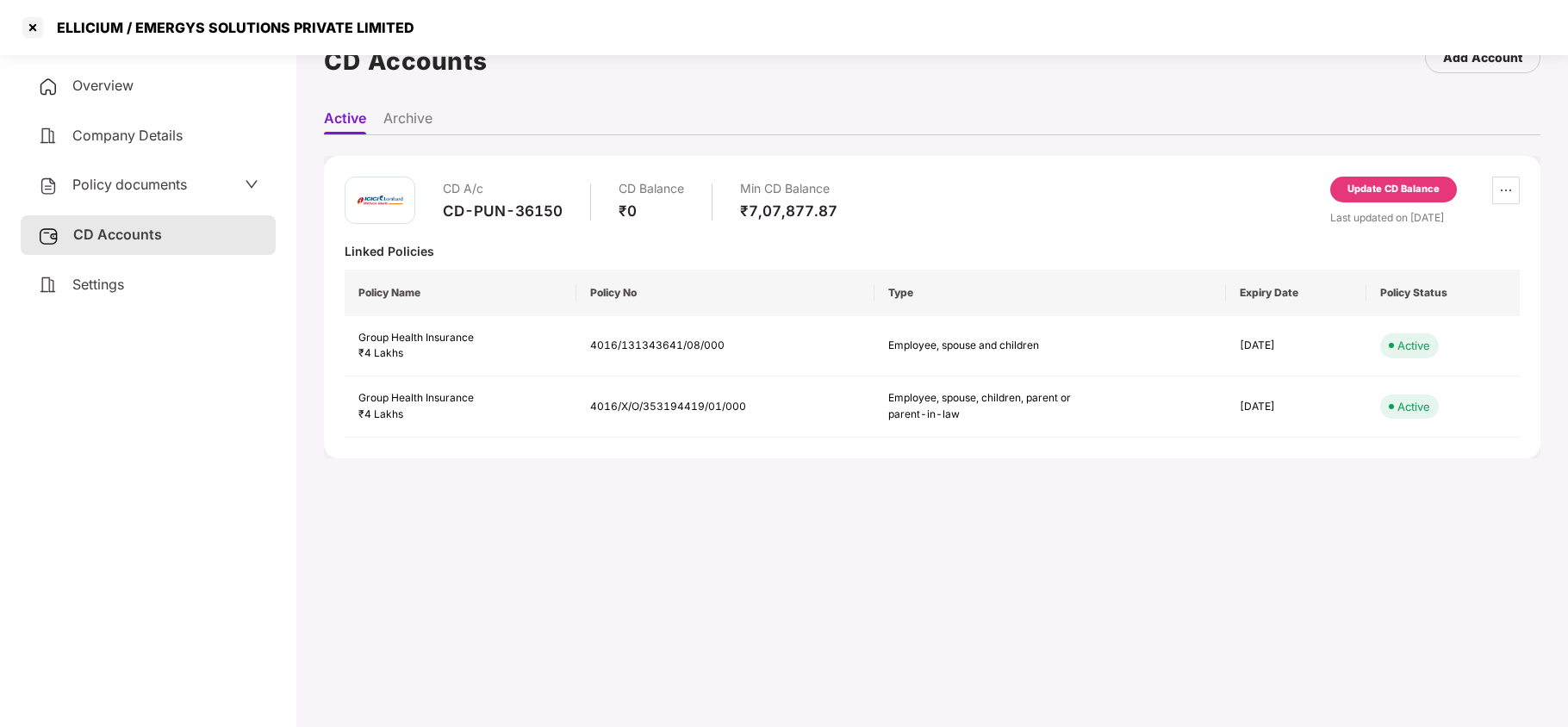
click at [1378, 191] on div "Update CD Balance" at bounding box center [1394, 189] width 93 height 15
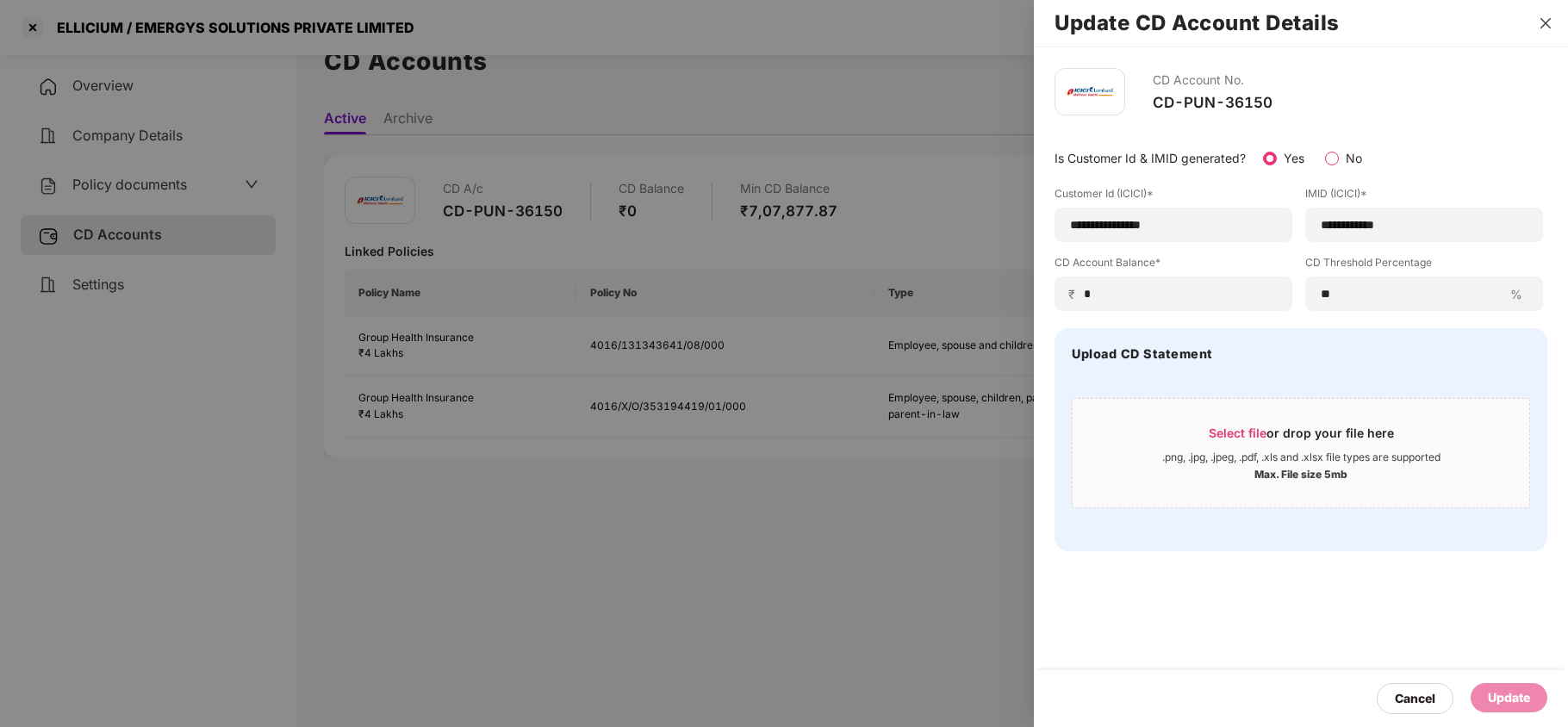
click at [1552, 17] on icon "close" at bounding box center [1545, 22] width 13 height 13
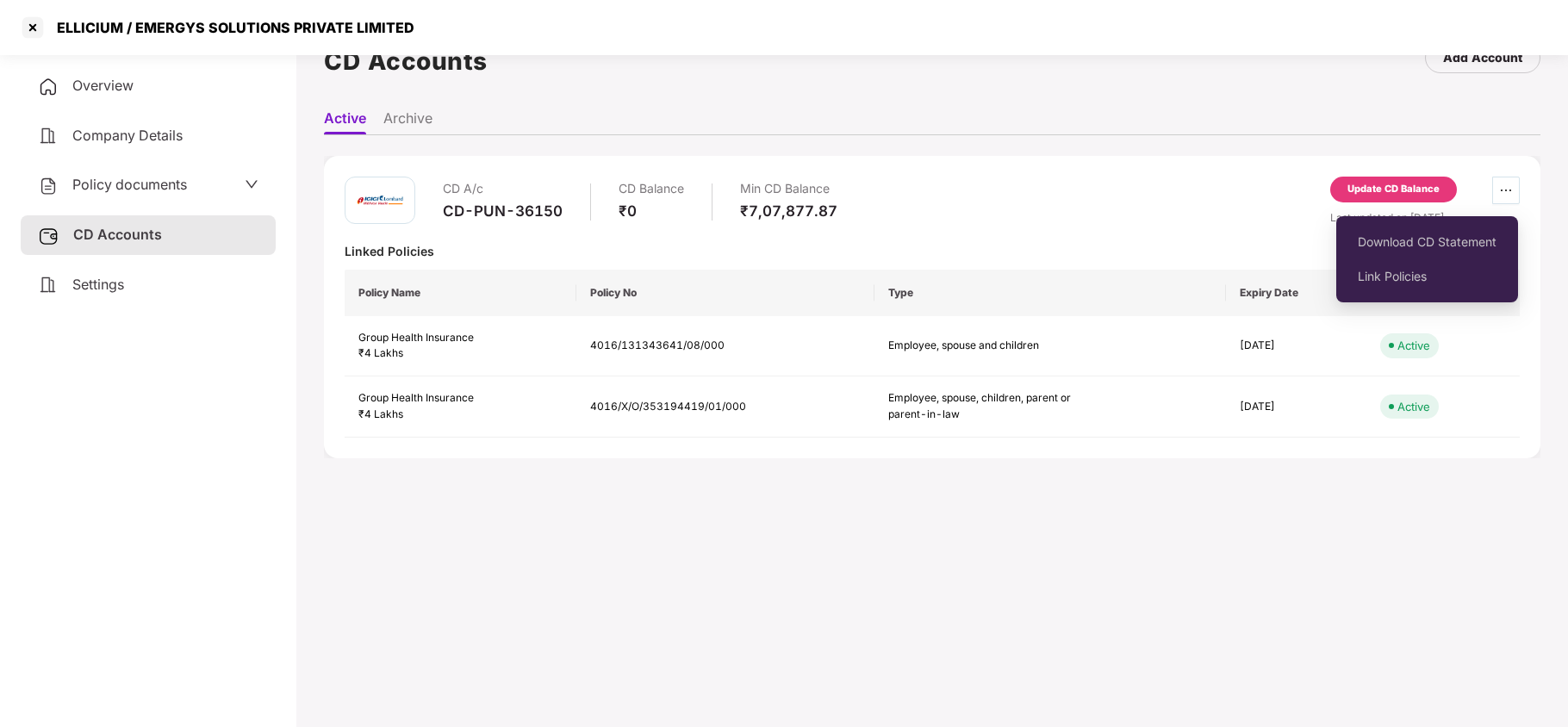
click at [1497, 188] on span "ellipsis" at bounding box center [1506, 190] width 26 height 13
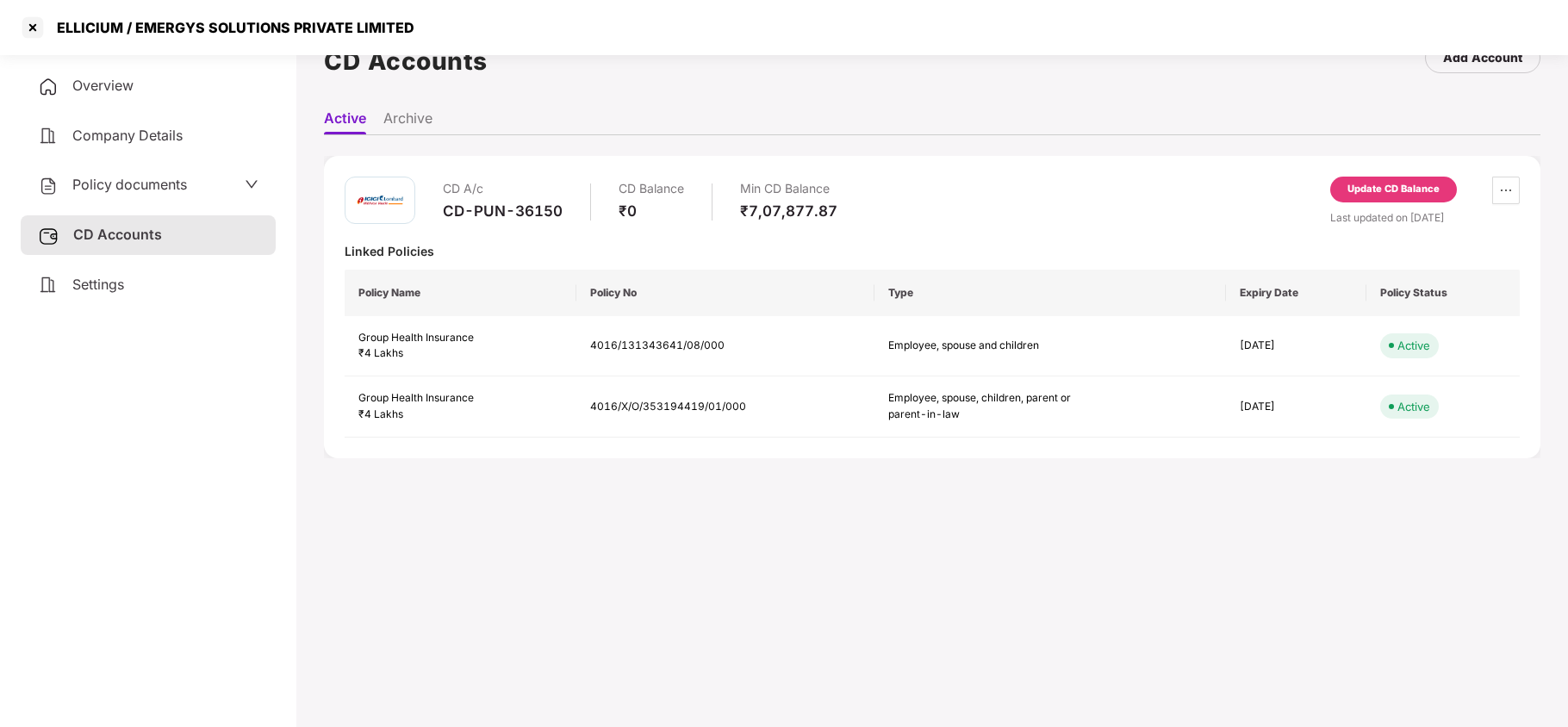
click at [1373, 183] on div "Update CD Balance" at bounding box center [1394, 189] width 93 height 15
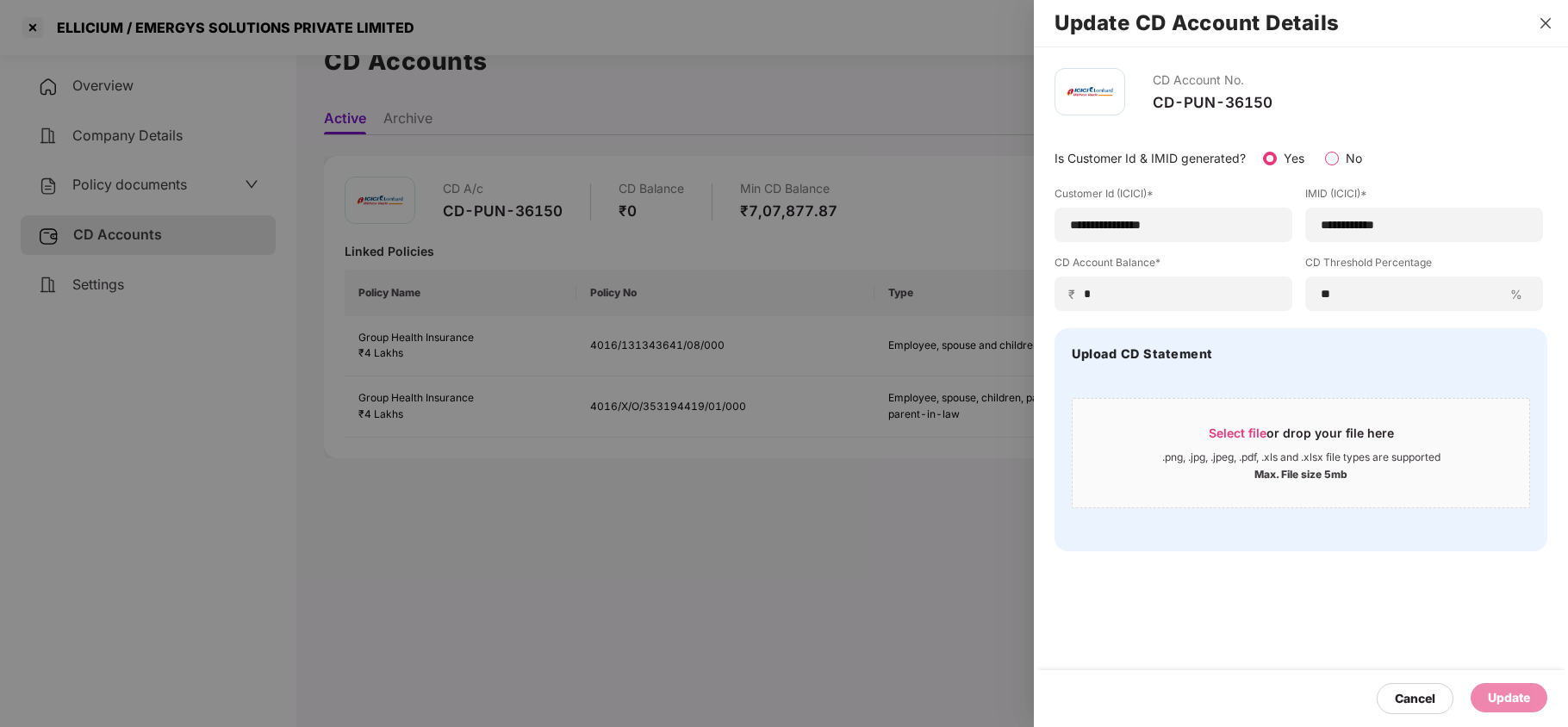
click at [1542, 17] on icon "close" at bounding box center [1545, 22] width 13 height 13
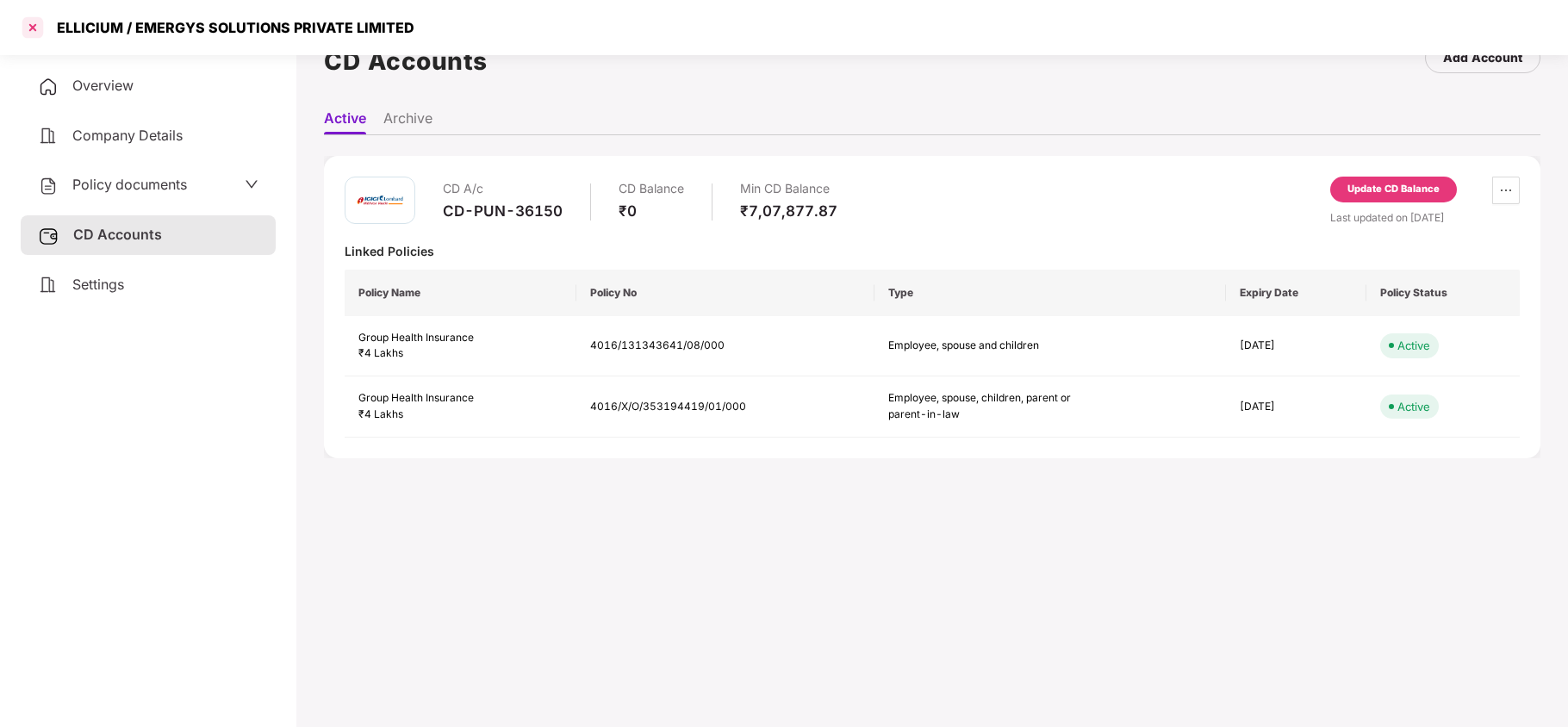
click at [35, 26] on div at bounding box center [32, 27] width 28 height 28
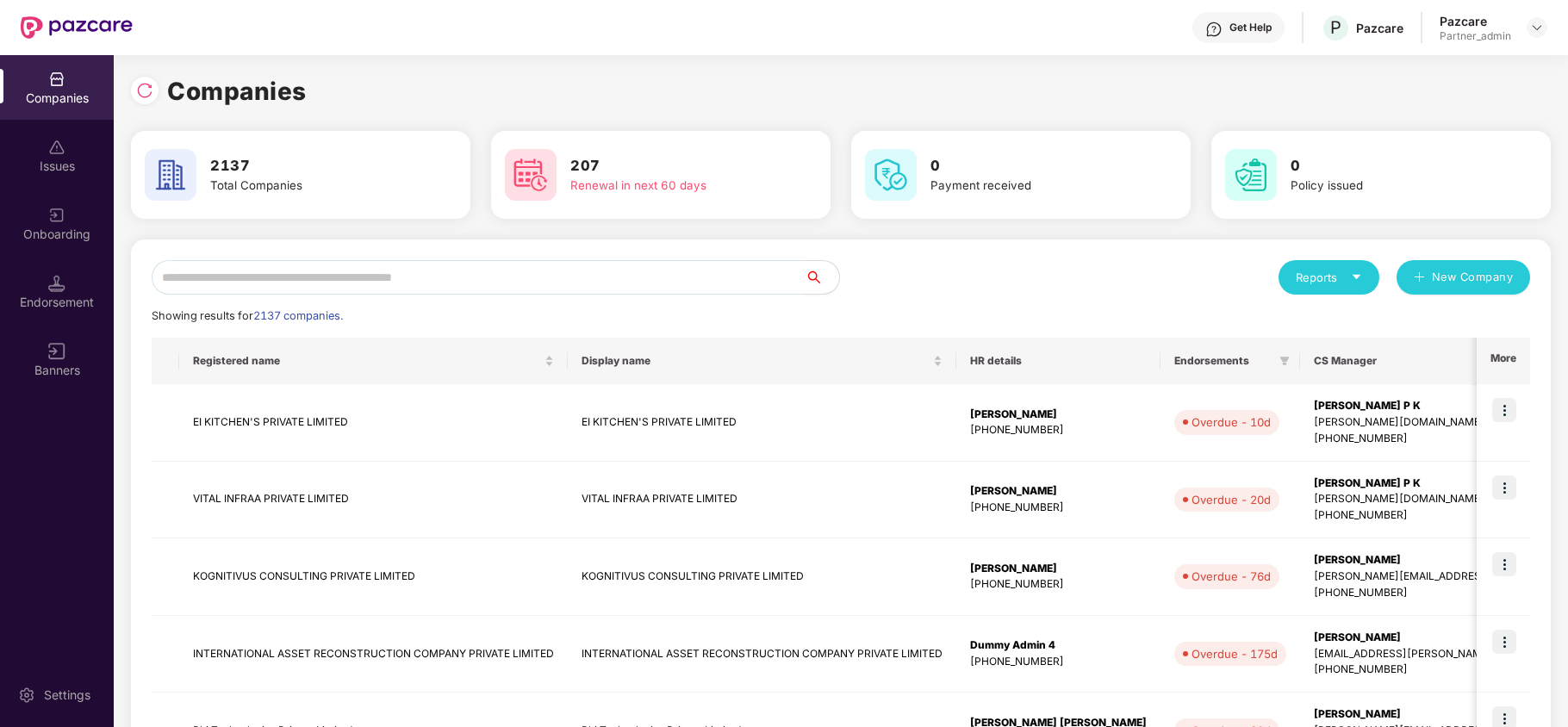
click at [305, 279] on input "text" at bounding box center [478, 277] width 653 height 35
paste input "*******"
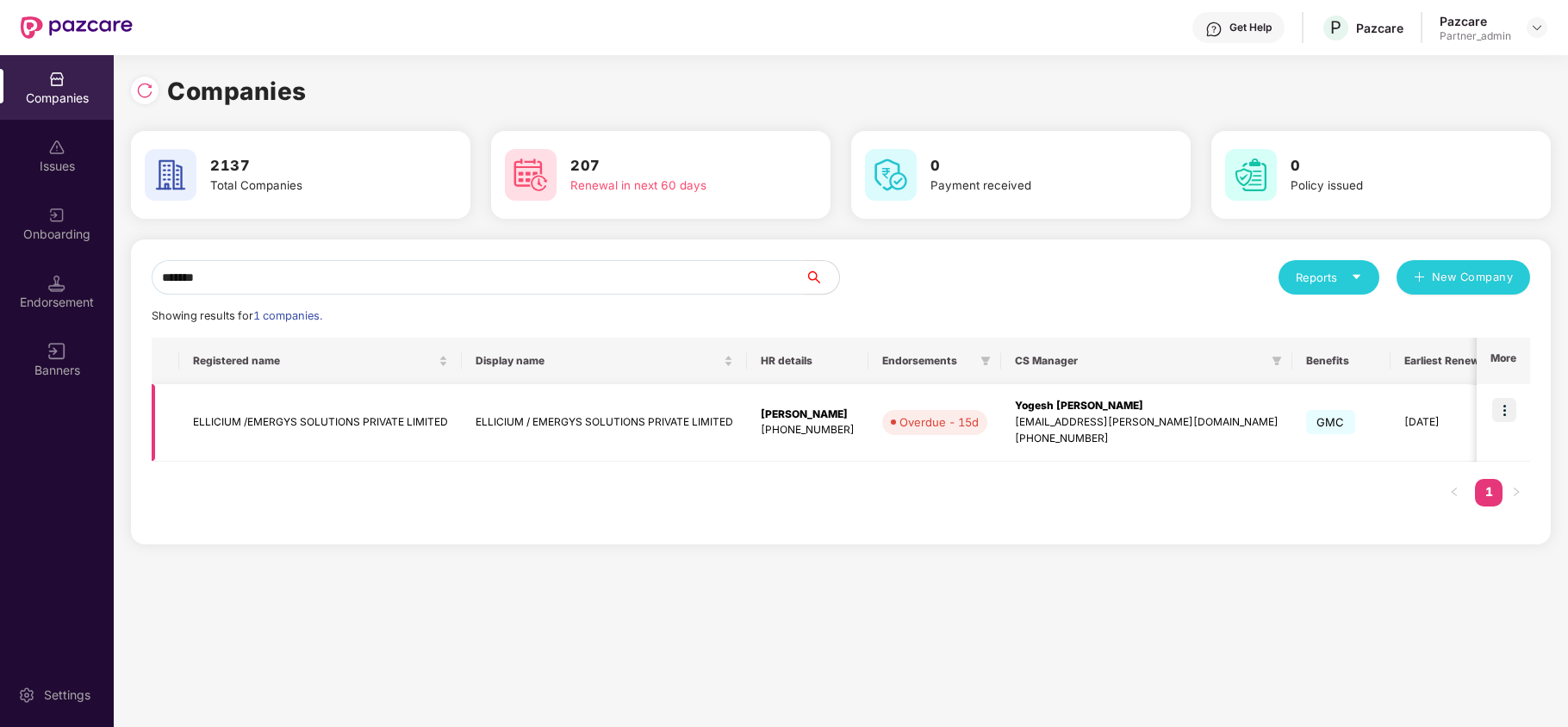
type input "*******"
click at [1503, 404] on img at bounding box center [1504, 409] width 24 height 24
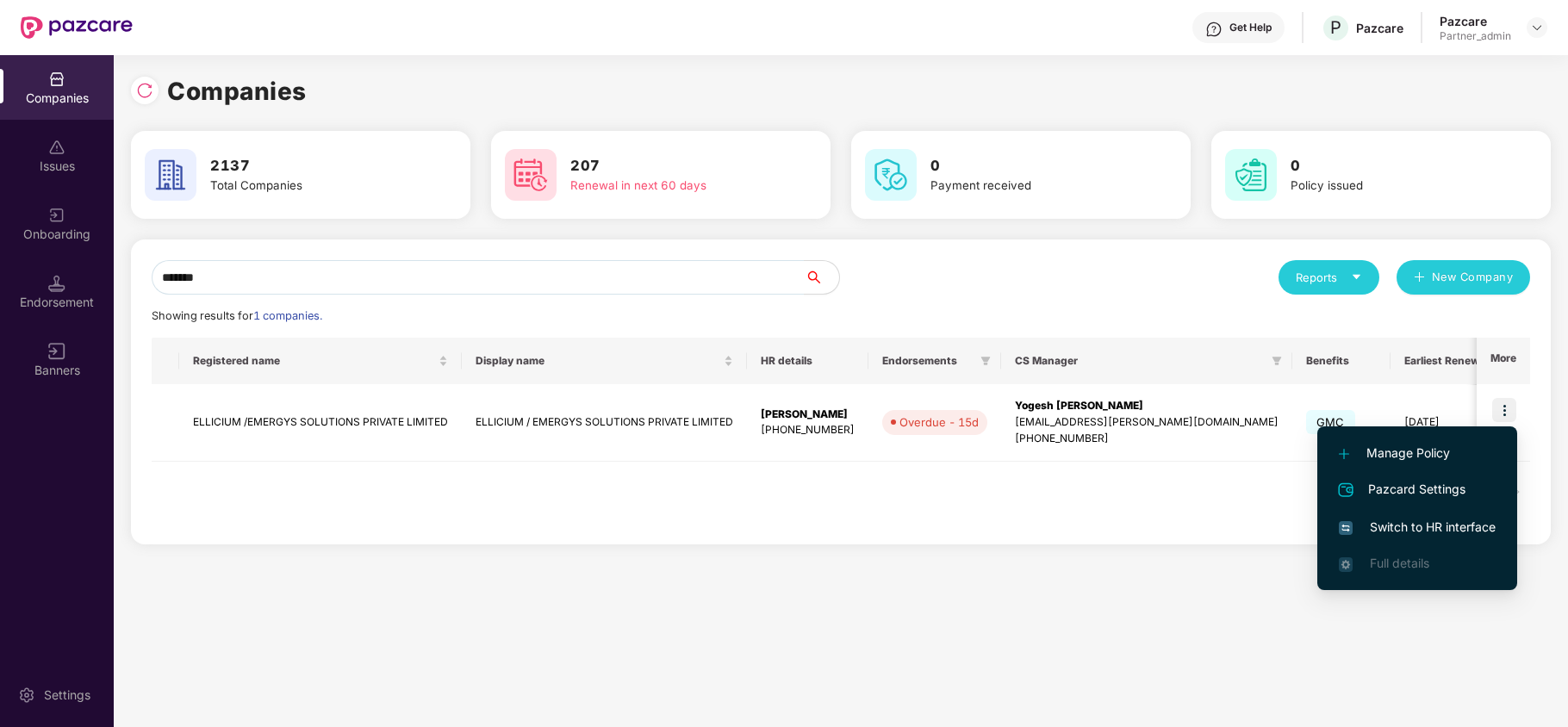
click at [1404, 524] on span "Switch to HR interface" at bounding box center [1418, 527] width 157 height 19
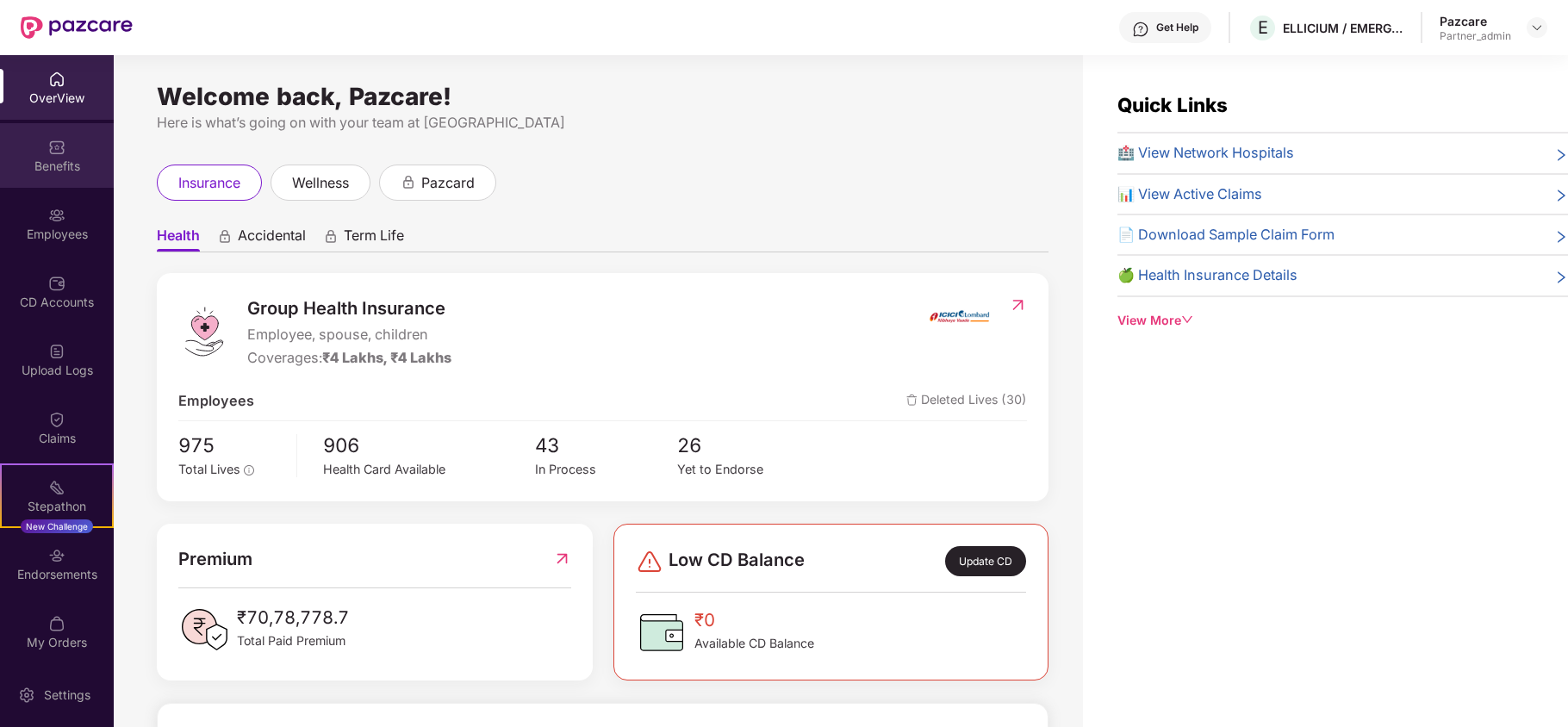
click at [50, 158] on div "Benefits" at bounding box center [57, 166] width 114 height 17
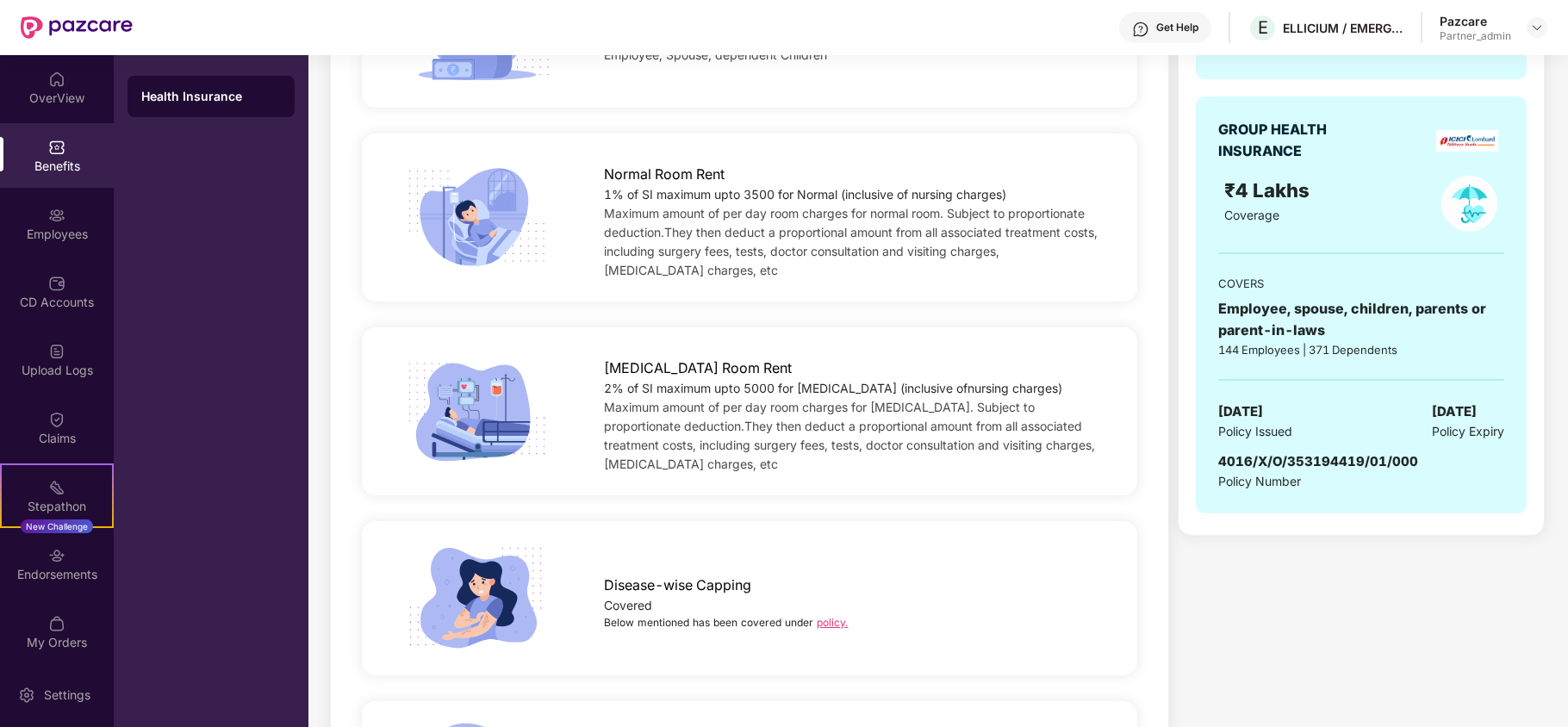
scroll to position [574, 0]
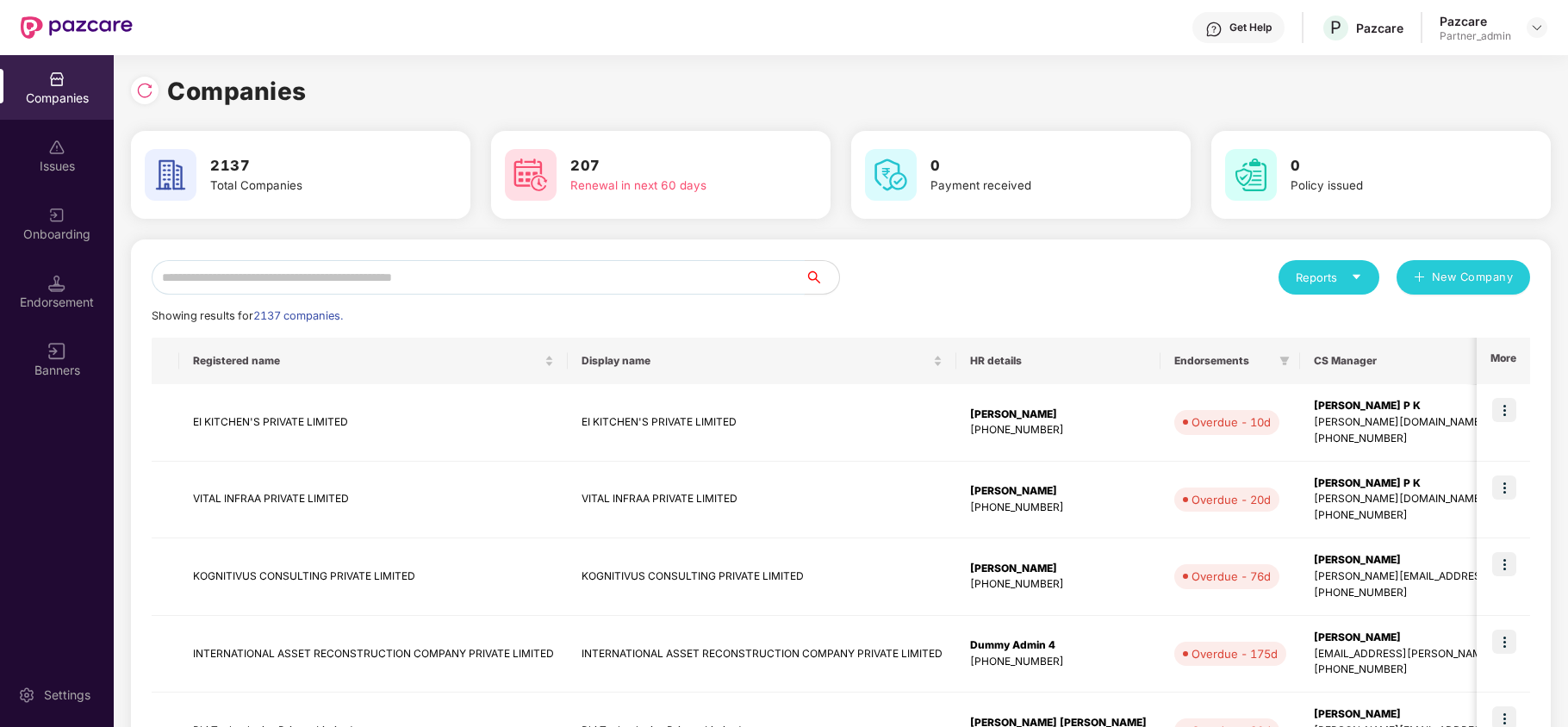
click at [222, 284] on input "text" at bounding box center [478, 277] width 653 height 35
paste input "*******"
type input "*******"
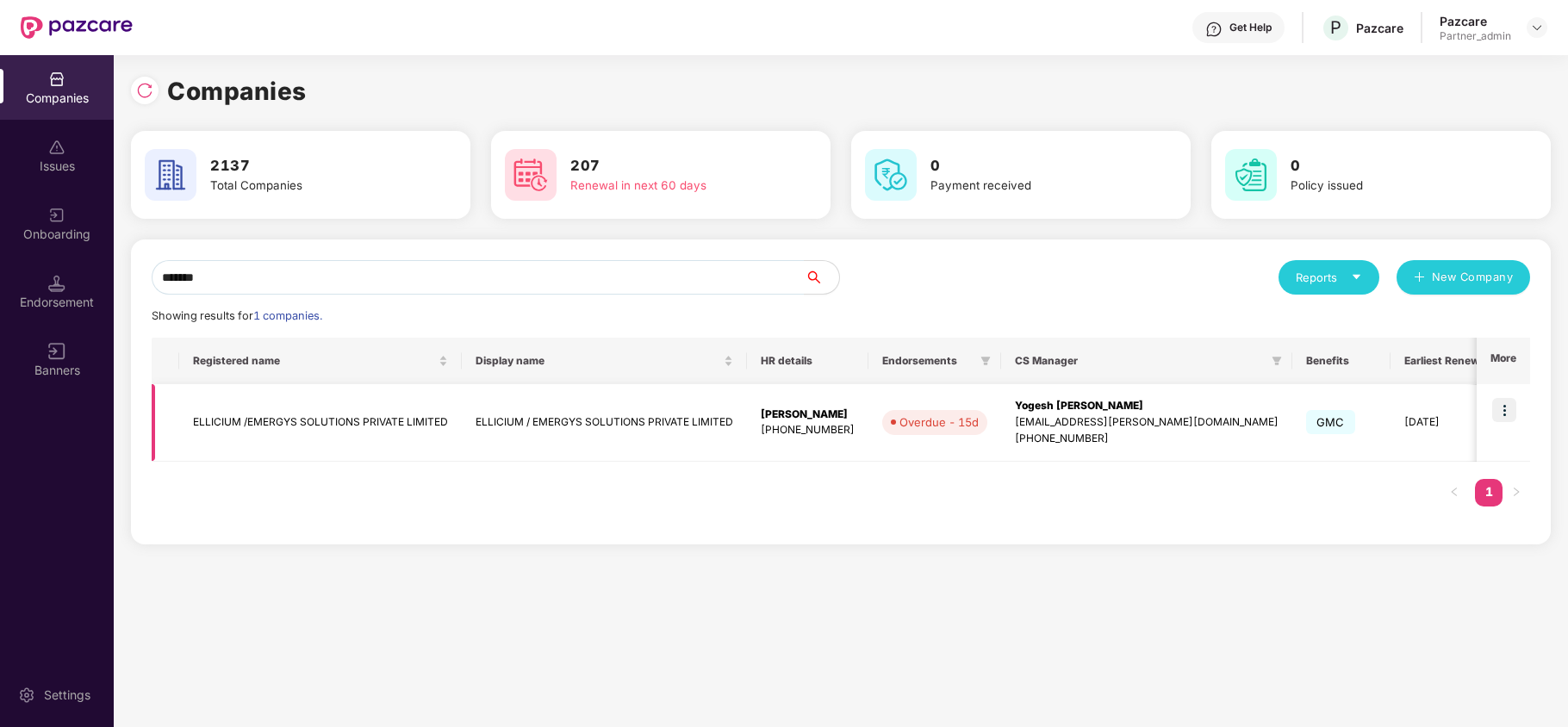
click at [221, 412] on td "ELLICIUM /EMERGYS SOLUTIONS PRIVATE LIMITED" at bounding box center [320, 423] width 283 height 77
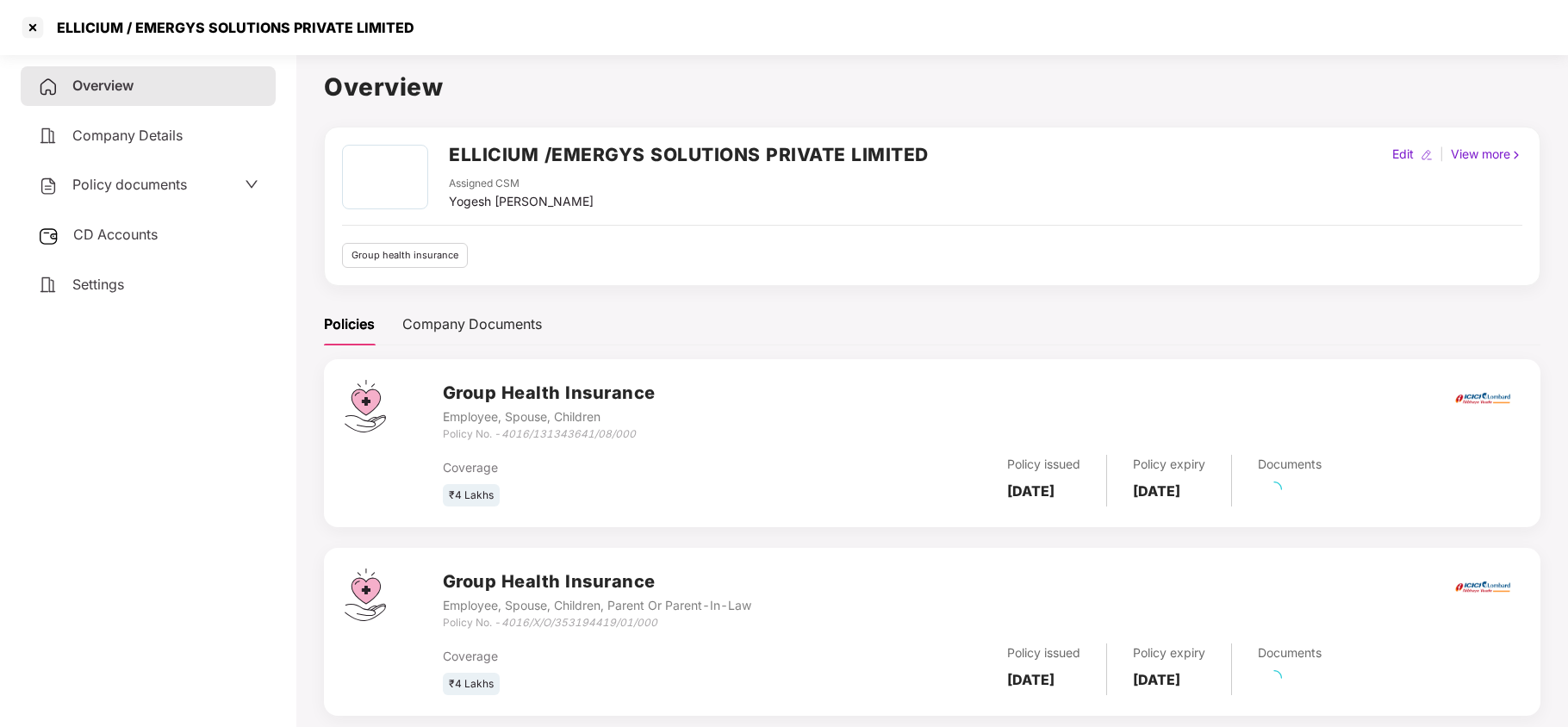
click at [85, 281] on span "Settings" at bounding box center [98, 284] width 52 height 17
